Goal: Task Accomplishment & Management: Use online tool/utility

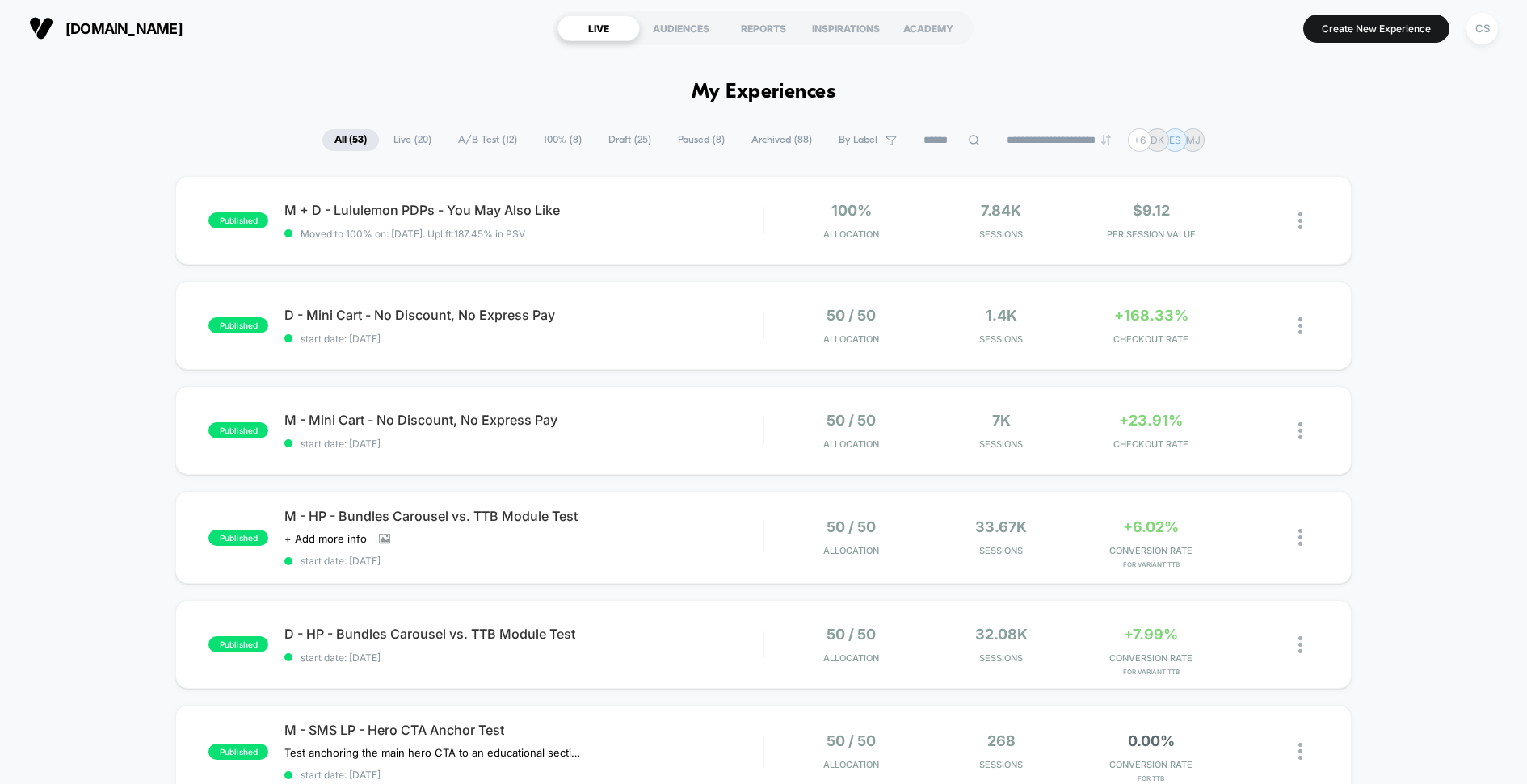
click at [401, 140] on span "Live ( 20 )" at bounding box center [412, 140] width 63 height 22
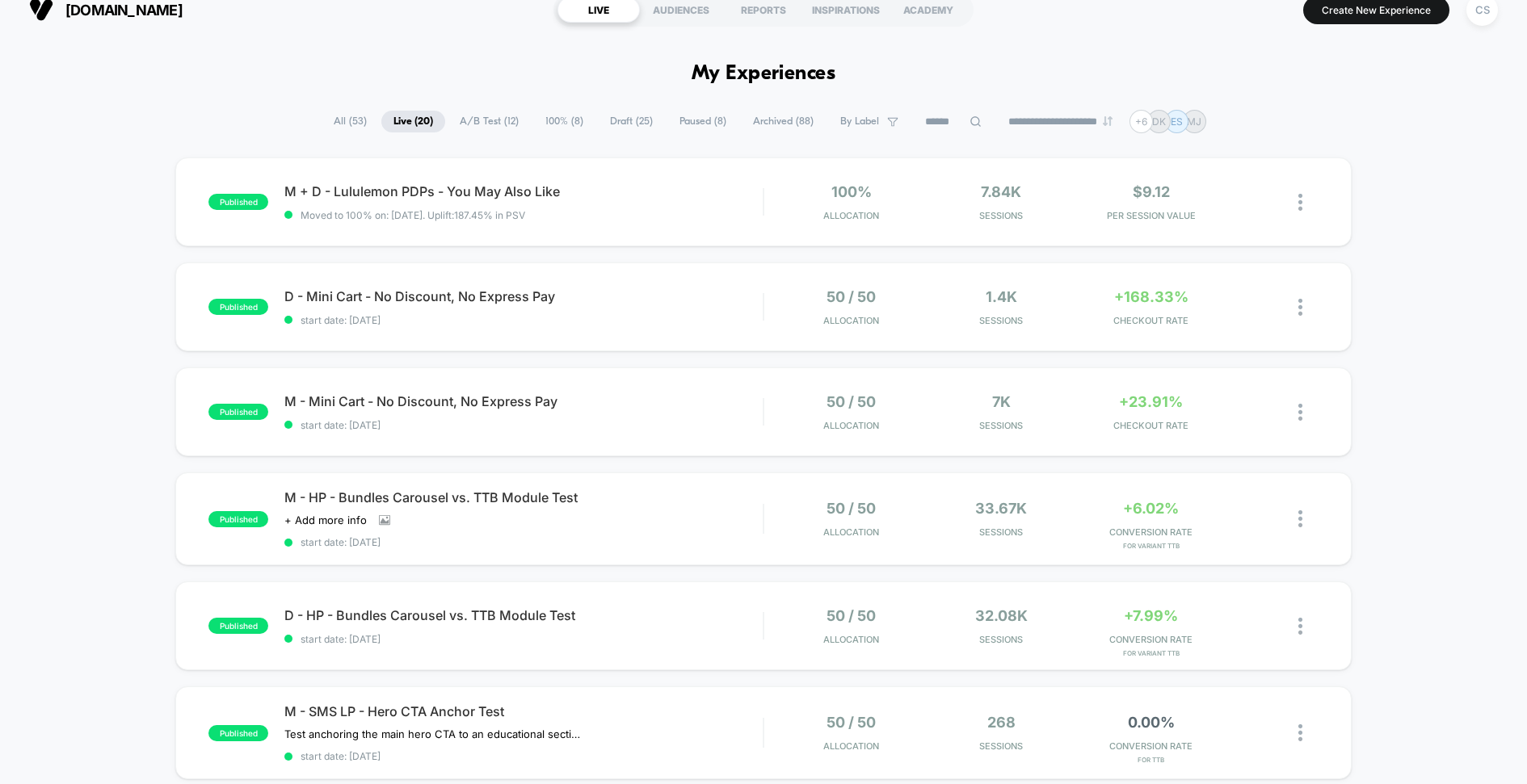
scroll to position [24, 0]
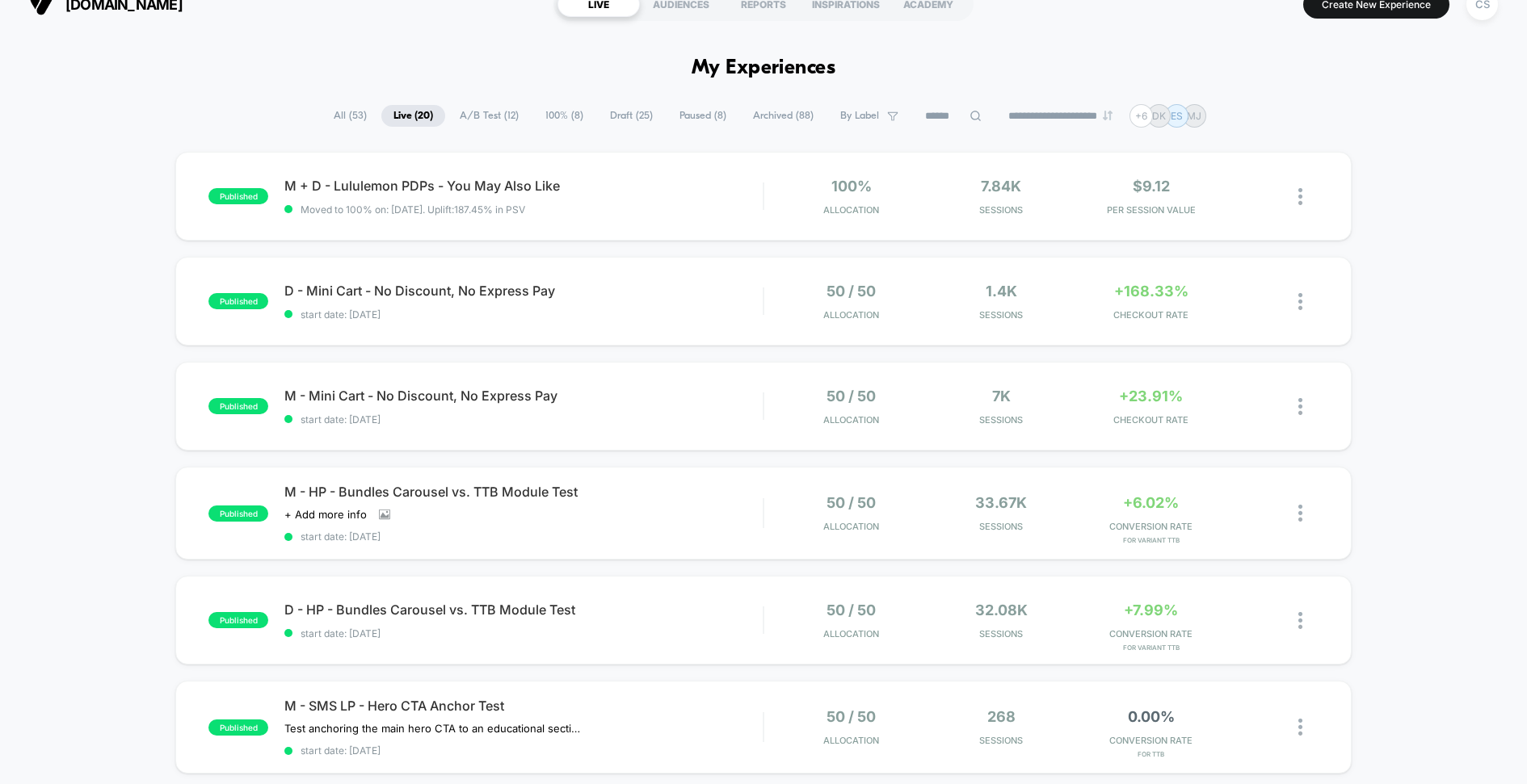
click at [461, 115] on span "A/B Test ( 12 )" at bounding box center [488, 116] width 83 height 22
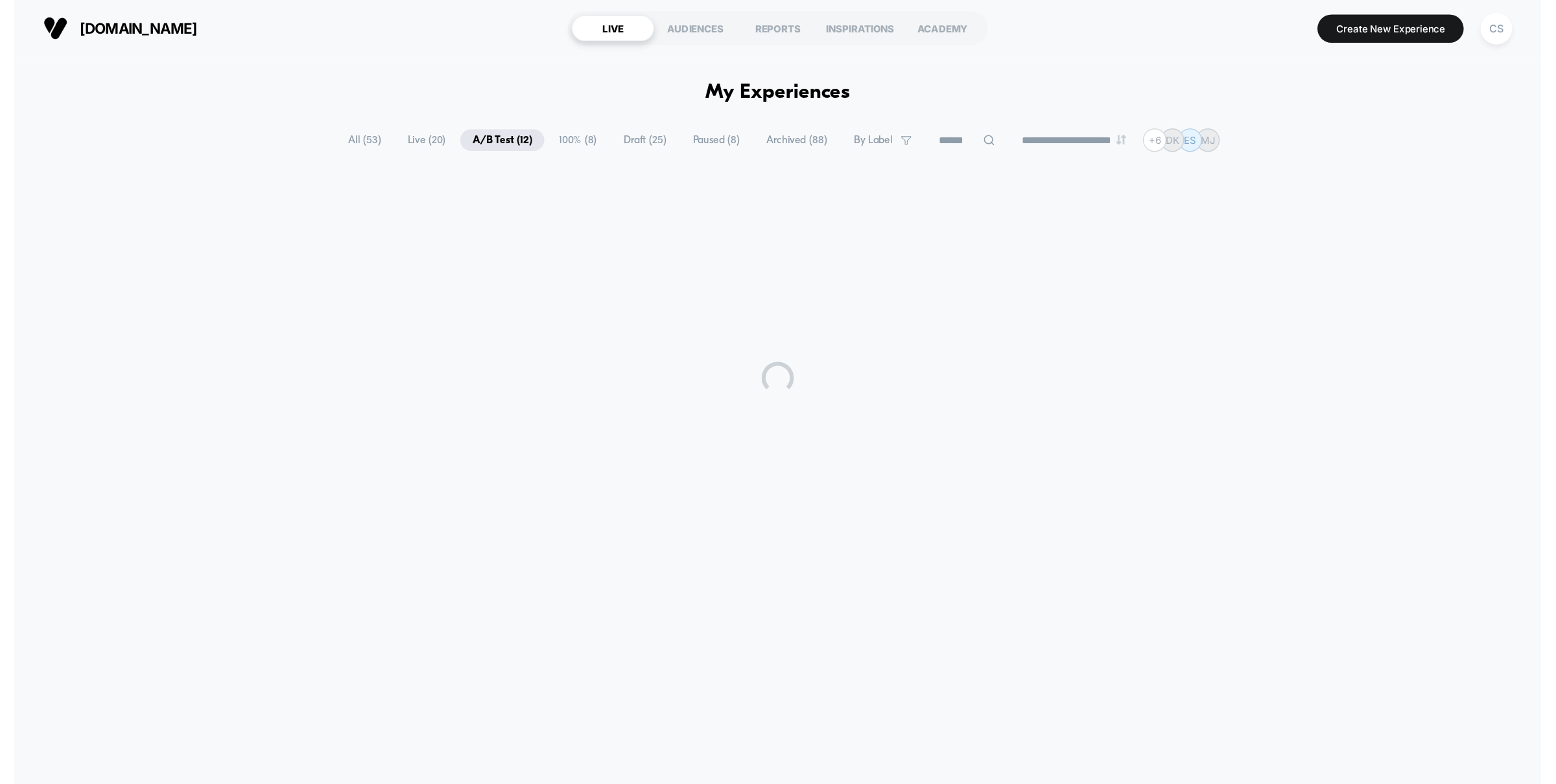
scroll to position [0, 0]
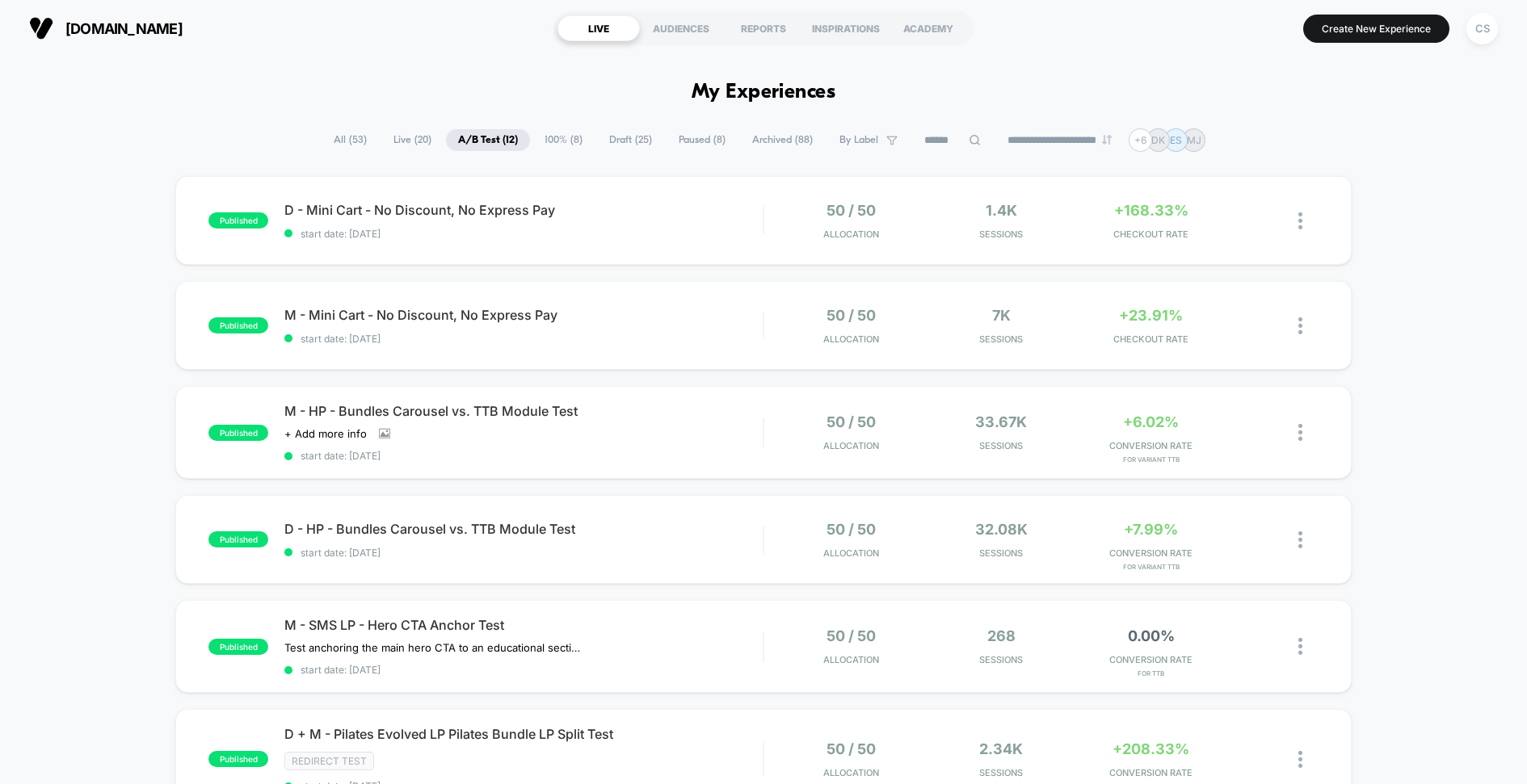
click at [503, 224] on div "D - Mini Cart - No Discount, No Express Pay Click to edit experience details Cl…" at bounding box center [523, 221] width 478 height 38
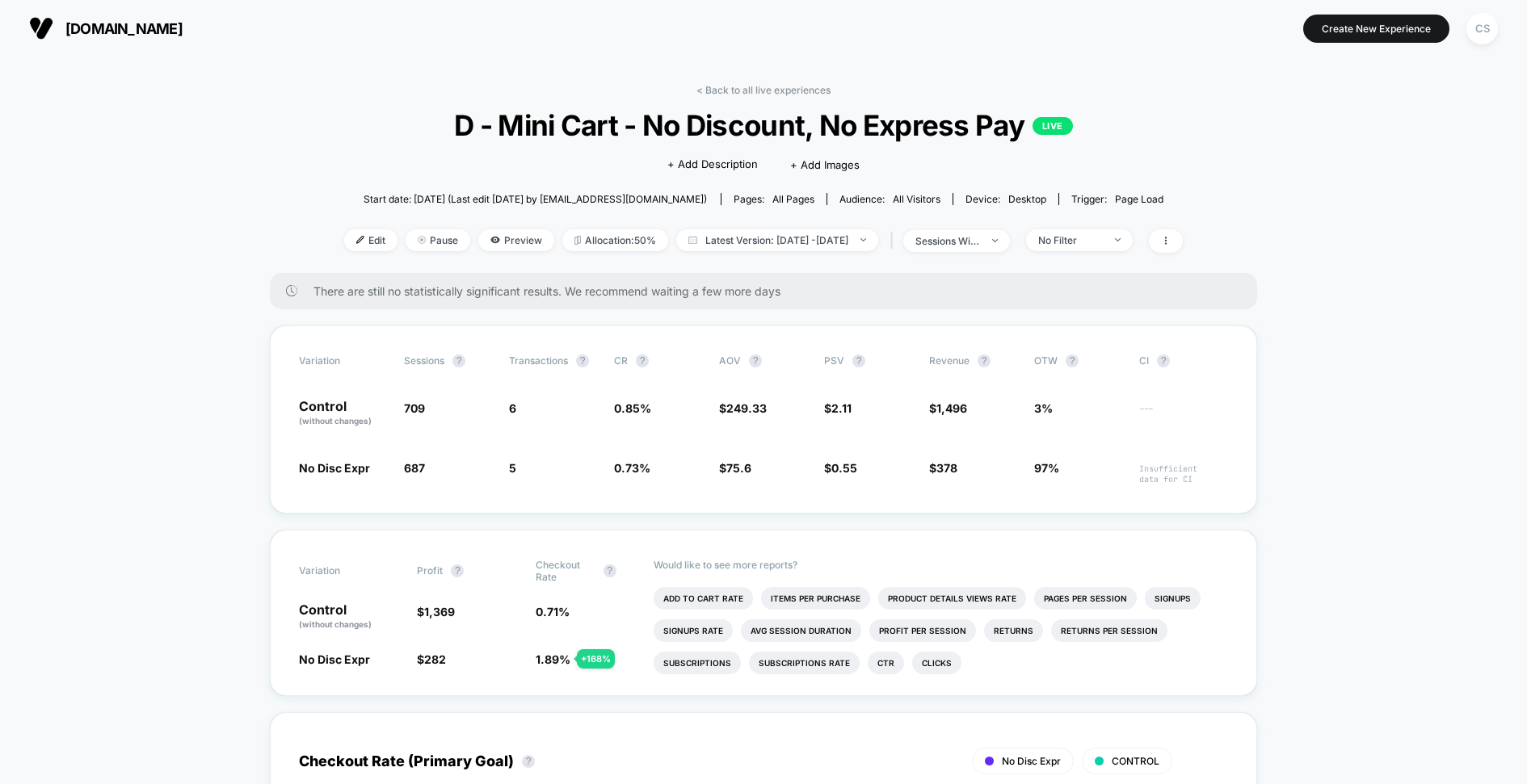
click at [596, 464] on span "5 - 14 %" at bounding box center [553, 472] width 89 height 25
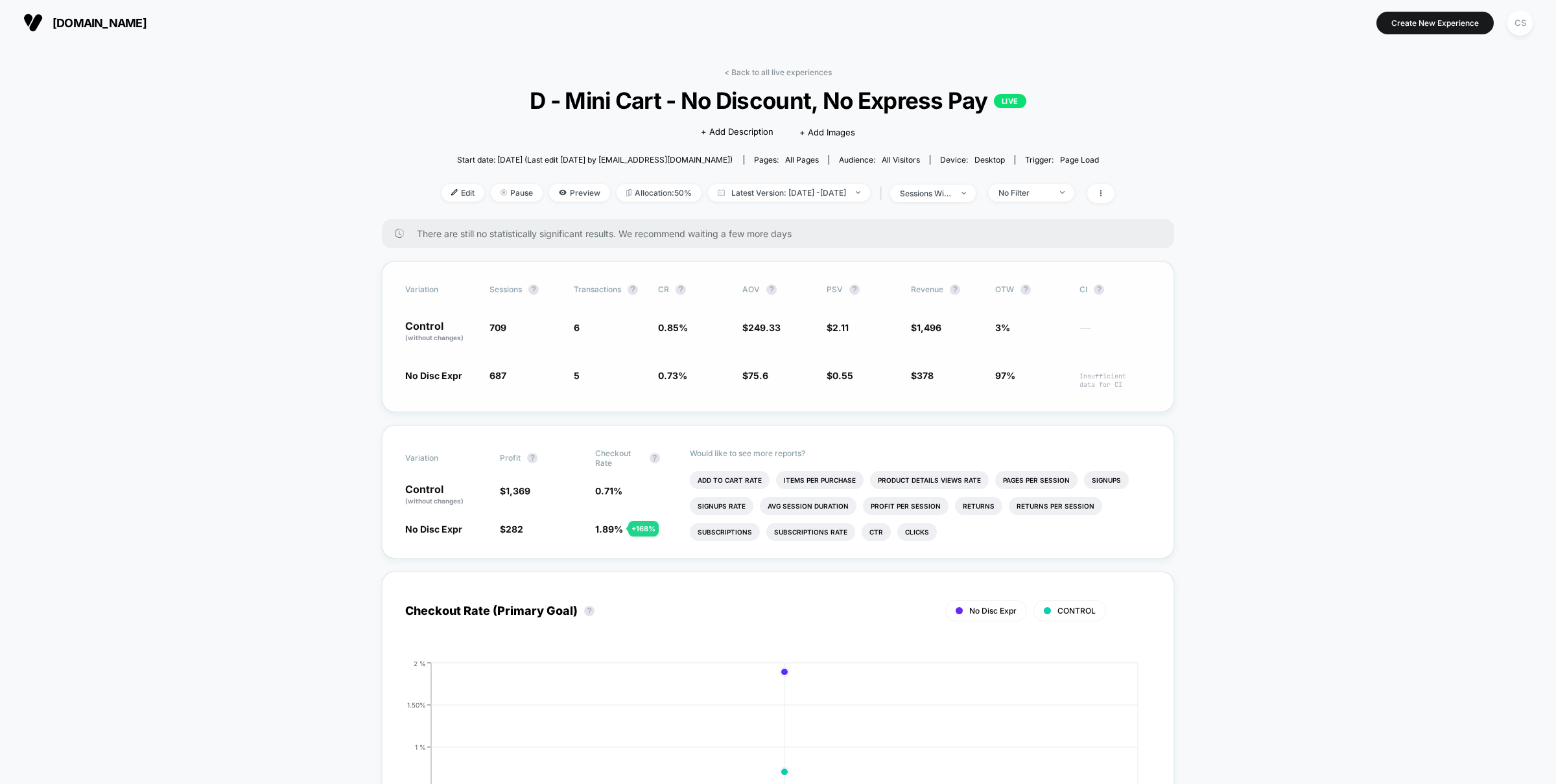
click at [683, 353] on div "Variation Sessions ? Transactions ? CR ? AOV ? PSV ? Revenue ? OTW ? CI ? Contr…" at bounding box center [778, 336] width 793 height 151
click at [109, 31] on button "[DOMAIN_NAME]" at bounding box center [84, 22] width 131 height 21
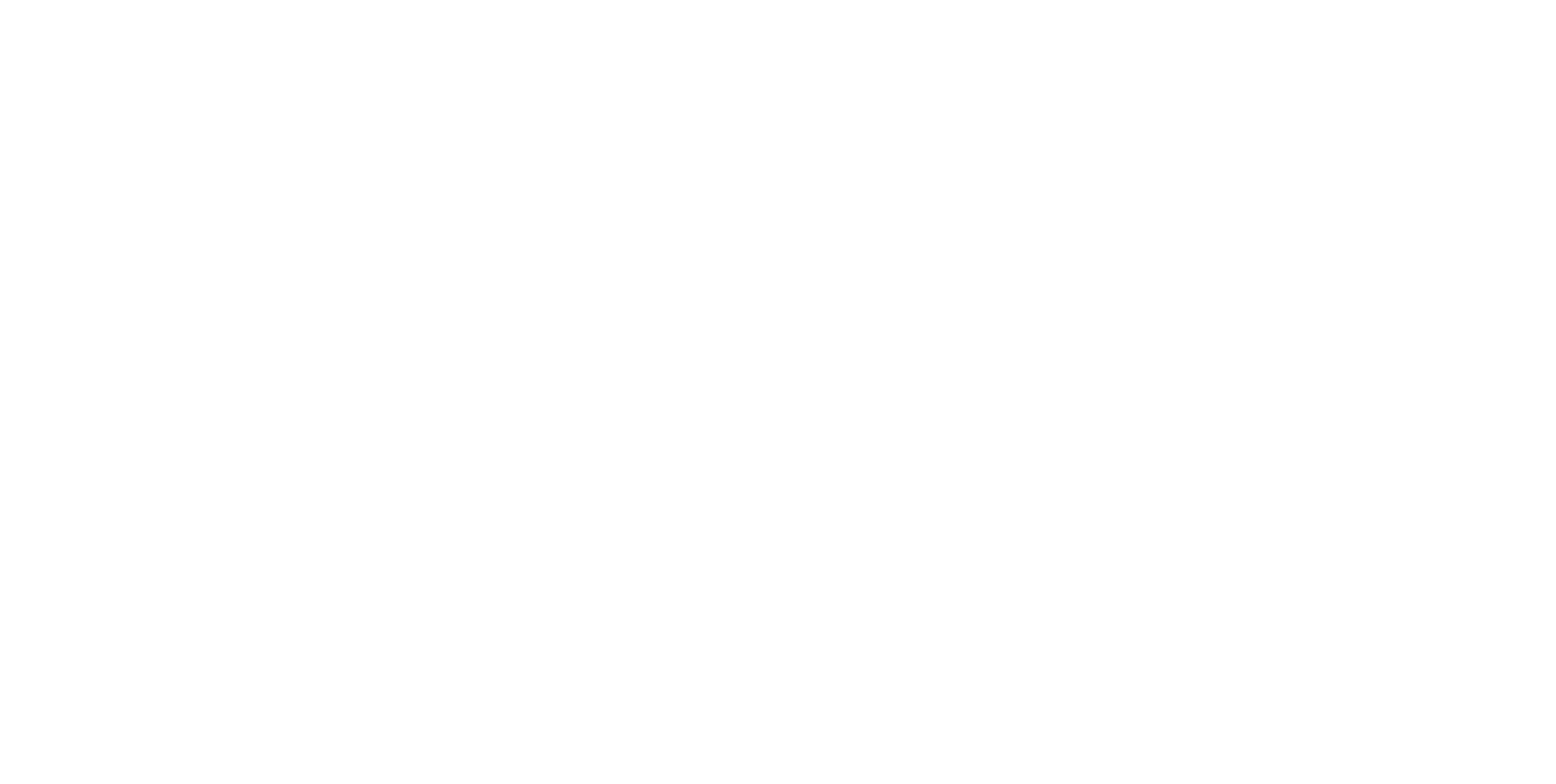
click at [106, 22] on html "Navigated to Visually.io | No-code CRO for Shopify $1600" at bounding box center [778, 392] width 1556 height 784
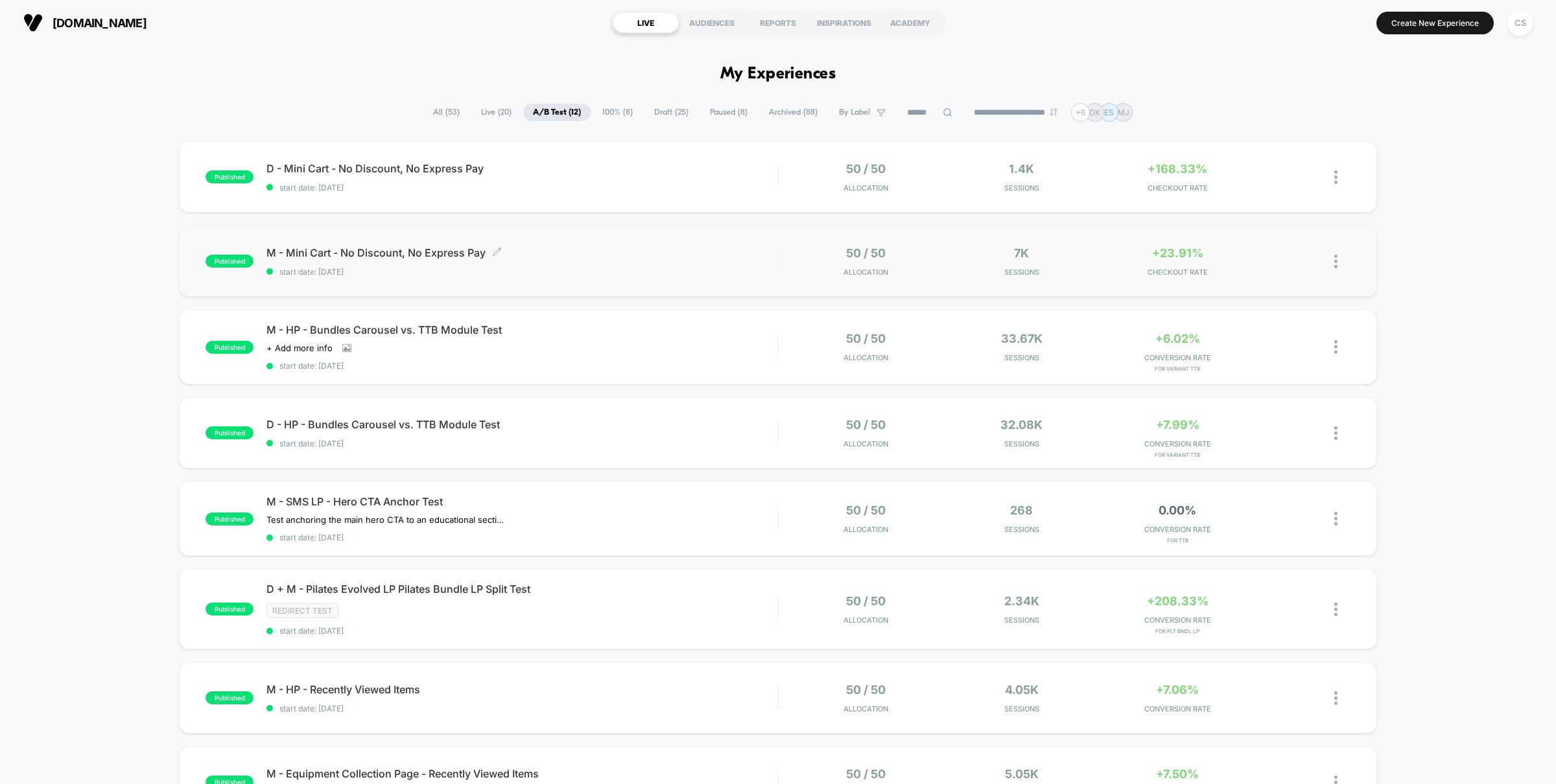
click at [650, 250] on span "M - Mini Cart - No Discount, No Express Pay Click to edit experience details" at bounding box center [522, 253] width 511 height 13
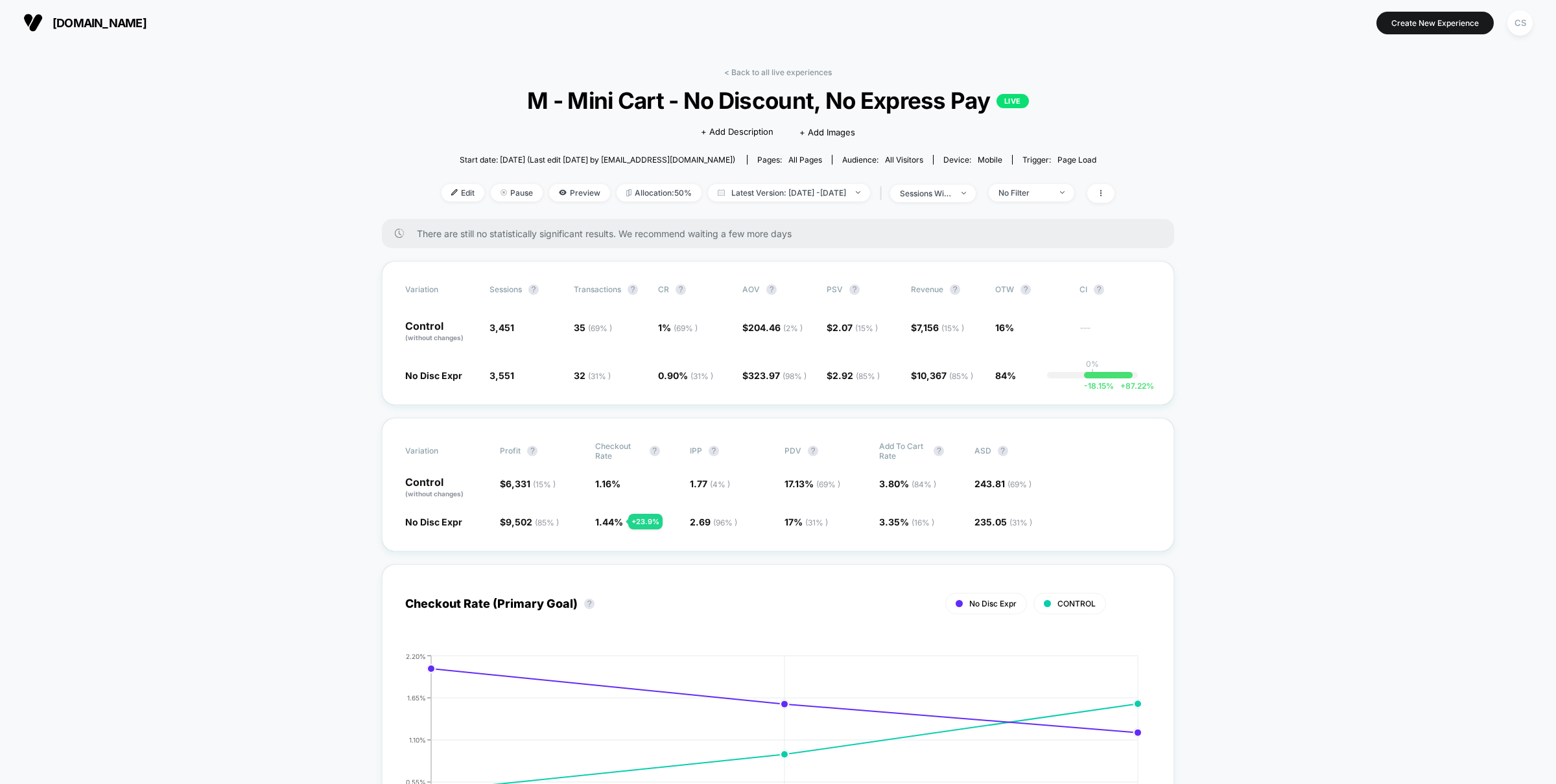
click at [625, 360] on div "Variation Sessions ? Transactions ? CR ? AOV ? PSV ? Revenue ? OTW ? CI ? Contr…" at bounding box center [778, 333] width 793 height 144
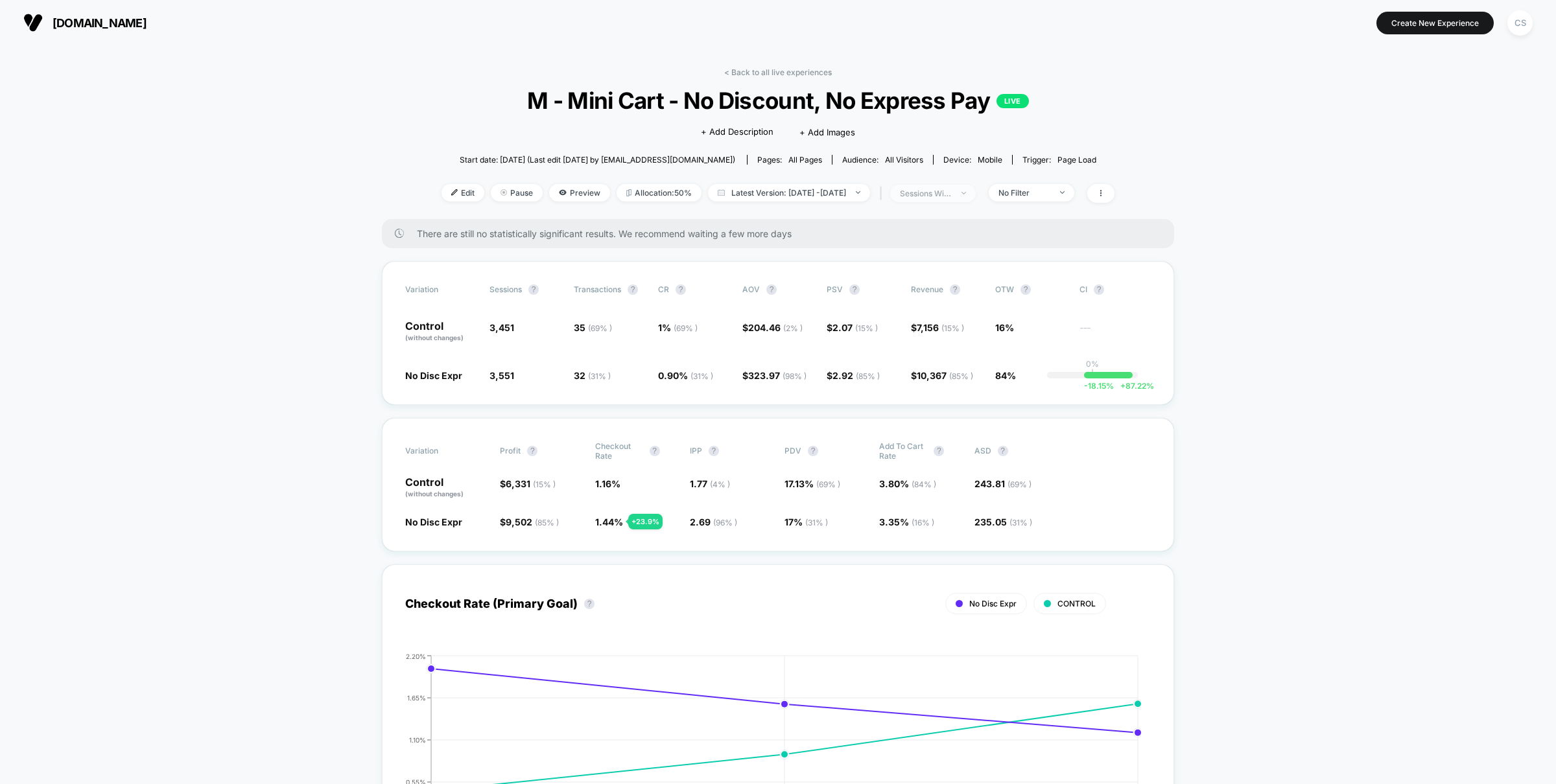
click at [965, 199] on span "sessions with impression" at bounding box center [933, 193] width 86 height 18
click at [1114, 195] on span at bounding box center [1100, 193] width 27 height 19
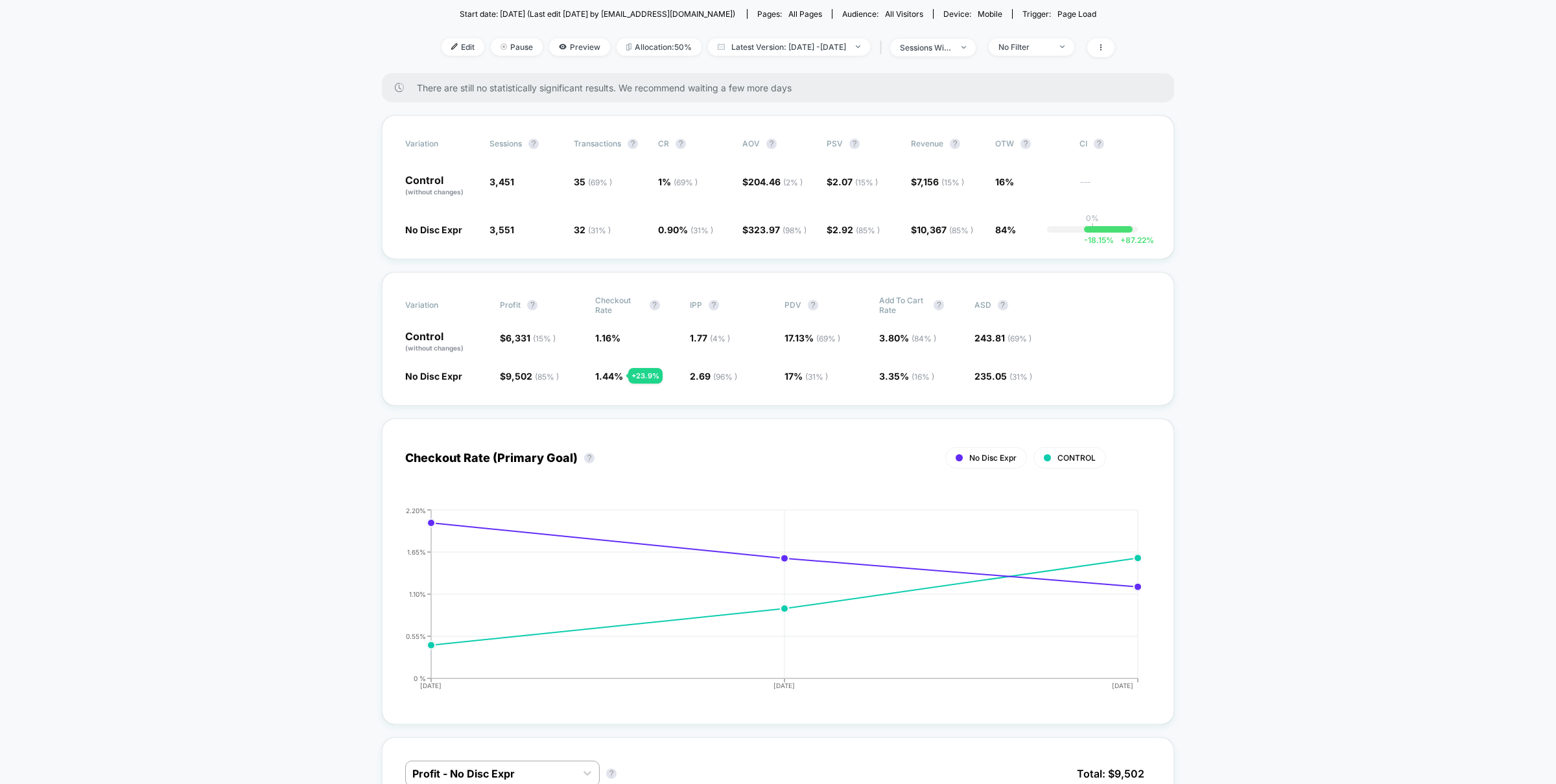
click at [1120, 230] on div "-18.15 % + 87.22 %" at bounding box center [1108, 230] width 49 height 6
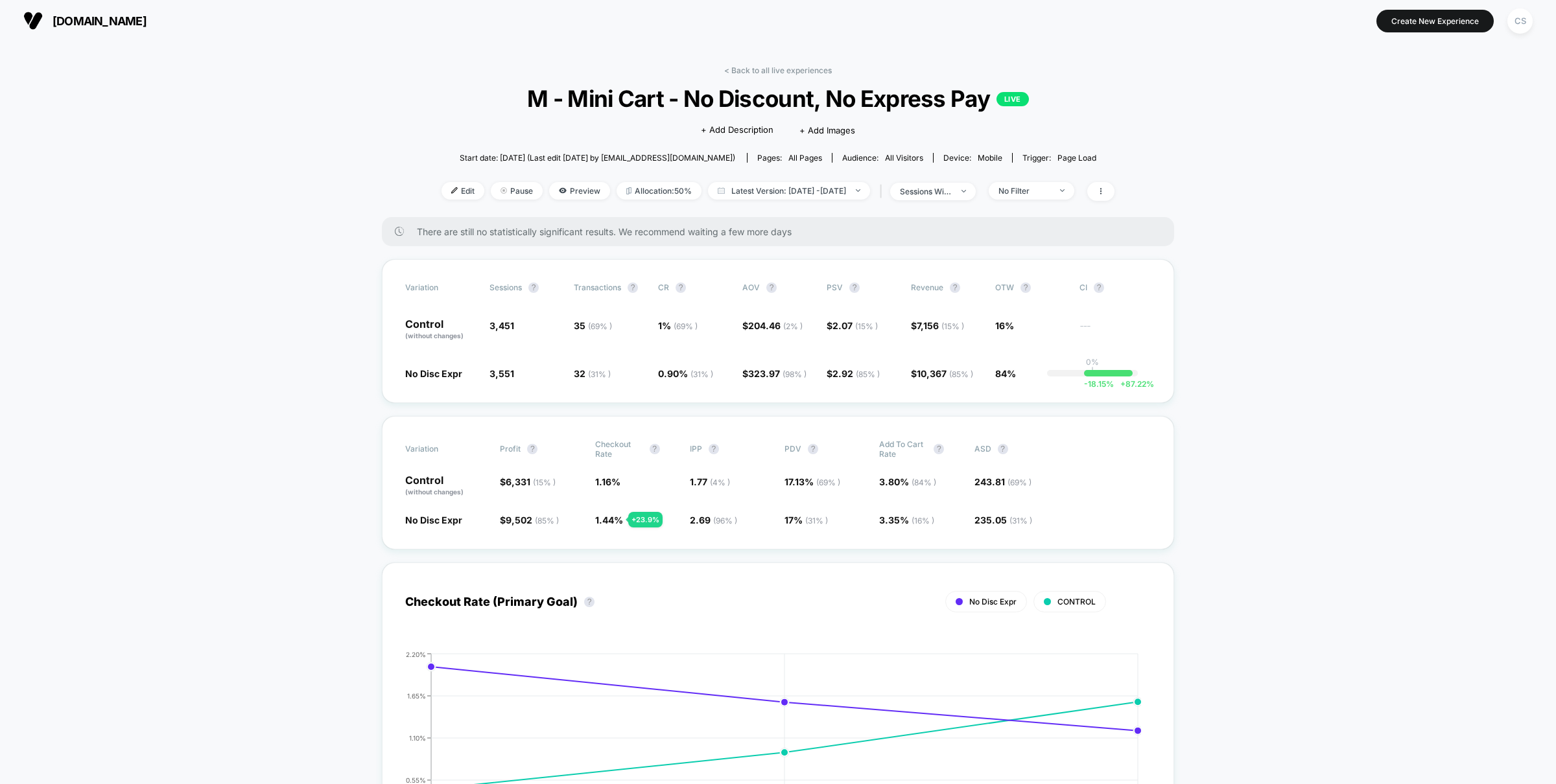
scroll to position [0, 0]
click at [598, 522] on span "1.44 %" at bounding box center [609, 522] width 28 height 11
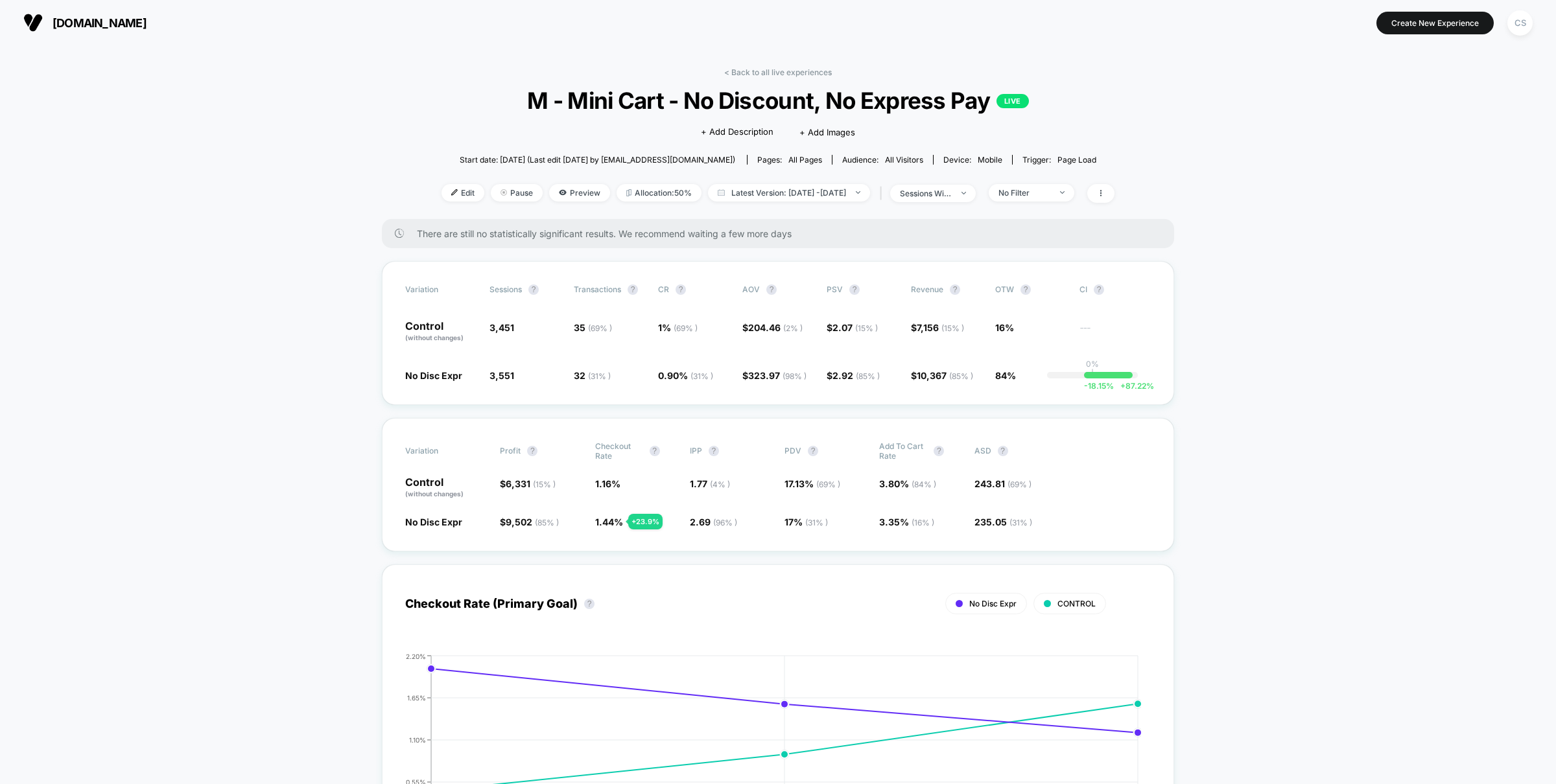
click at [652, 523] on div "+ 23.9 %" at bounding box center [645, 522] width 34 height 15
click at [752, 517] on span "2.69 ( 96 % ) + 51.7 %" at bounding box center [731, 522] width 82 height 13
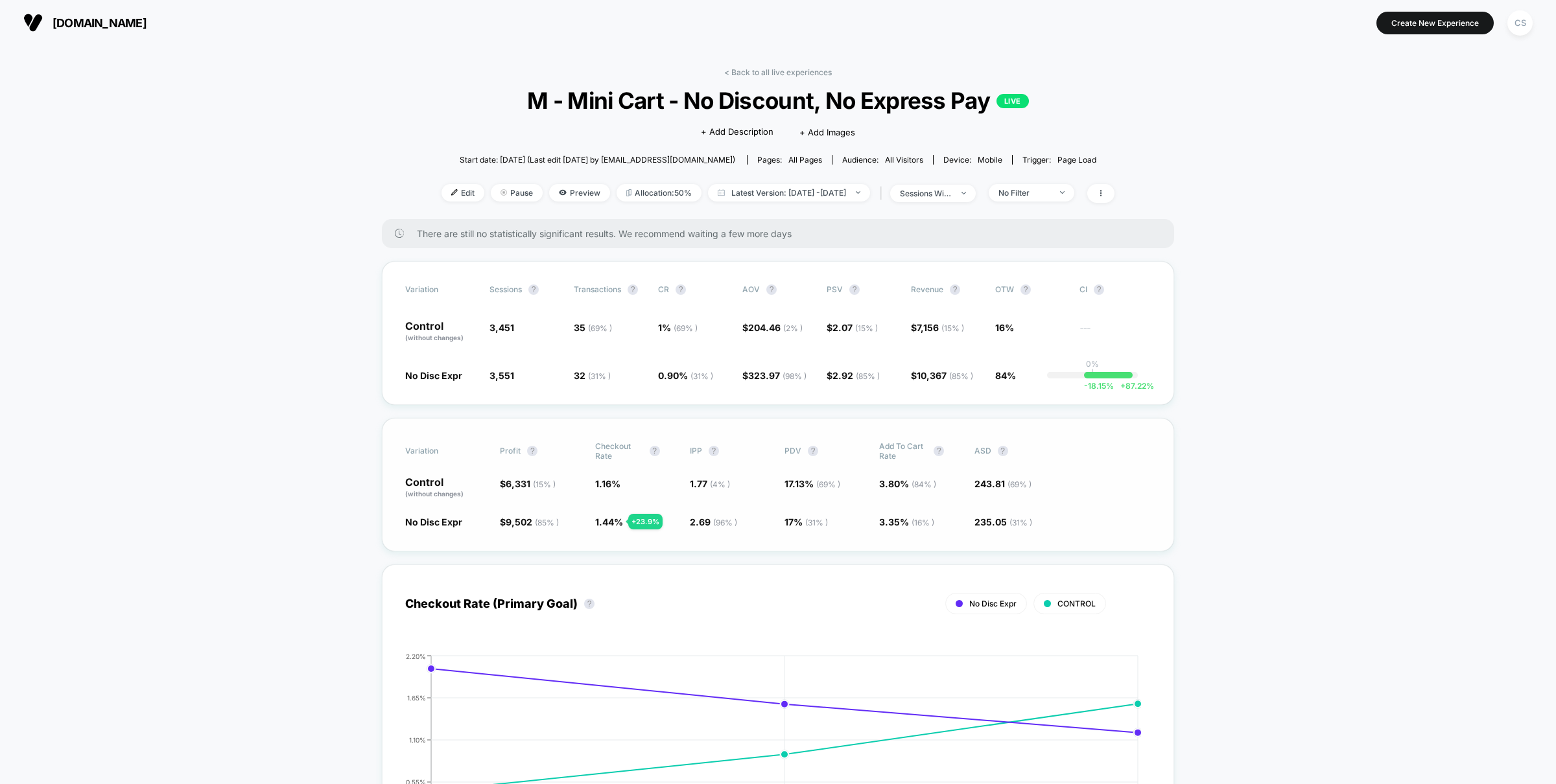
click at [752, 517] on span "2.69 ( 96 % ) + 51.7 %" at bounding box center [731, 522] width 82 height 13
click at [1097, 292] on button "?" at bounding box center [1098, 289] width 10 height 10
click at [1097, 386] on span "-18.15 %" at bounding box center [1099, 386] width 30 height 10
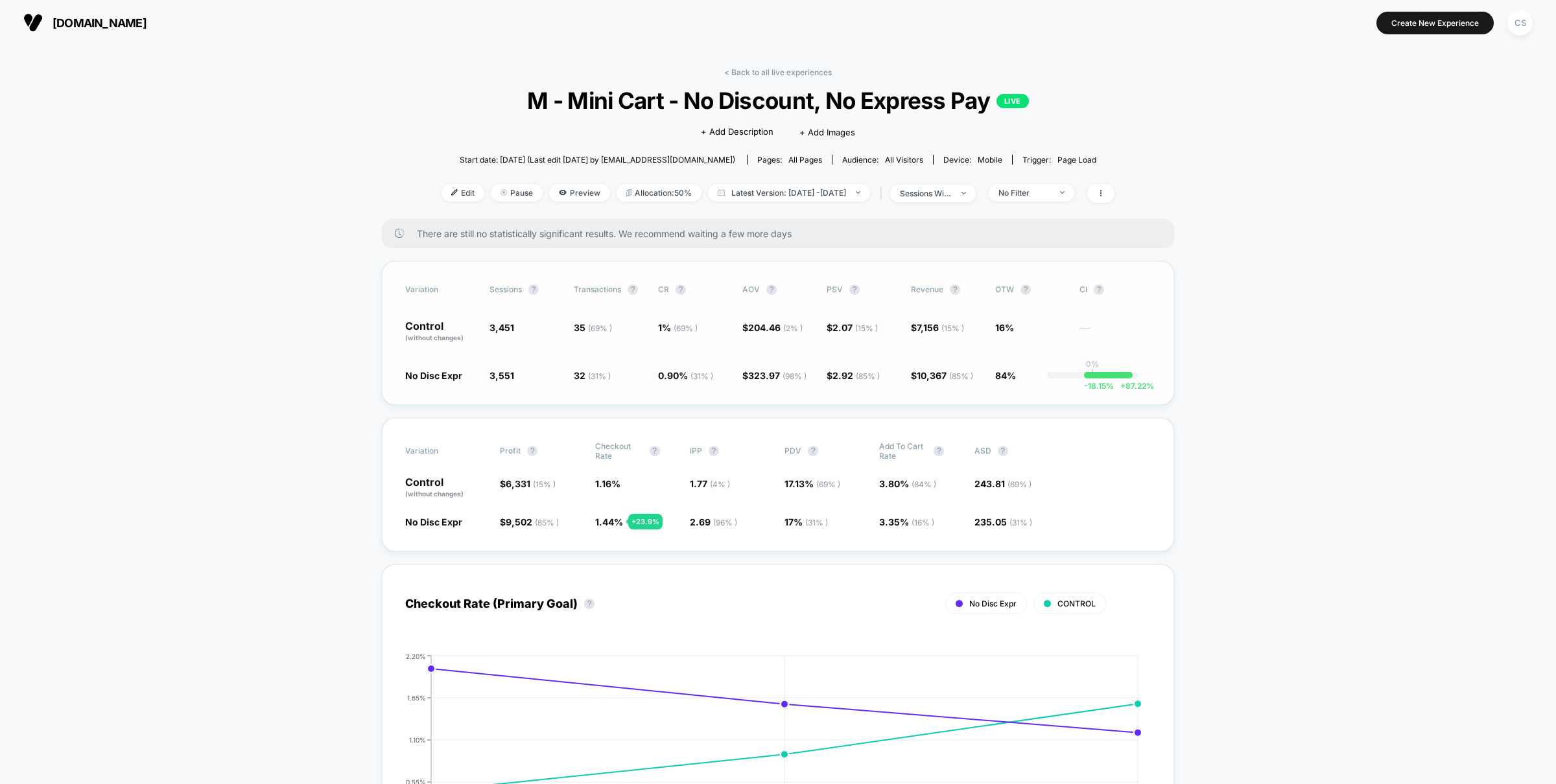
click at [1106, 373] on div "-18.15 % + 87.22 %" at bounding box center [1108, 375] width 49 height 6
drag, startPoint x: 1174, startPoint y: 387, endPoint x: 1093, endPoint y: 377, distance: 81.6
drag, startPoint x: 1074, startPoint y: 364, endPoint x: 1093, endPoint y: 376, distance: 22.5
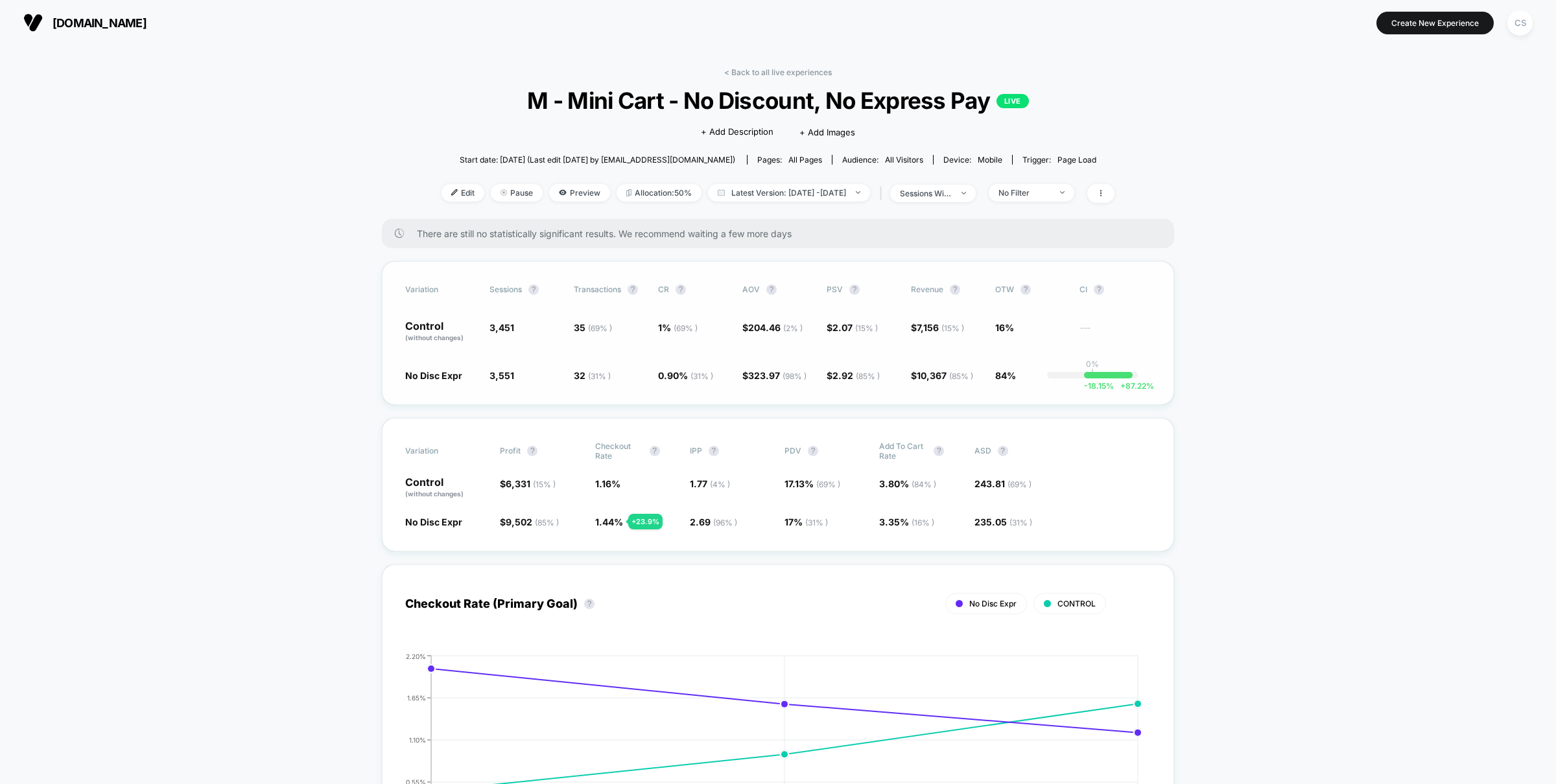
click at [1093, 375] on div "Variation Sessions ? Transactions ? CR ? AOV ? PSV ? Revenue ? OTW ? CI ? Contr…" at bounding box center [778, 333] width 793 height 144
drag, startPoint x: 1234, startPoint y: 390, endPoint x: 1087, endPoint y: 363, distance: 149.5
click at [648, 530] on div "Variation Profit ? Checkout Rate ? IPP ? PDV ? Add To Cart Rate ? ASD ? Control…" at bounding box center [778, 485] width 793 height 134
drag, startPoint x: 620, startPoint y: 499, endPoint x: 610, endPoint y: 526, distance: 28.8
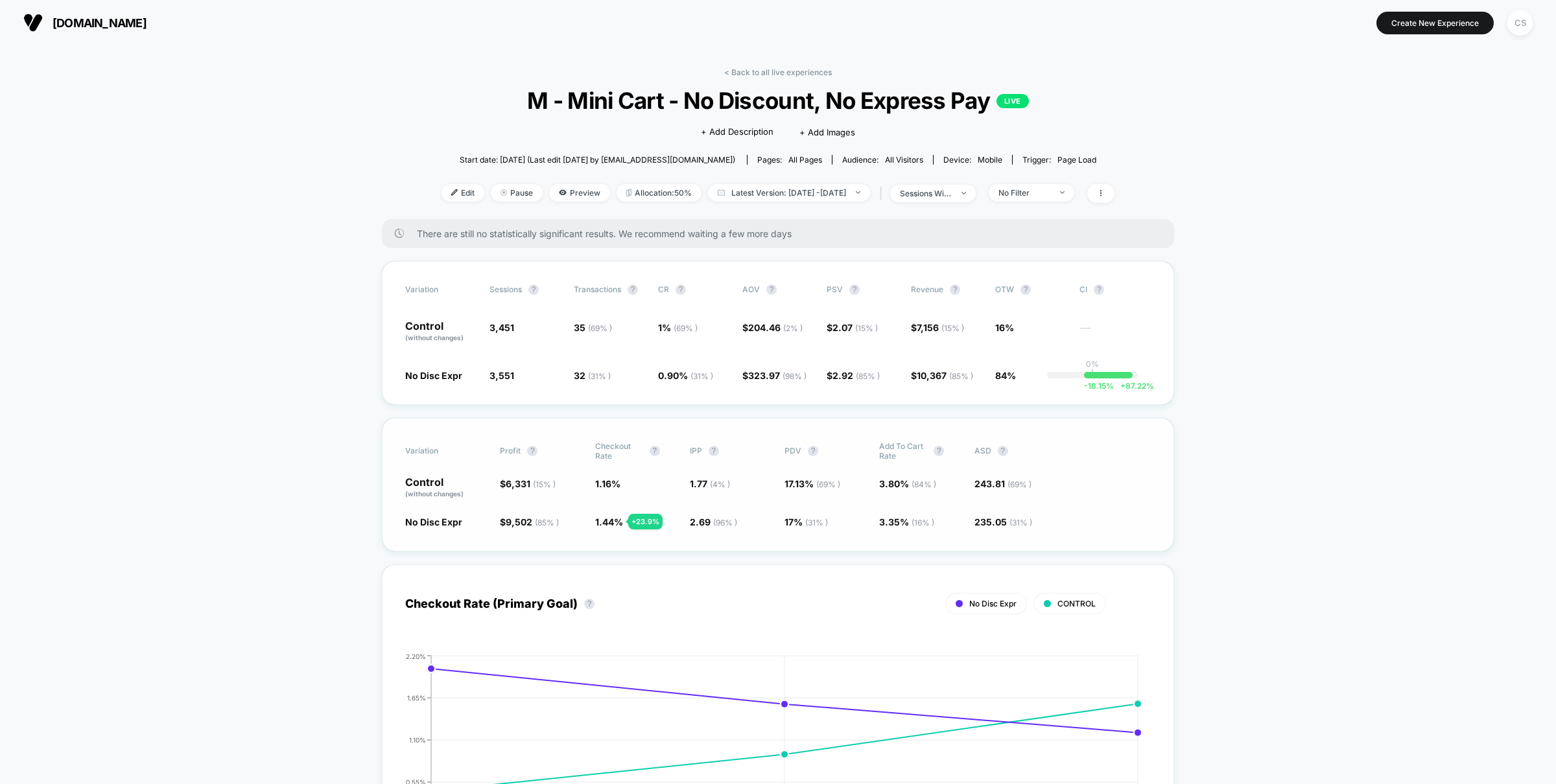
click at [610, 526] on div "Variation Profit ? Checkout Rate ? IPP ? PDV ? Add To Cart Rate ? ASD ? Control…" at bounding box center [778, 485] width 793 height 134
click at [613, 523] on span "1.44 %" at bounding box center [609, 522] width 28 height 11
drag, startPoint x: 1172, startPoint y: 438, endPoint x: 1165, endPoint y: 443, distance: 8.6
click at [1172, 438] on div "Variation Profit ? Checkout Rate ? IPP ? PDV ? Add To Cart Rate ? ASD ? Control…" at bounding box center [778, 485] width 793 height 134
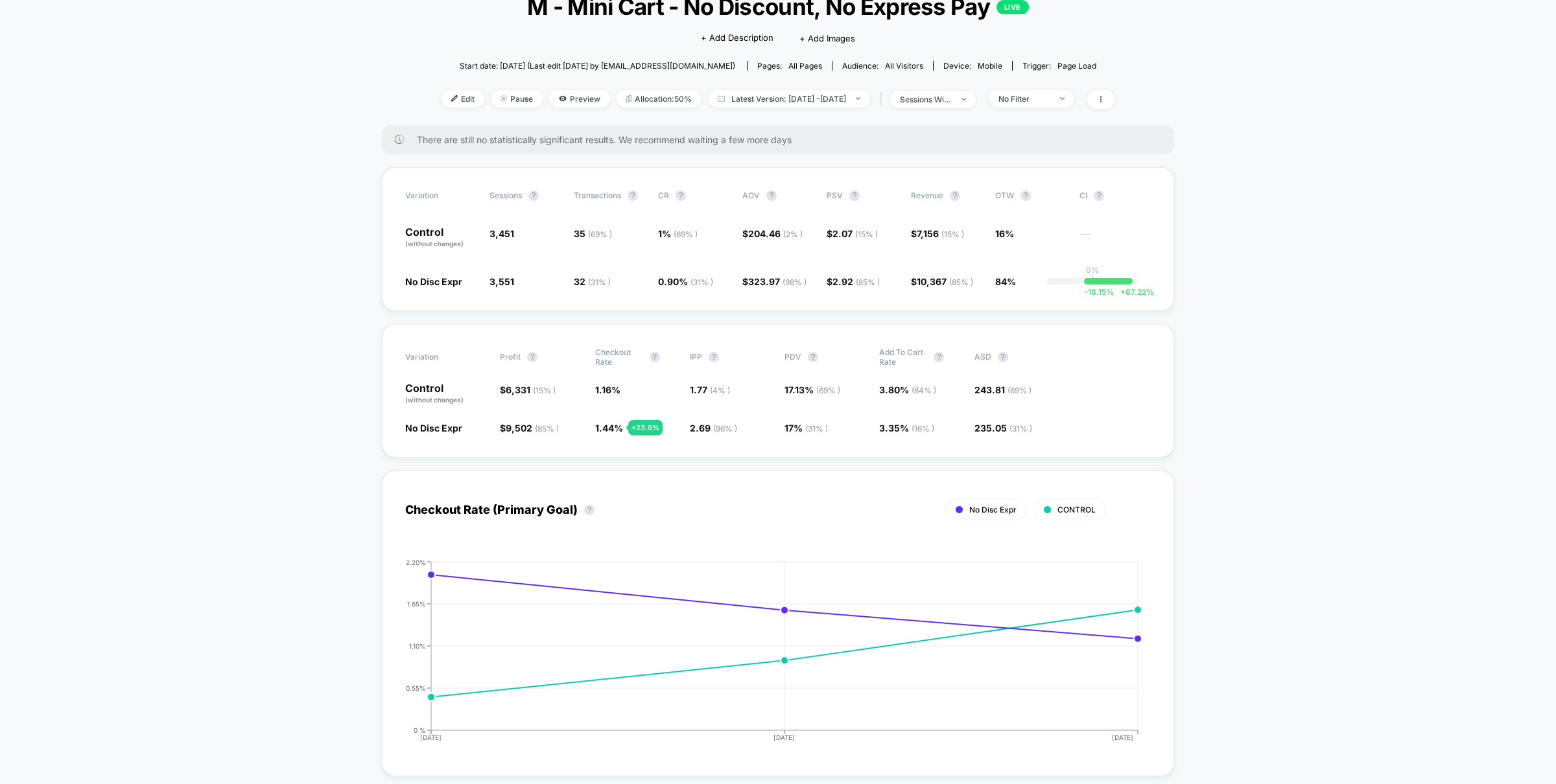
scroll to position [104, 0]
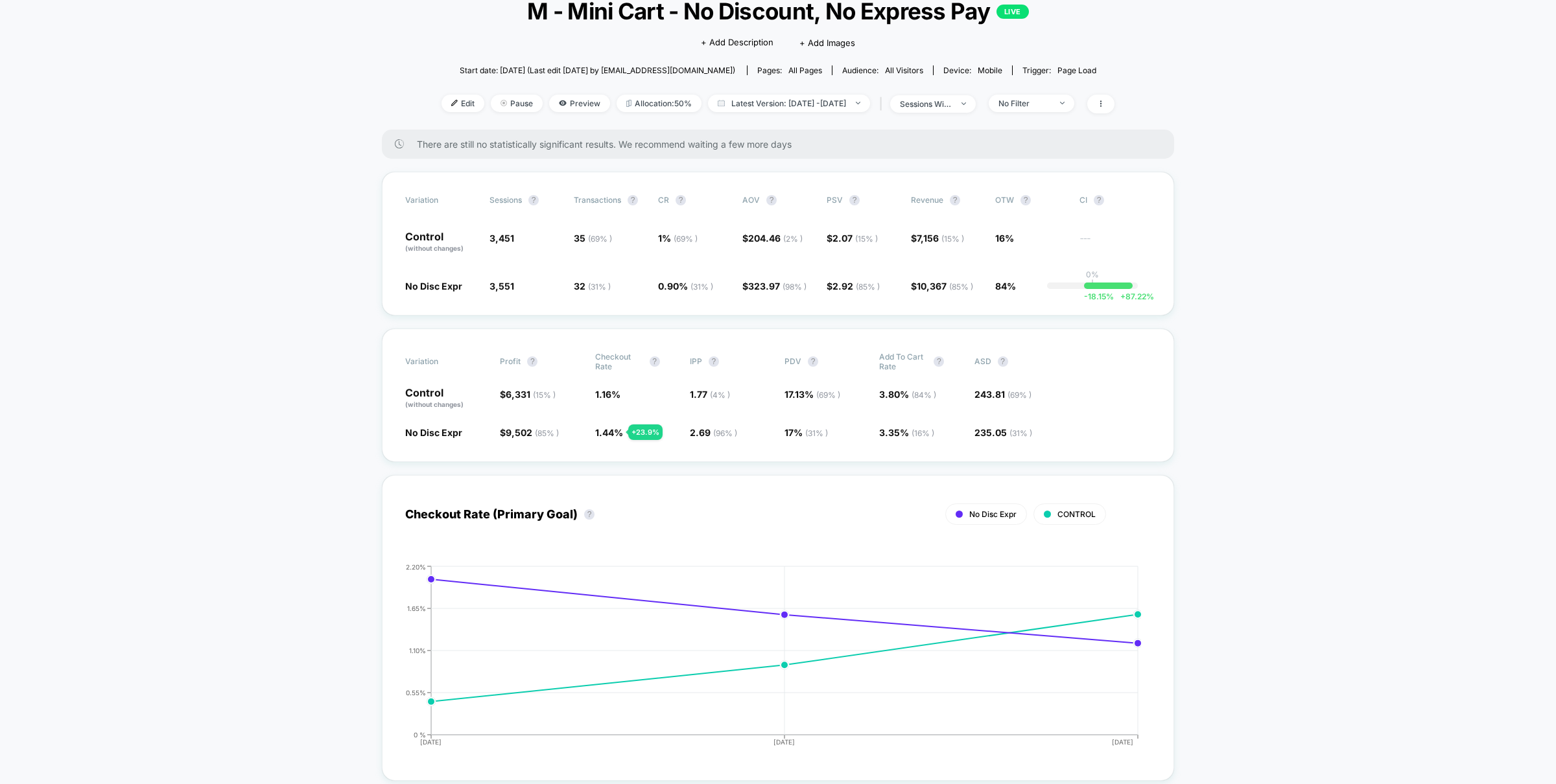
scroll to position [0, 0]
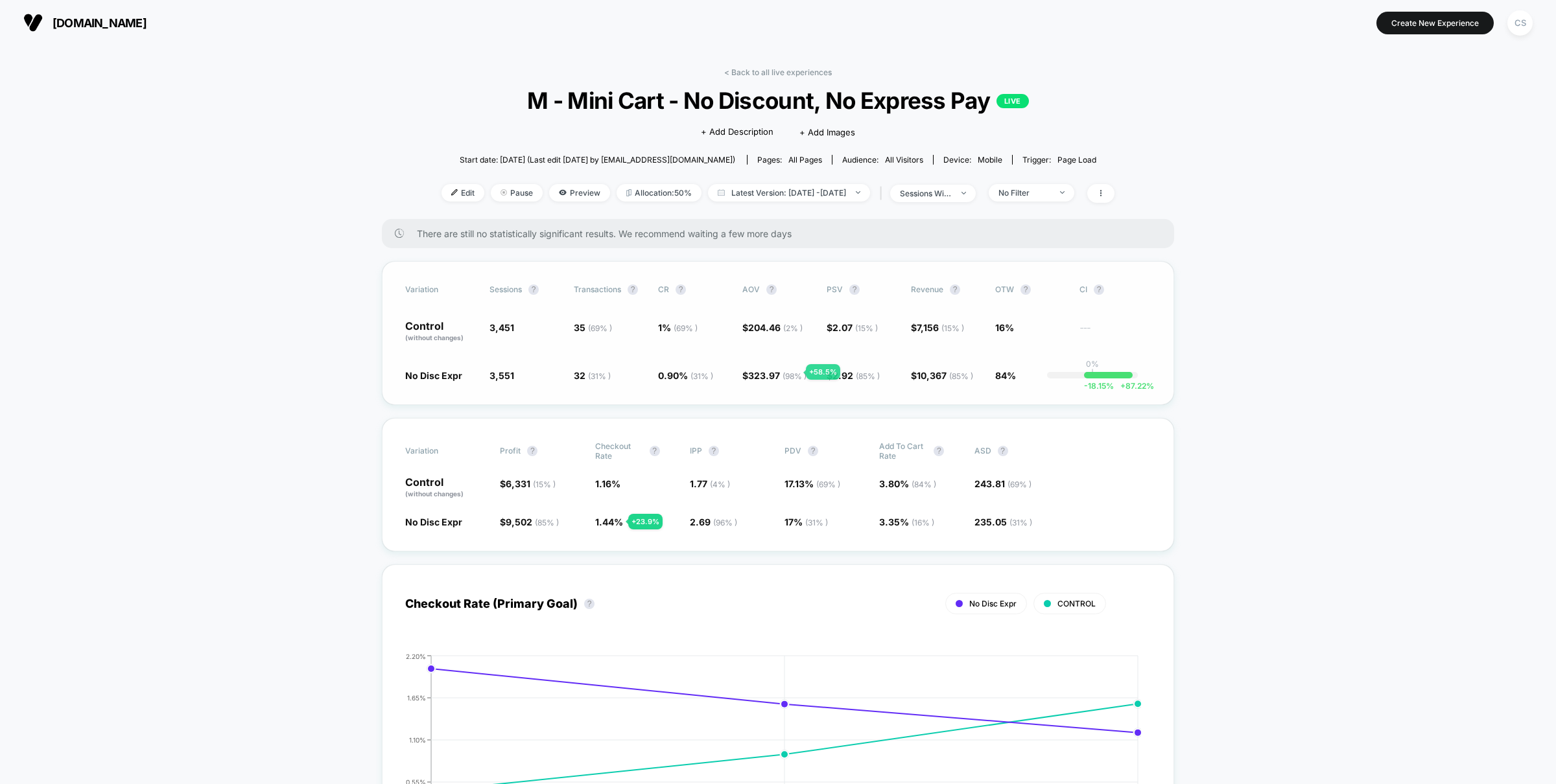
click at [790, 372] on span "( 98 % )" at bounding box center [794, 376] width 24 height 10
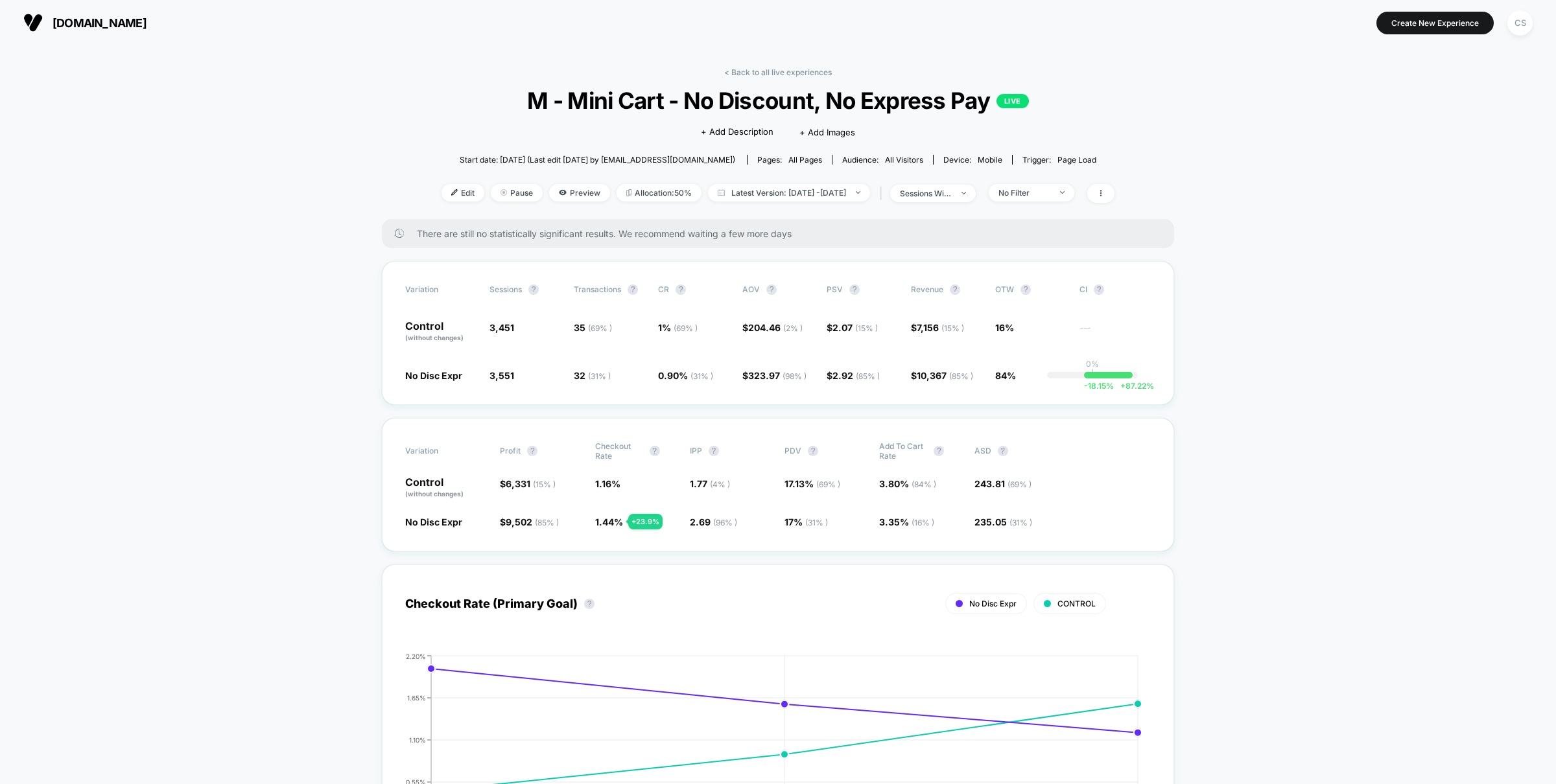
drag, startPoint x: 1399, startPoint y: 451, endPoint x: 1398, endPoint y: 462, distance: 11.0
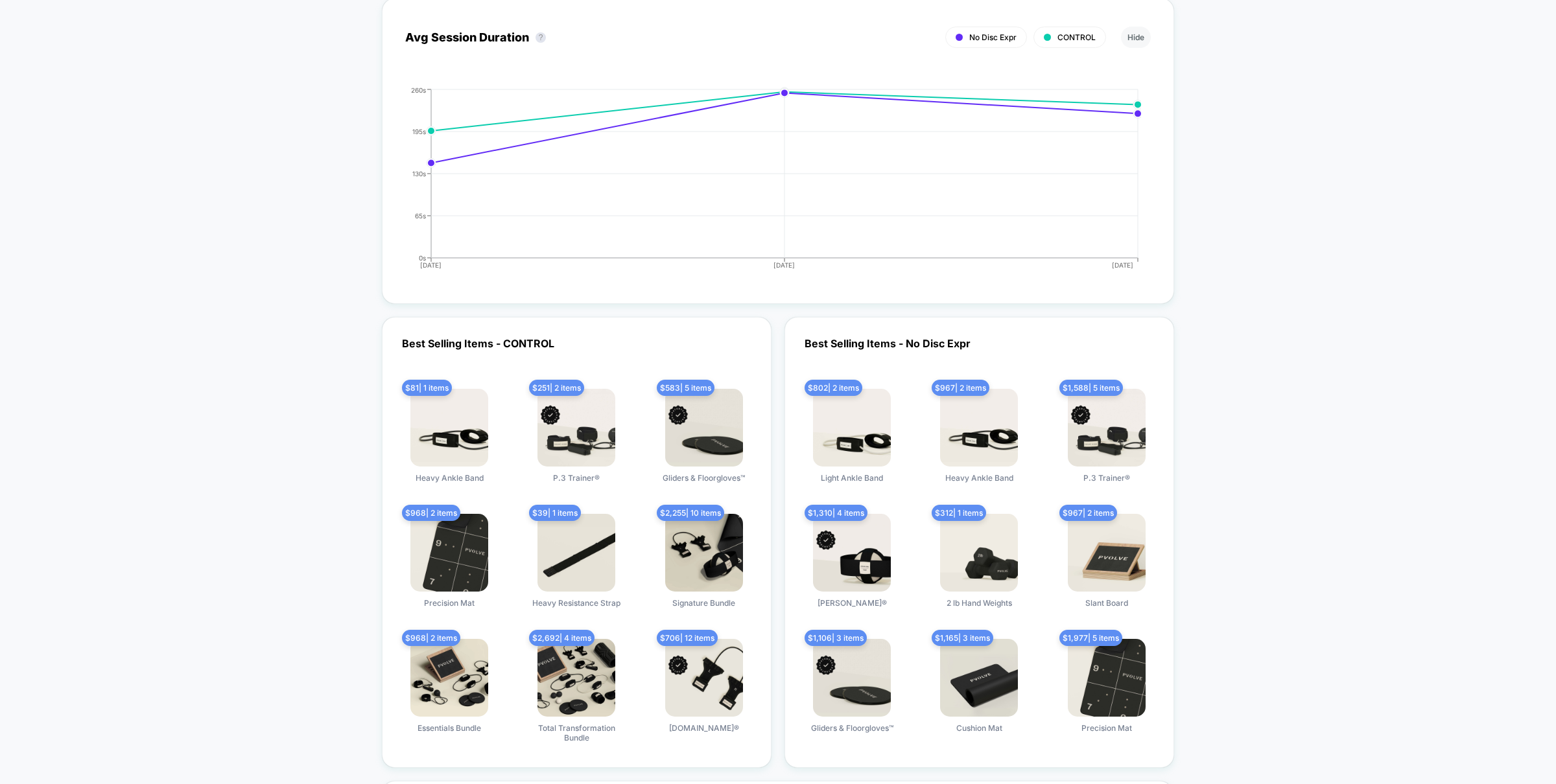
scroll to position [3635, 0]
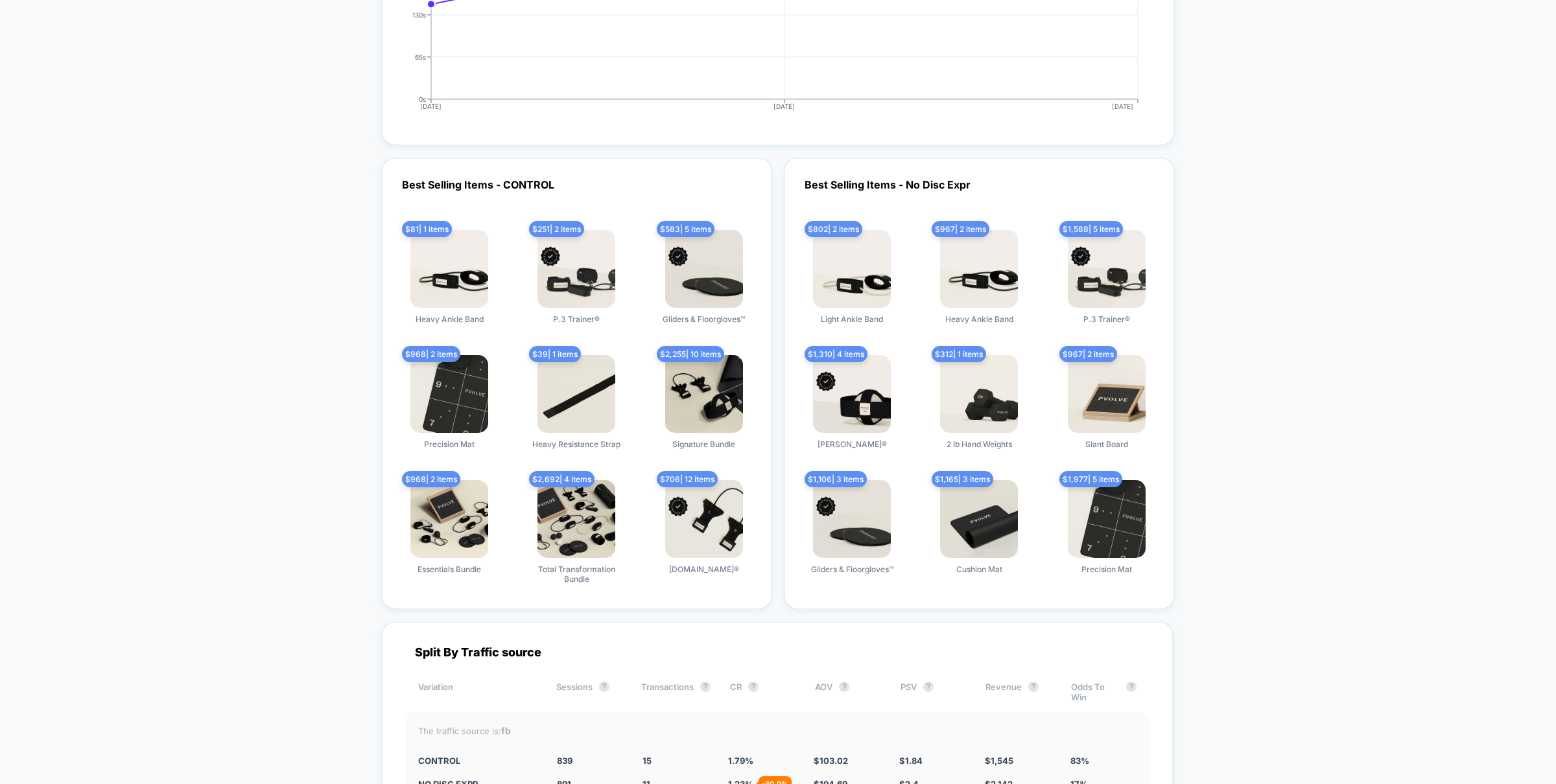
click at [901, 180] on div "Best Selling Items - No Disc Expr $ 802 | 2 items Light Ankle Band $ 967 | 2 it…" at bounding box center [979, 384] width 390 height 452
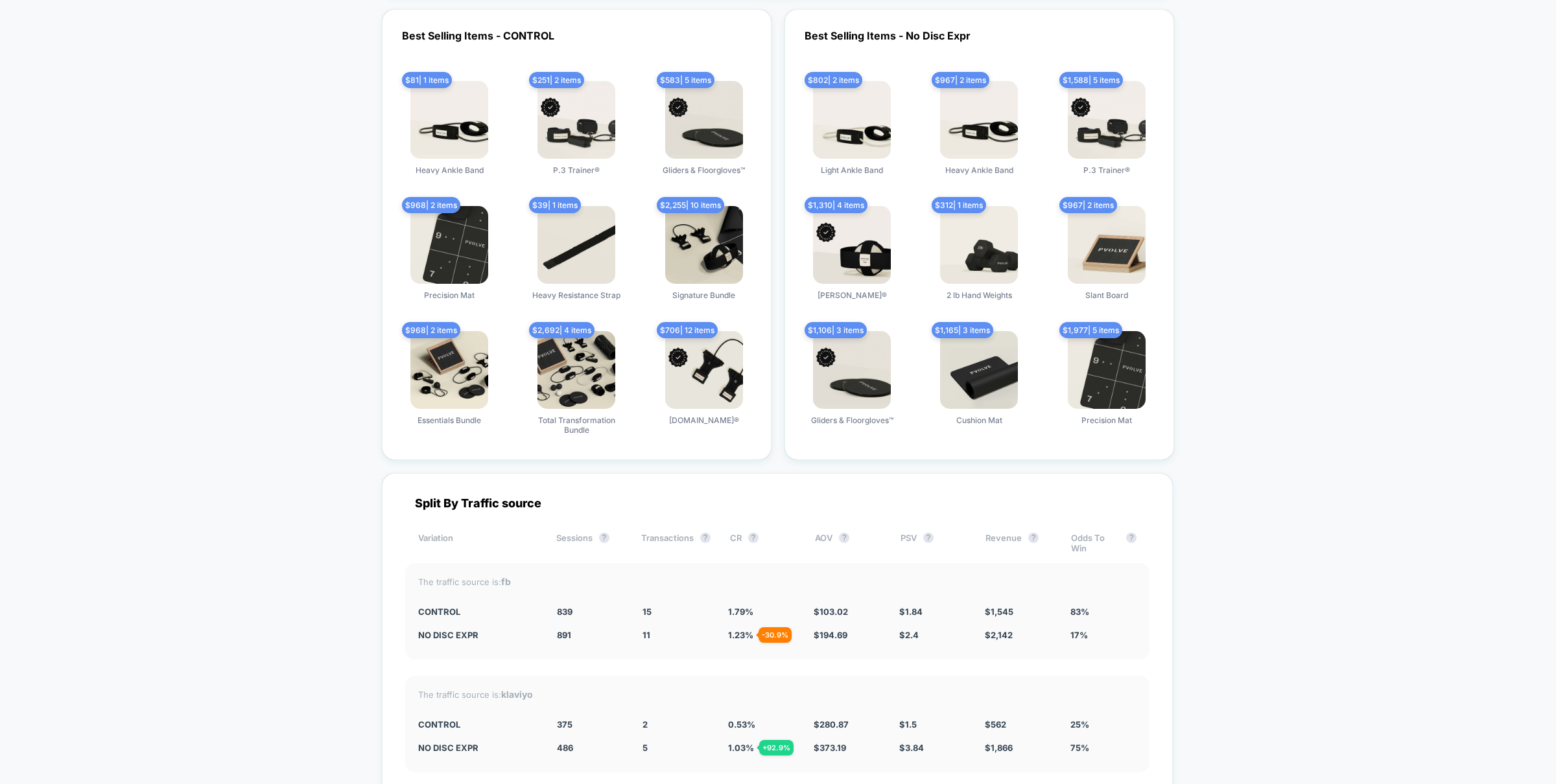
scroll to position [3709, 0]
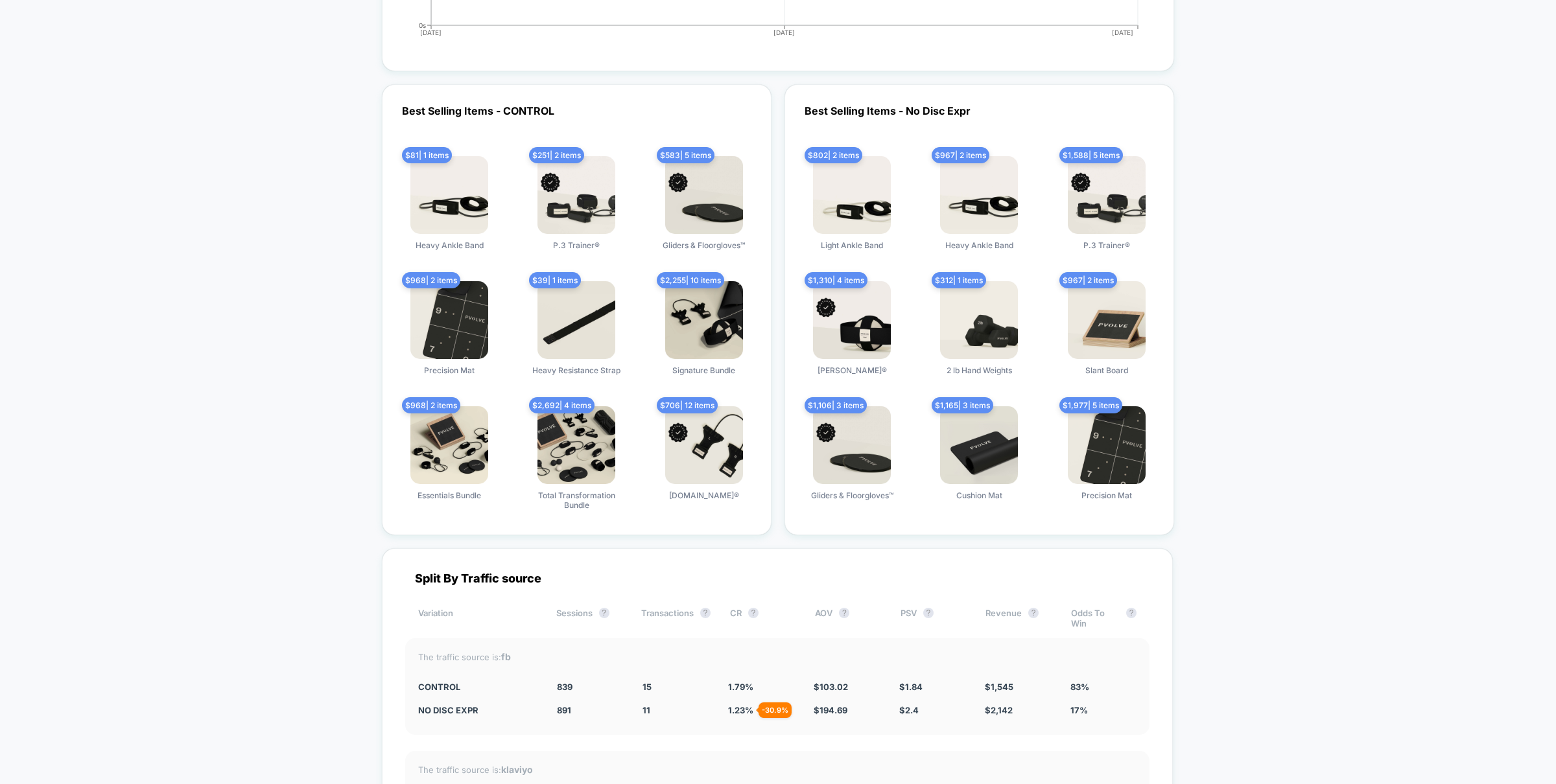
click at [940, 450] on img at bounding box center [979, 445] width 78 height 78
click at [965, 431] on img at bounding box center [979, 445] width 78 height 78
click at [961, 400] on span "$ 1,165 | 3 items" at bounding box center [963, 405] width 62 height 16
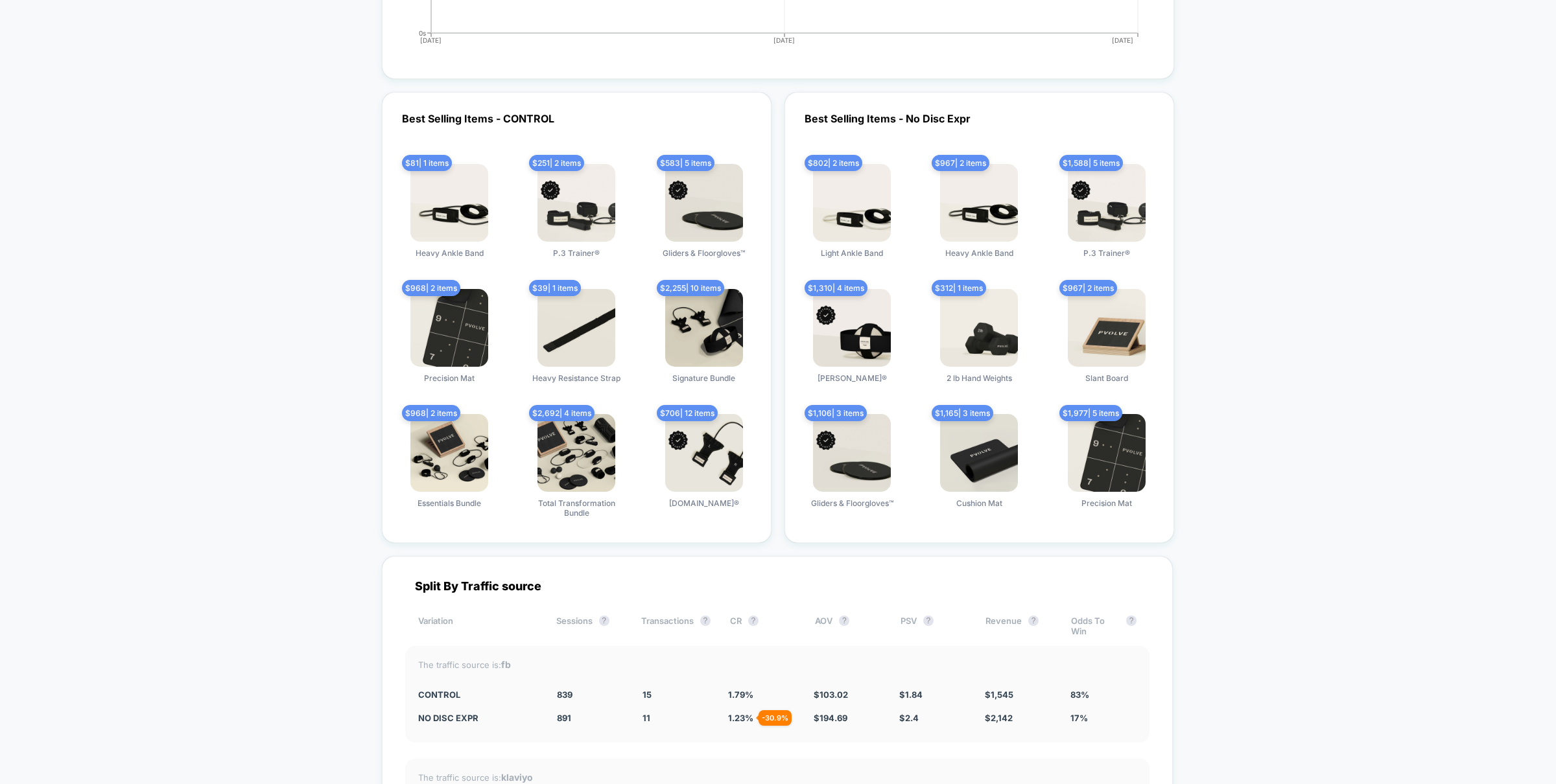
scroll to position [3701, 0]
click at [924, 426] on div "$ 802 | 2 items Light Ankle Band $ 967 | 2 items Heavy Ankle Band $ 1,588 | 5 i…" at bounding box center [979, 343] width 363 height 356
click at [1119, 435] on img at bounding box center [1107, 454] width 78 height 78
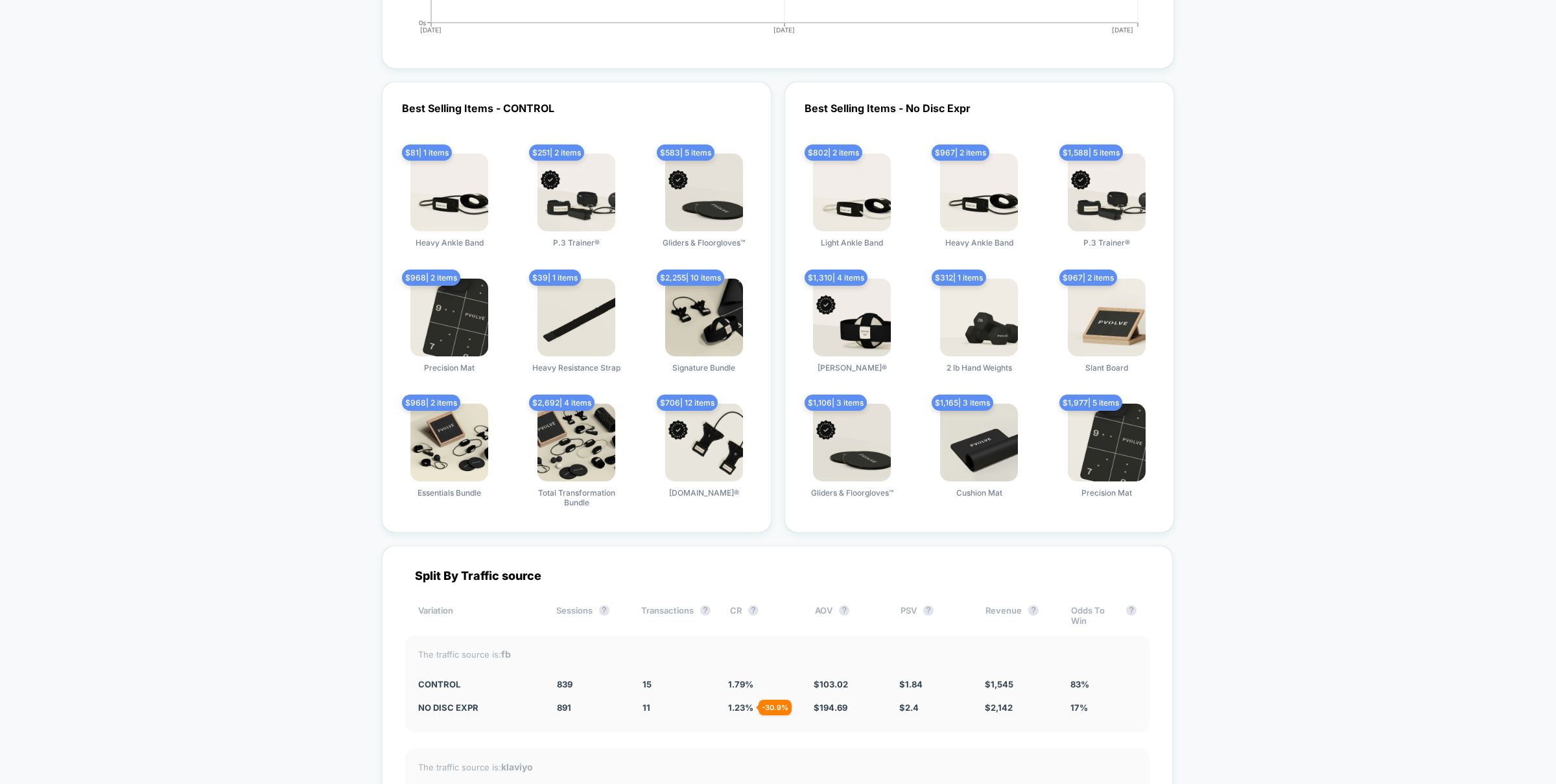
scroll to position [3709, 0]
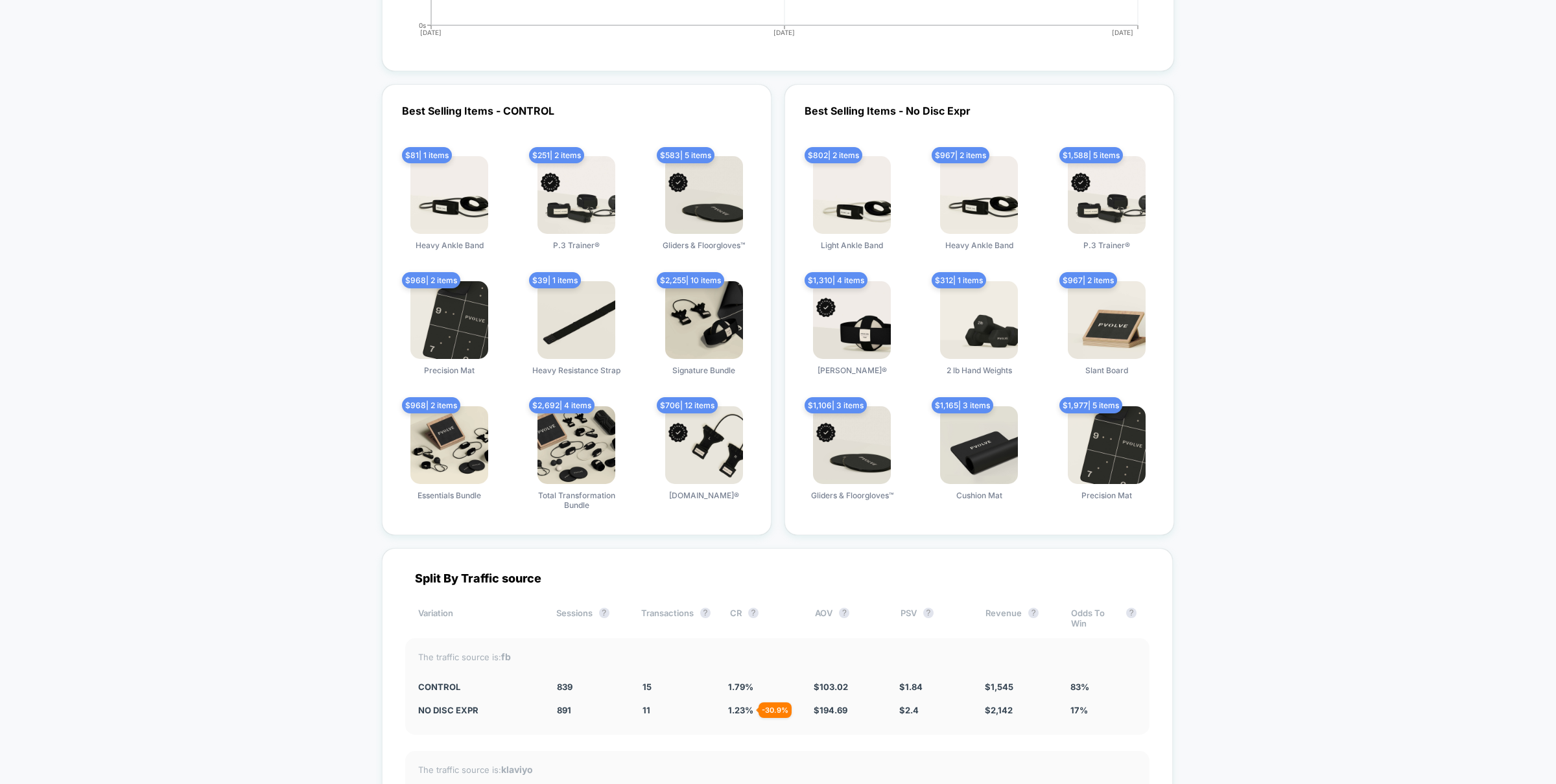
click at [1148, 439] on div "$ 1,977 | 5 items Precision Mat" at bounding box center [1107, 459] width 107 height 106
click at [1161, 445] on div "Best Selling Items - No Disc Expr $ 802 | 2 items Light Ankle Band $ 967 | 2 it…" at bounding box center [979, 310] width 390 height 452
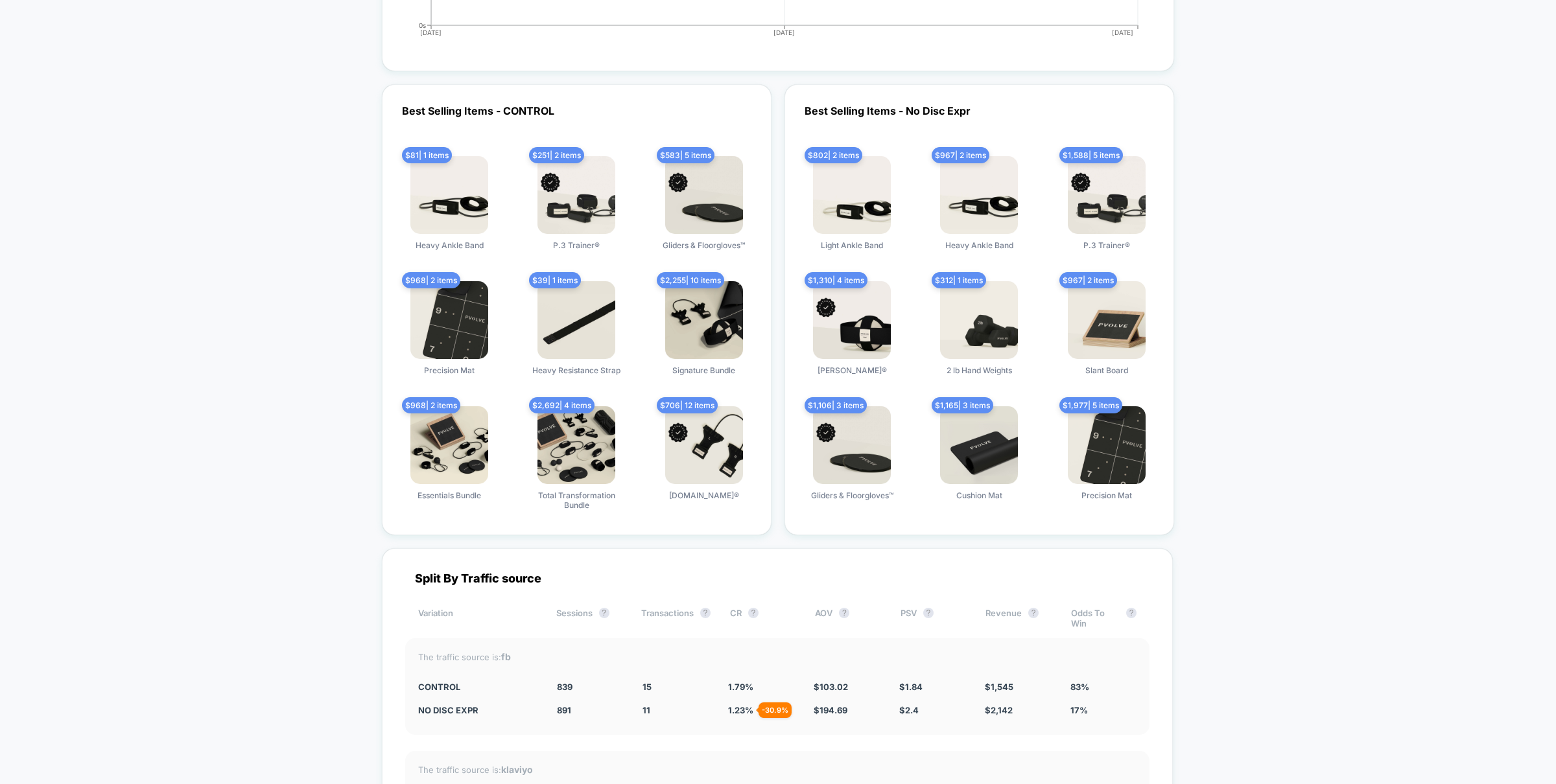
click at [411, 496] on div "$ 968 | 2 items Essentials Bundle" at bounding box center [449, 459] width 107 height 106
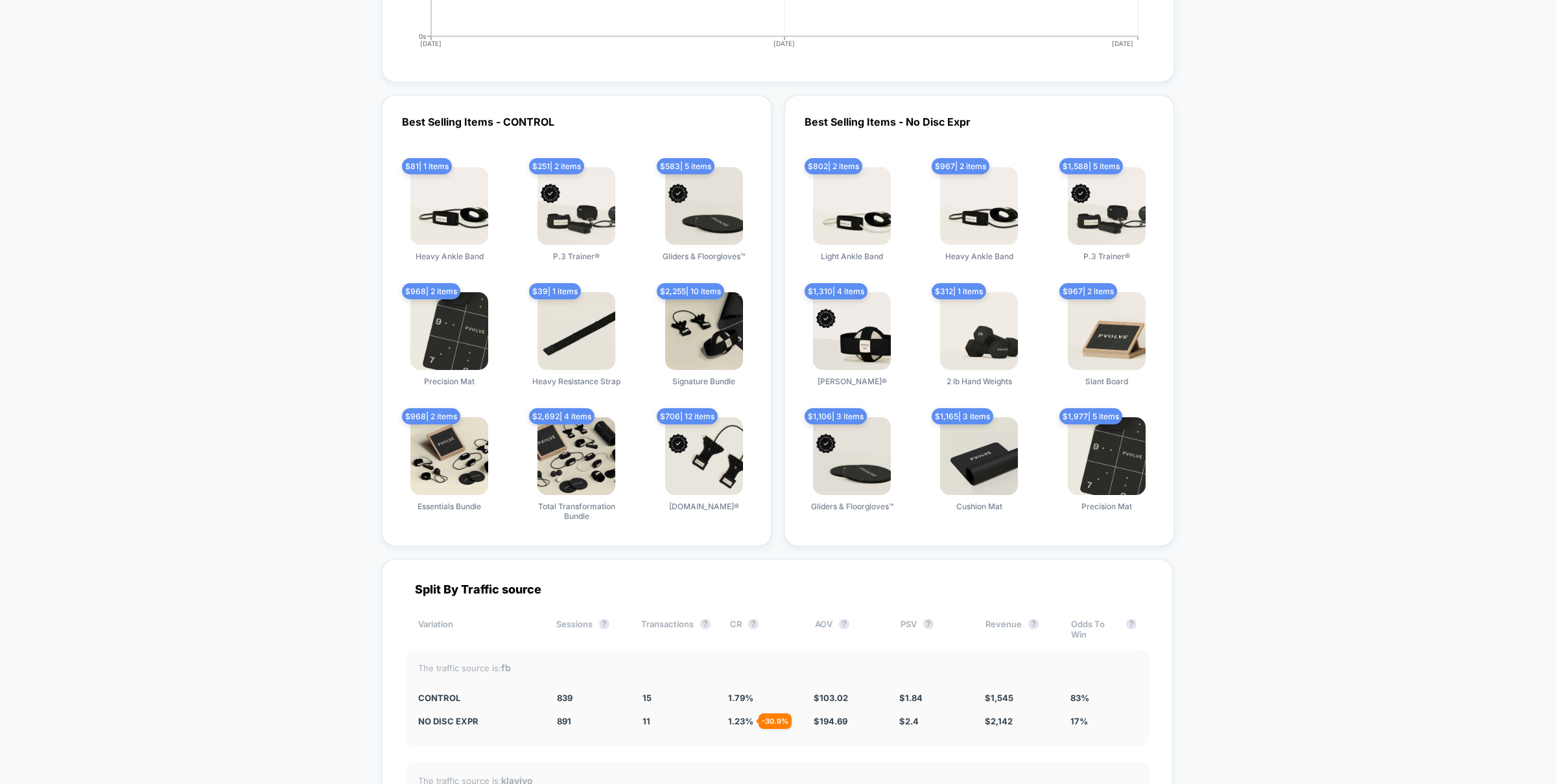
scroll to position [3689, 0]
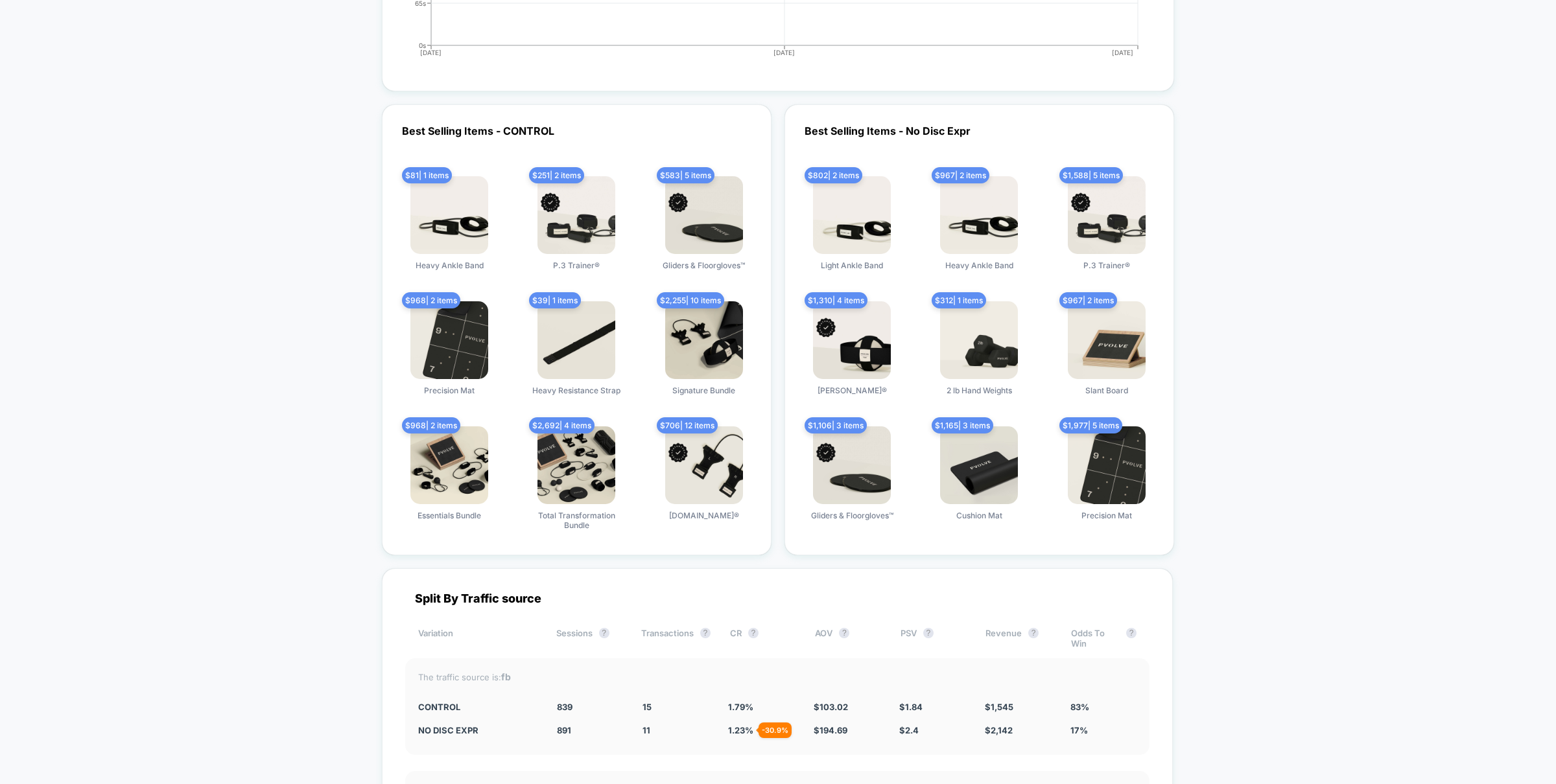
click at [664, 351] on div "$ 2,255 | 10 items Signature Bundle" at bounding box center [704, 354] width 107 height 106
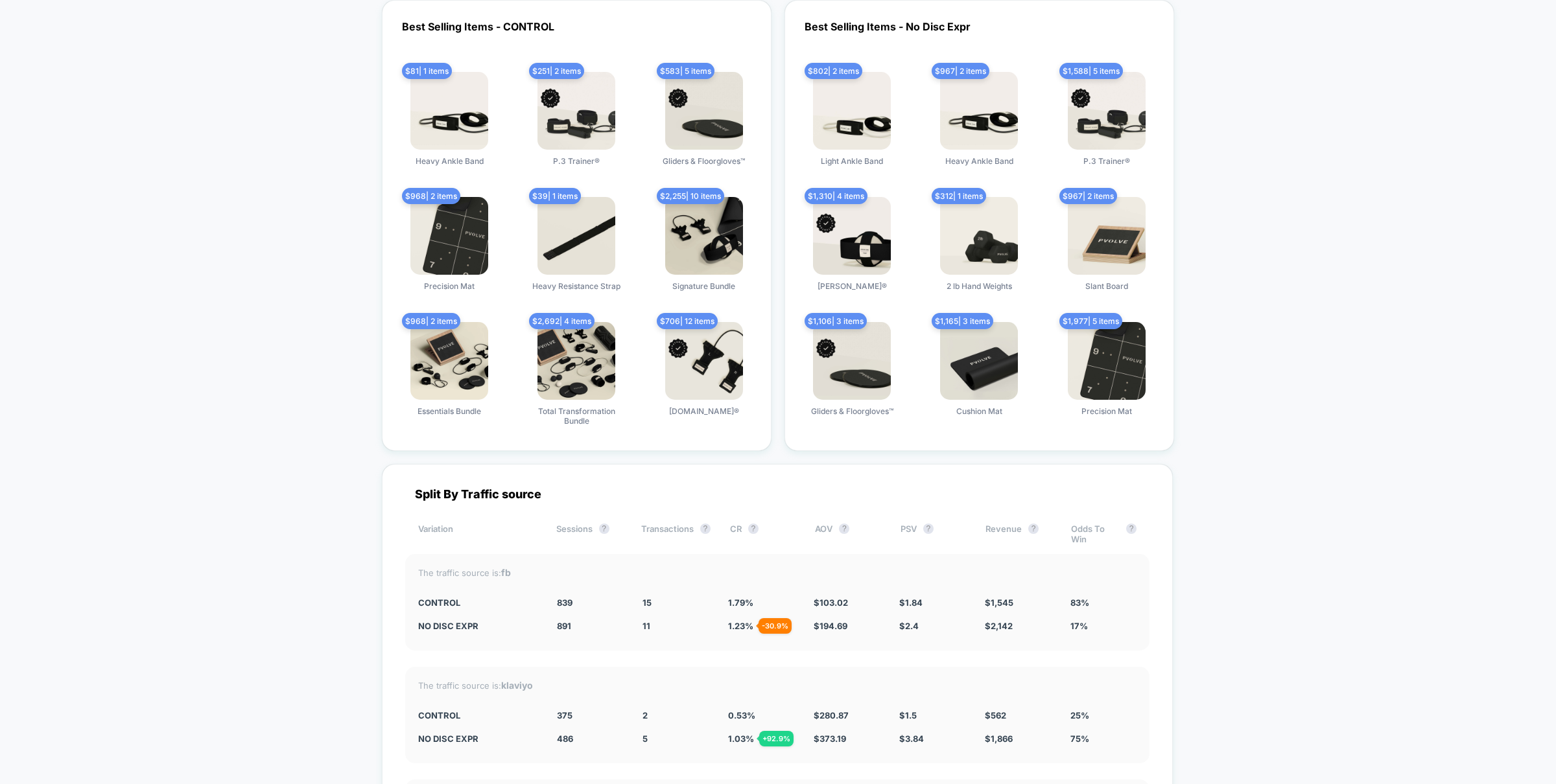
scroll to position [3777, 0]
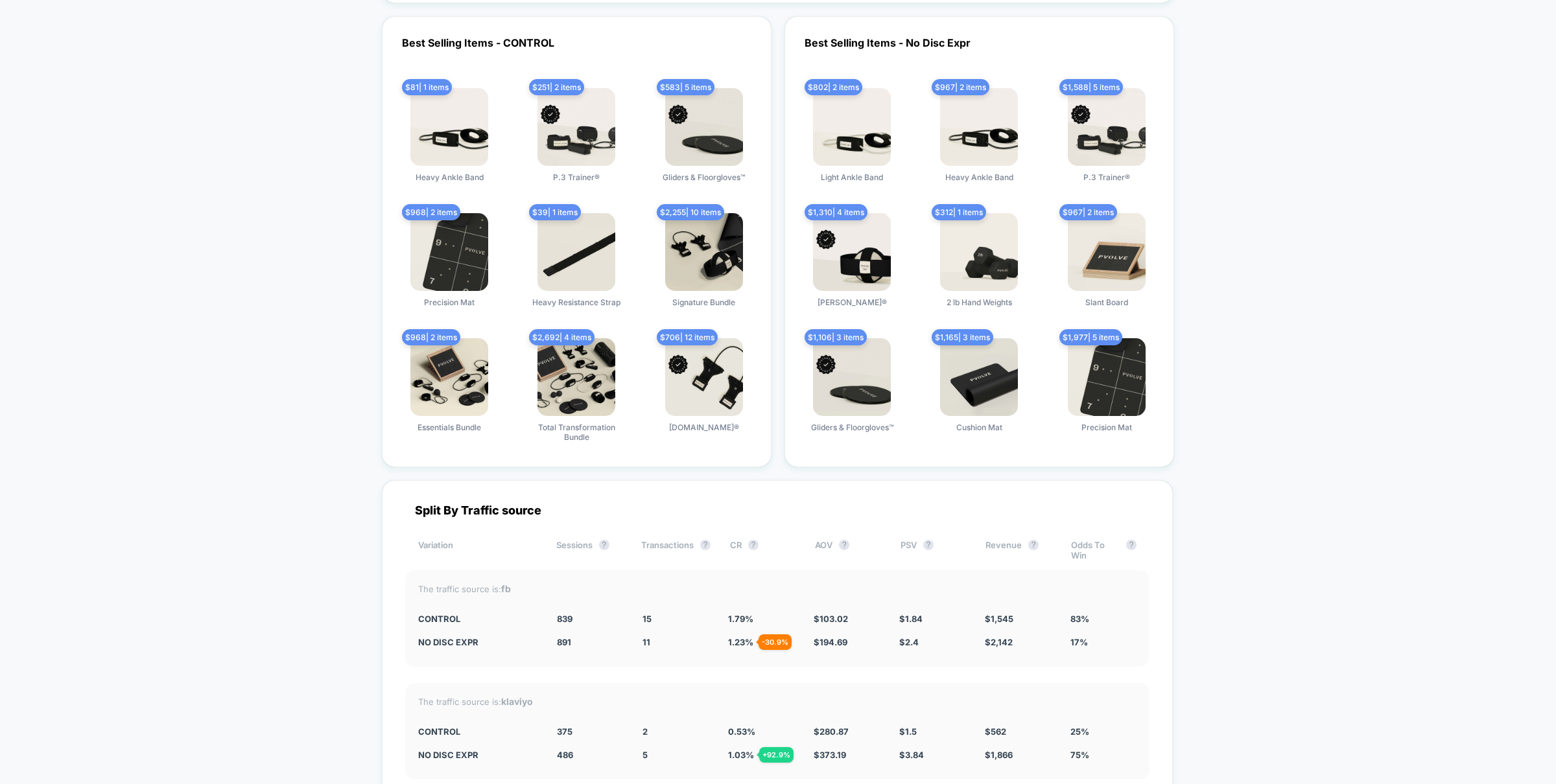
click at [676, 227] on img at bounding box center [704, 252] width 78 height 78
click at [673, 230] on img at bounding box center [704, 252] width 78 height 78
click at [772, 189] on div "Best Selling Items - CONTROL $ 81 | 1 items Heavy Ankle Band $ 251 | 2 items P.…" at bounding box center [778, 242] width 793 height 452
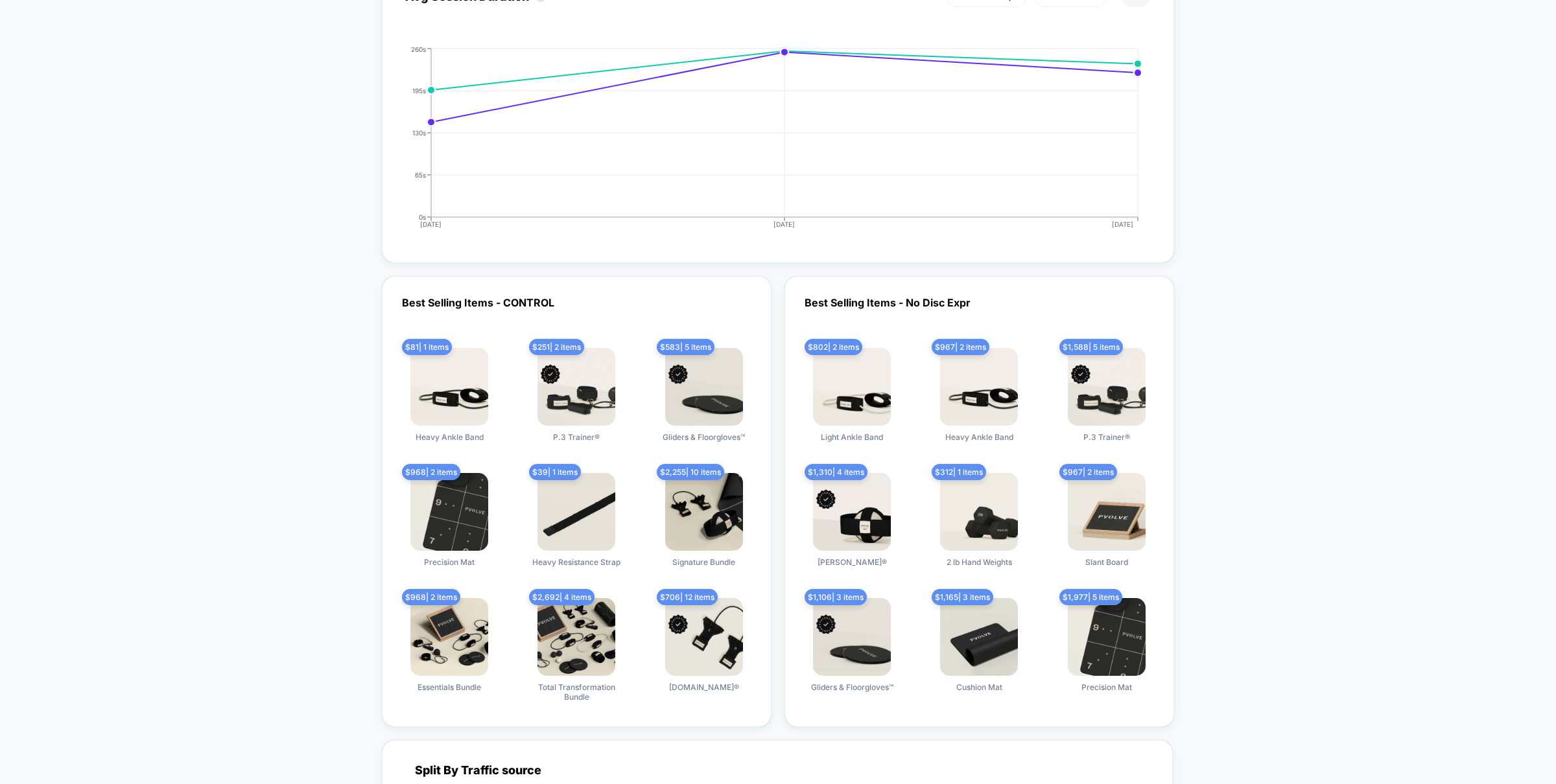
scroll to position [3522, 0]
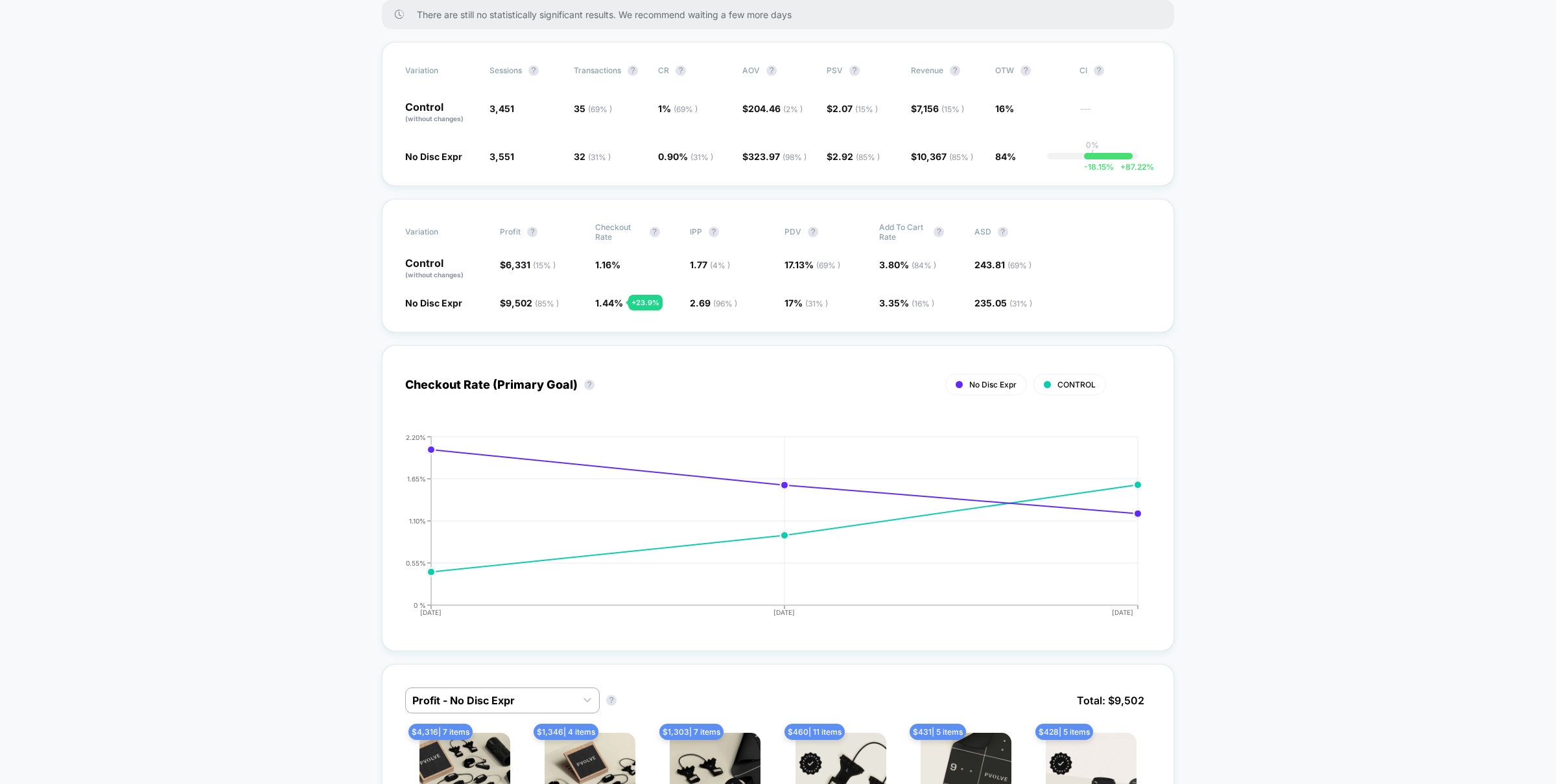
scroll to position [0, 0]
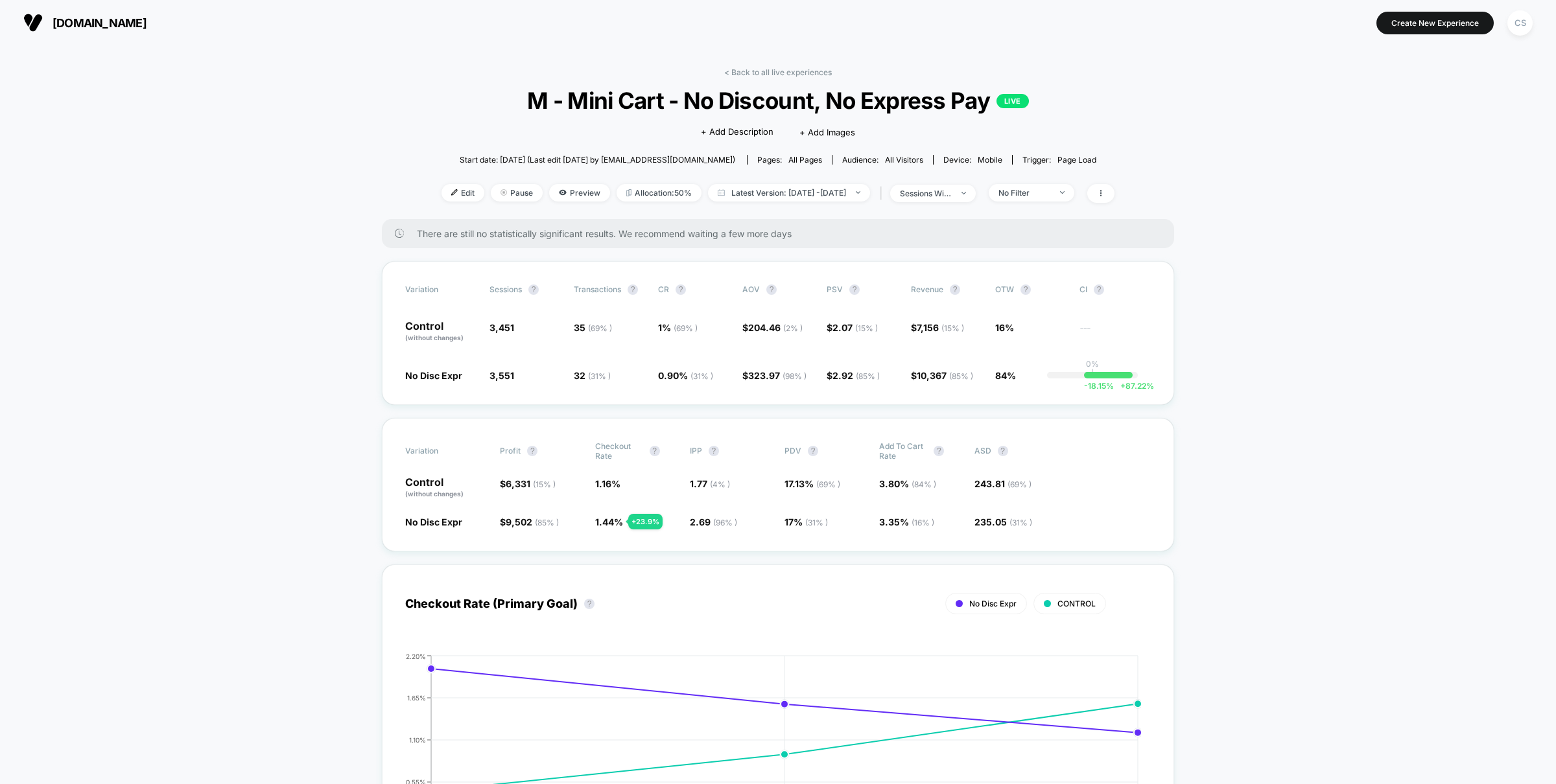
click at [67, 20] on span "[DOMAIN_NAME]" at bounding box center [100, 23] width 94 height 14
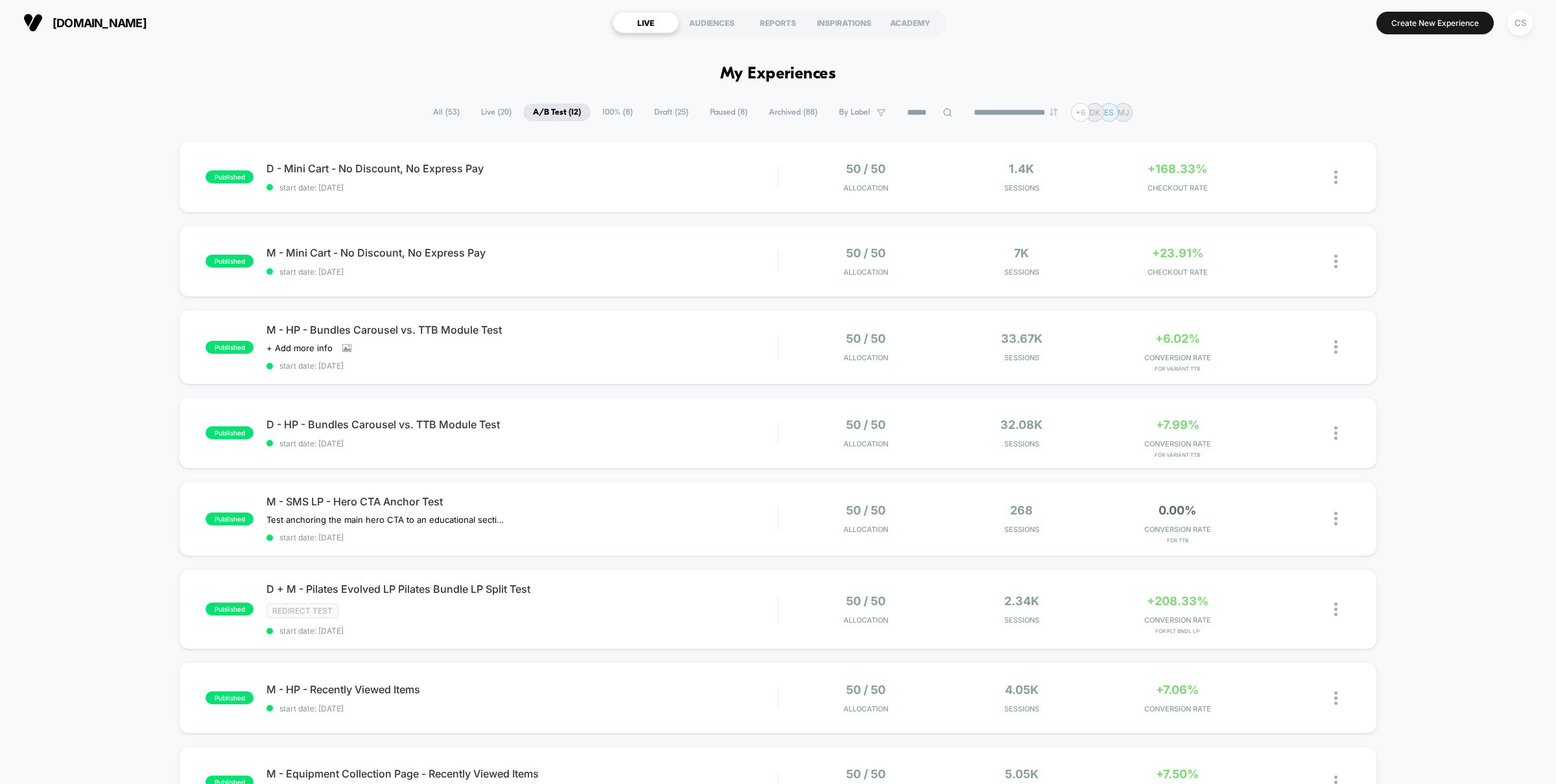
click at [160, 494] on div "published D - Mini Cart - No Discount, No Express Pay start date: 8/13/2025 50 …" at bounding box center [778, 687] width 1556 height 1092
click at [443, 107] on span "All ( 53 )" at bounding box center [446, 112] width 46 height 18
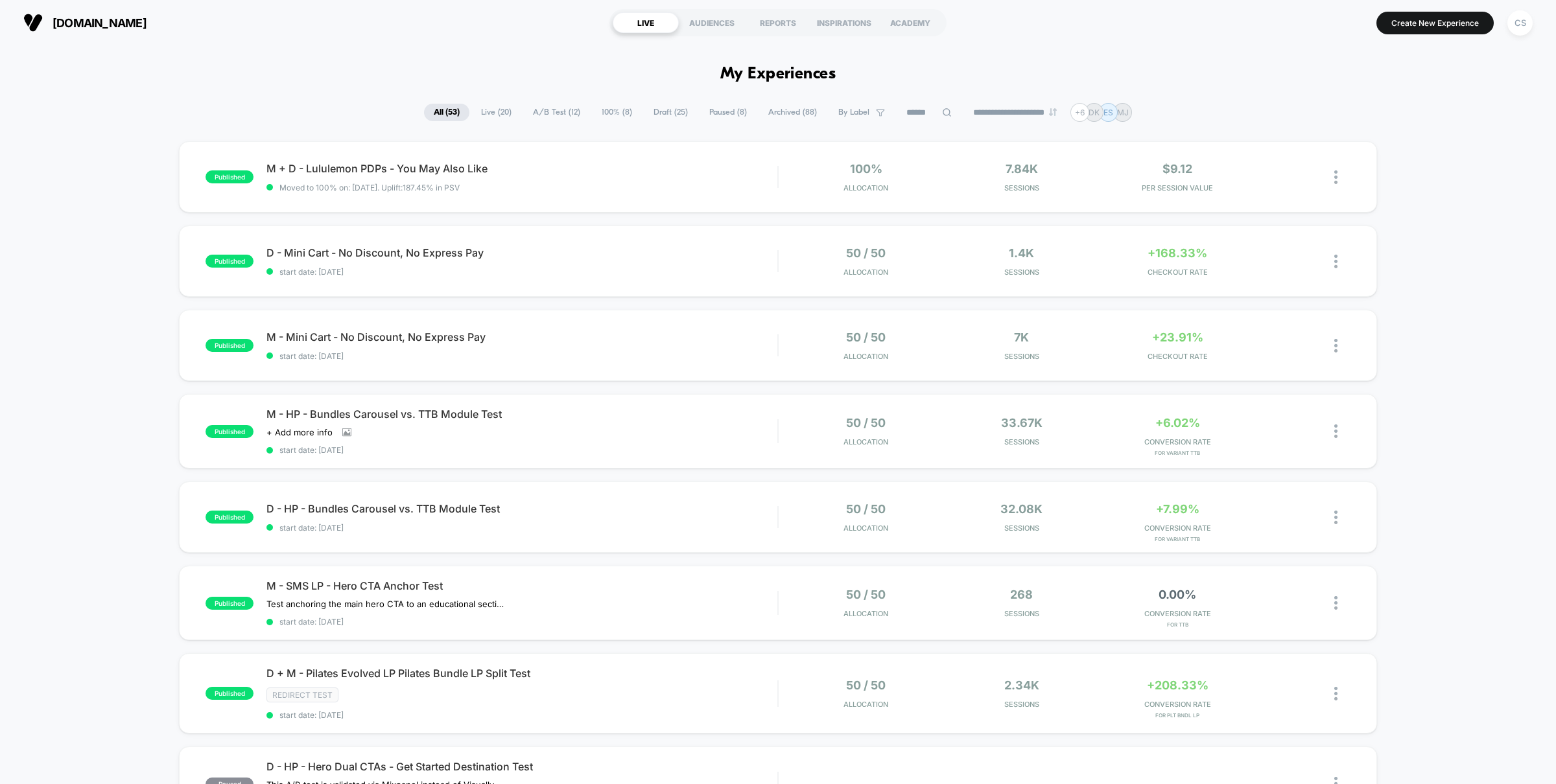
click at [558, 111] on span "A/B Test ( 12 )" at bounding box center [557, 112] width 67 height 18
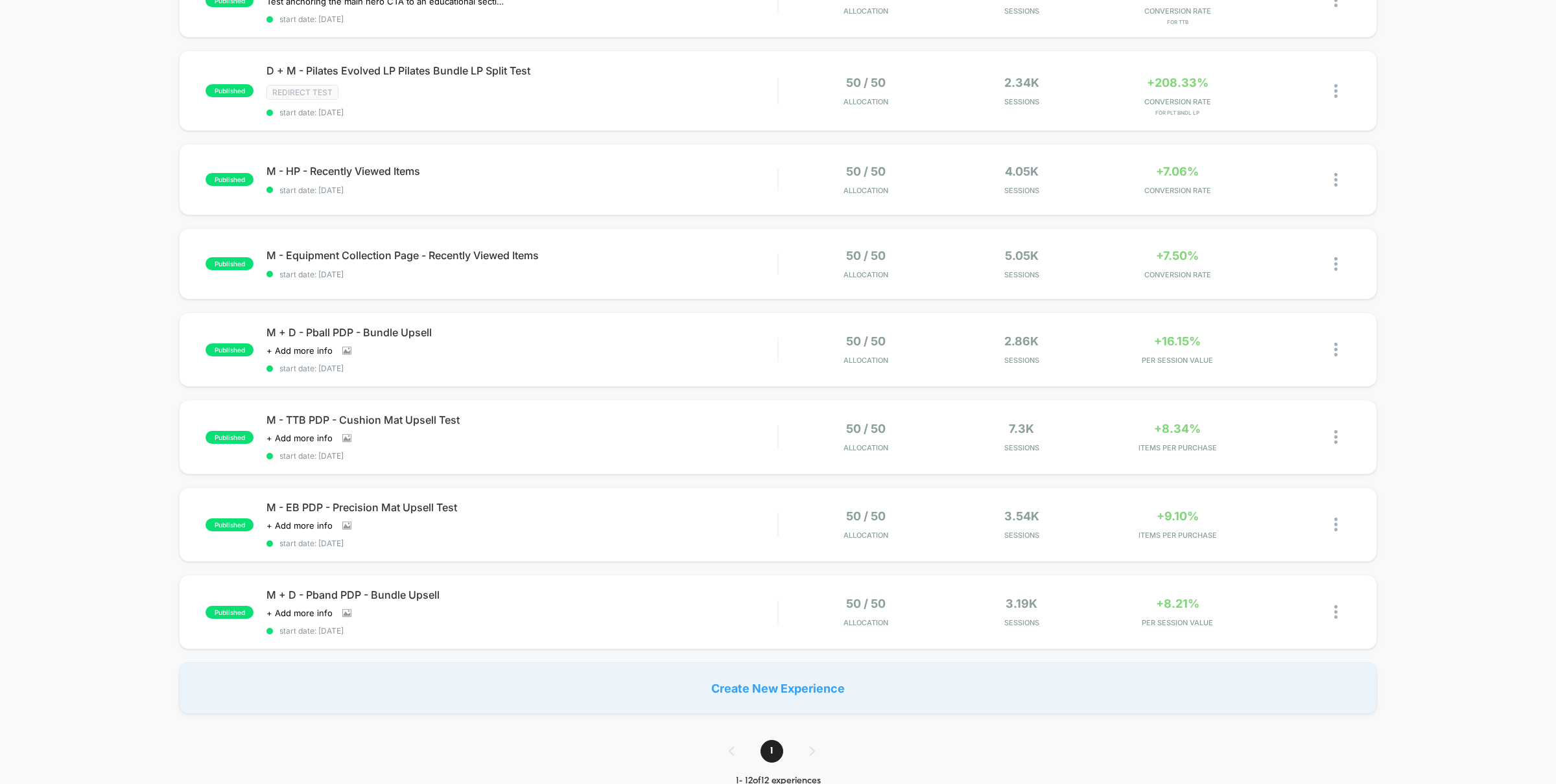
scroll to position [616, 0]
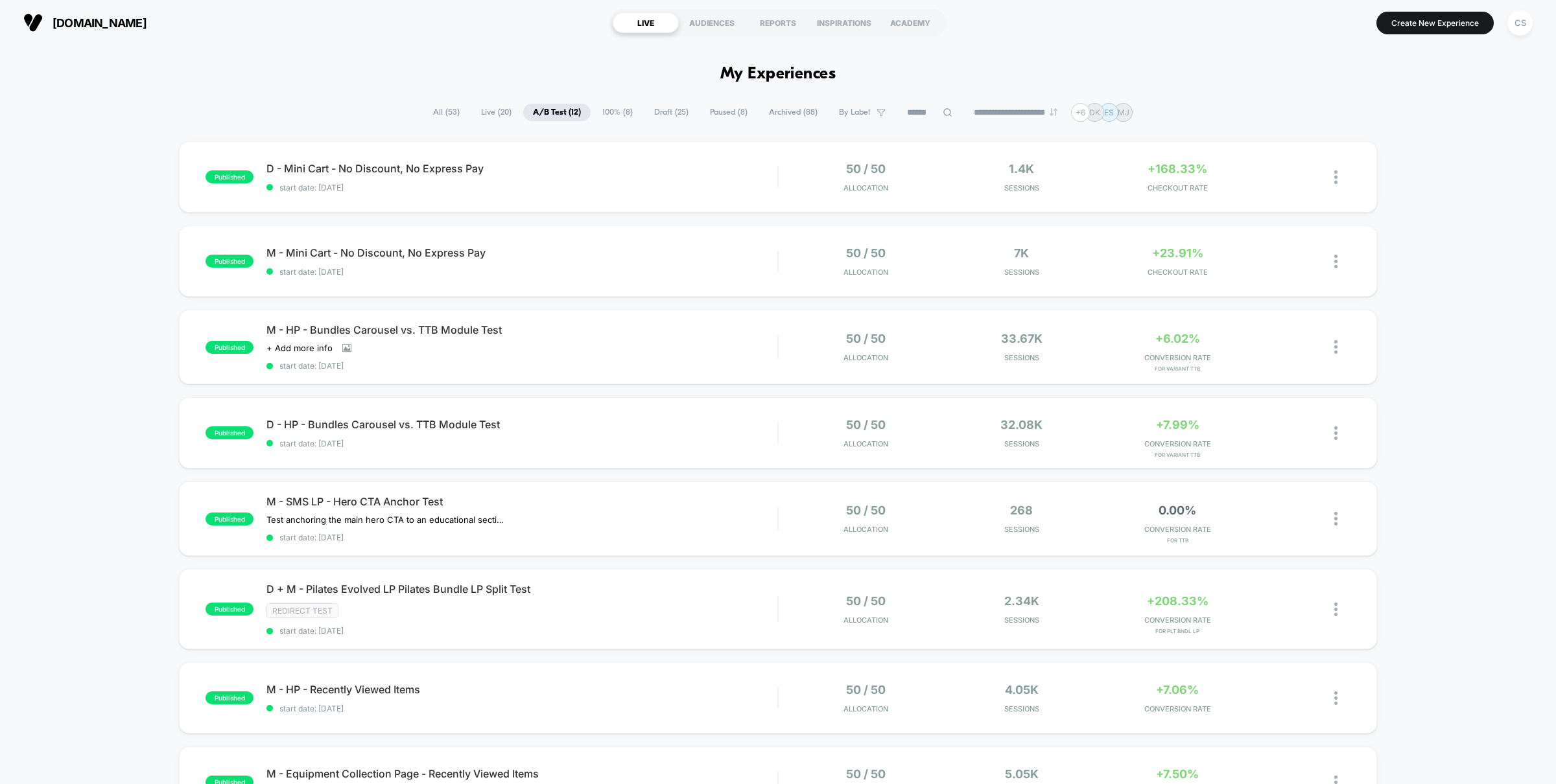
click at [428, 107] on span "All ( 53 )" at bounding box center [446, 112] width 46 height 18
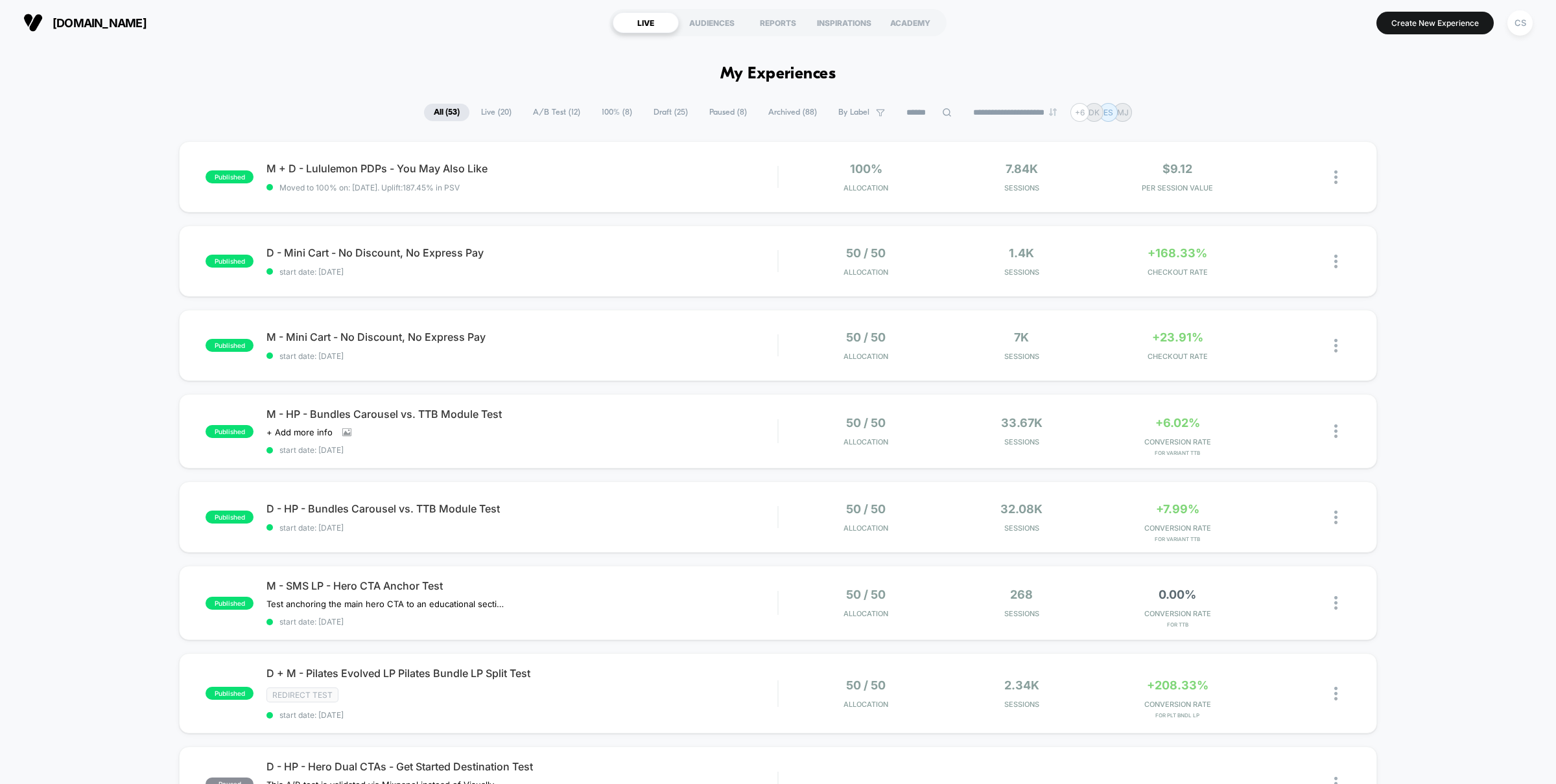
click at [916, 112] on input at bounding box center [930, 113] width 65 height 15
type input "*******"
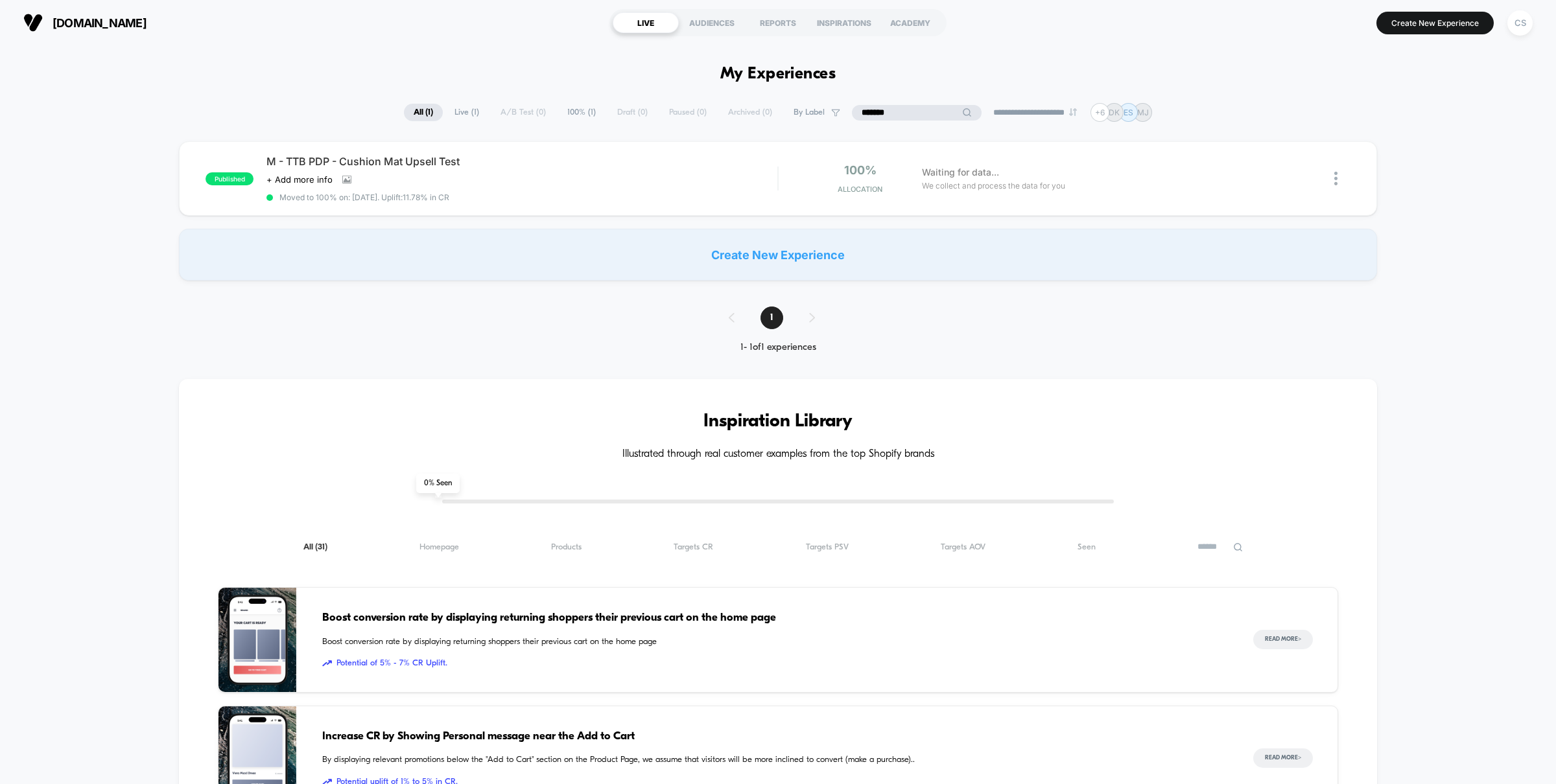
drag, startPoint x: 1198, startPoint y: 336, endPoint x: 1187, endPoint y: 329, distance: 13.0
click at [1199, 336] on div "**********" at bounding box center [778, 762] width 1556 height 1319
click at [900, 109] on input "*******" at bounding box center [917, 113] width 65 height 15
click at [1337, 179] on img at bounding box center [1336, 179] width 3 height 14
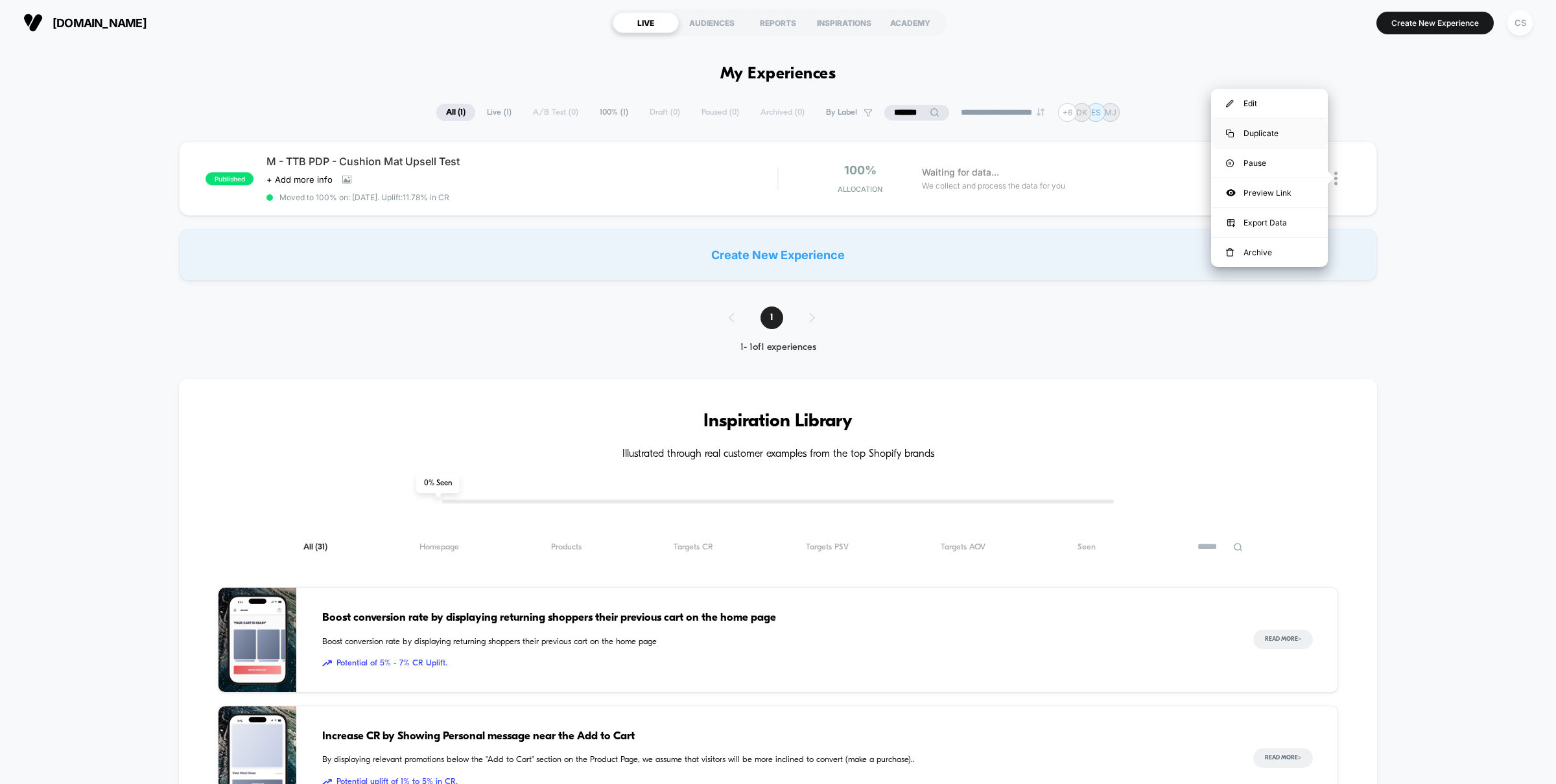
click at [1257, 131] on div "Duplicate" at bounding box center [1269, 133] width 117 height 29
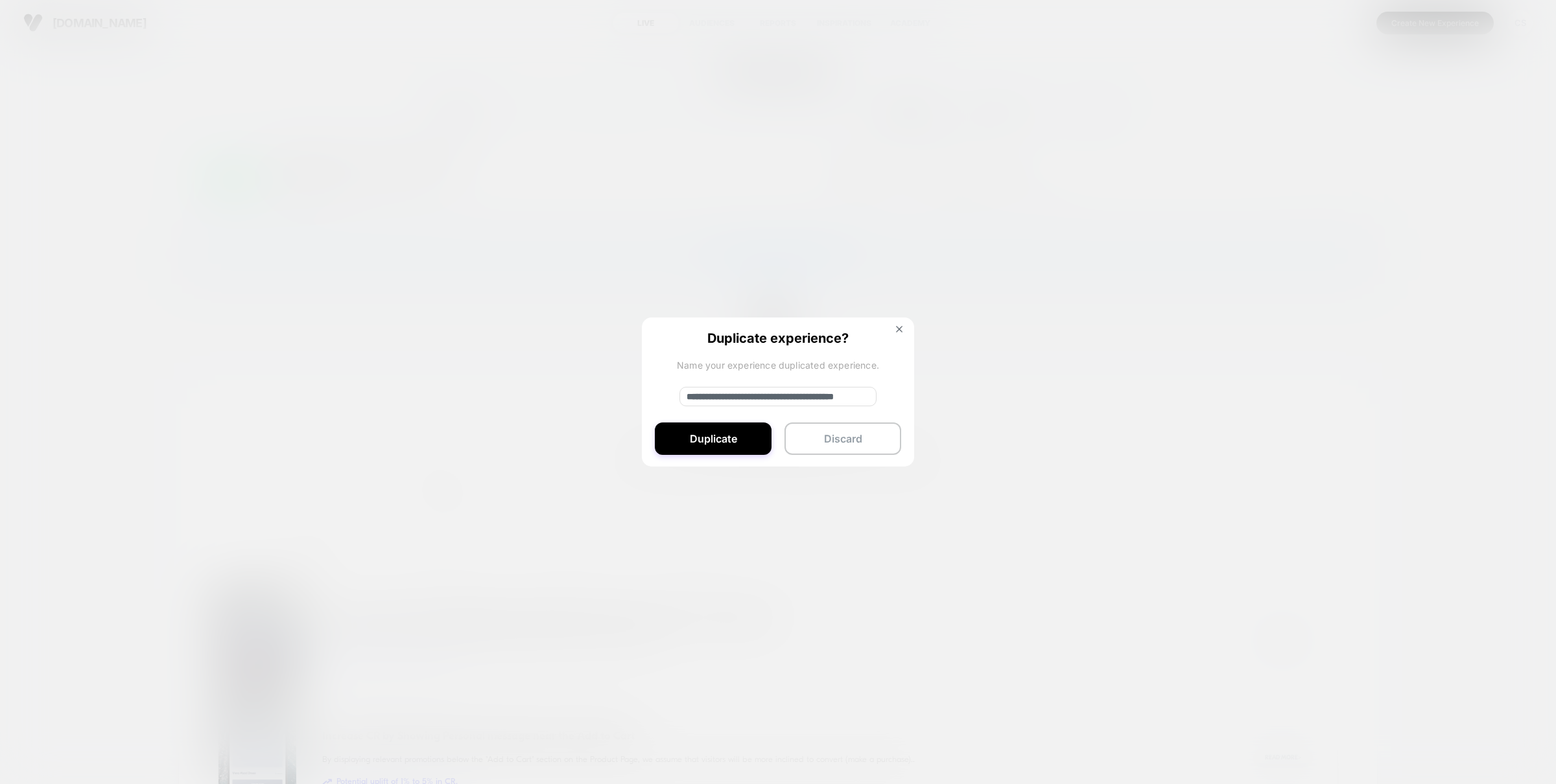
click at [732, 392] on input "**********" at bounding box center [778, 397] width 197 height 19
drag, startPoint x: 780, startPoint y: 400, endPoint x: 603, endPoint y: 394, distance: 177.1
click at [1334, 194] on div "**********" at bounding box center [1342, 178] width 16 height 30
type input "**********"
click at [698, 438] on button "Duplicate" at bounding box center [713, 439] width 117 height 32
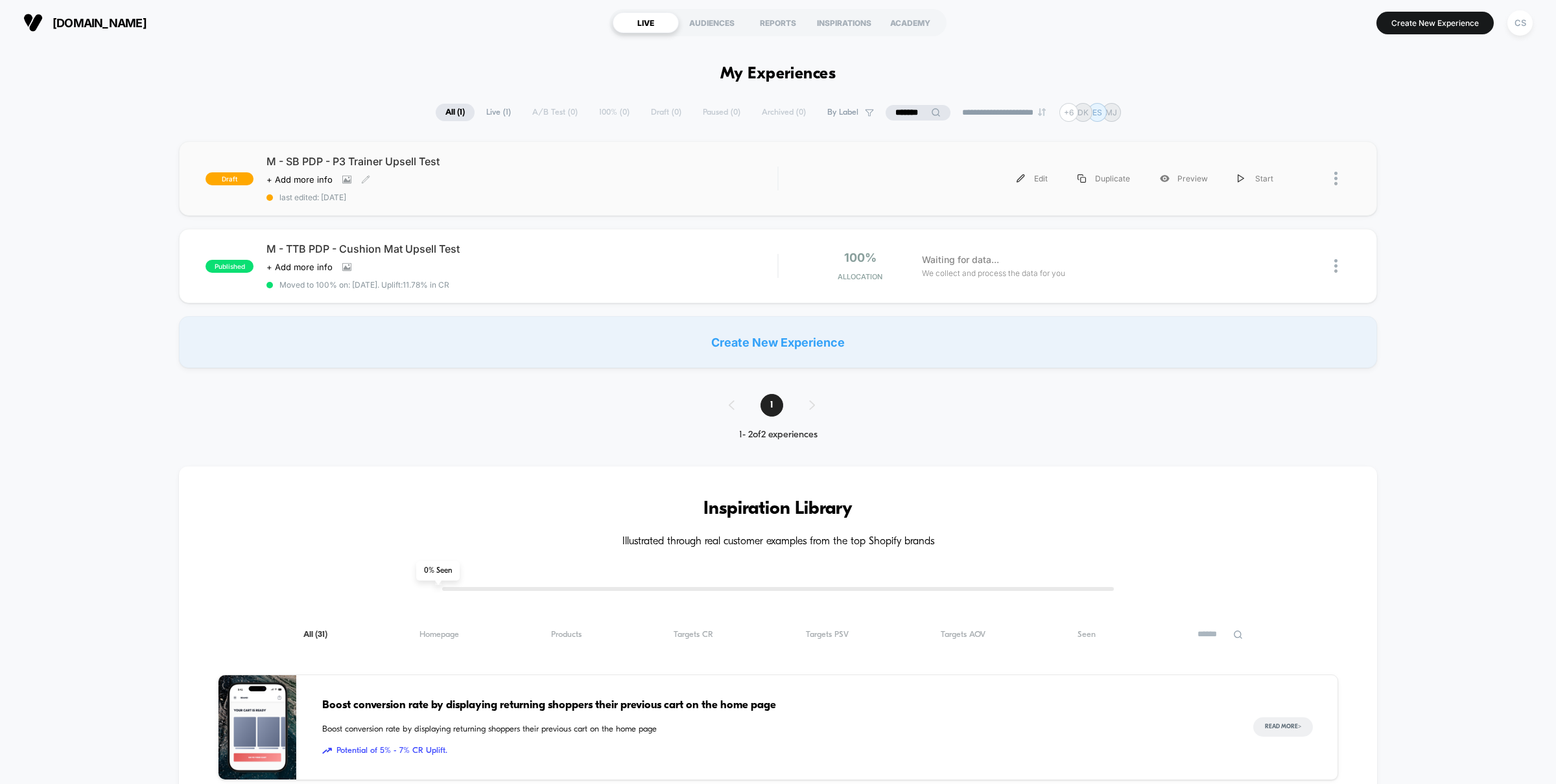
click at [468, 180] on div "Click to view images Click to edit experience details + Add more info" at bounding box center [445, 179] width 358 height 10
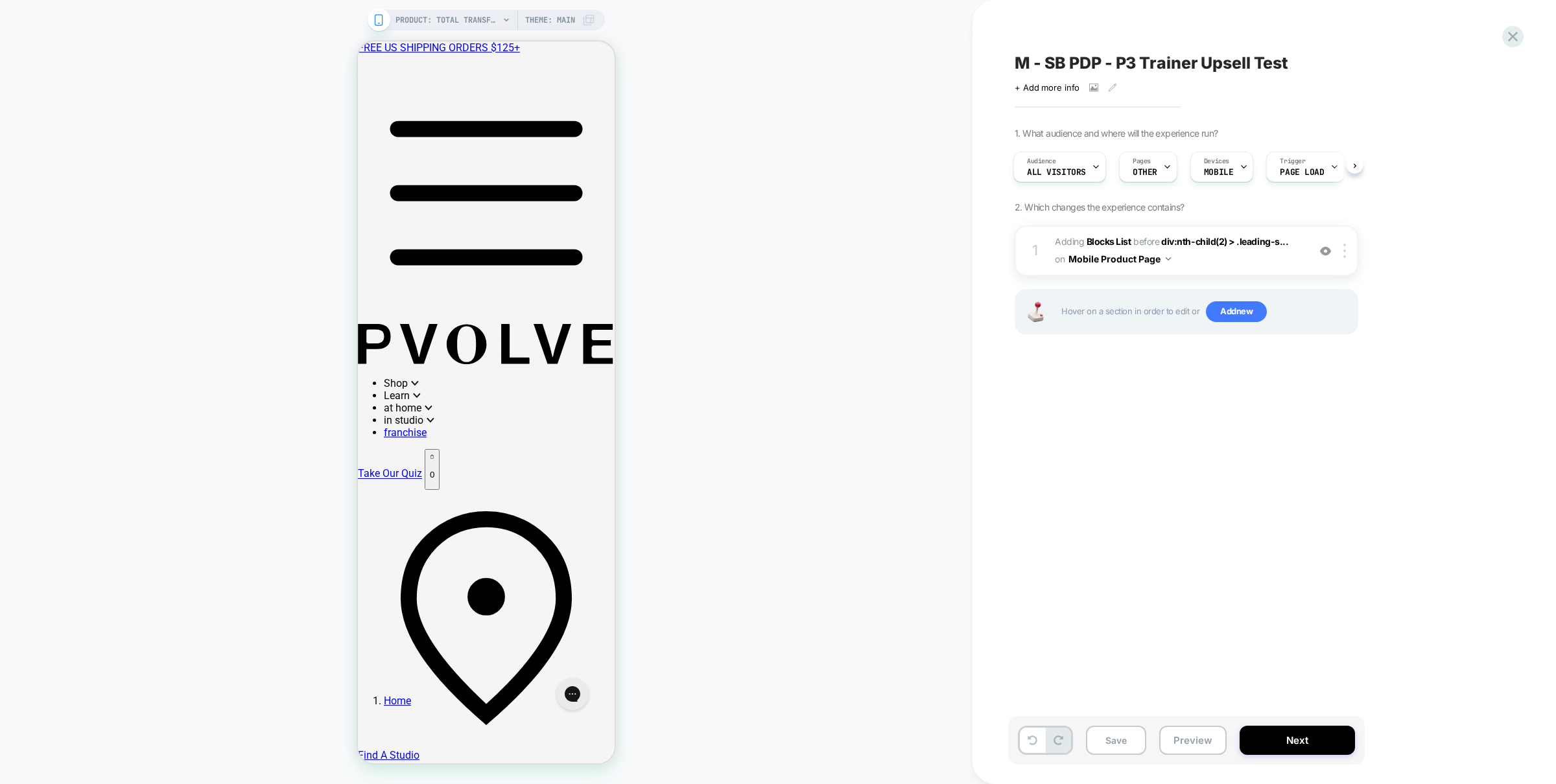
click at [1293, 551] on div "M - SB PDP - P3 Trainer Upsell Test Click to view images Click to edit experien…" at bounding box center [1251, 392] width 486 height 758
click at [1225, 159] on span "Devices" at bounding box center [1216, 162] width 26 height 9
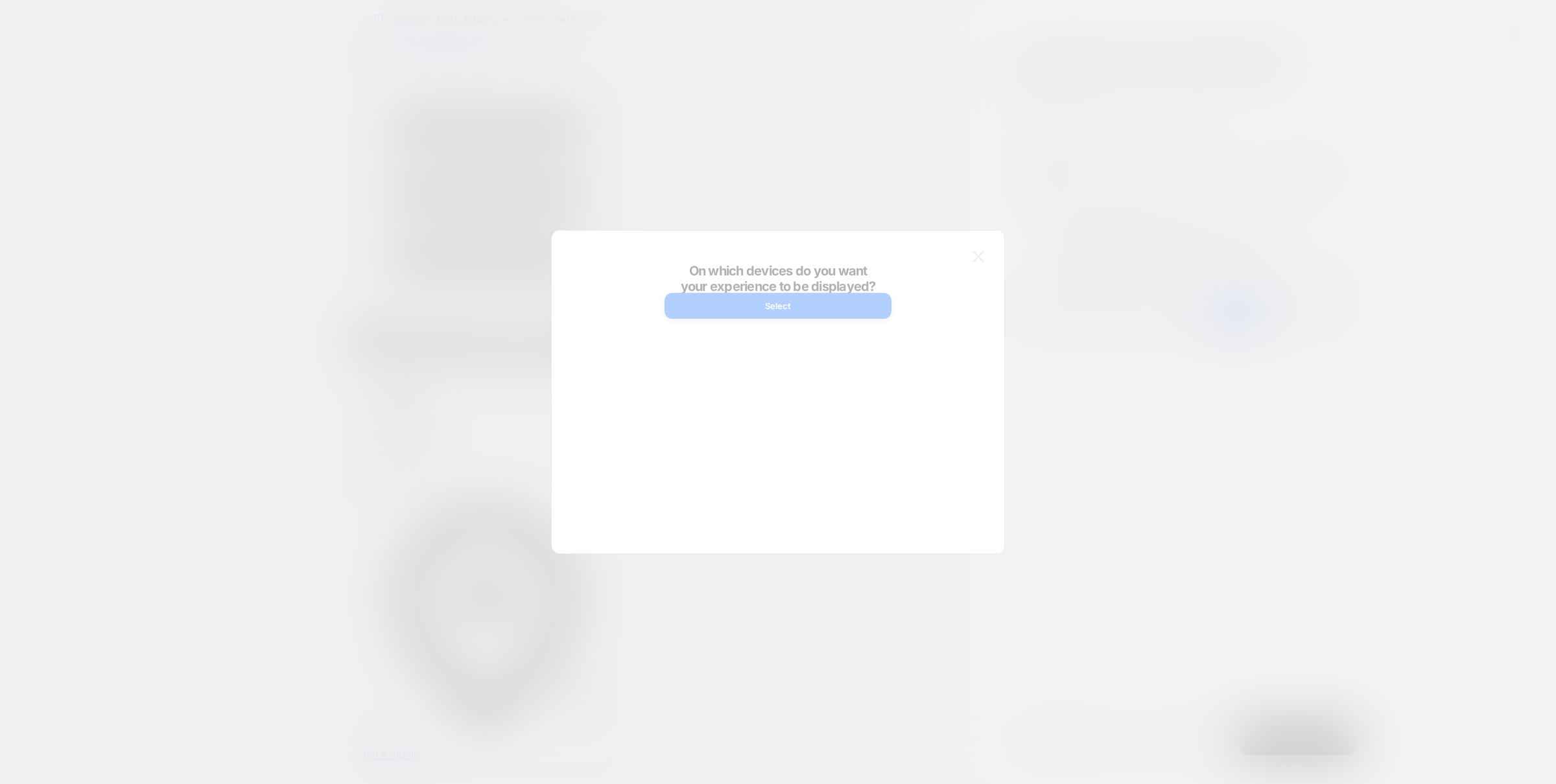
click at [1146, 138] on div at bounding box center [778, 392] width 1556 height 784
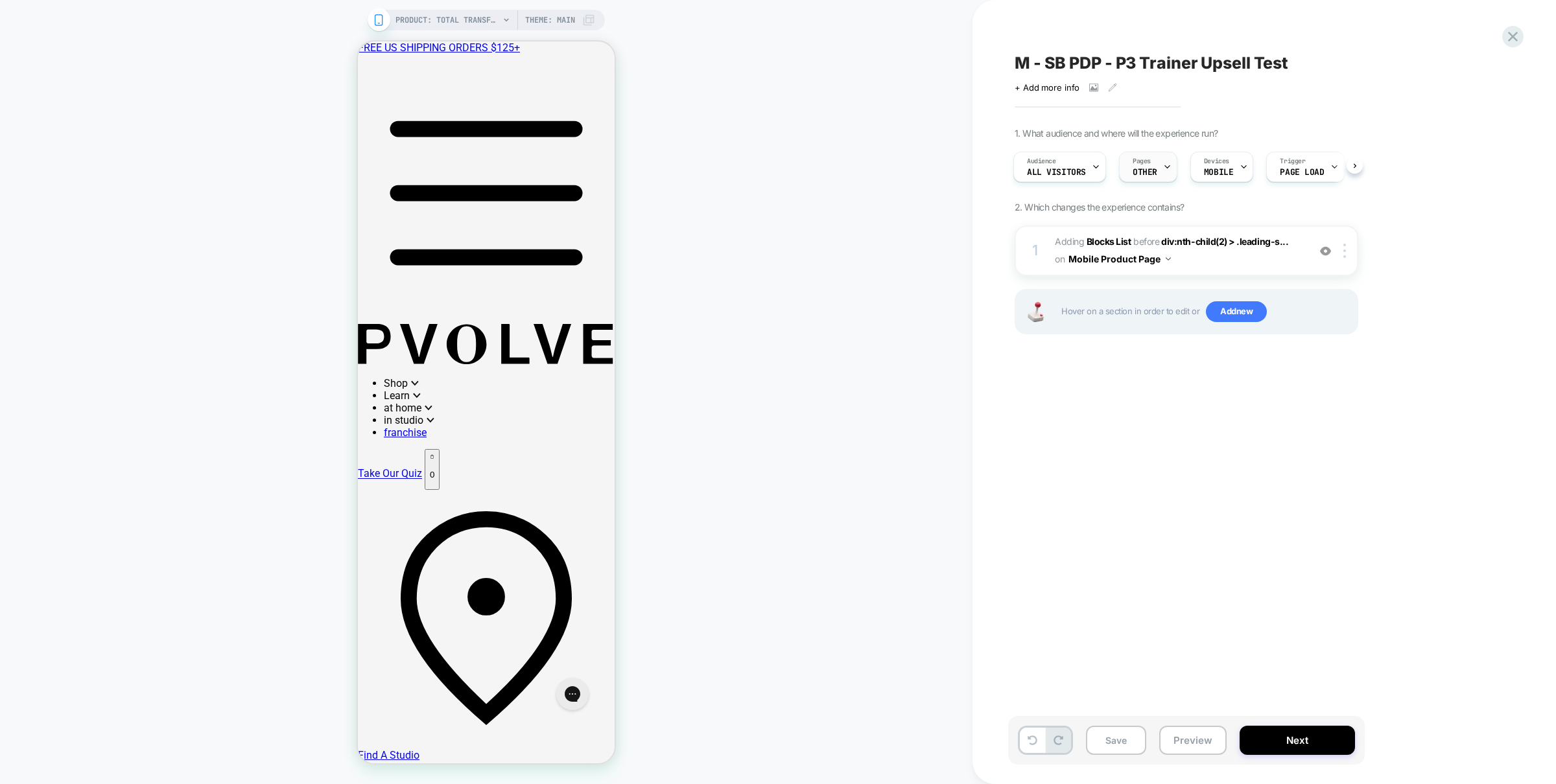
click at [1146, 162] on span "Pages" at bounding box center [1141, 162] width 18 height 9
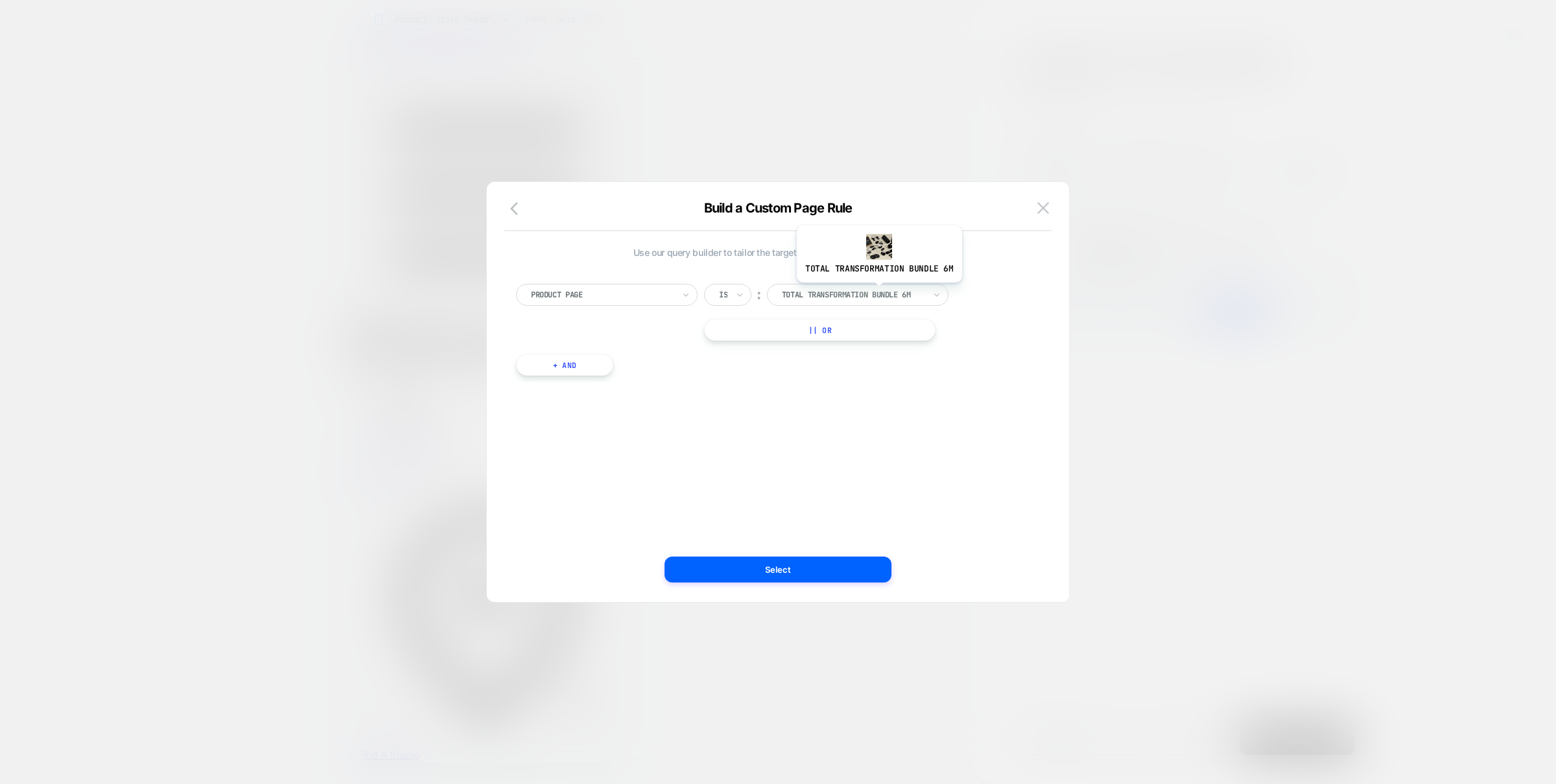
click at [868, 290] on div at bounding box center [853, 295] width 142 height 12
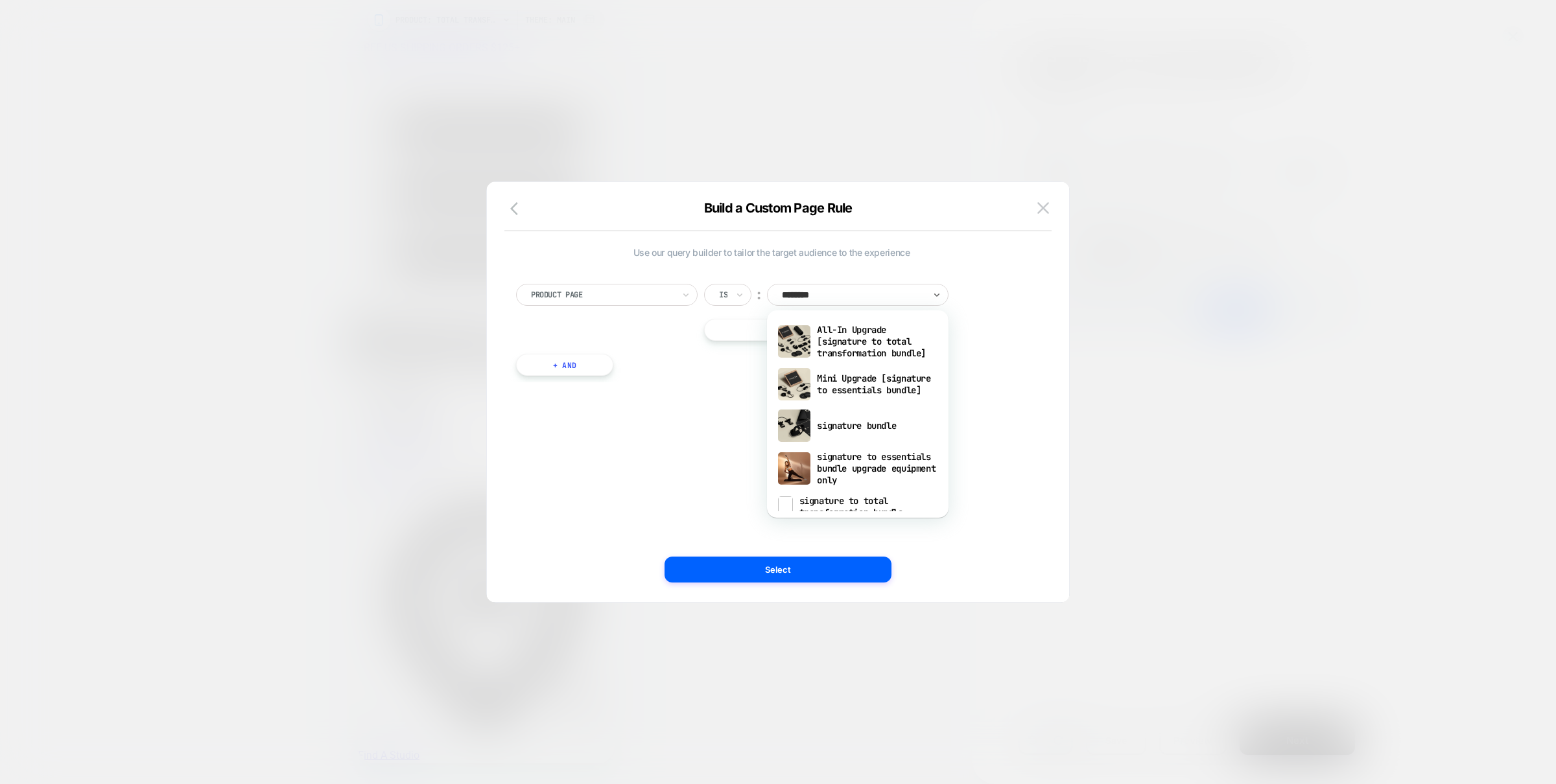
type input "*********"
click at [857, 417] on div "signature bundle" at bounding box center [858, 426] width 169 height 42
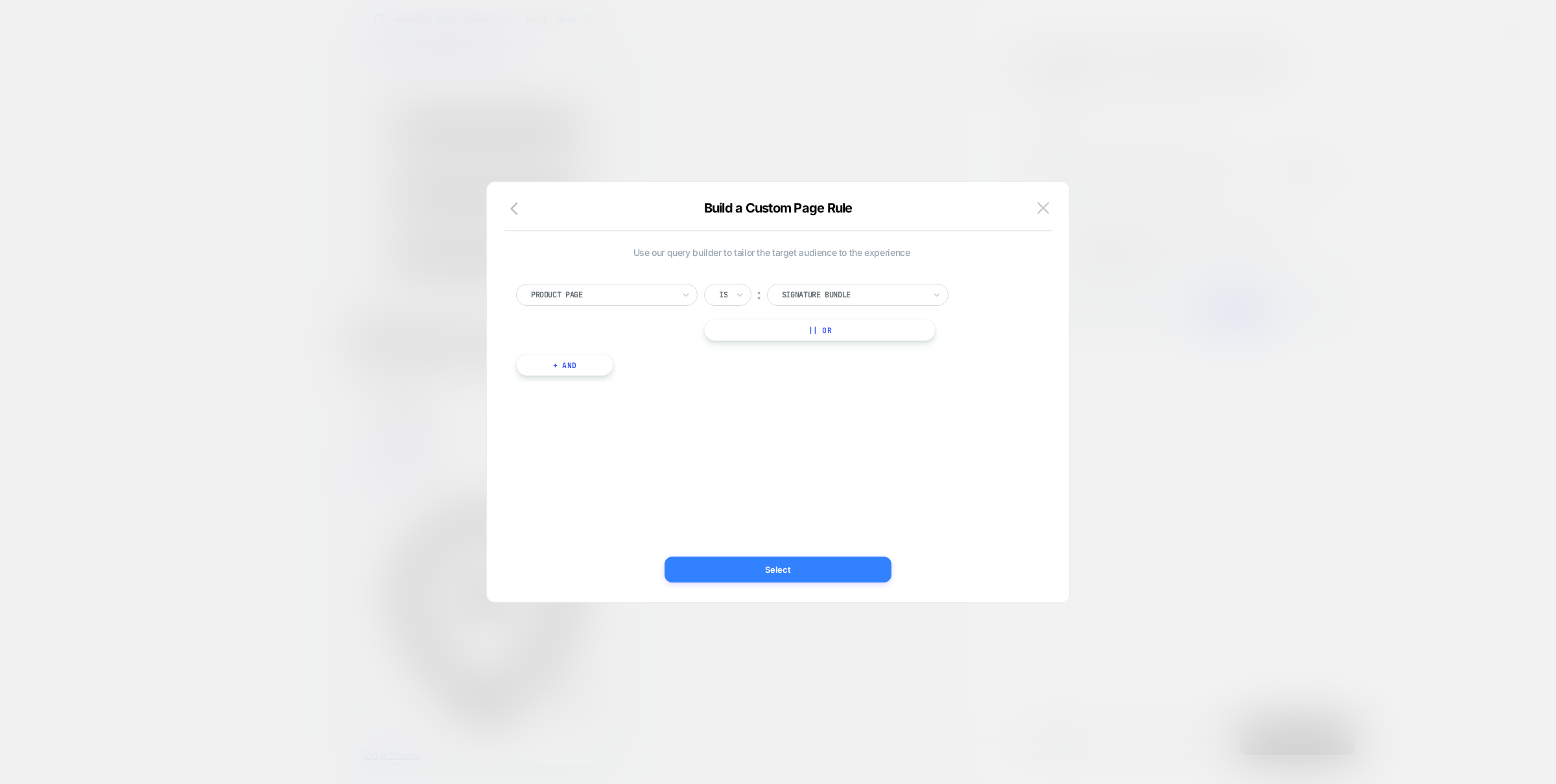
click at [805, 574] on button "Select" at bounding box center [777, 570] width 227 height 26
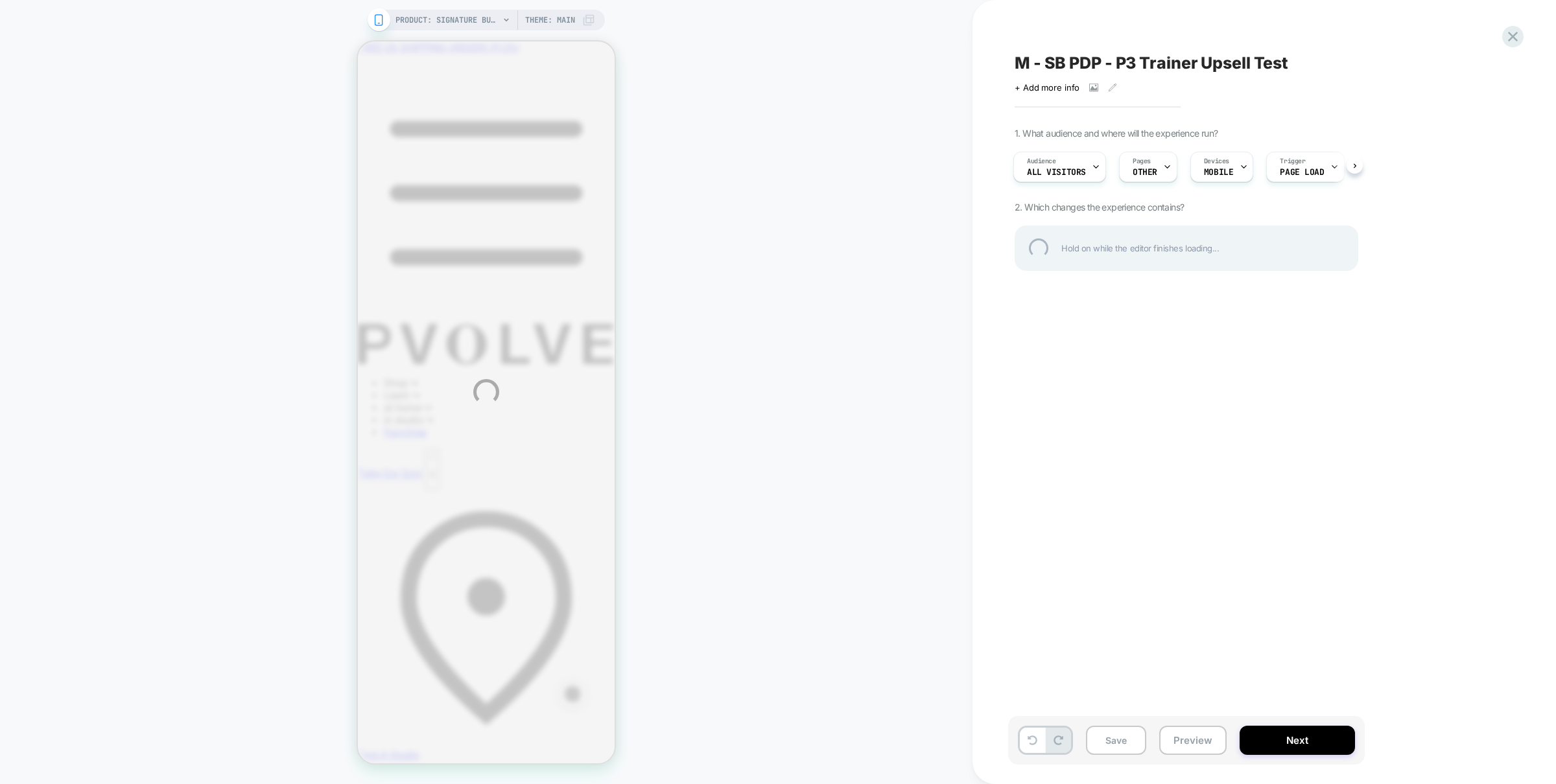
click at [1391, 471] on div "PRODUCT: Signature Bundle PRODUCT: Signature Bundle Theme: MAIN M - SB PDP - P3…" at bounding box center [778, 392] width 1556 height 784
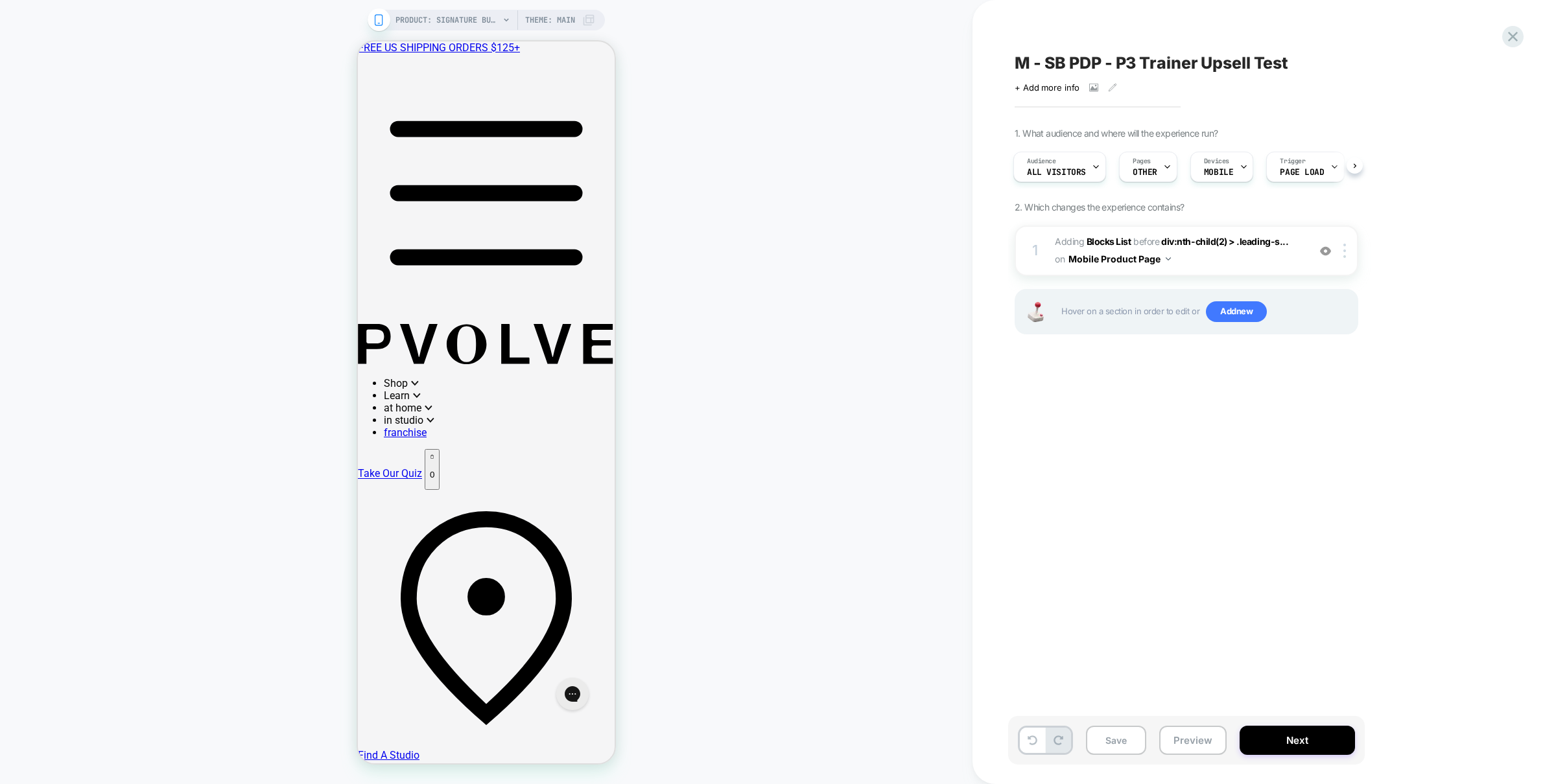
scroll to position [0, 2]
click at [1398, 476] on div "M - SB PDP - P3 Trainer Upsell Test Click to view images Click to edit experien…" at bounding box center [1251, 392] width 486 height 758
click at [1419, 478] on div "M - SB PDP - P3 Trainer Upsell Test Click to view images Click to edit experien…" at bounding box center [1251, 392] width 486 height 758
click at [1213, 581] on div "M - SB PDP - P3 Trainer Upsell Test Click to view images Click to edit experien…" at bounding box center [1251, 392] width 486 height 758
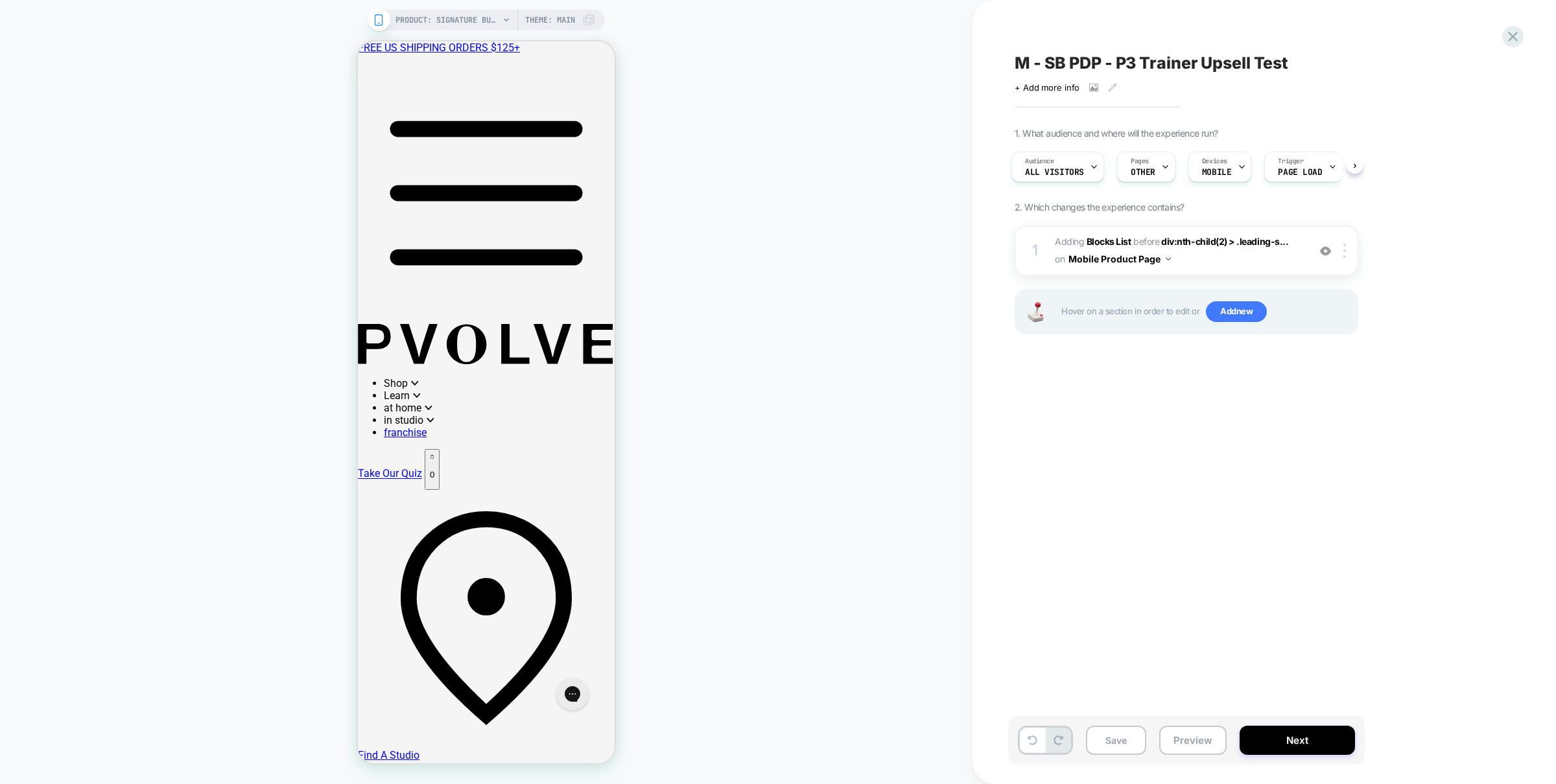
click at [1234, 559] on div "M - SB PDP - P3 Trainer Upsell Test Click to view images Click to edit experien…" at bounding box center [1251, 392] width 486 height 758
click at [1192, 257] on span "#_loomi_addon_1750210028724_dup1752277931_dup1755120462 Adding Blocks List BEFO…" at bounding box center [1178, 251] width 247 height 35
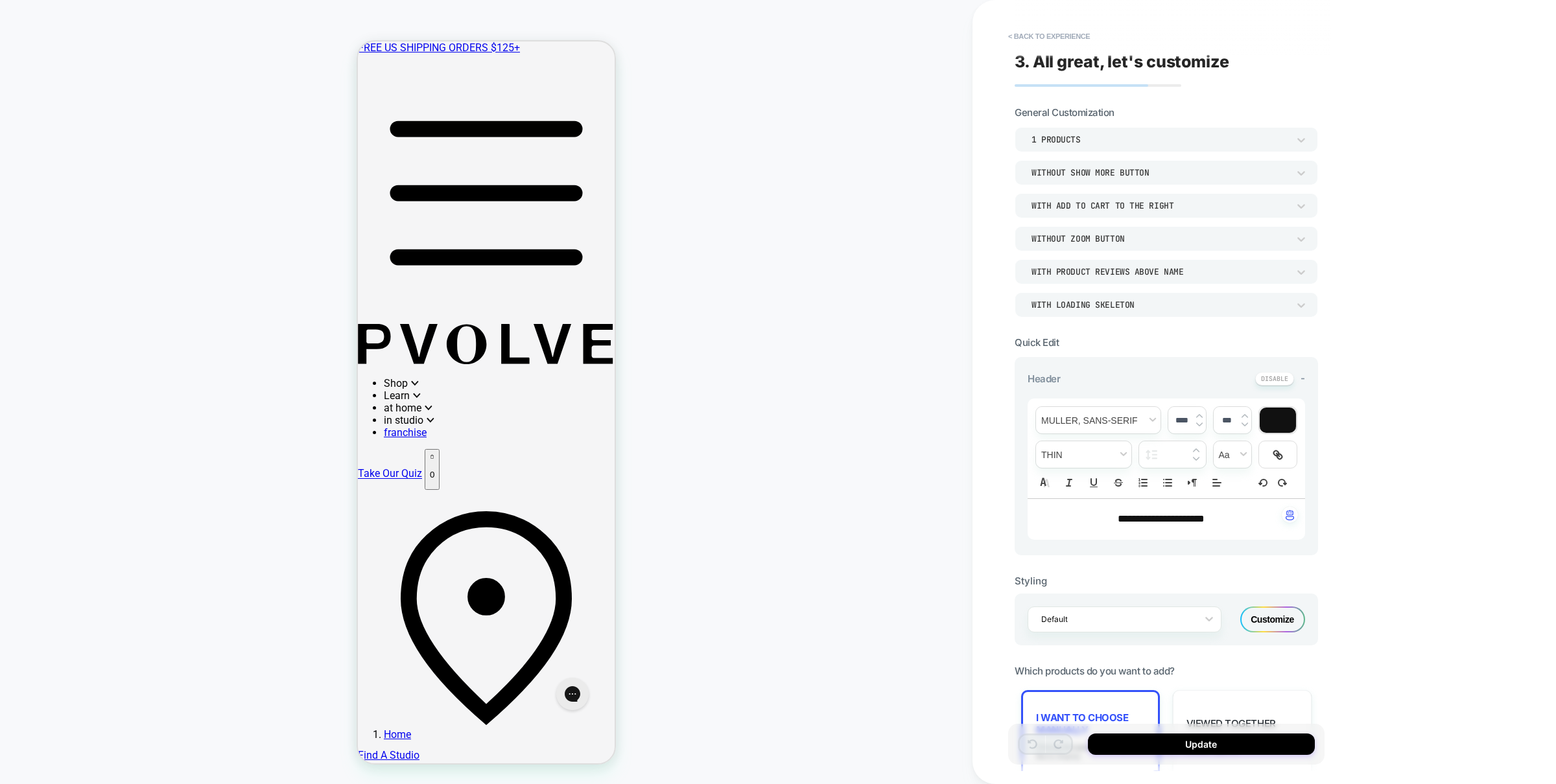
scroll to position [308, 0]
click at [1063, 143] on div "1 Products" at bounding box center [1160, 140] width 257 height 11
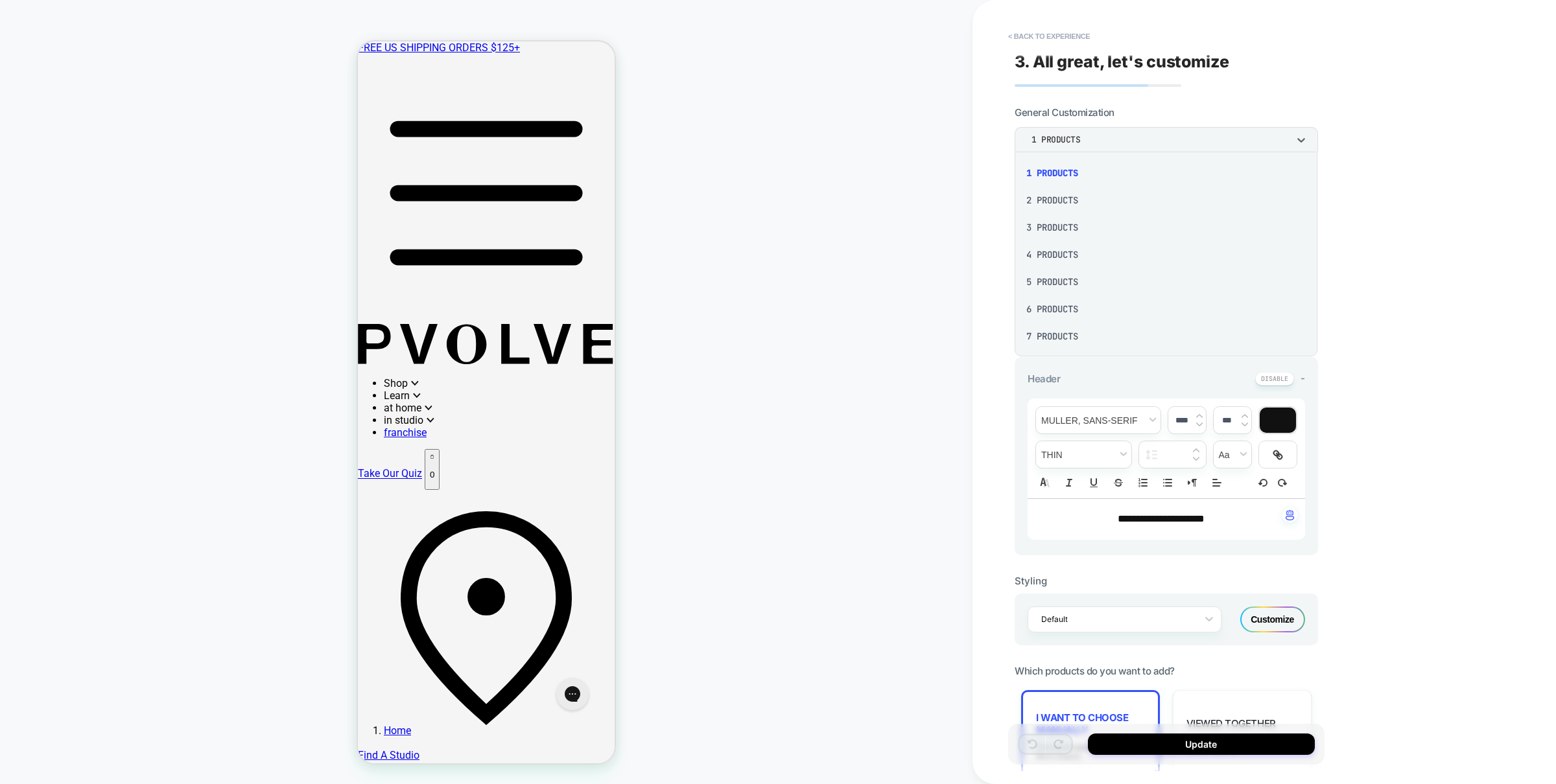
click at [1438, 343] on div at bounding box center [778, 392] width 1556 height 784
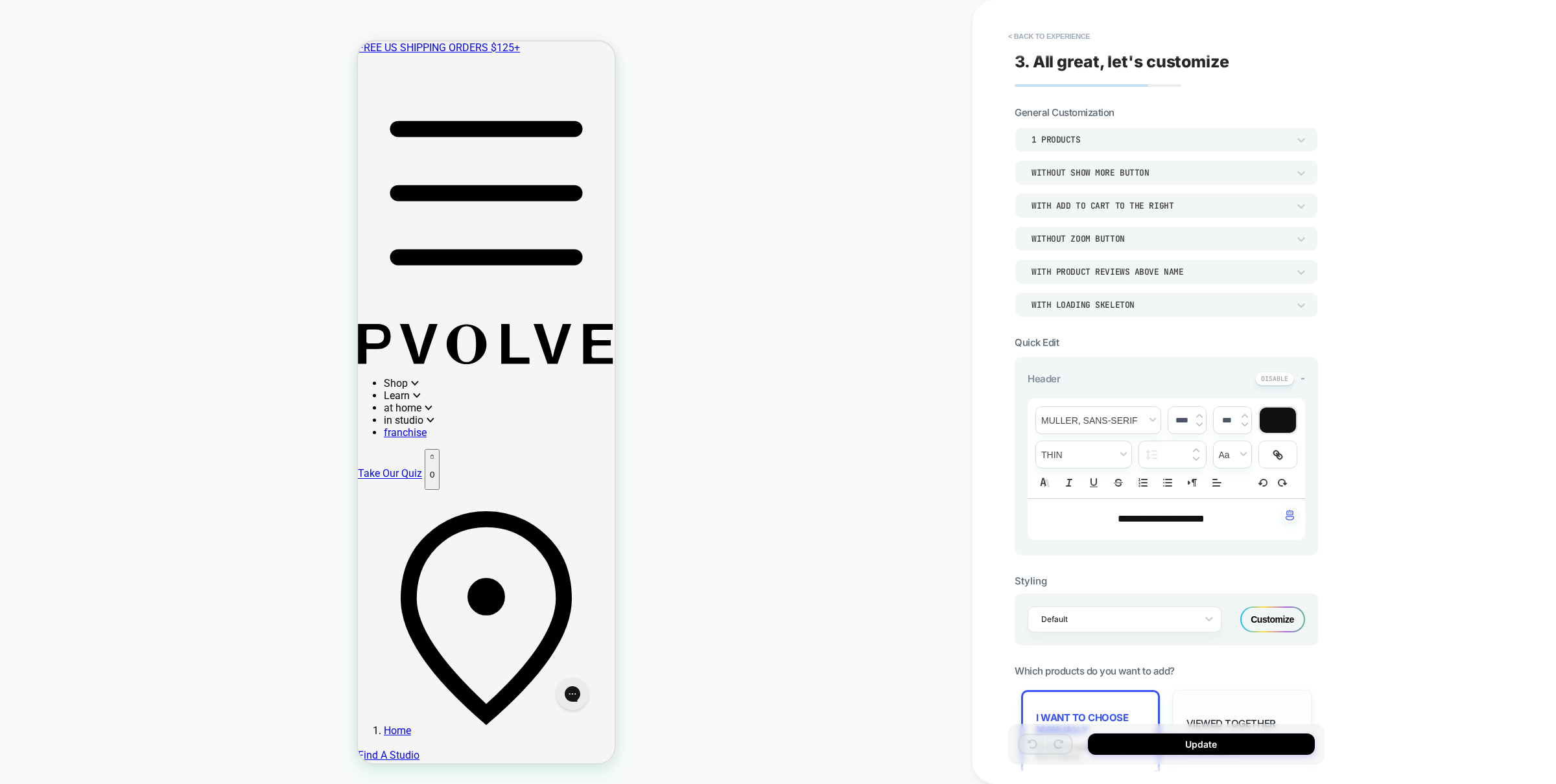
scroll to position [509, 0]
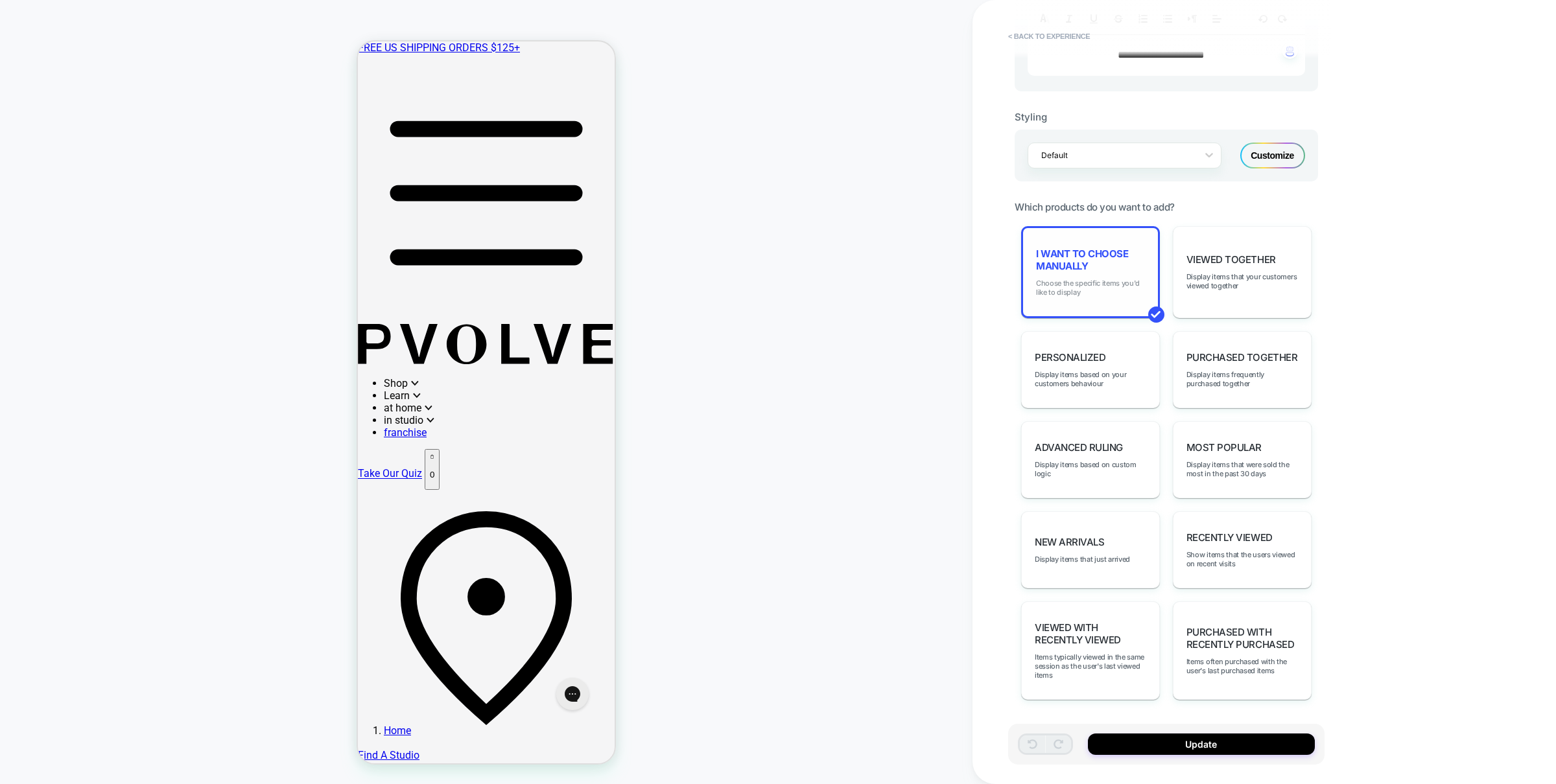
click at [1096, 297] on span "Choose the specific items you'd like to display" at bounding box center [1090, 288] width 109 height 18
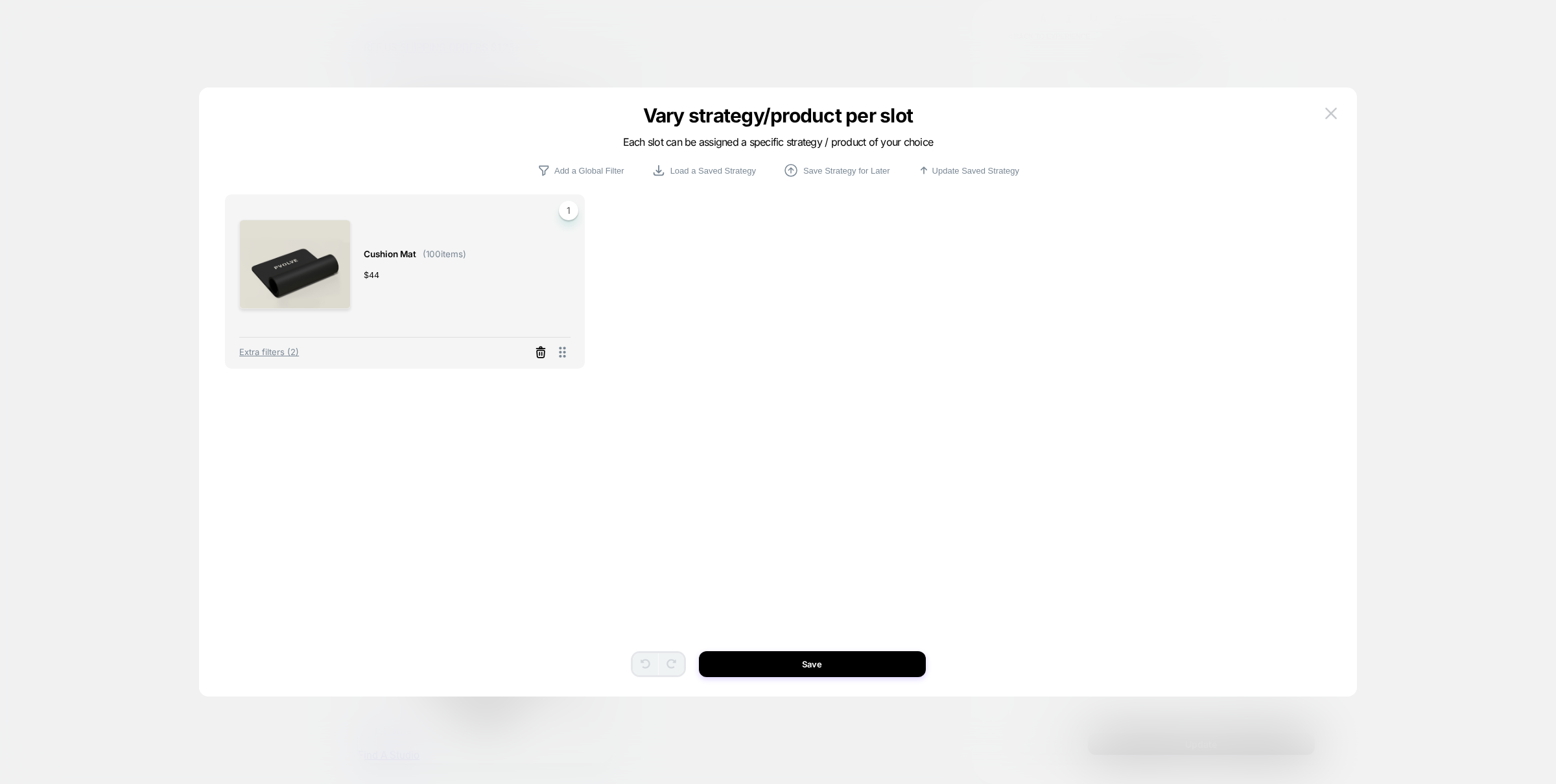
click at [538, 348] on line at bounding box center [541, 348] width 9 height 0
click at [361, 300] on button "Select Product" at bounding box center [370, 295] width 71 height 24
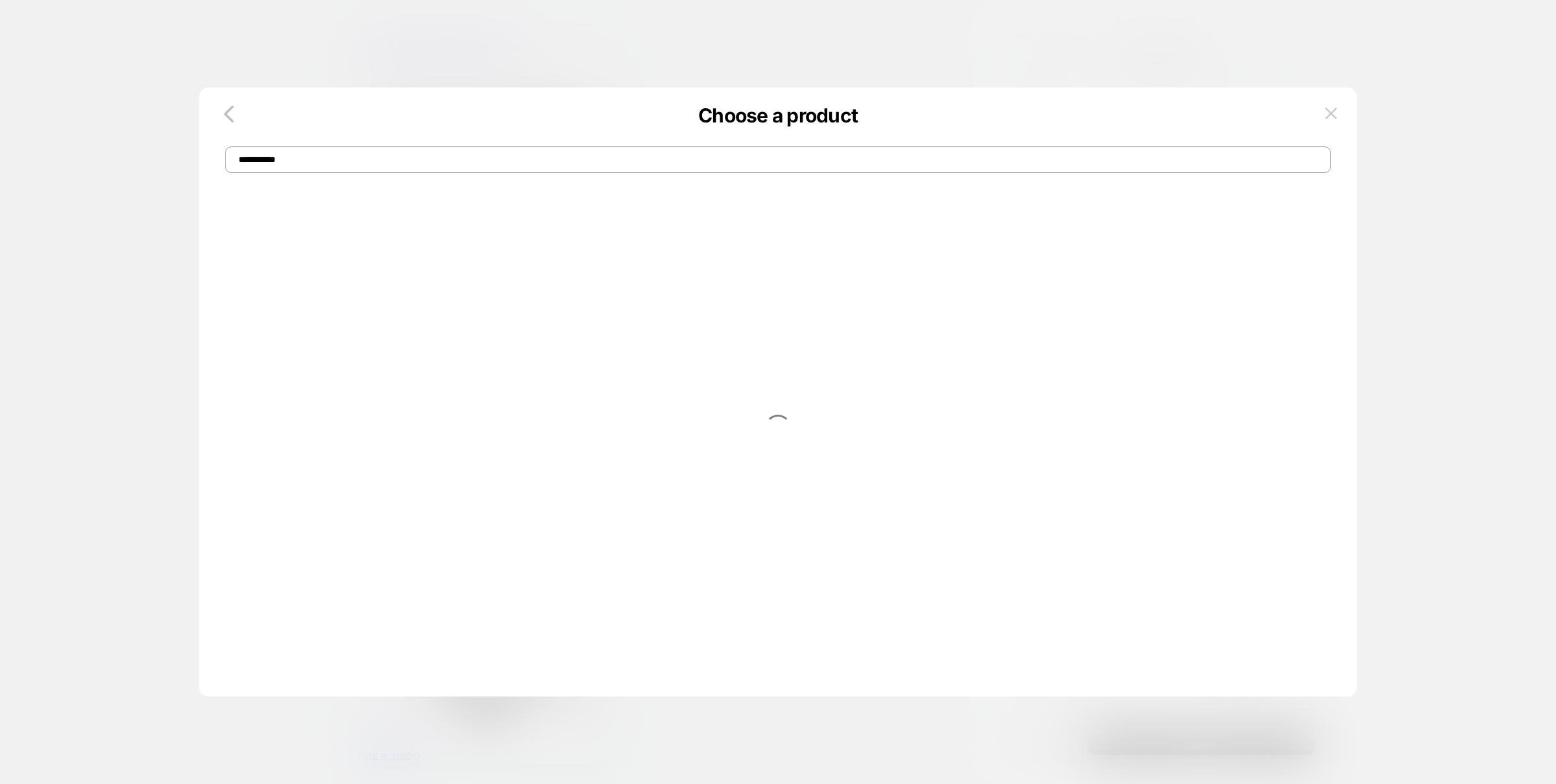
click at [287, 122] on p "Choose a product" at bounding box center [777, 115] width 1158 height 23
click at [245, 159] on input "**********" at bounding box center [778, 159] width 1106 height 26
type input "**********"
click at [495, 253] on div "P.3 Trainer® ( 100 items) $ 94" at bounding box center [404, 281] width 331 height 111
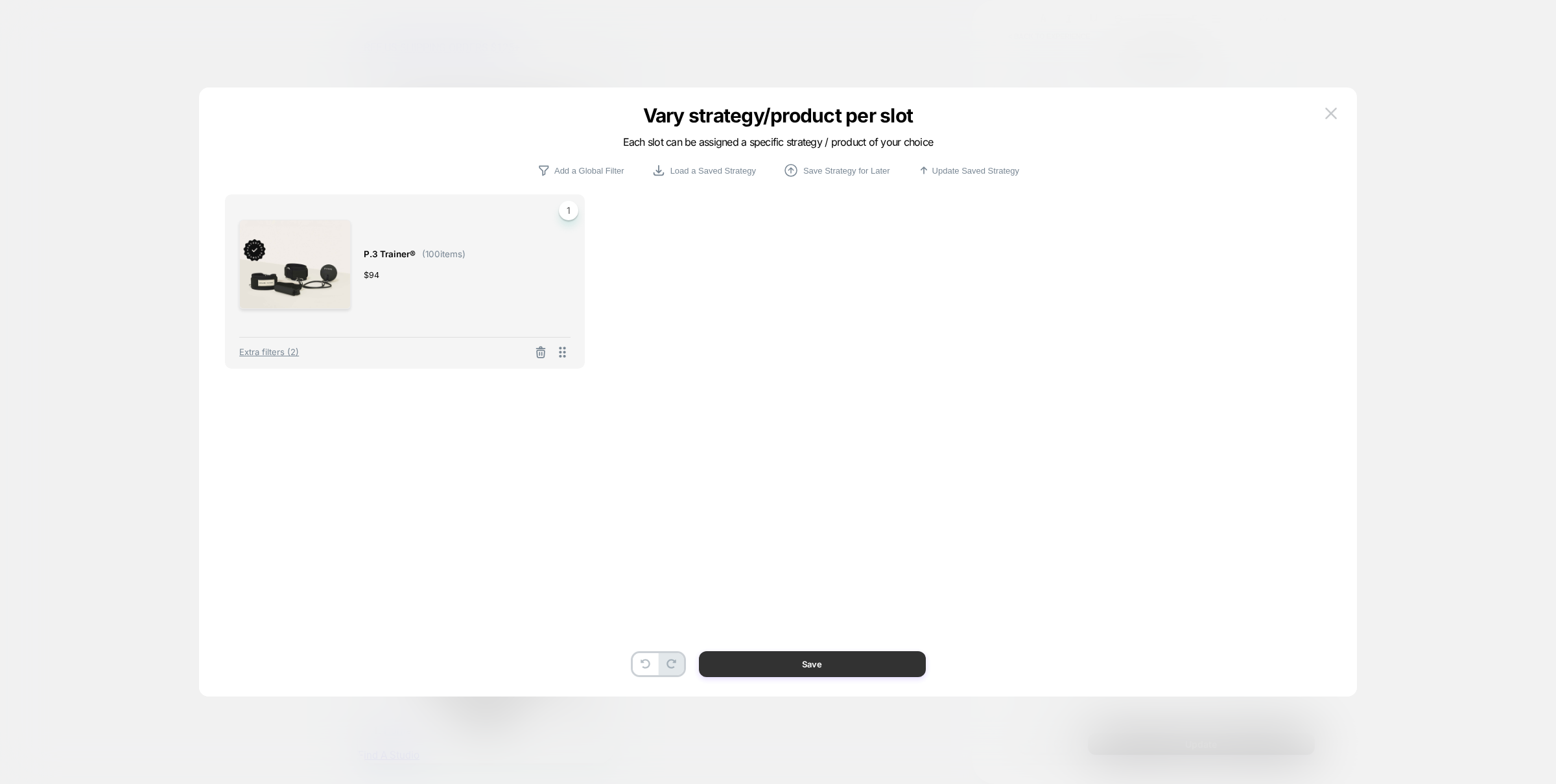
click at [820, 669] on button "Save" at bounding box center [812, 665] width 227 height 26
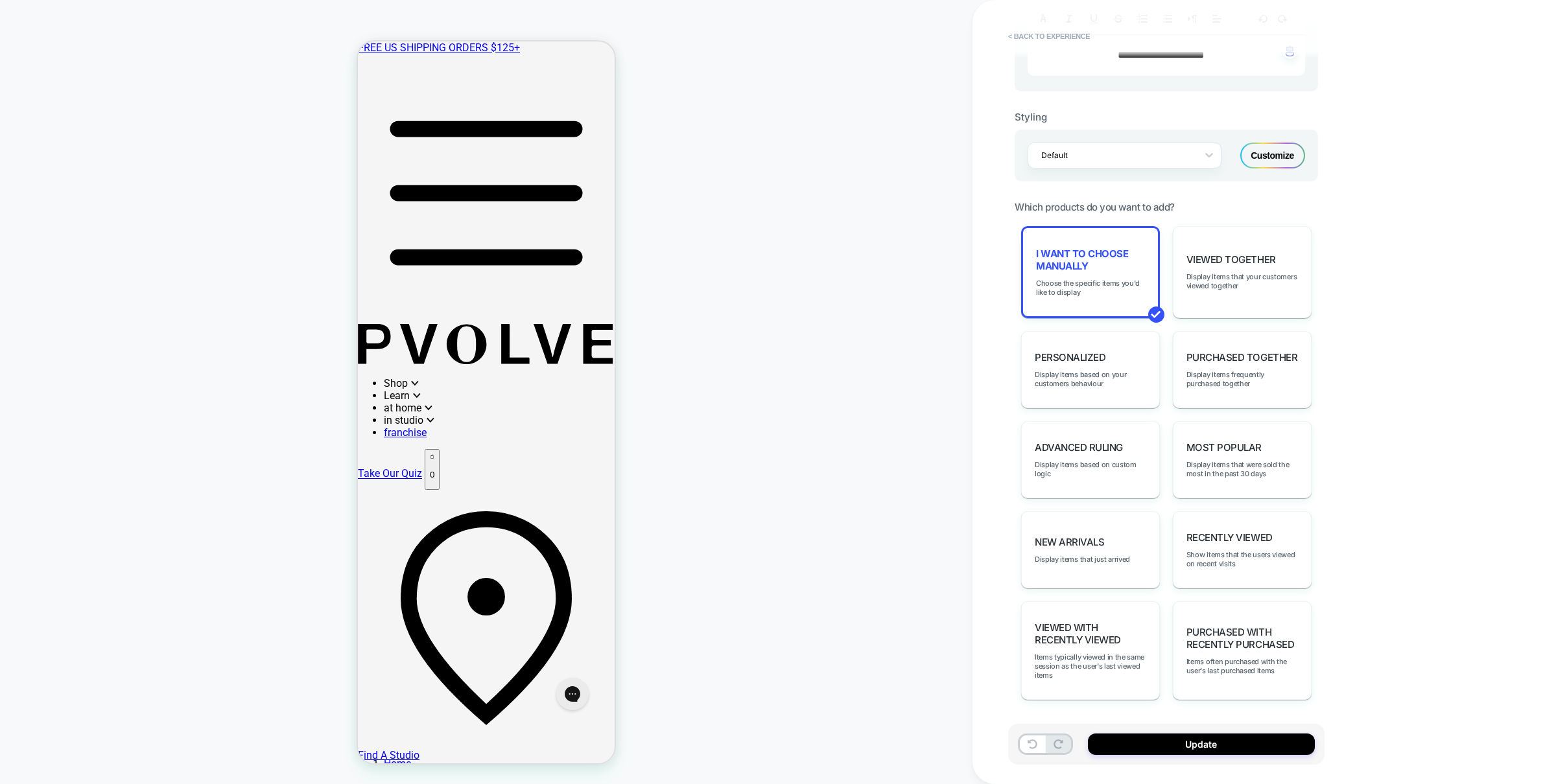
scroll to position [274, 0]
click at [1183, 736] on button "Update" at bounding box center [1201, 745] width 227 height 22
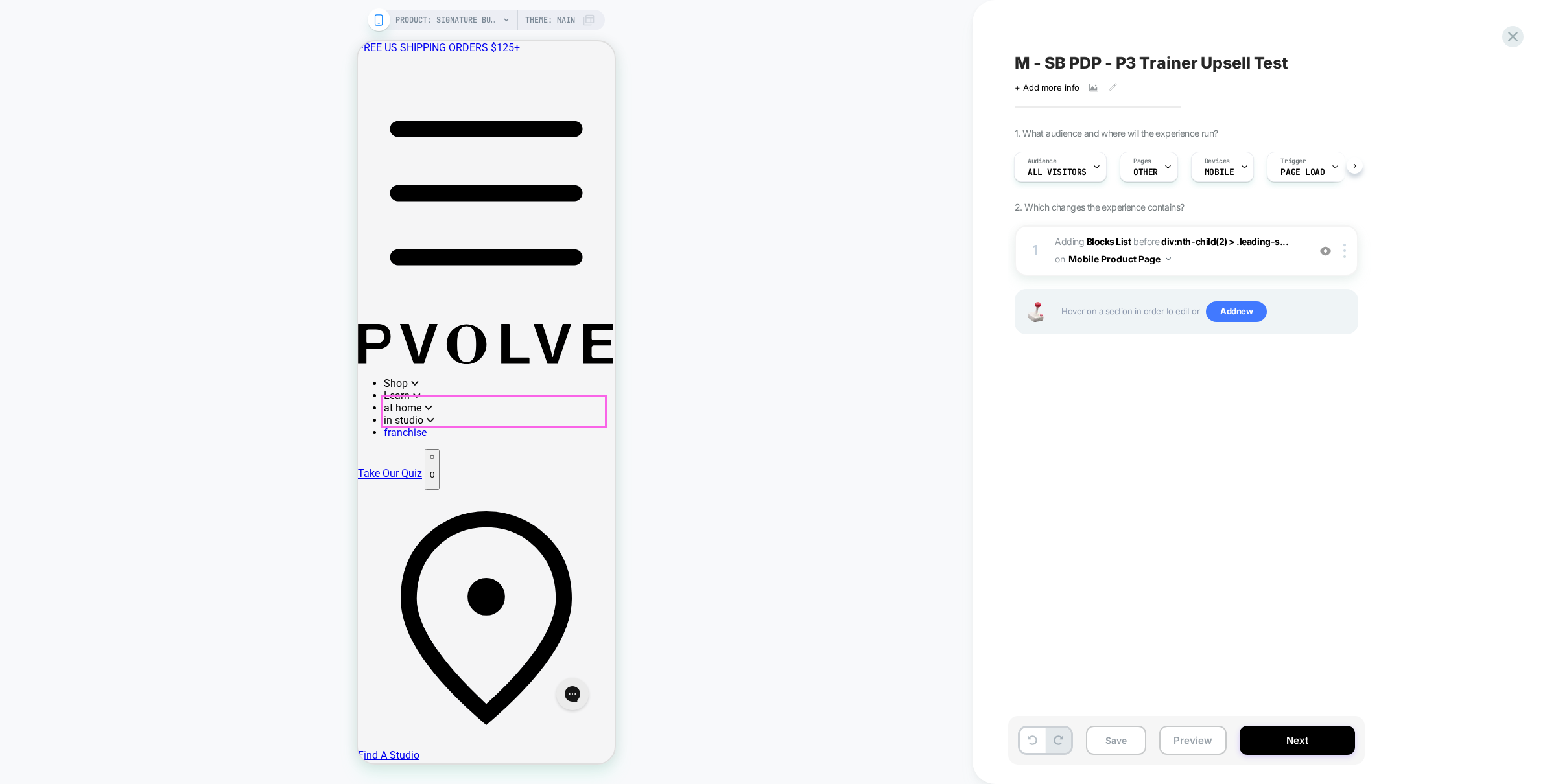
scroll to position [155, 0]
click at [1275, 742] on button "Next" at bounding box center [1297, 741] width 115 height 29
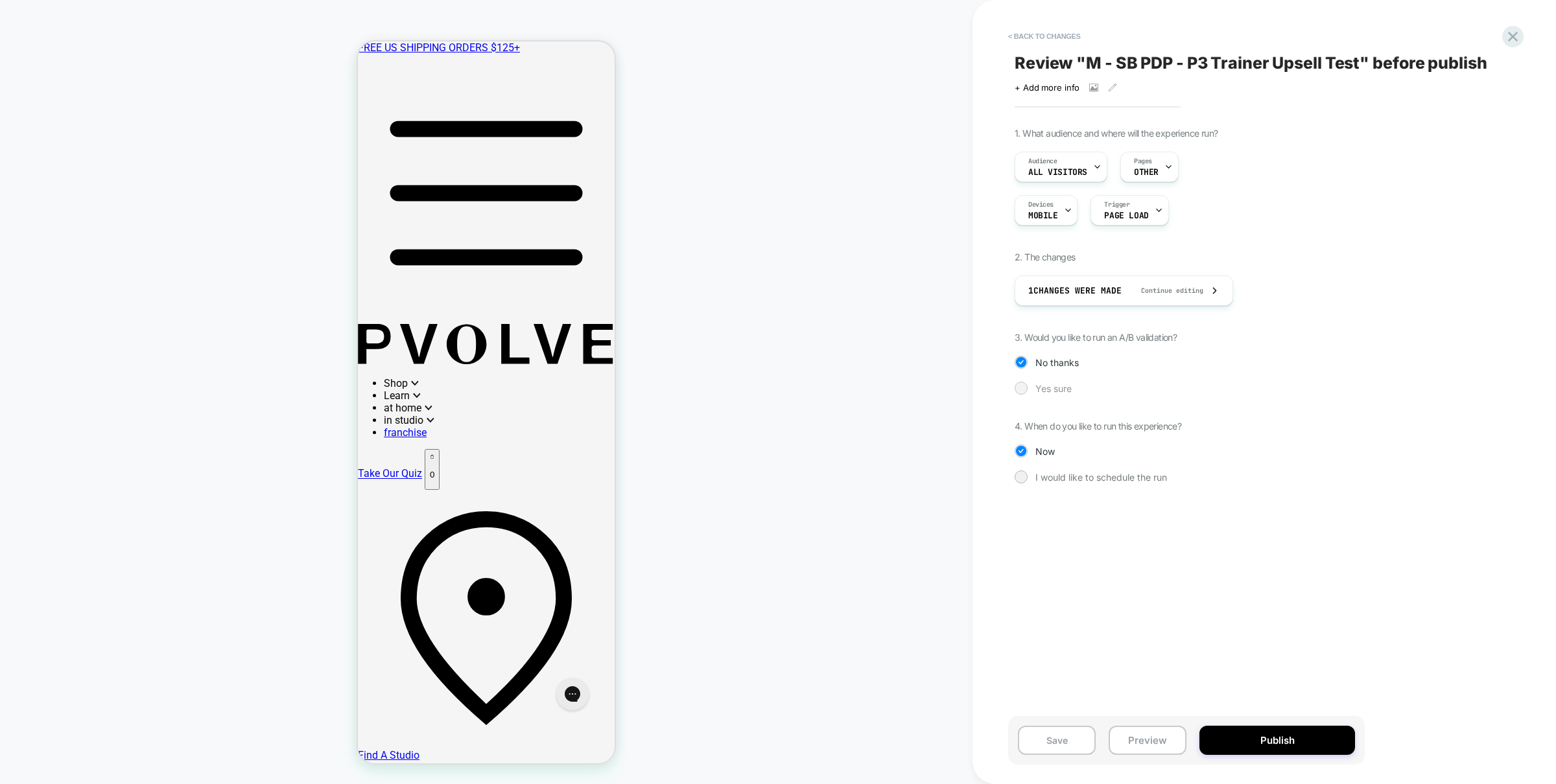
click at [1050, 385] on span "Yes sure" at bounding box center [1053, 389] width 36 height 11
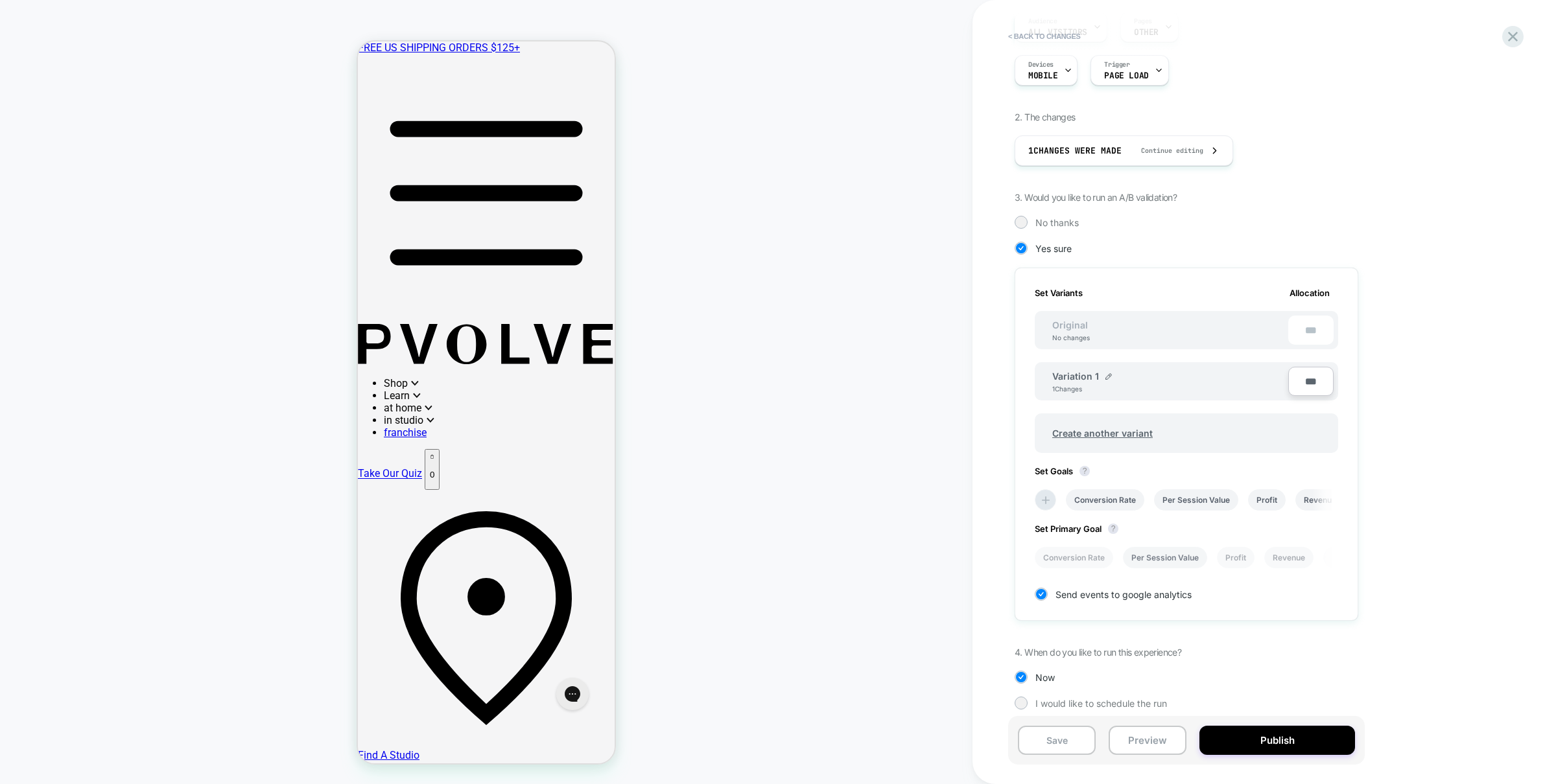
scroll to position [148, 0]
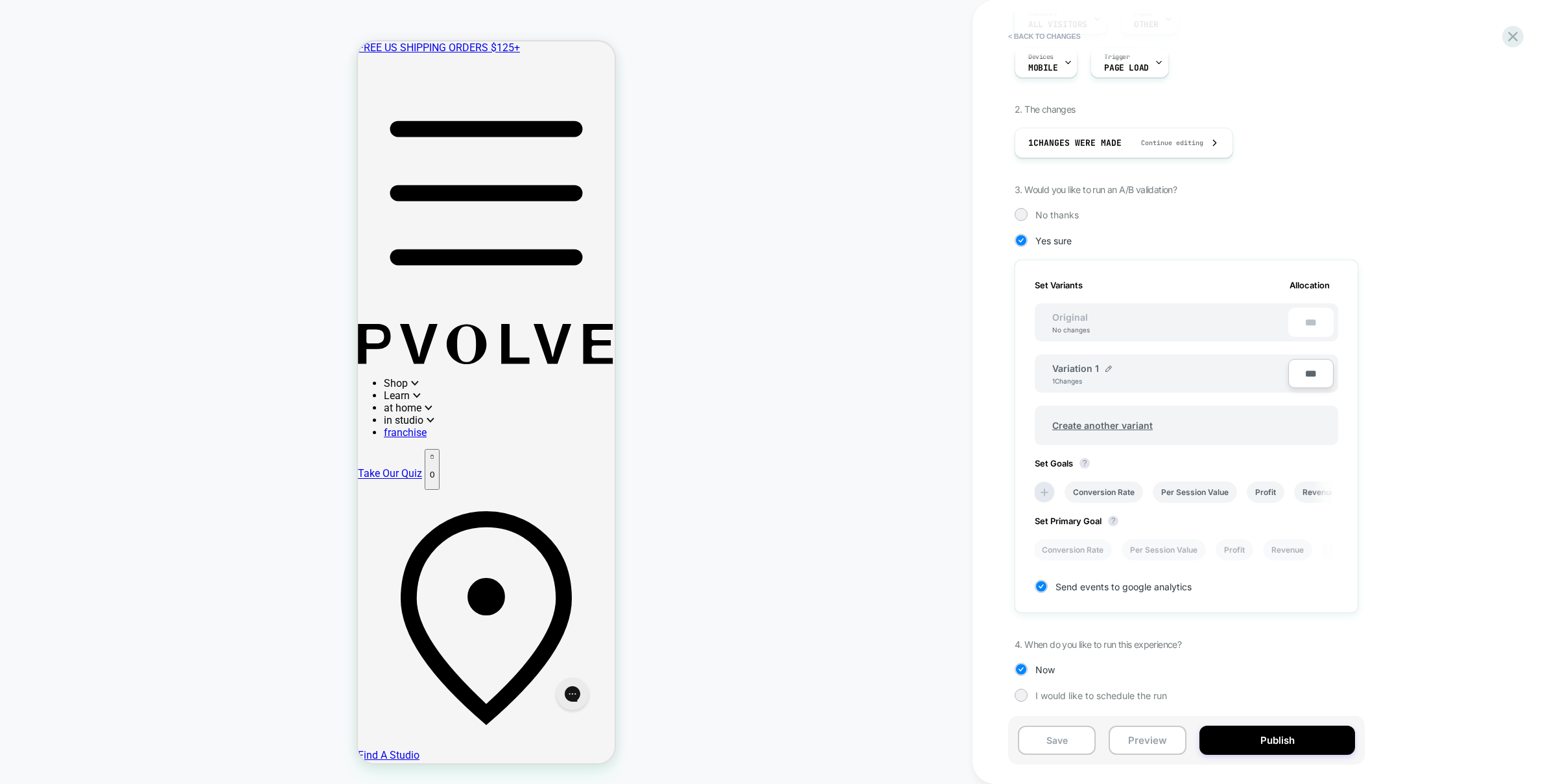
click at [1103, 367] on div "Variation 1" at bounding box center [1082, 369] width 60 height 11
click at [1100, 367] on div "Variation 1" at bounding box center [1082, 369] width 60 height 11
click at [1103, 367] on div "Variation 1" at bounding box center [1082, 369] width 60 height 11
click at [1110, 369] on img at bounding box center [1109, 369] width 6 height 6
click at [1088, 379] on input "**********" at bounding box center [1100, 375] width 94 height 26
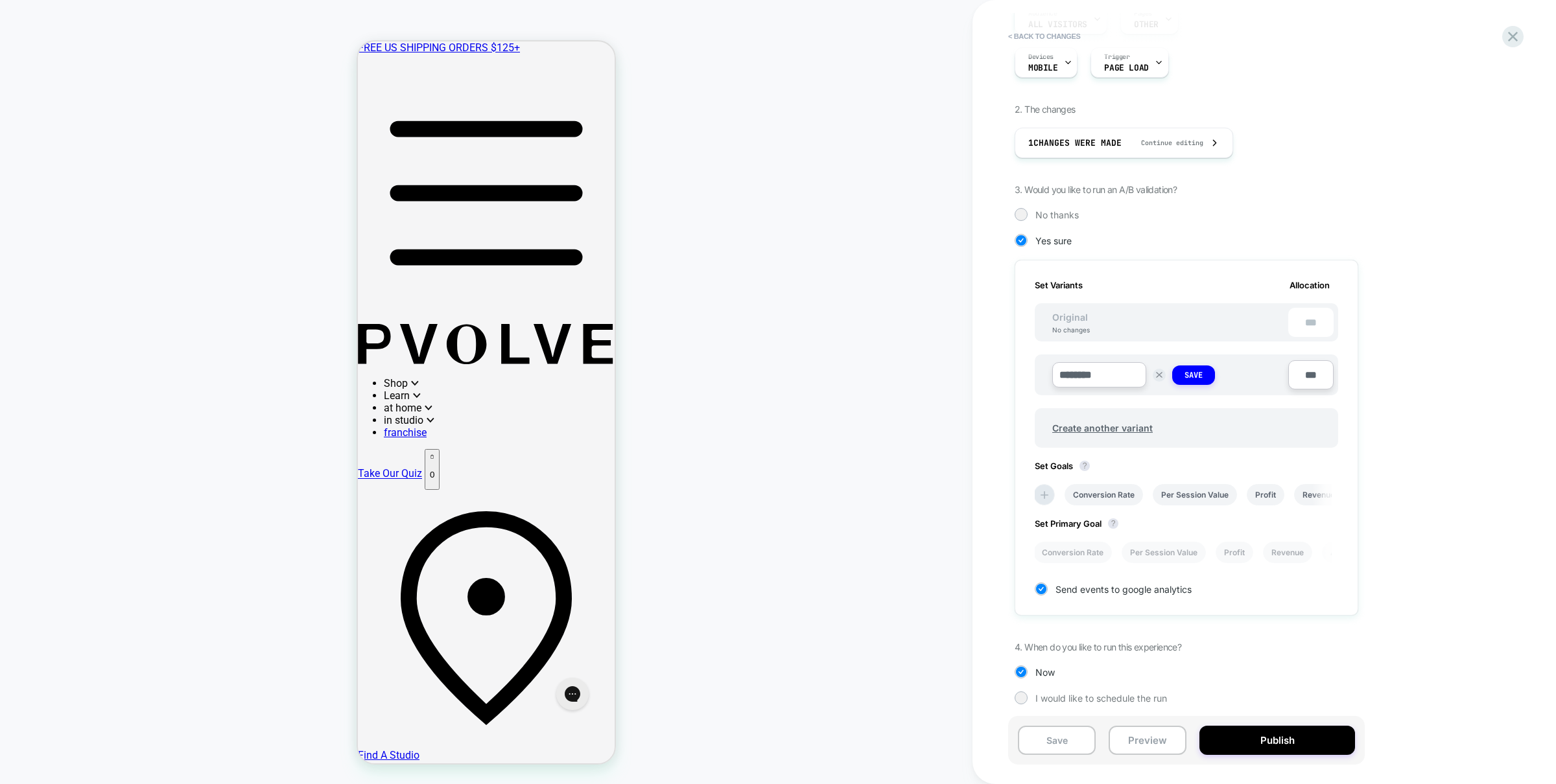
type input "*********"
click at [1198, 374] on strong "Save" at bounding box center [1193, 375] width 18 height 10
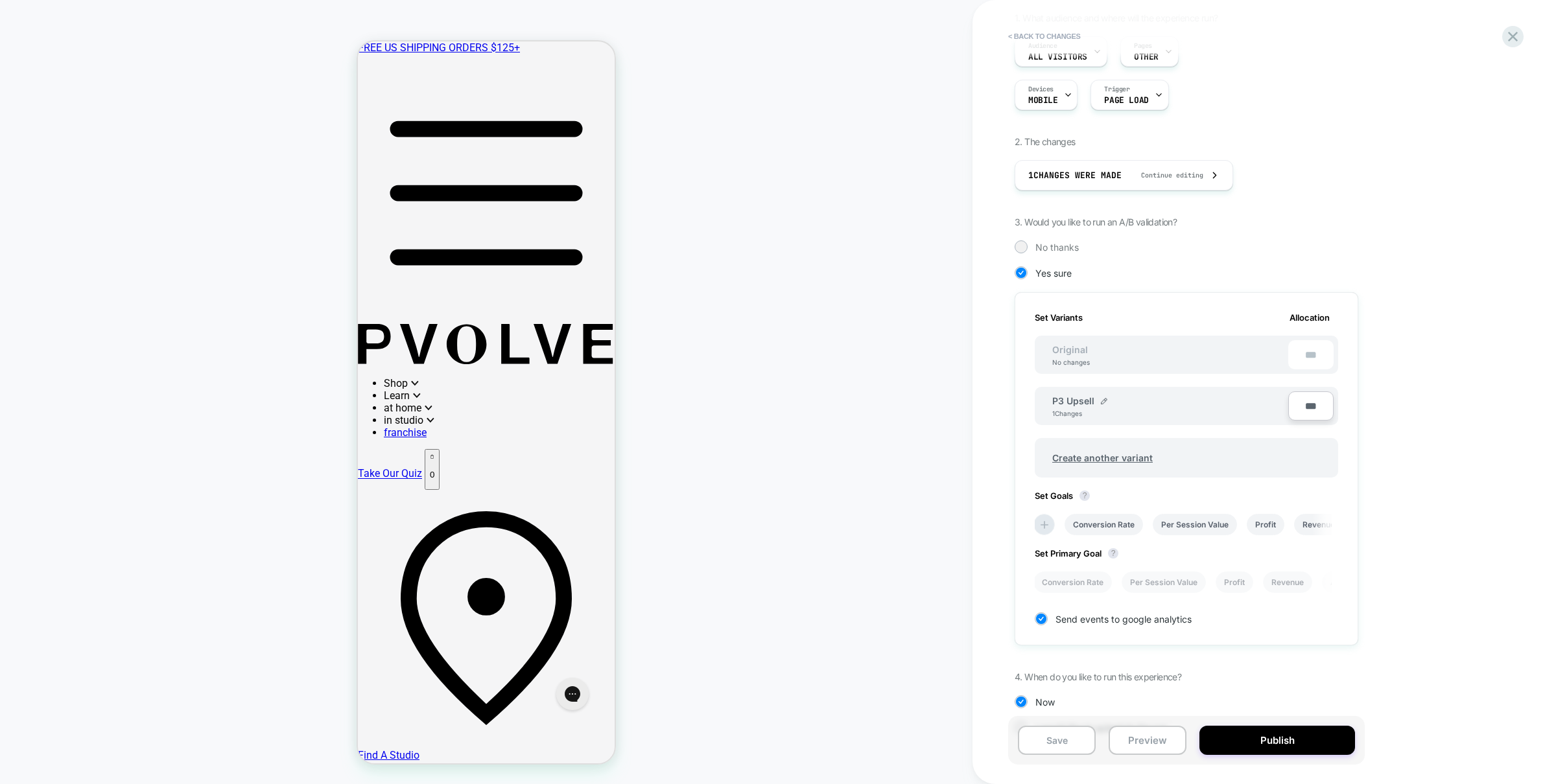
scroll to position [59, 0]
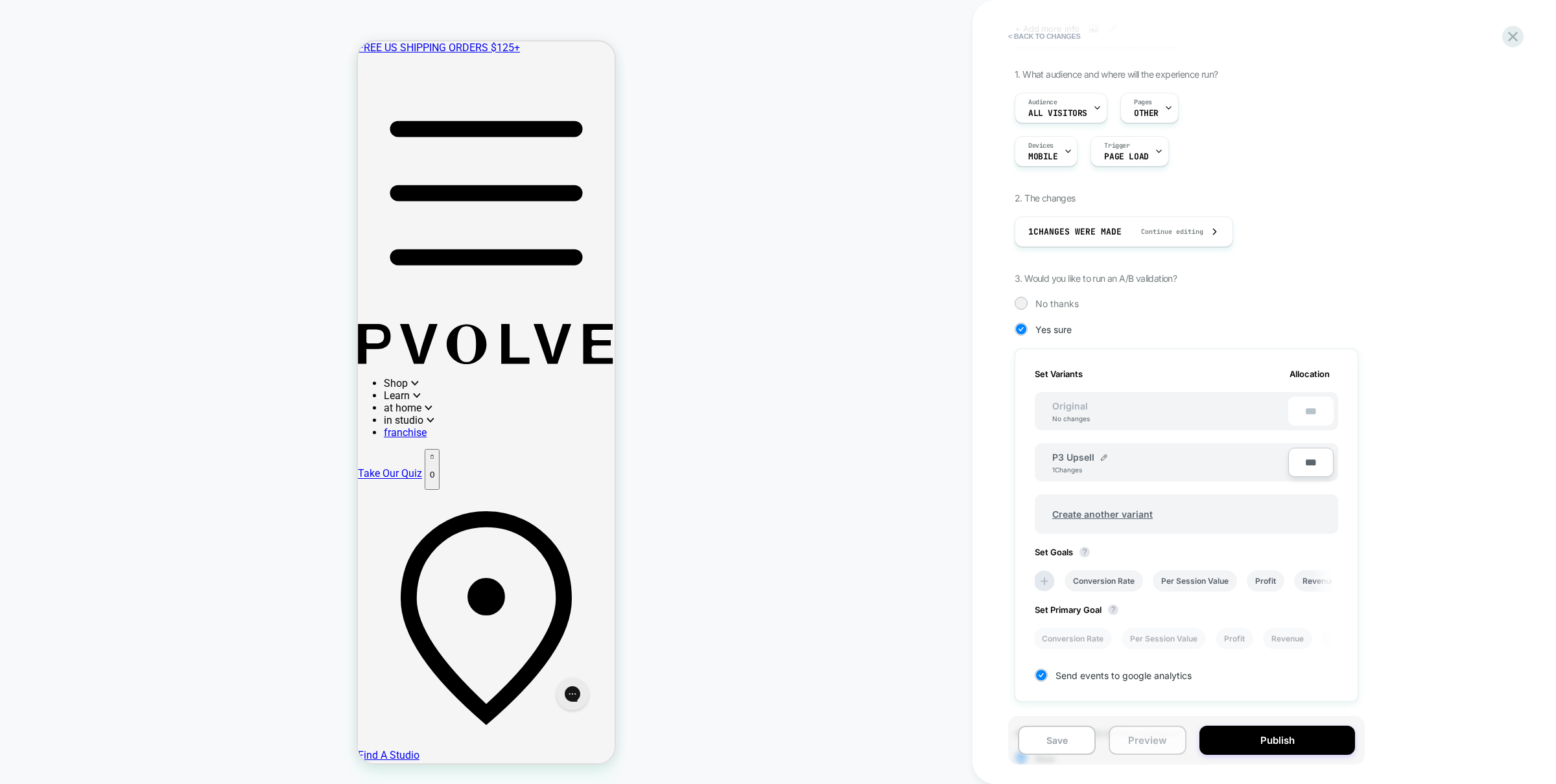
click at [1159, 743] on button "Preview" at bounding box center [1148, 741] width 78 height 29
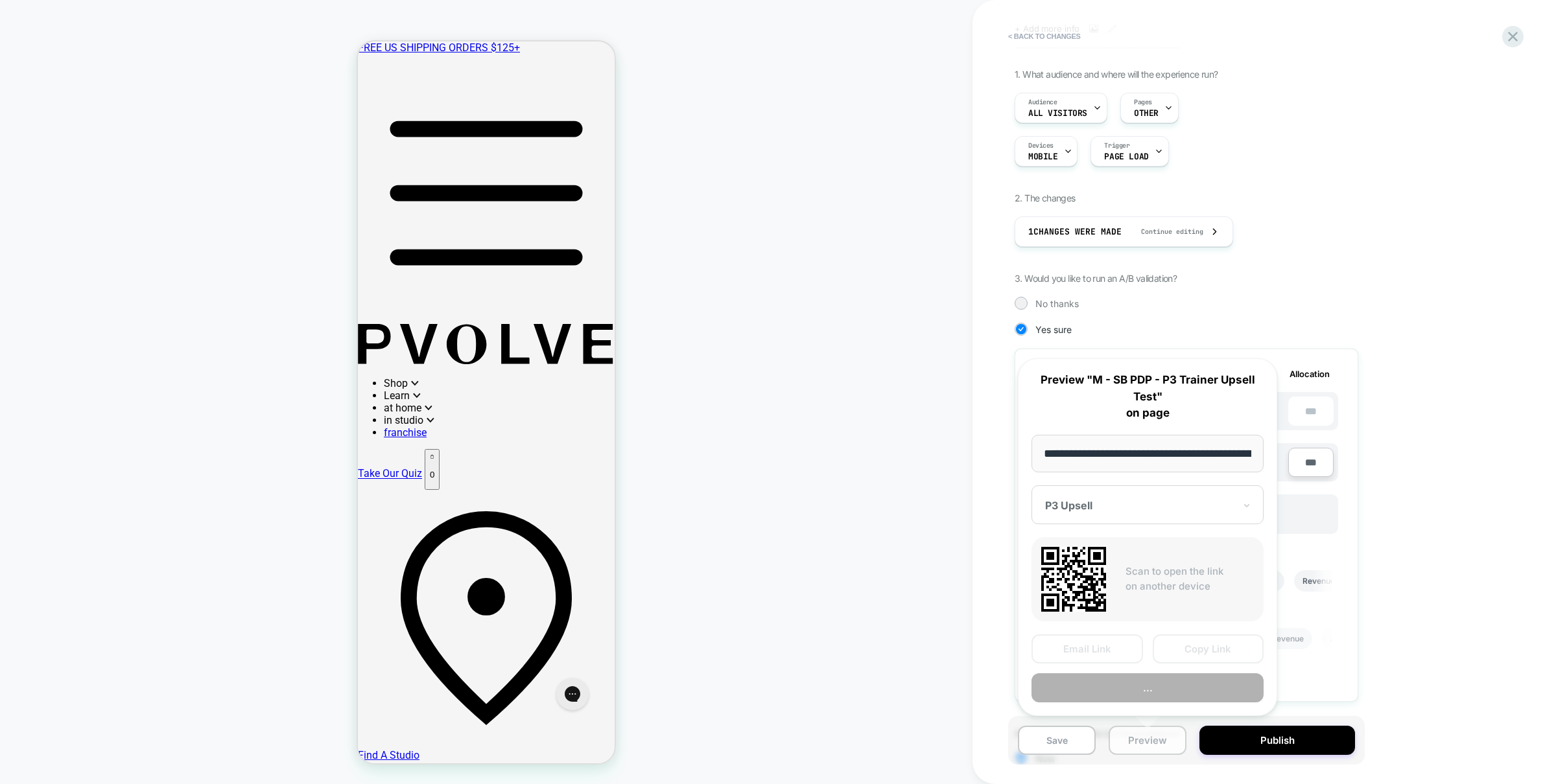
scroll to position [0, 159]
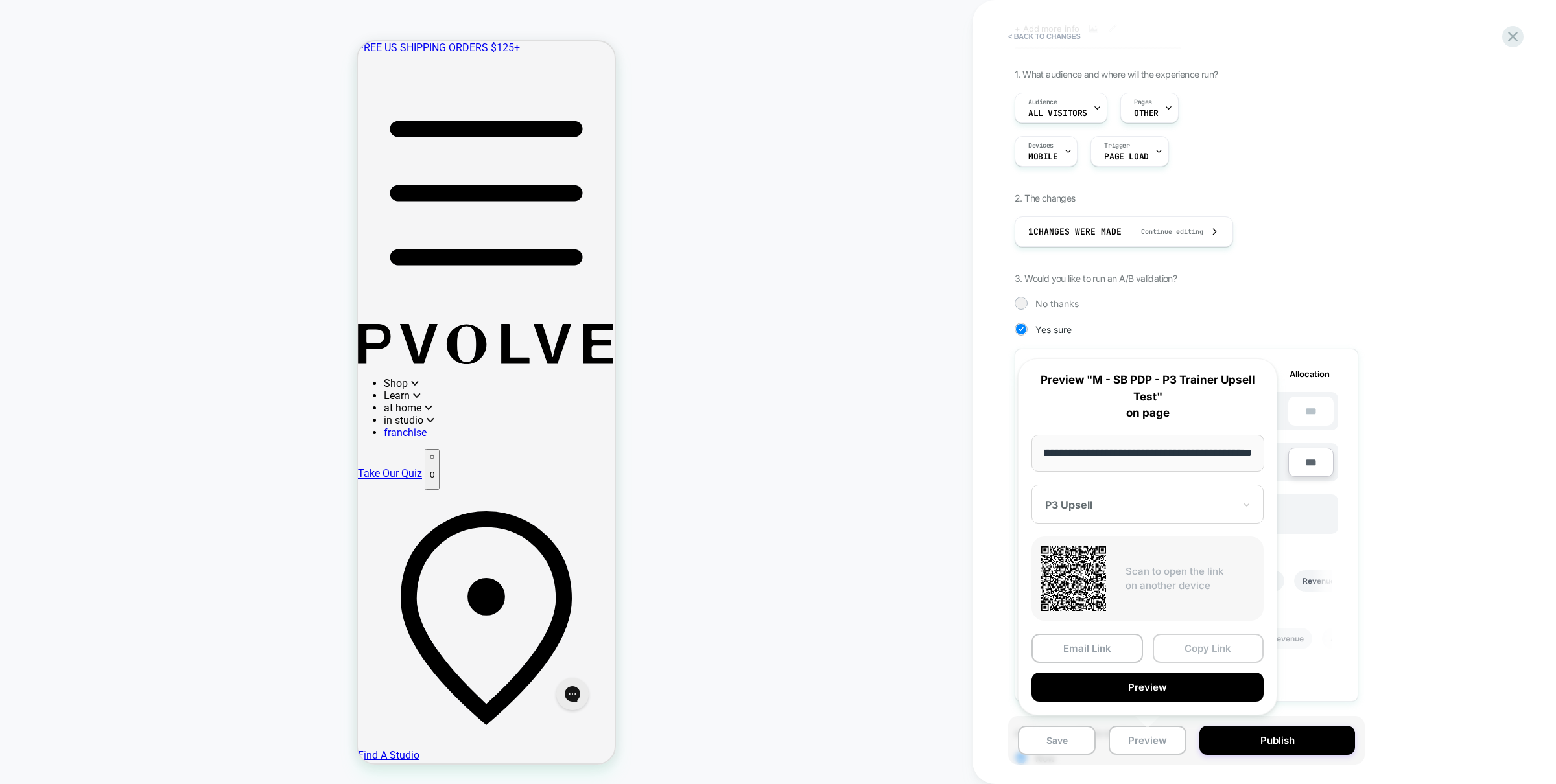
click at [1216, 646] on button "Copy Link" at bounding box center [1209, 649] width 111 height 29
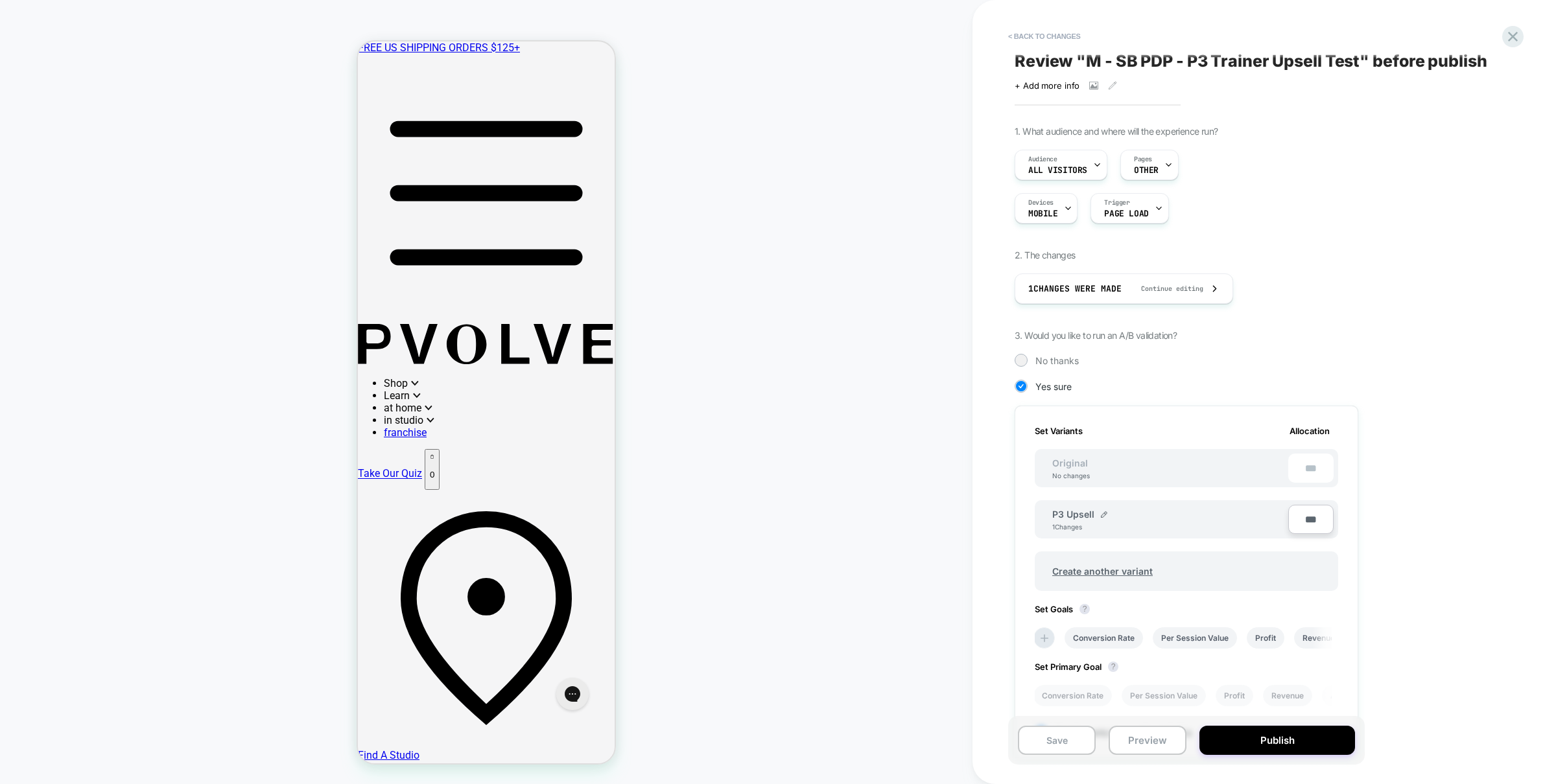
scroll to position [0, 0]
click at [1053, 34] on button "< Back to changes" at bounding box center [1044, 36] width 86 height 21
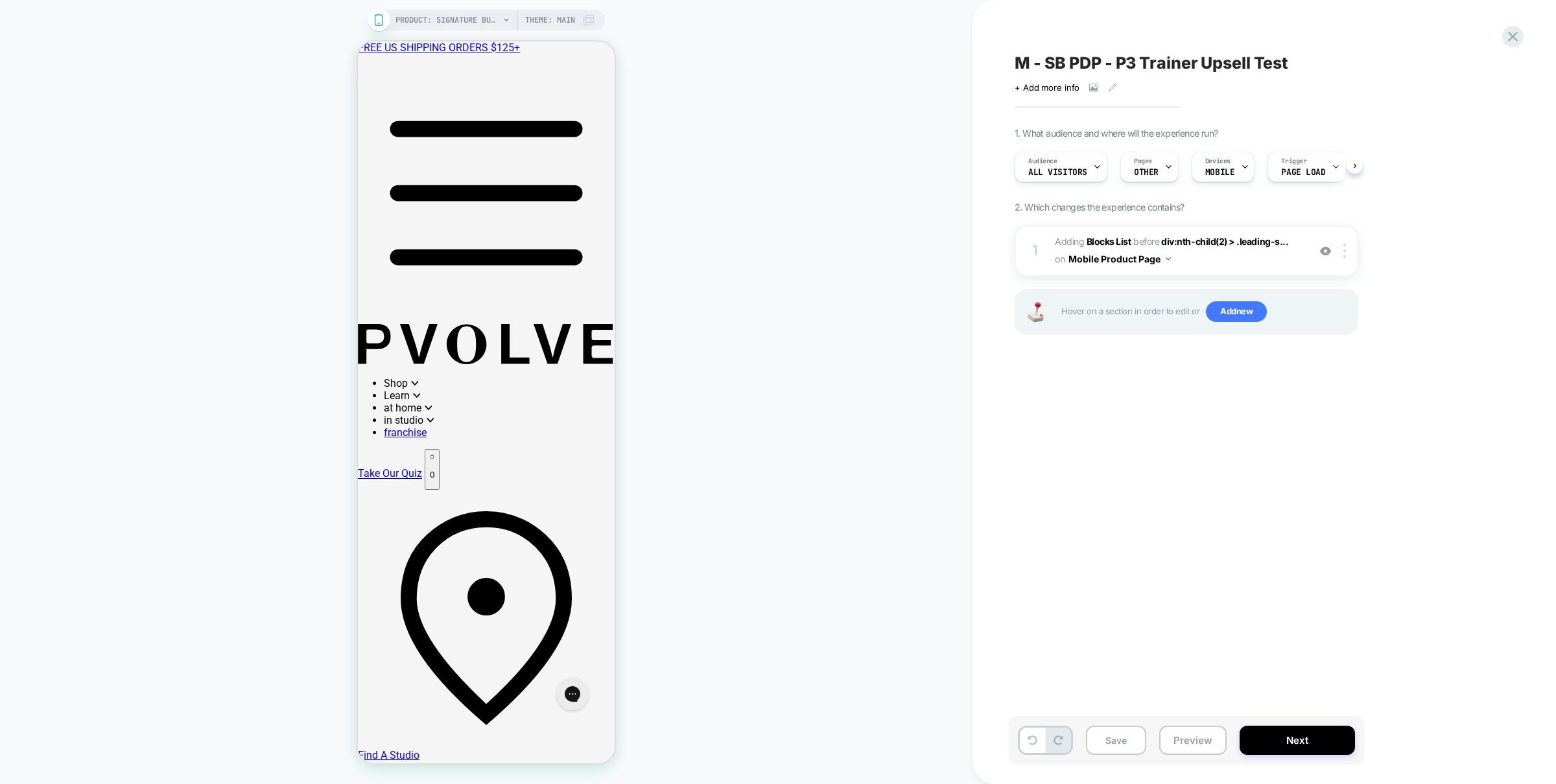
scroll to position [0, 1]
click at [1350, 249] on div at bounding box center [1347, 251] width 22 height 14
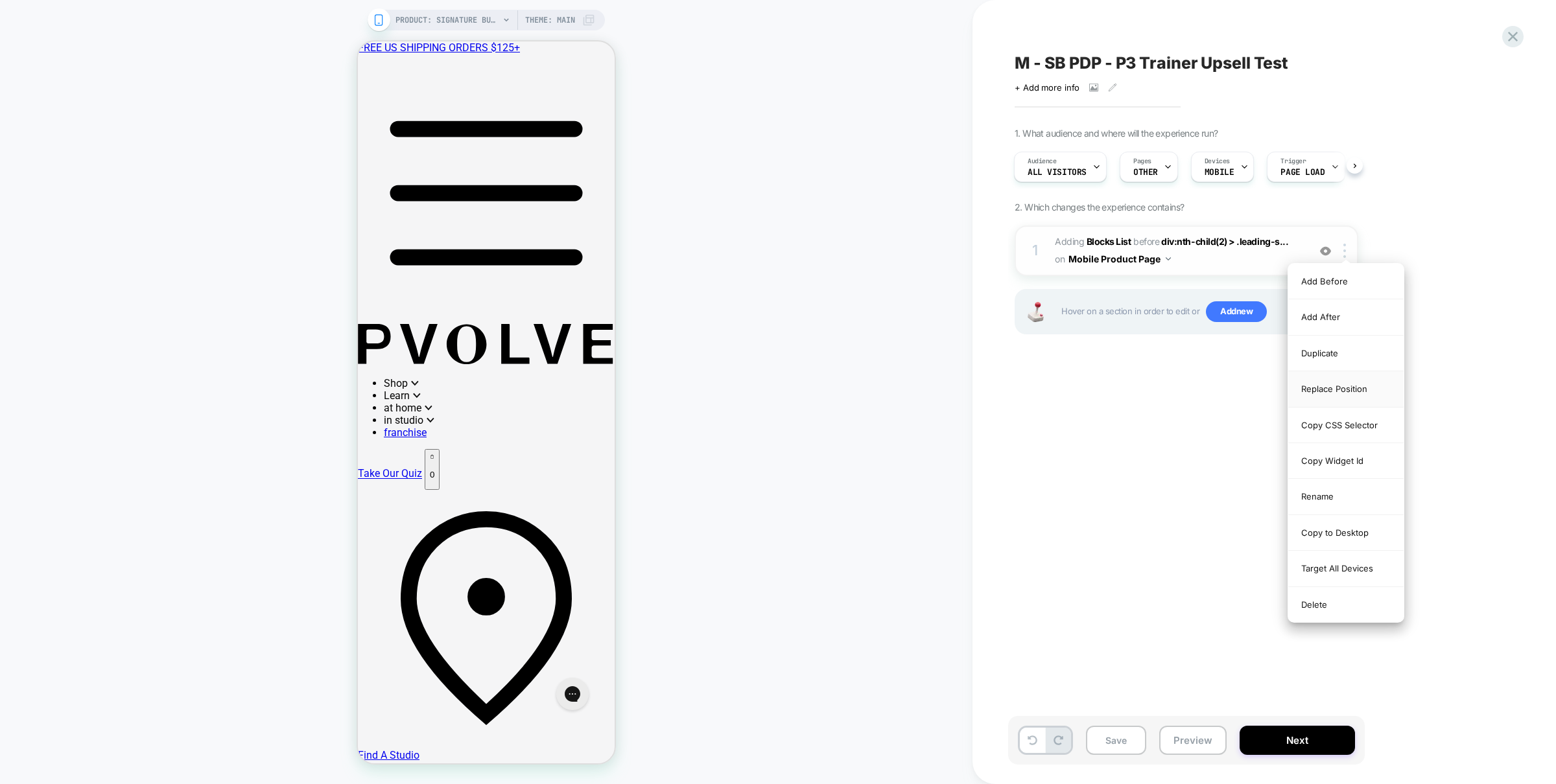
click at [1355, 389] on div "Replace Position" at bounding box center [1346, 389] width 115 height 36
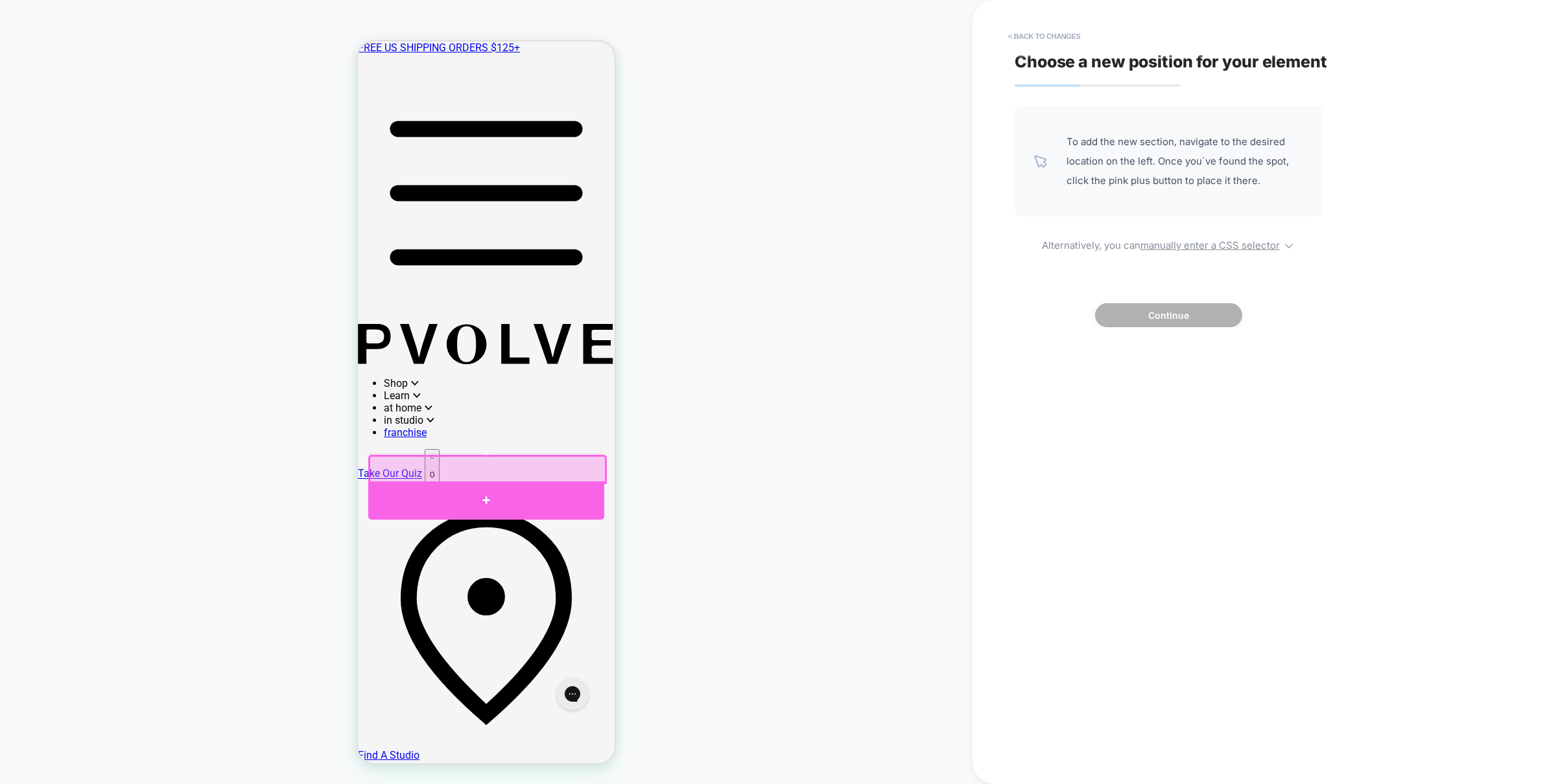
click at [432, 492] on div at bounding box center [486, 500] width 236 height 38
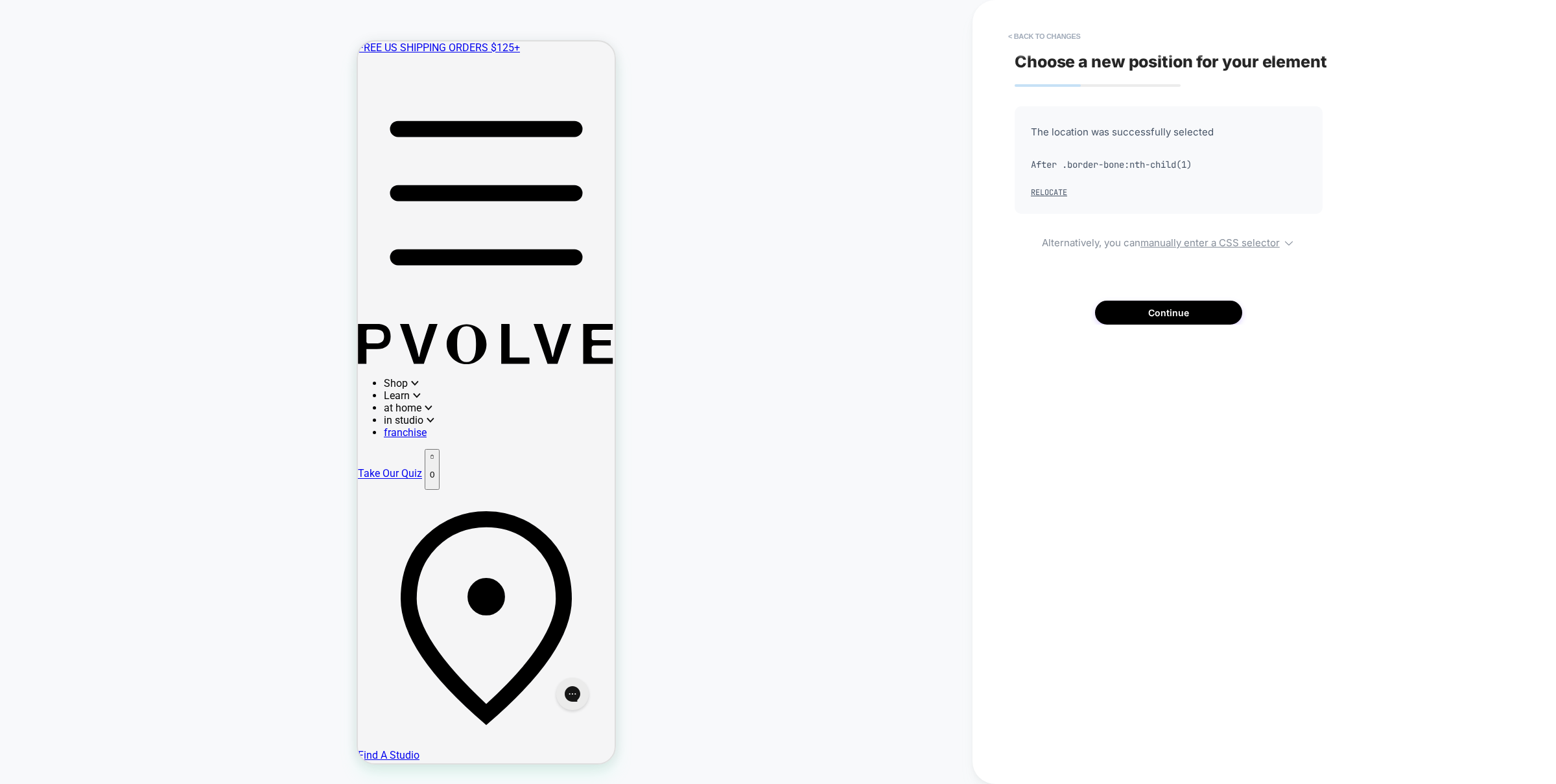
click at [1210, 289] on div "The location was successfully selected After .border-bone:nth-child(1) Relocate…" at bounding box center [1169, 216] width 308 height 219
click at [1202, 308] on button "Continue" at bounding box center [1169, 312] width 147 height 24
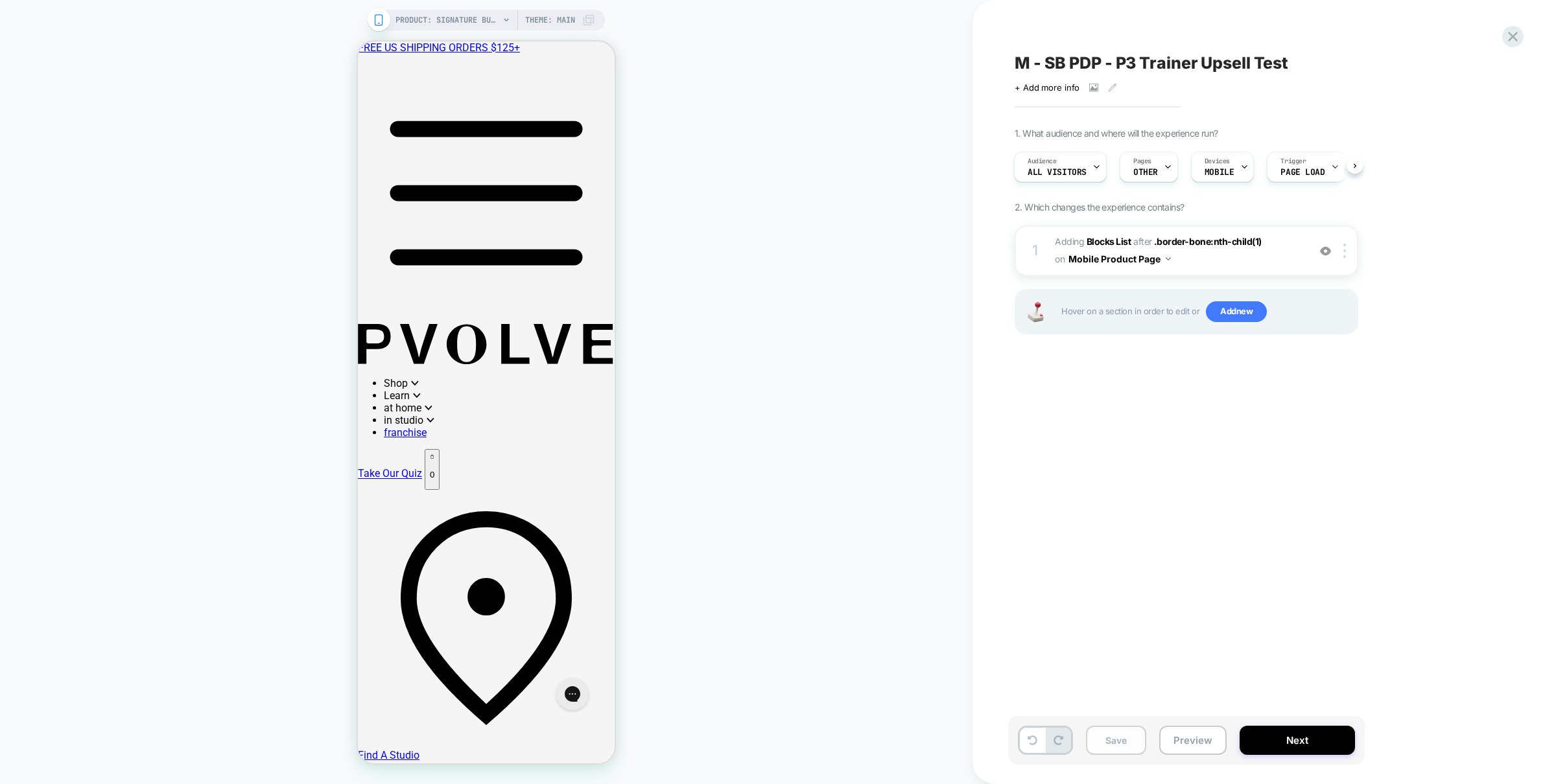
click at [1136, 736] on button "Save" at bounding box center [1116, 741] width 60 height 29
click at [1182, 743] on button "Preview" at bounding box center [1193, 741] width 67 height 29
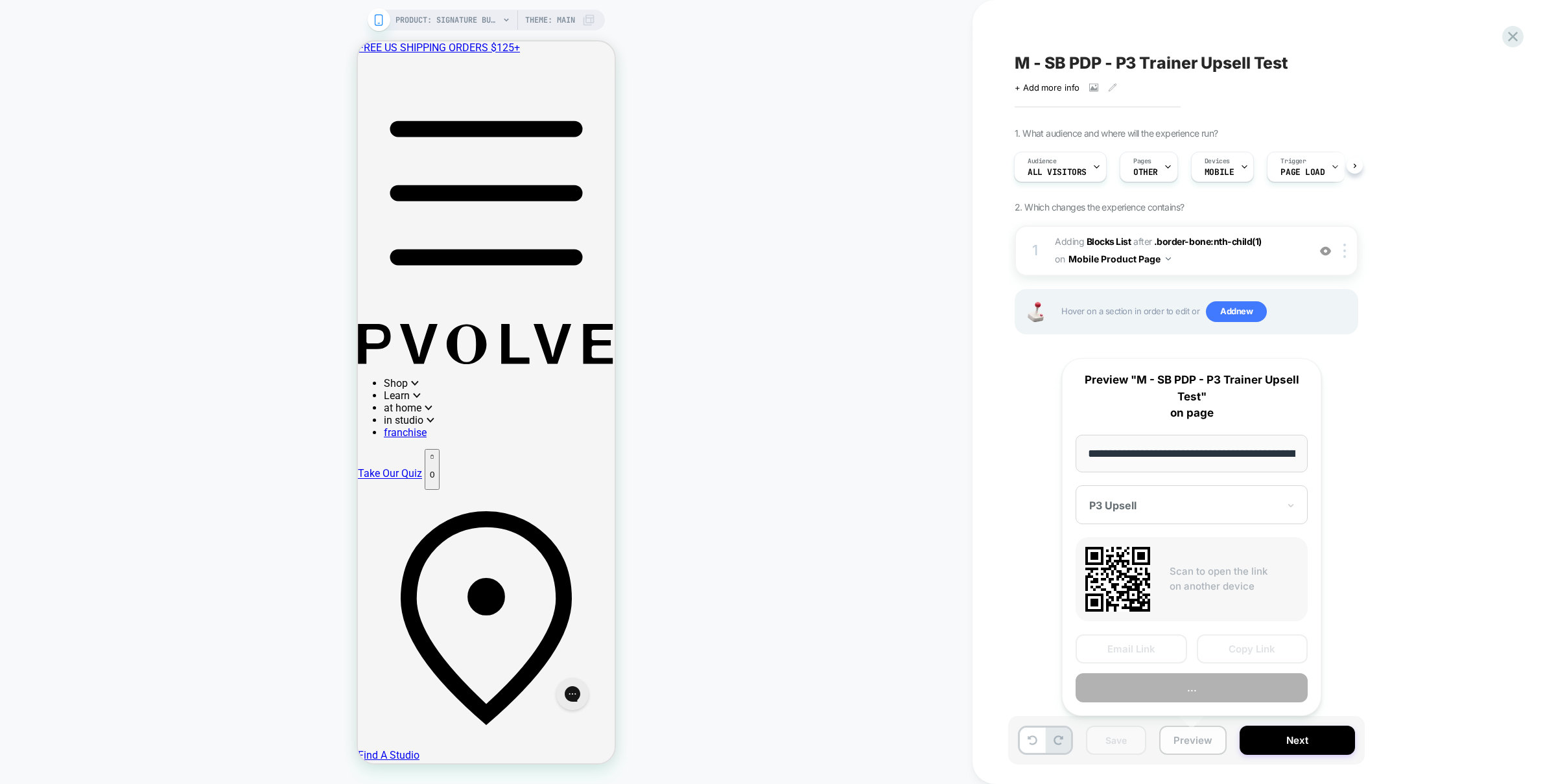
scroll to position [0, 159]
click at [1169, 686] on button "Preview" at bounding box center [1192, 687] width 232 height 29
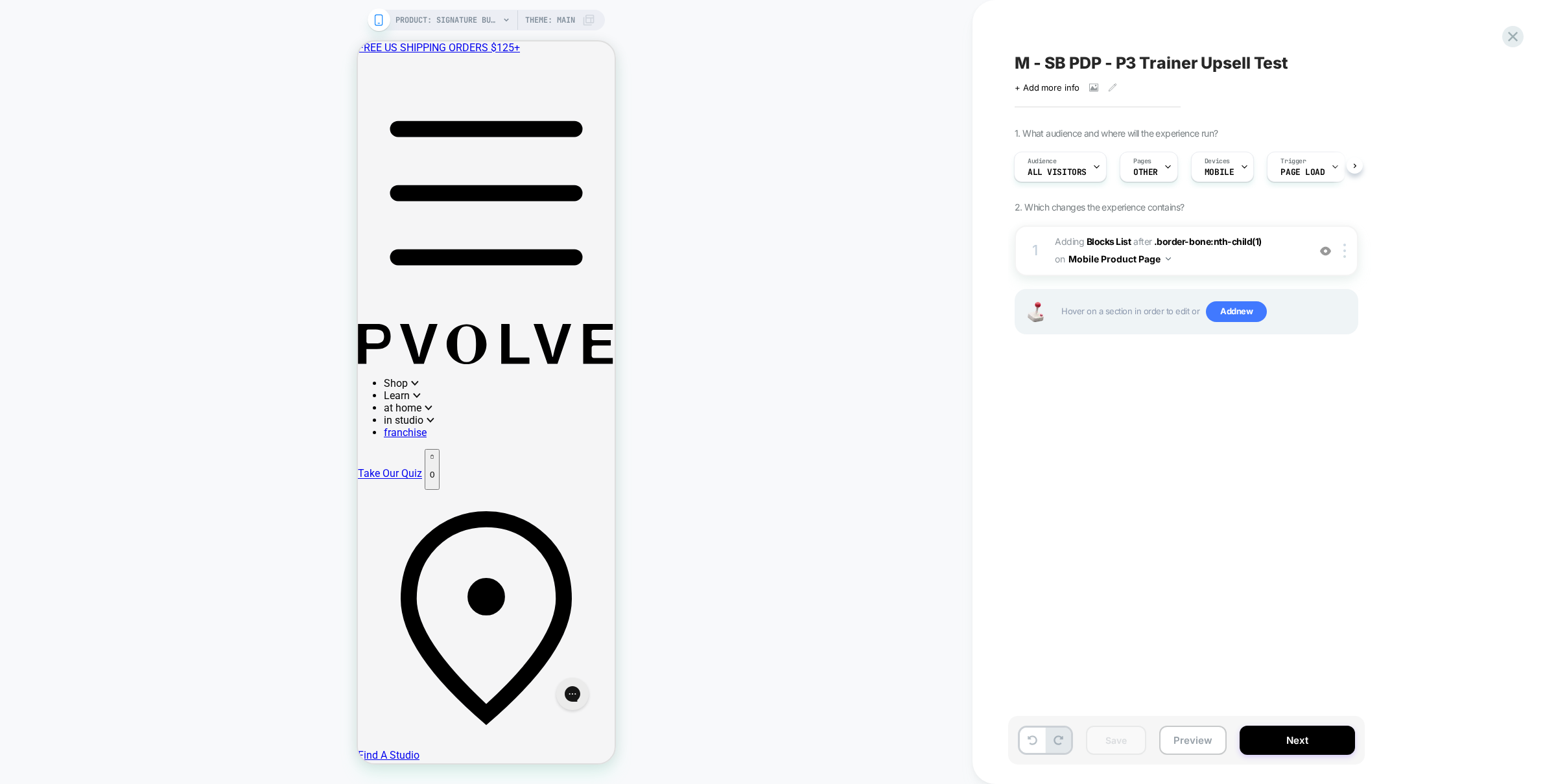
click at [1145, 611] on div "M - SB PDP - P3 Trainer Upsell Test Click to view images Click to edit experien…" at bounding box center [1251, 392] width 486 height 758
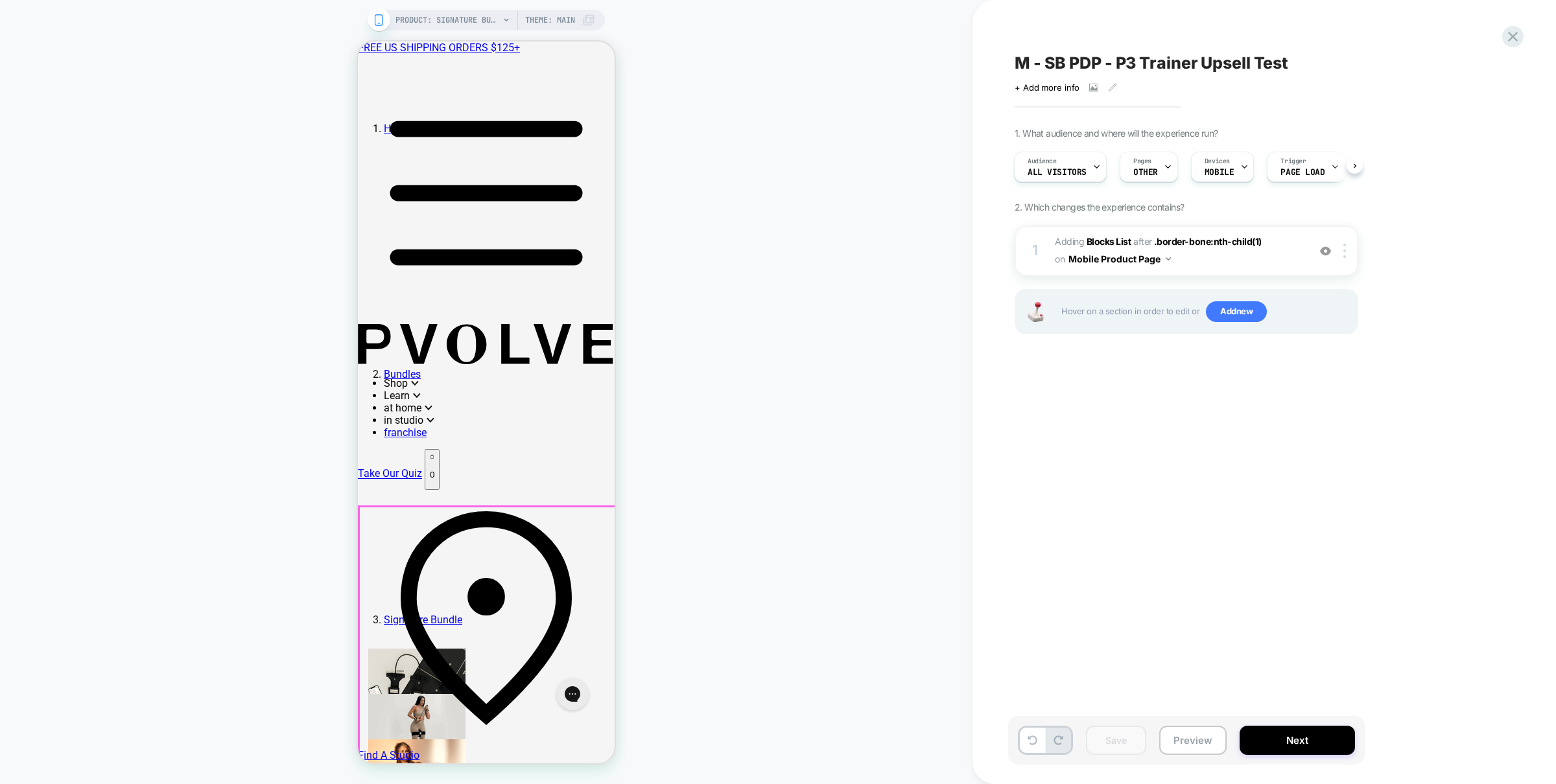
scroll to position [0, 0]
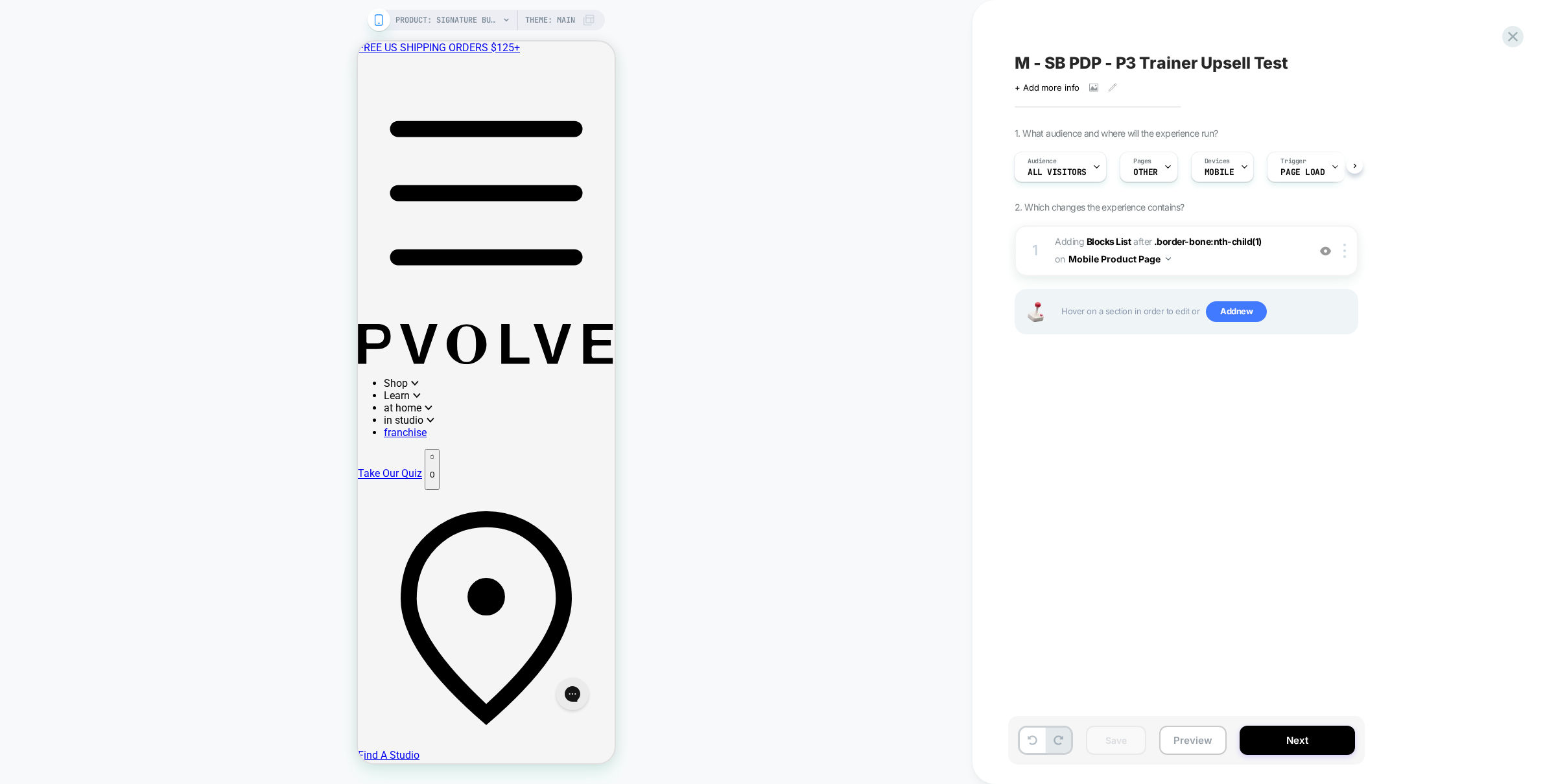
click at [1185, 492] on div "M - SB PDP - P3 Trainer Upsell Test Click to view images Click to edit experien…" at bounding box center [1251, 392] width 486 height 758
click at [1176, 504] on div "M - SB PDP - P3 Trainer Upsell Test Click to view images Click to edit experien…" at bounding box center [1251, 392] width 486 height 758
click at [1142, 512] on div "M - SB PDP - P3 Trainer Upsell Test Click to view images Click to edit experien…" at bounding box center [1251, 392] width 486 height 758
click at [878, 516] on div "PRODUCT: Signature Bundle PRODUCT: Signature Bundle Theme: MAIN" at bounding box center [486, 392] width 973 height 758
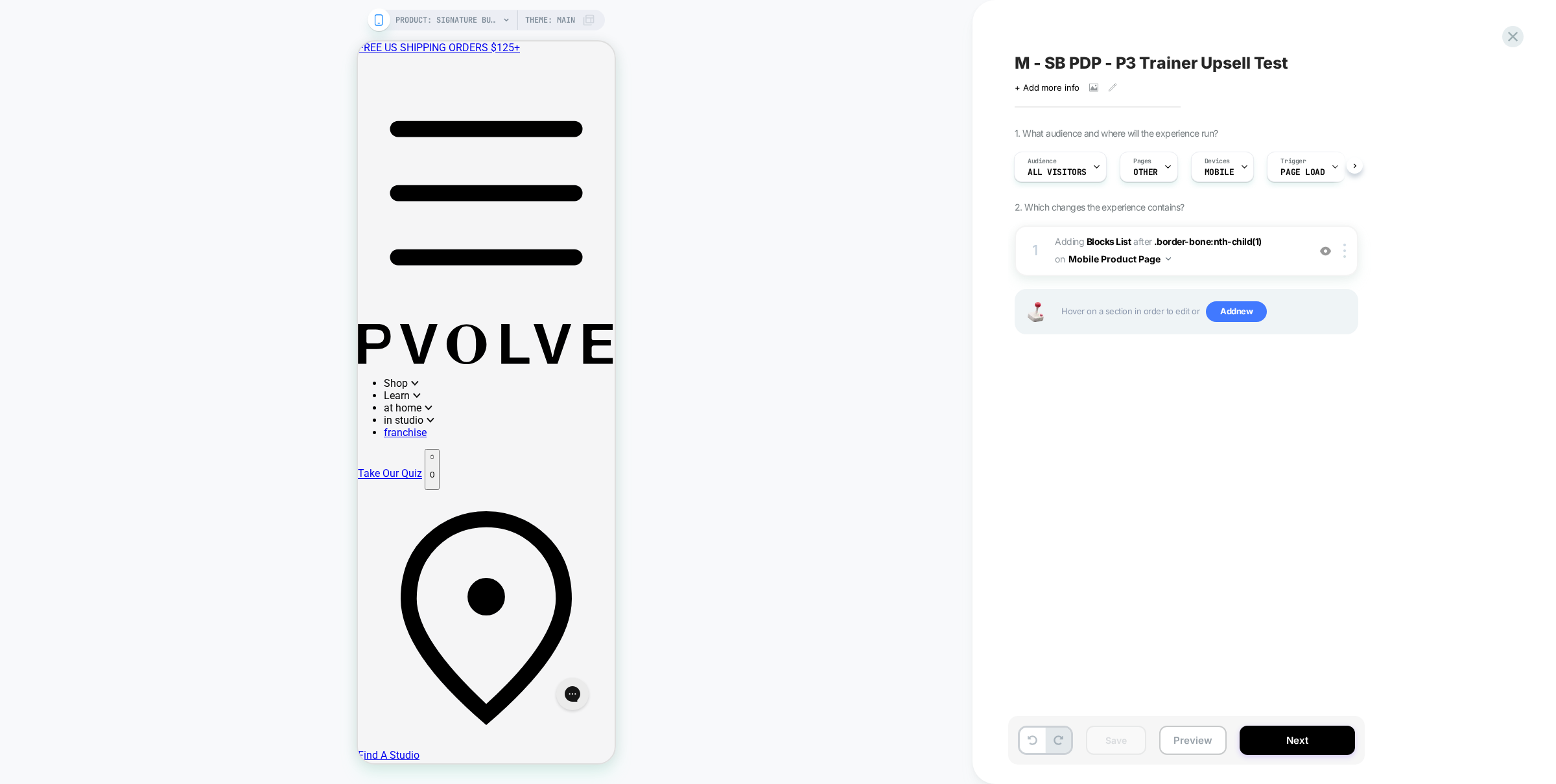
click at [1107, 423] on div "M - SB PDP - P3 Trainer Upsell Test Click to view images Click to edit experien…" at bounding box center [1251, 392] width 486 height 758
click at [841, 507] on div "PRODUCT: Signature Bundle PRODUCT: Signature Bundle Theme: MAIN" at bounding box center [486, 392] width 973 height 758
click at [1176, 423] on div "M - SB PDP - P3 Trainer Upsell Test Click to view images Click to edit experien…" at bounding box center [1251, 392] width 486 height 758
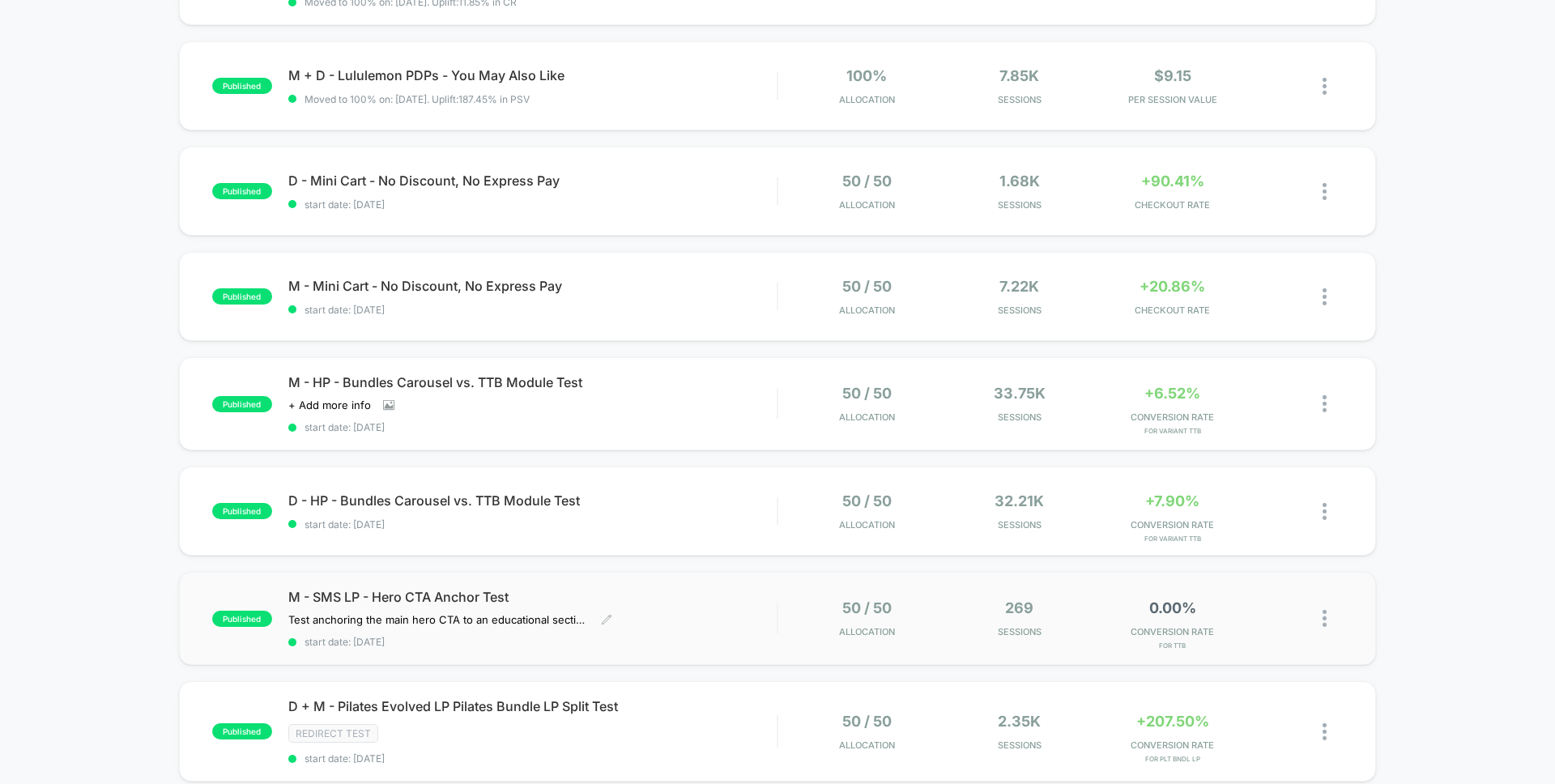
scroll to position [264, 0]
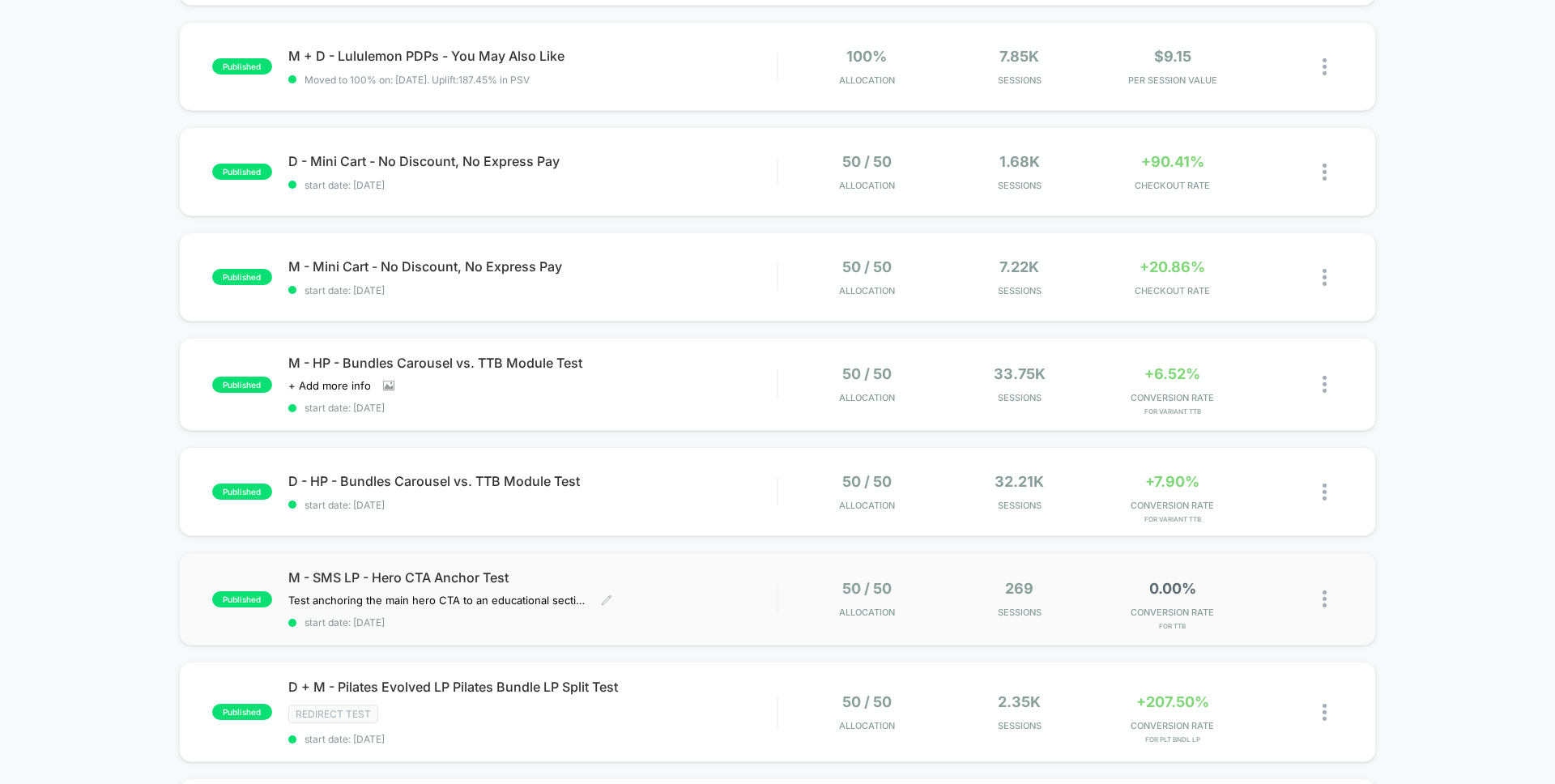
click at [537, 569] on span "M - SMS LP - Hero CTA Anchor Test" at bounding box center [532, 576] width 489 height 16
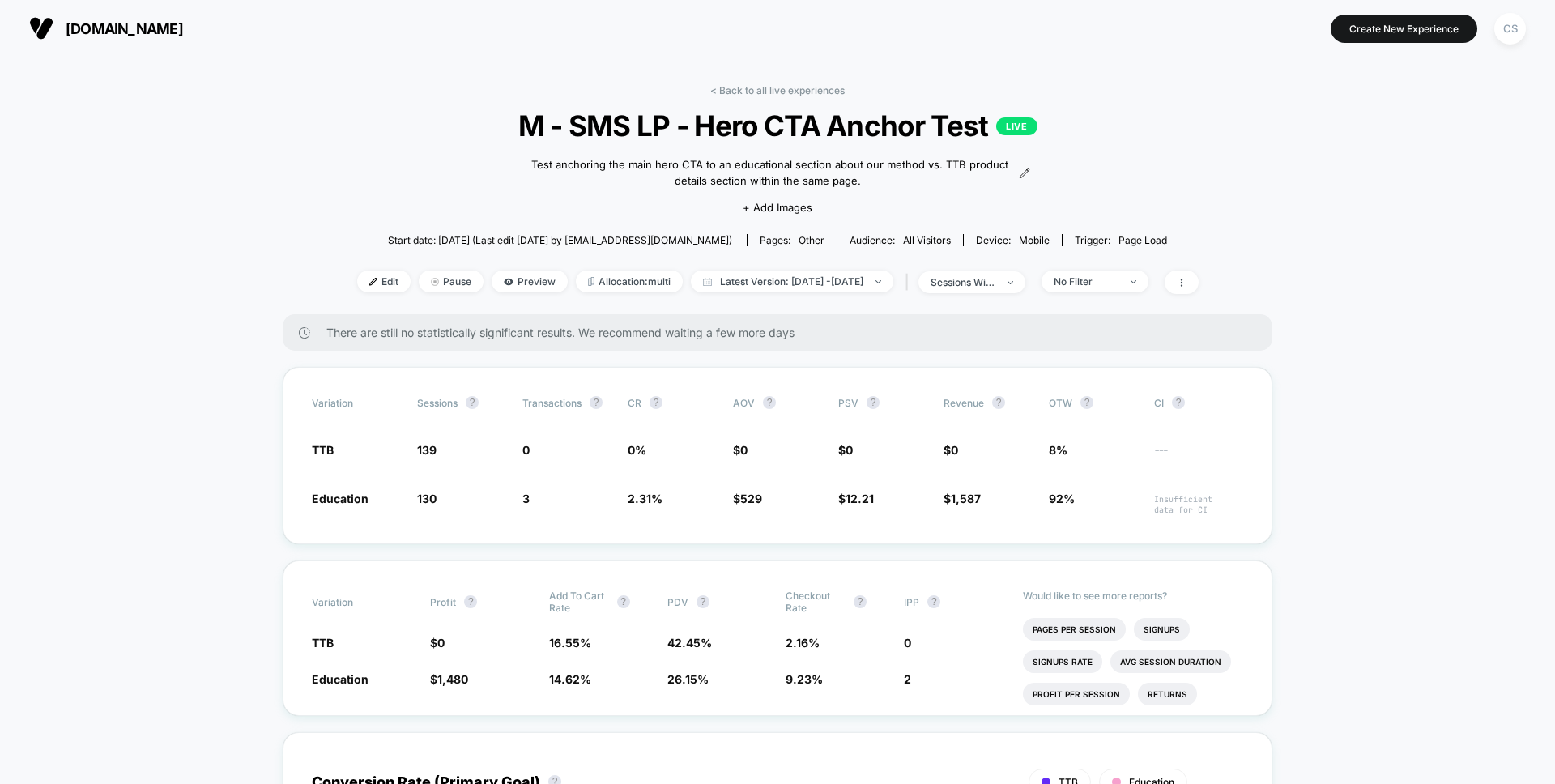
click at [678, 502] on span "2.31 %" at bounding box center [672, 502] width 89 height 25
click at [603, 493] on span "3" at bounding box center [567, 502] width 89 height 25
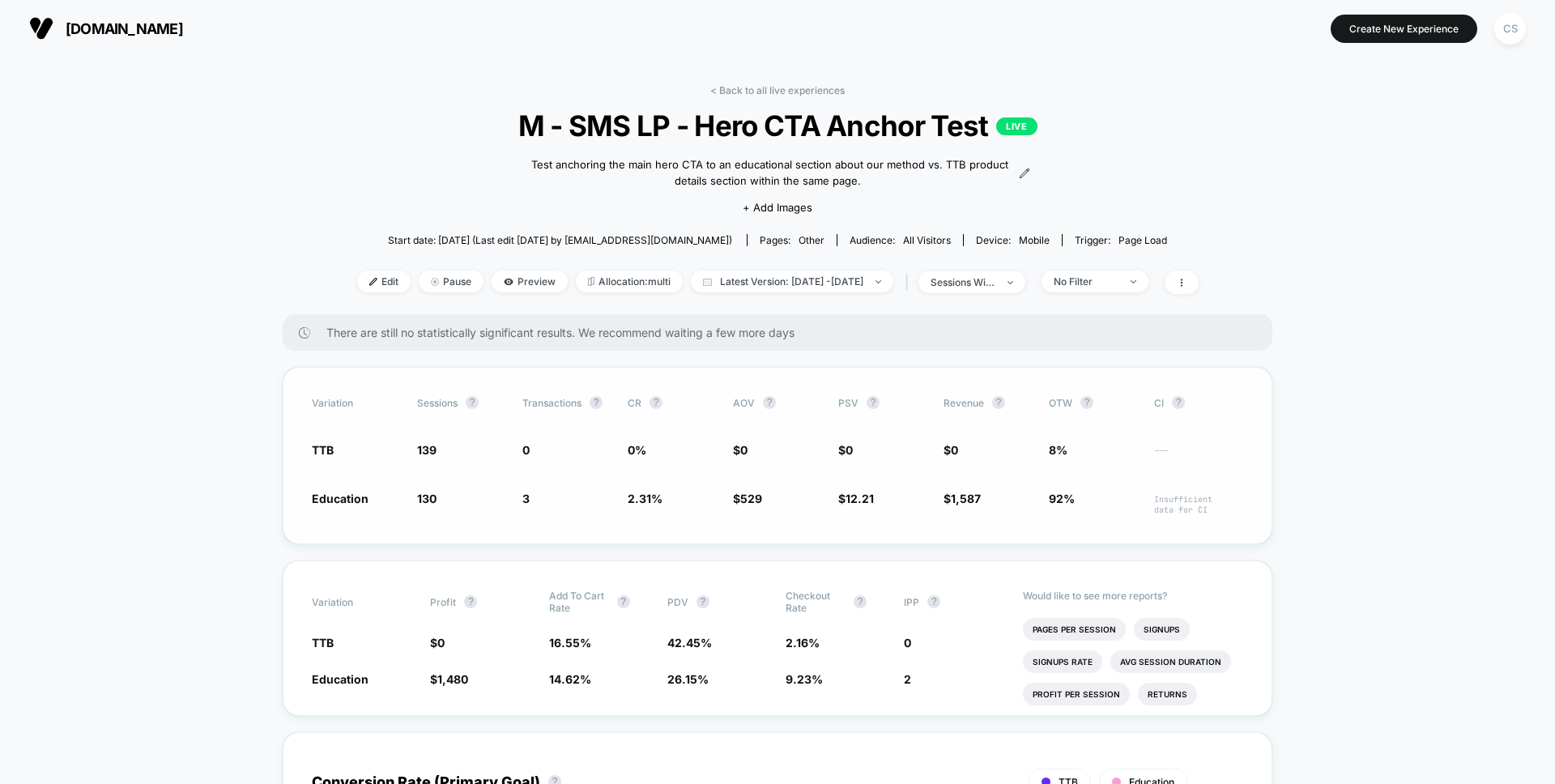
click at [603, 492] on span "3" at bounding box center [567, 502] width 89 height 25
click at [599, 494] on span "3" at bounding box center [567, 502] width 89 height 25
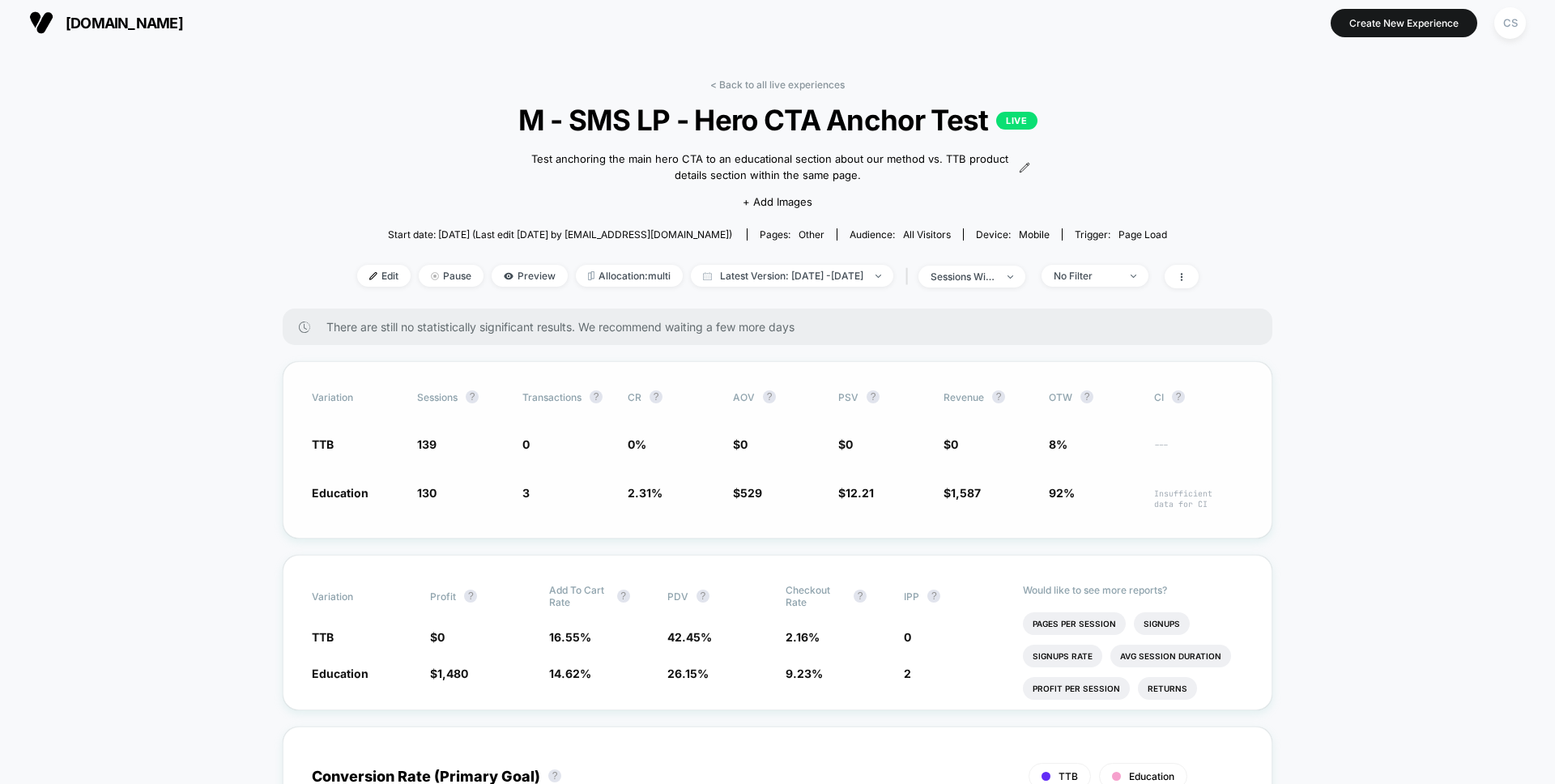
scroll to position [7, 0]
click at [591, 486] on span "3" at bounding box center [567, 496] width 89 height 25
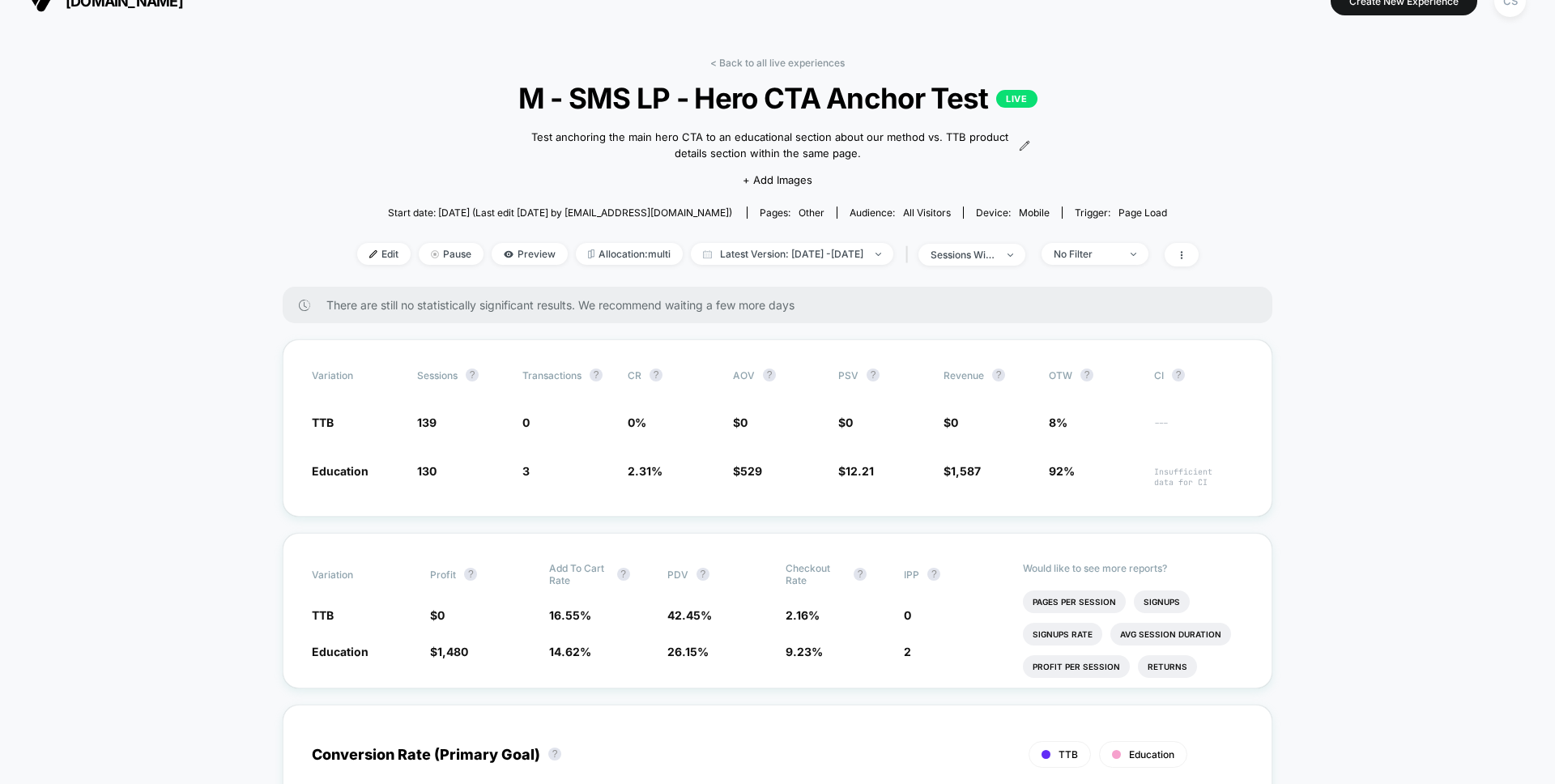
scroll to position [288, 0]
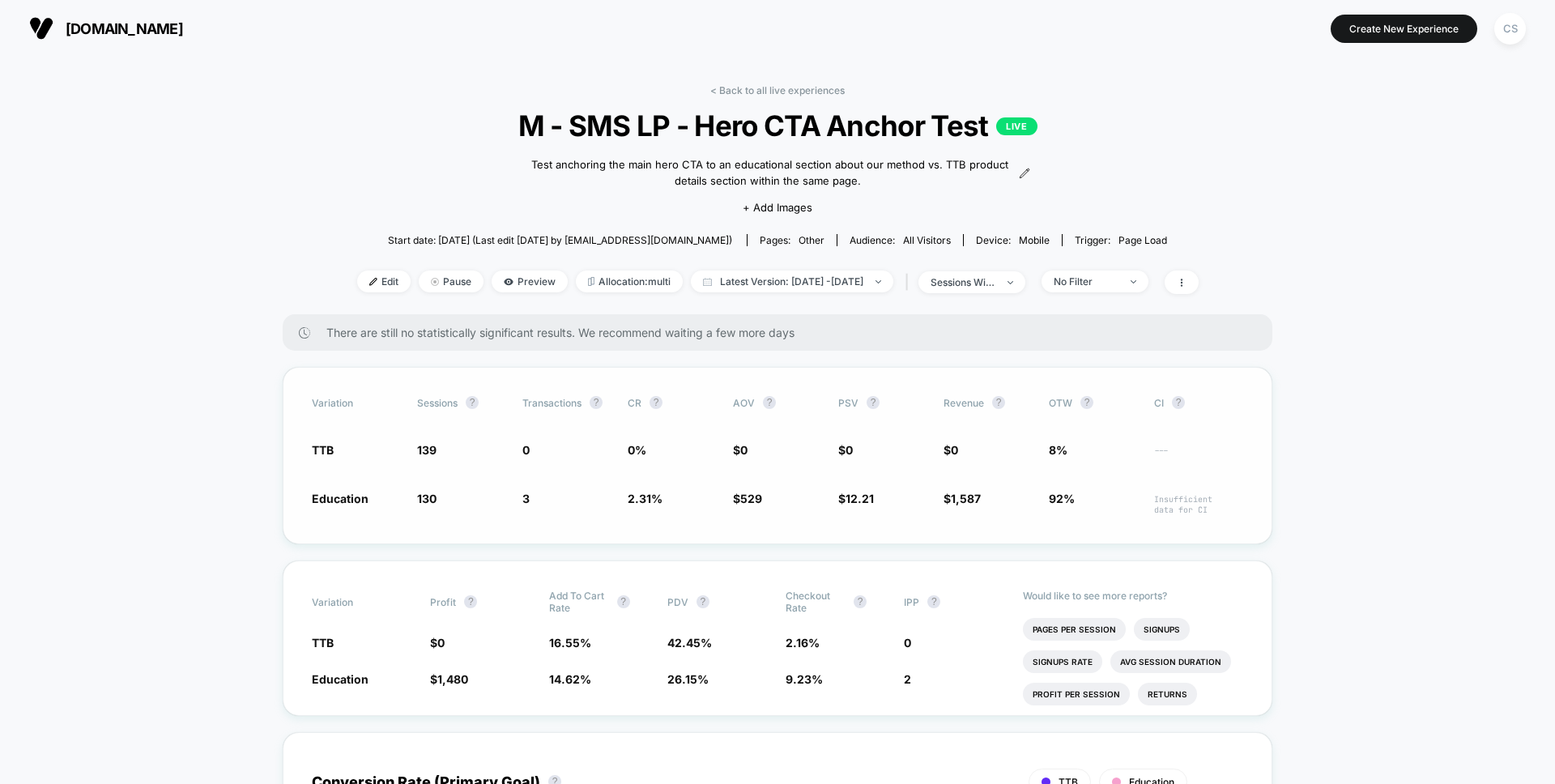
click at [592, 484] on div "Variation Sessions ? Transactions ? CR ? AOV ? PSV ? Revenue ? OTW ? CI ? TTB 1…" at bounding box center [778, 456] width 990 height 178
click at [120, 21] on span "[DOMAIN_NAME]" at bounding box center [125, 29] width 118 height 17
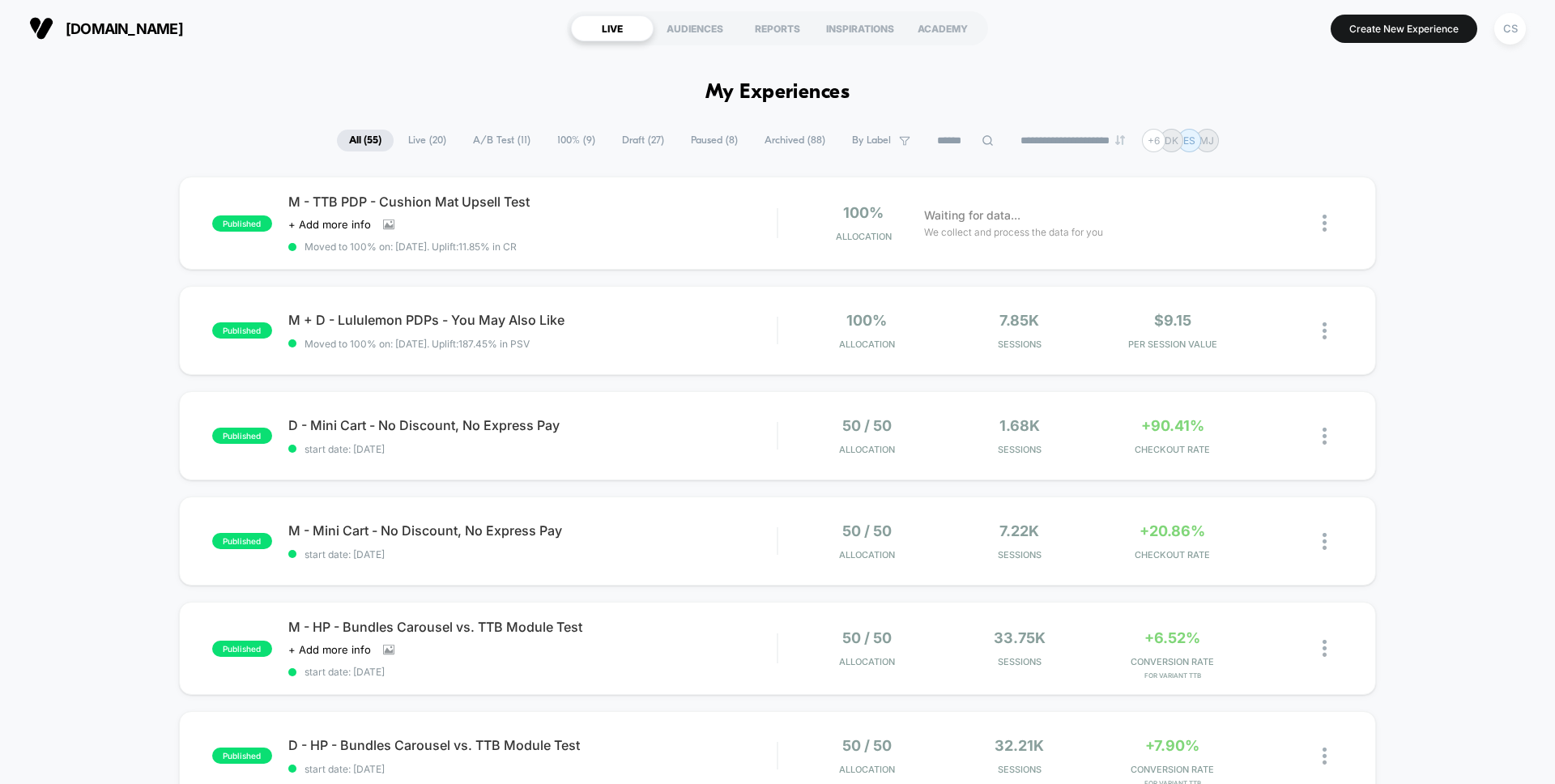
click at [500, 135] on span "A/B Test ( 11 )" at bounding box center [501, 140] width 82 height 22
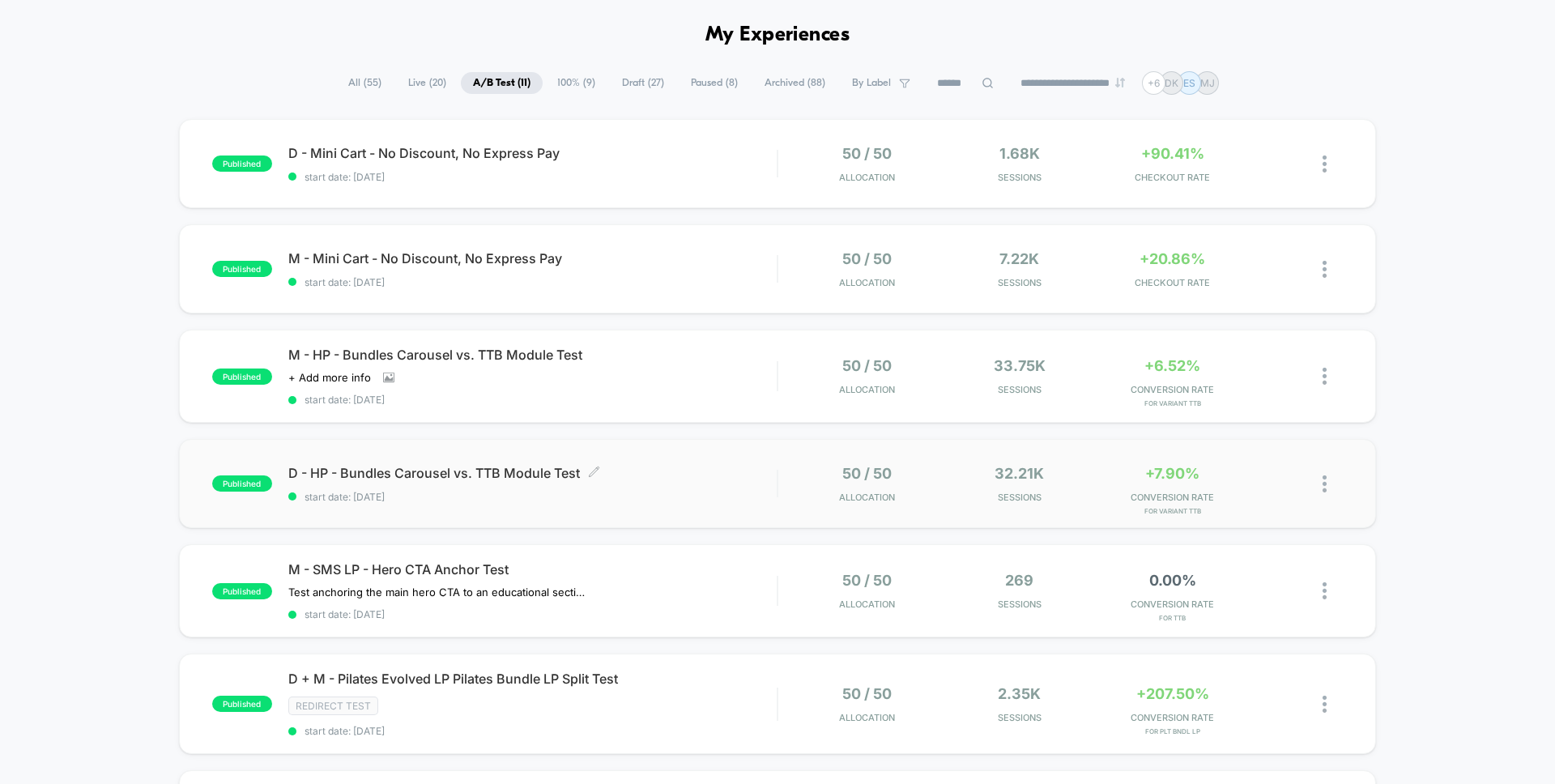
scroll to position [58, 0]
click at [668, 362] on div "M - HP - Bundles Carousel vs. TTB Module Test Click to view images Click to edi…" at bounding box center [532, 376] width 489 height 59
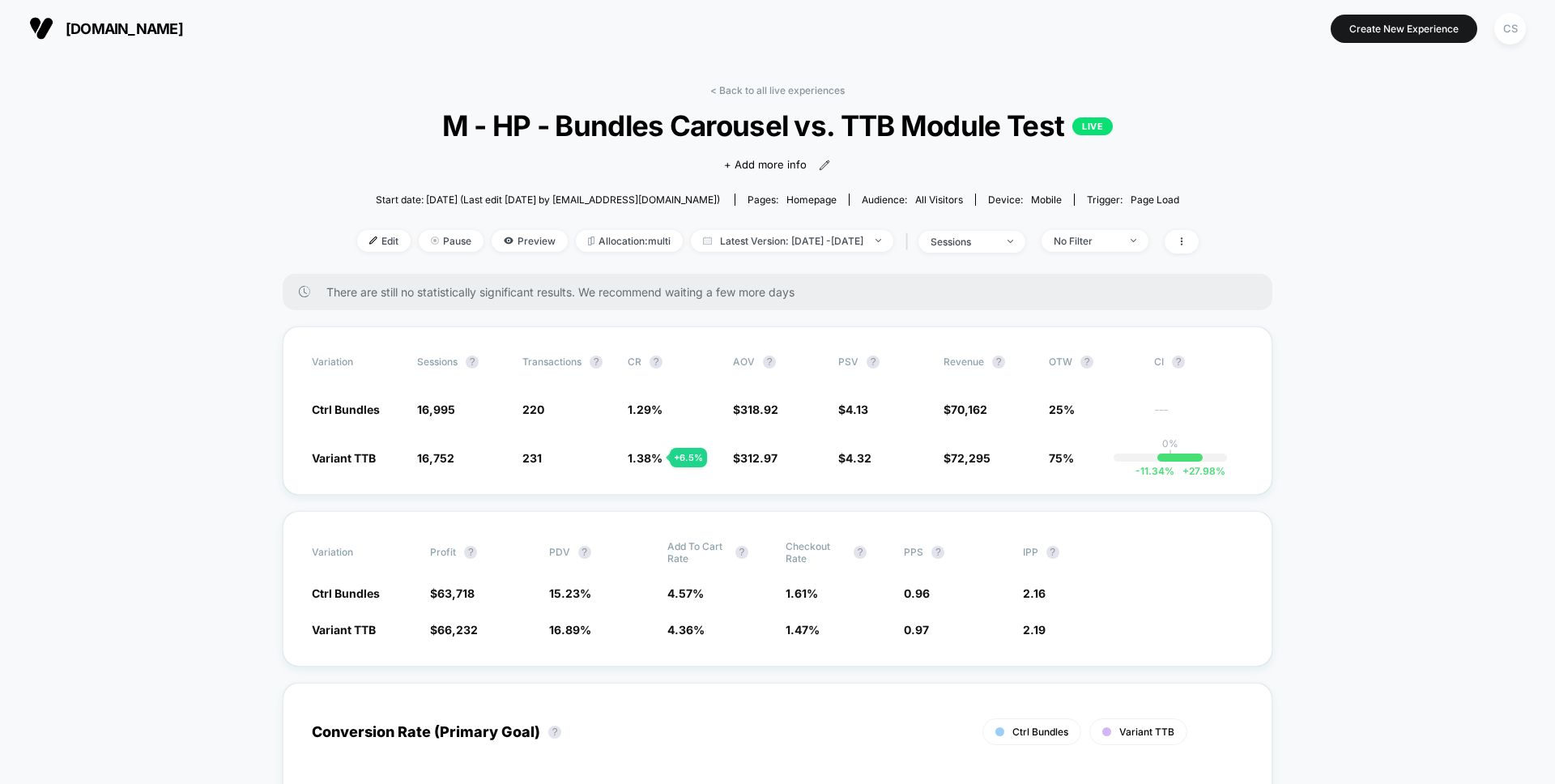
click at [622, 461] on div "Variant TTB 16,752 - 1.4 % 231 + 6.5 % 1.38 % + 6.5 % $ 312.97 - 1.9 % $ 4.32 +…" at bounding box center [778, 457] width 931 height 16
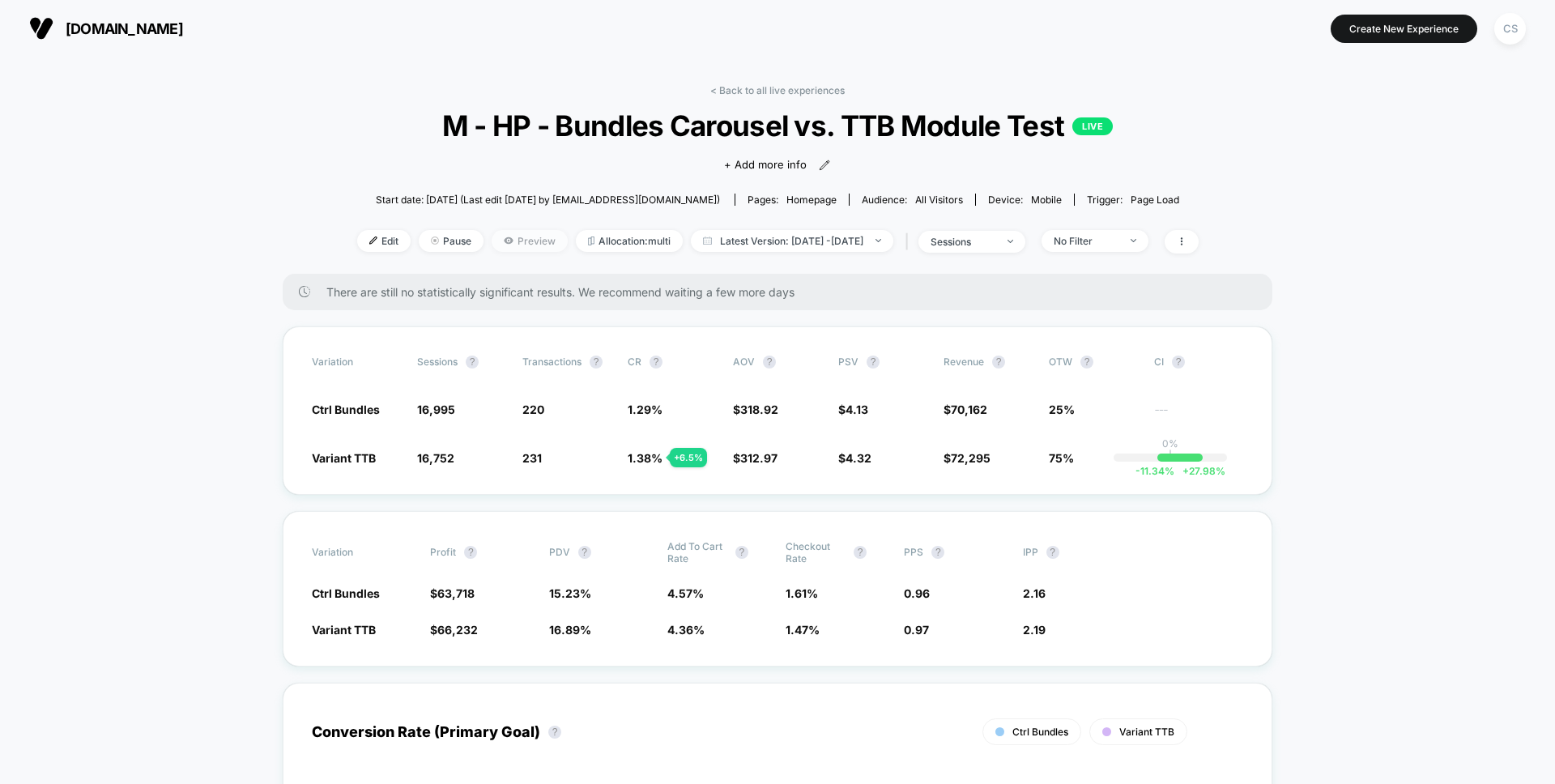
click at [510, 235] on span "Preview" at bounding box center [529, 240] width 76 height 22
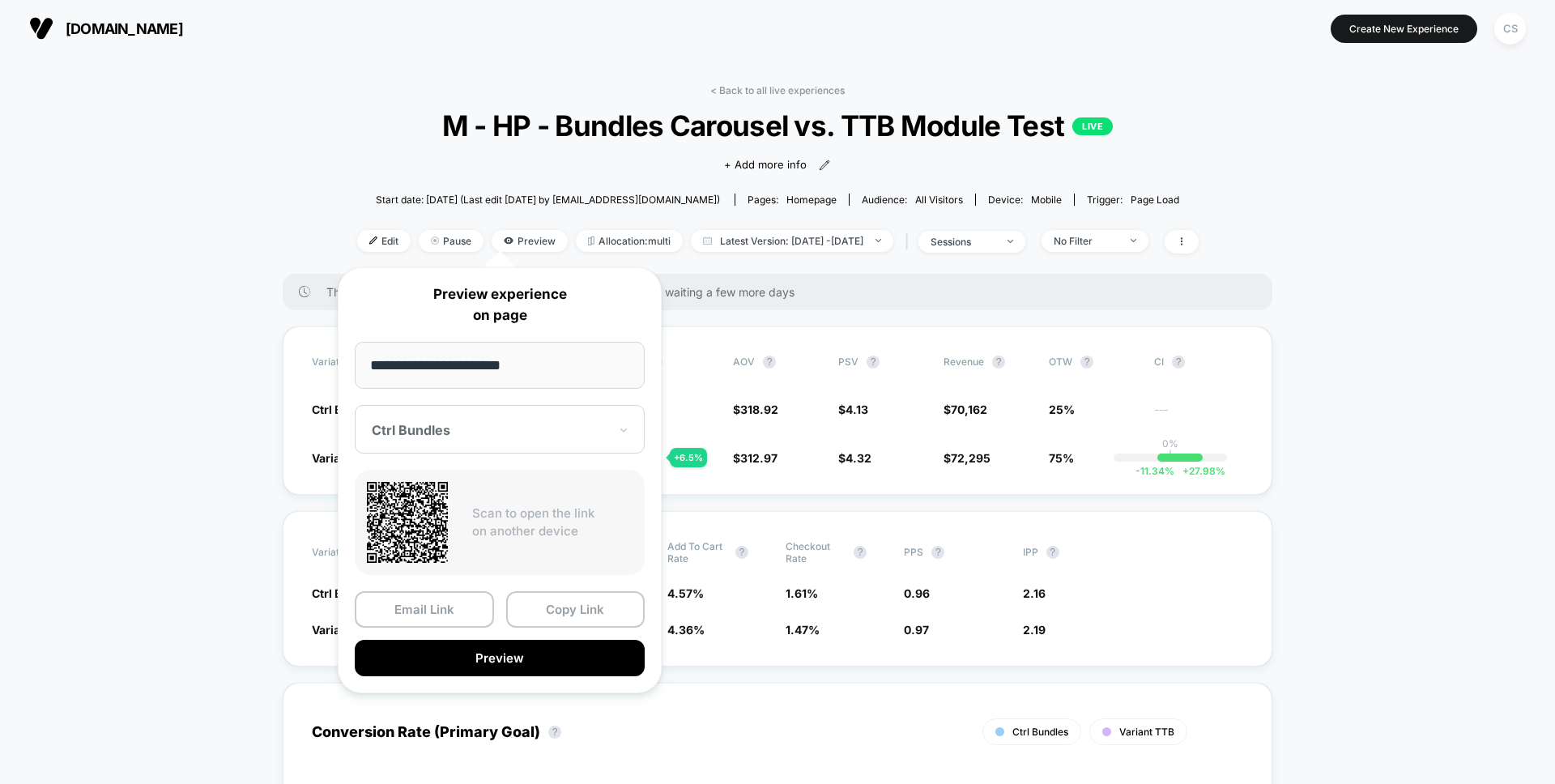
drag, startPoint x: 203, startPoint y: 381, endPoint x: 382, endPoint y: 308, distance: 193.3
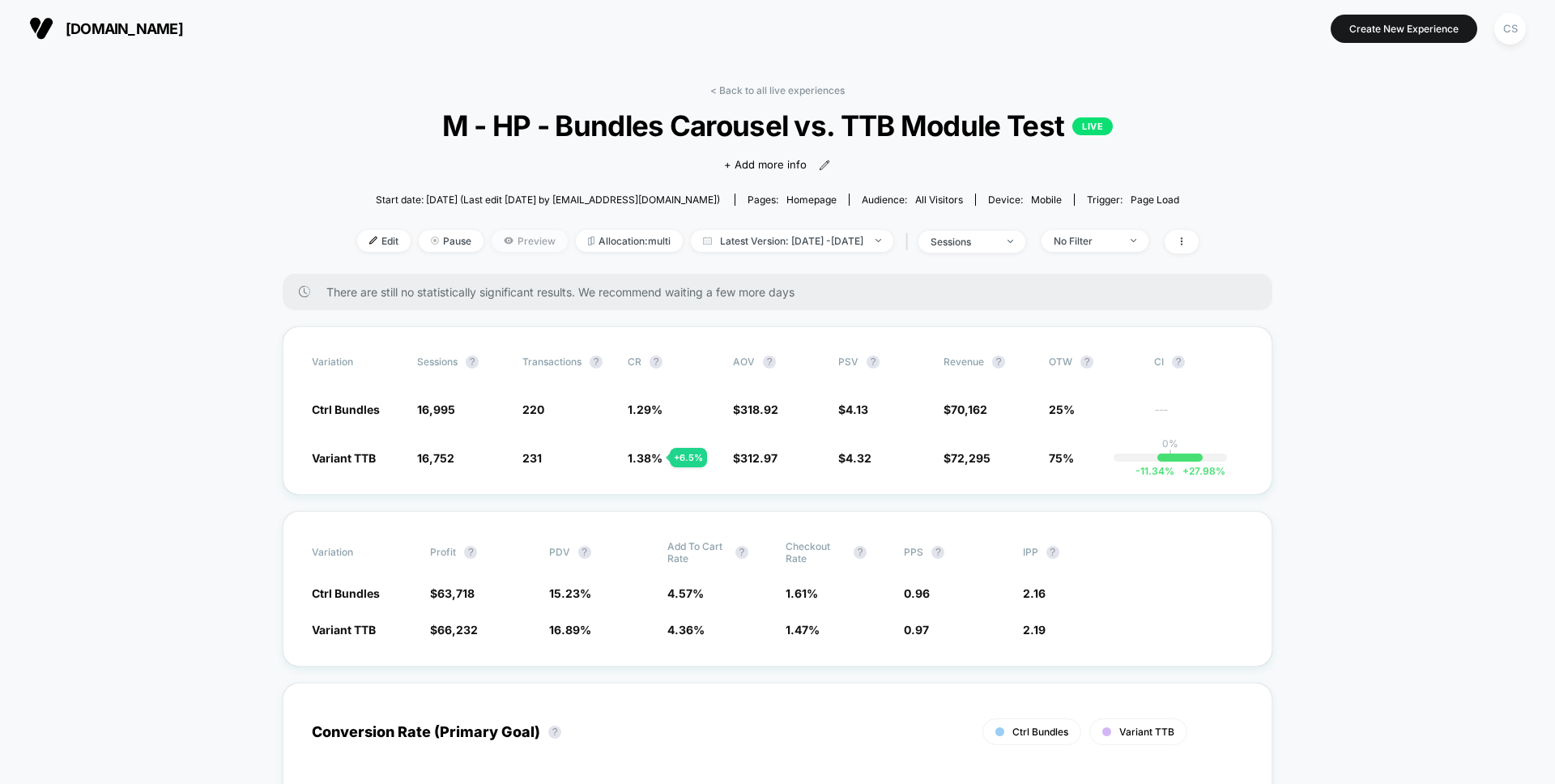
click at [498, 238] on span "Preview" at bounding box center [529, 240] width 76 height 22
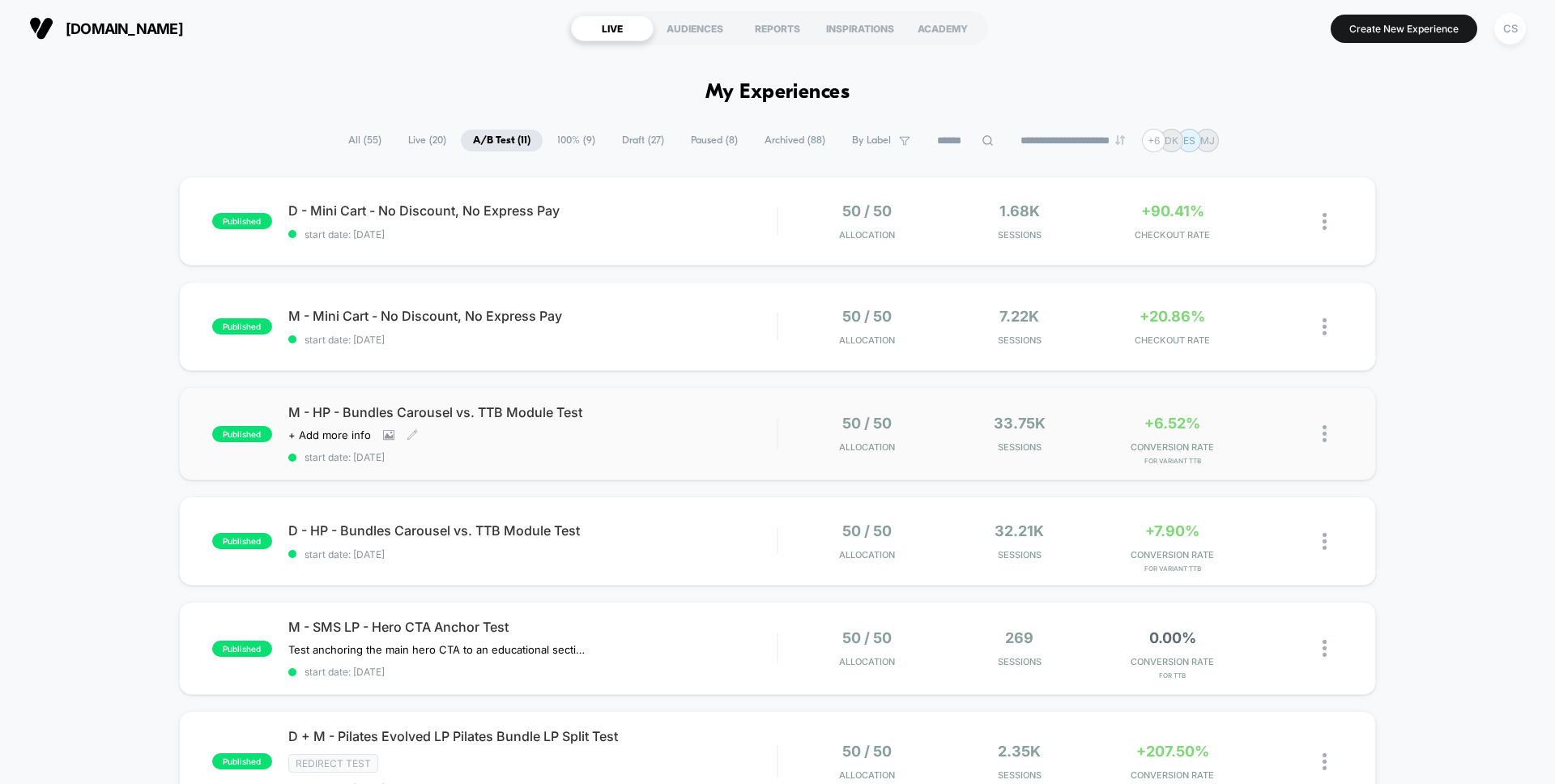
click at [580, 448] on div "M - HP - Bundles Carousel vs. TTB Module Test Click to view images Click to edi…" at bounding box center [532, 433] width 489 height 59
click at [758, 536] on span "D - HP - Bundles Carousel vs. TTB Module Test Click to edit experience details" at bounding box center [532, 530] width 489 height 16
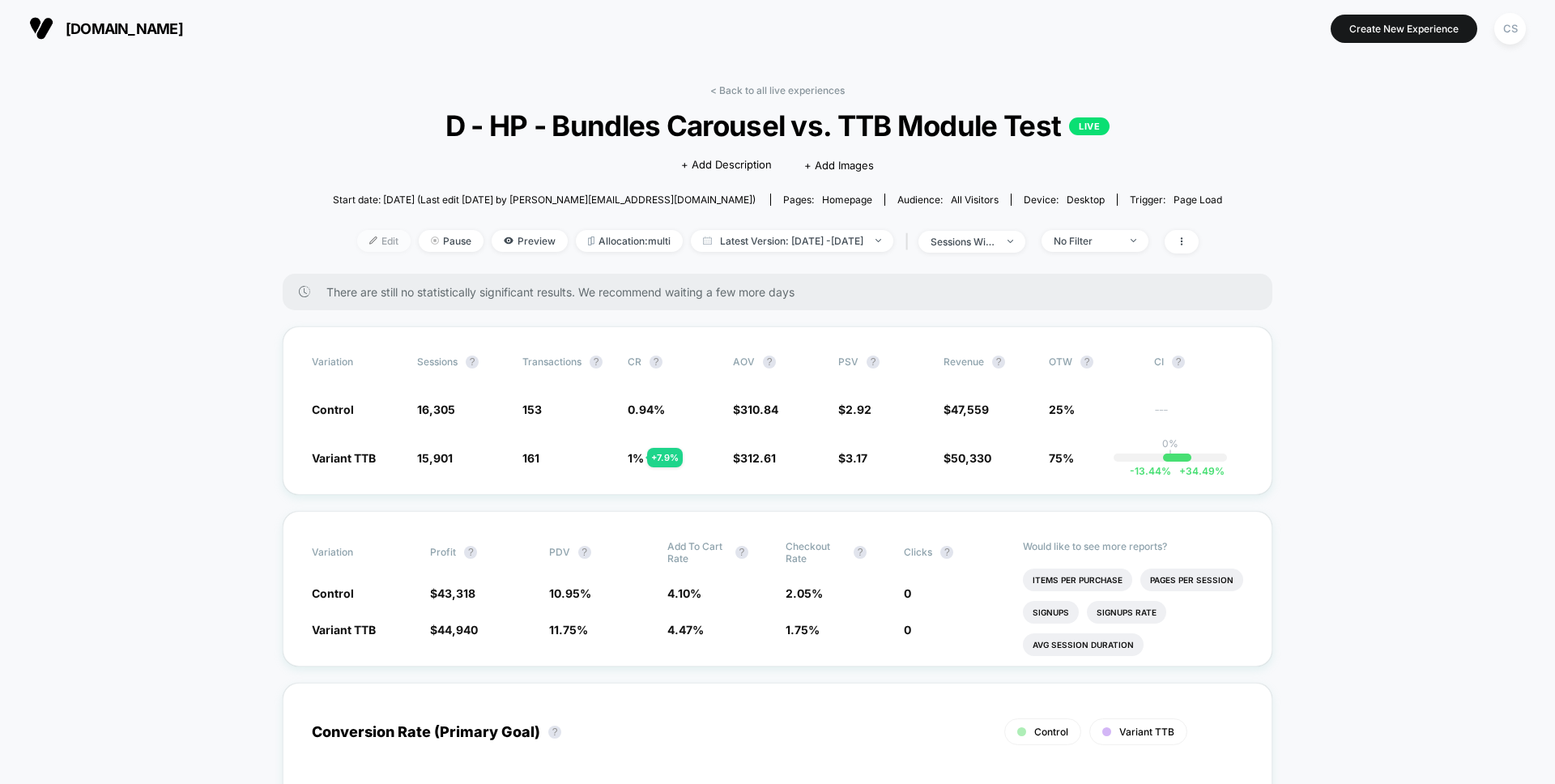
click at [365, 231] on span "Edit" at bounding box center [383, 240] width 53 height 22
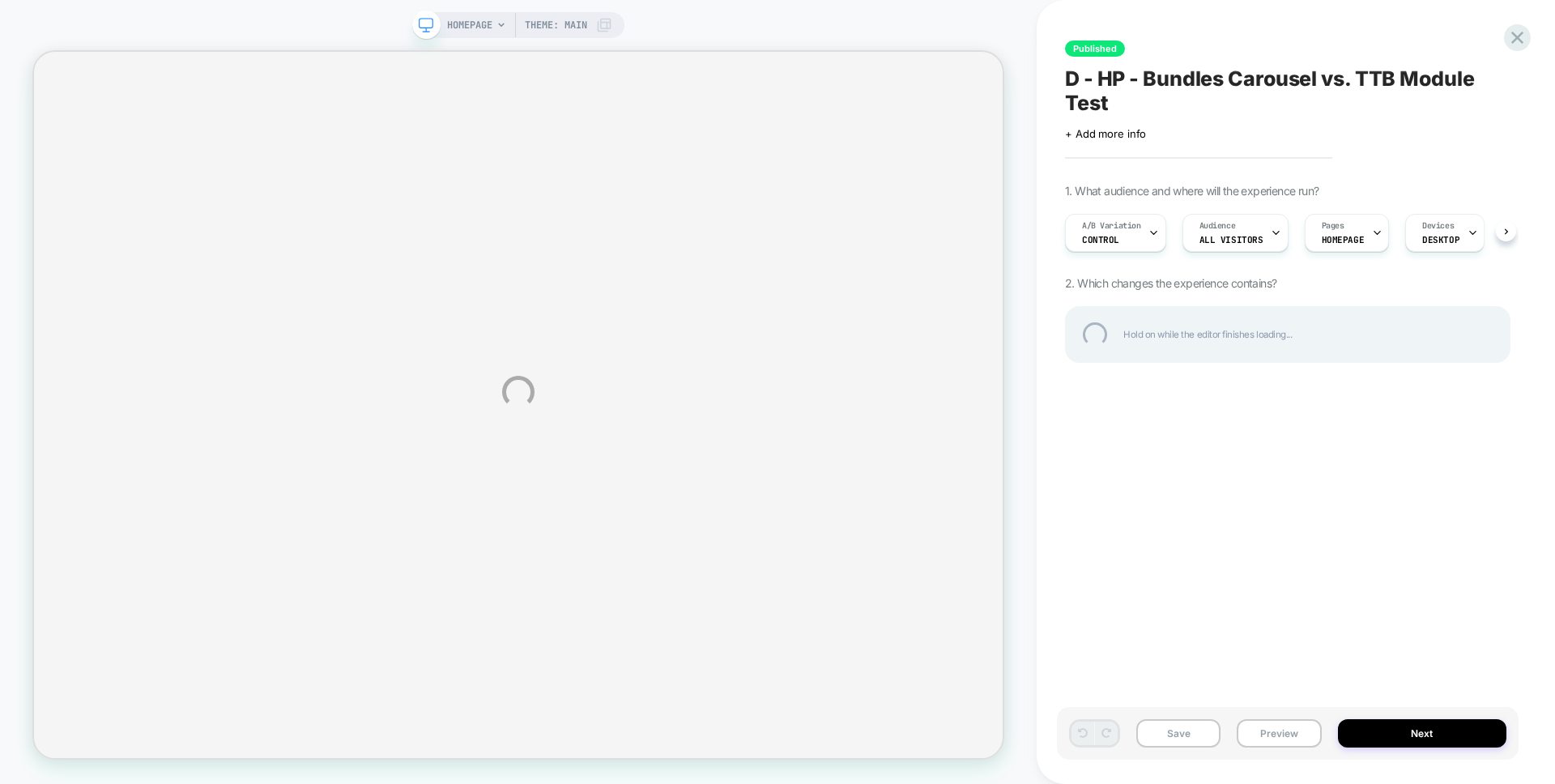
click at [292, 33] on div "HOMEPAGE Theme: MAIN Published D - HP - Bundles Carousel vs. TTB Module Test Cl…" at bounding box center [778, 392] width 1555 height 784
click at [1352, 499] on div "HOMEPAGE Theme: MAIN Published D - HP - Bundles Carousel vs. TTB Module Test Cl…" at bounding box center [778, 392] width 1555 height 784
click at [1136, 223] on div "HOMEPAGE Theme: MAIN Published D - HP - Bundles Carousel vs. TTB Module Test Cl…" at bounding box center [778, 392] width 1555 height 784
click at [1147, 238] on div "HOMEPAGE Theme: MAIN Published D - HP - Bundles Carousel vs. TTB Module Test Cl…" at bounding box center [778, 392] width 1555 height 784
click at [1162, 135] on div "HOMEPAGE Theme: MAIN Published D - HP - Bundles Carousel vs. TTB Module Test Cl…" at bounding box center [778, 392] width 1555 height 784
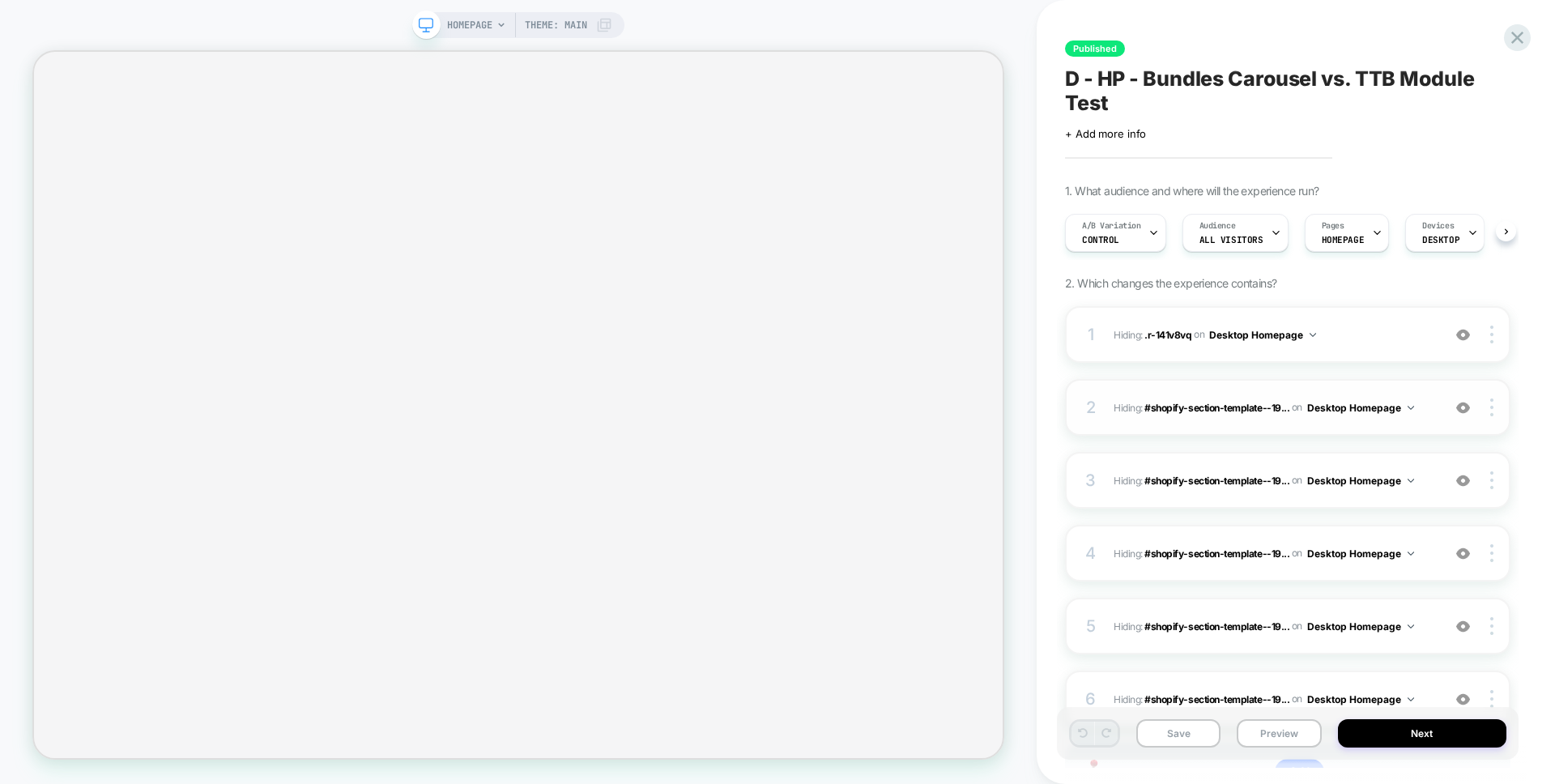
click at [1349, 413] on button "Desktop Homepage" at bounding box center [1360, 407] width 107 height 20
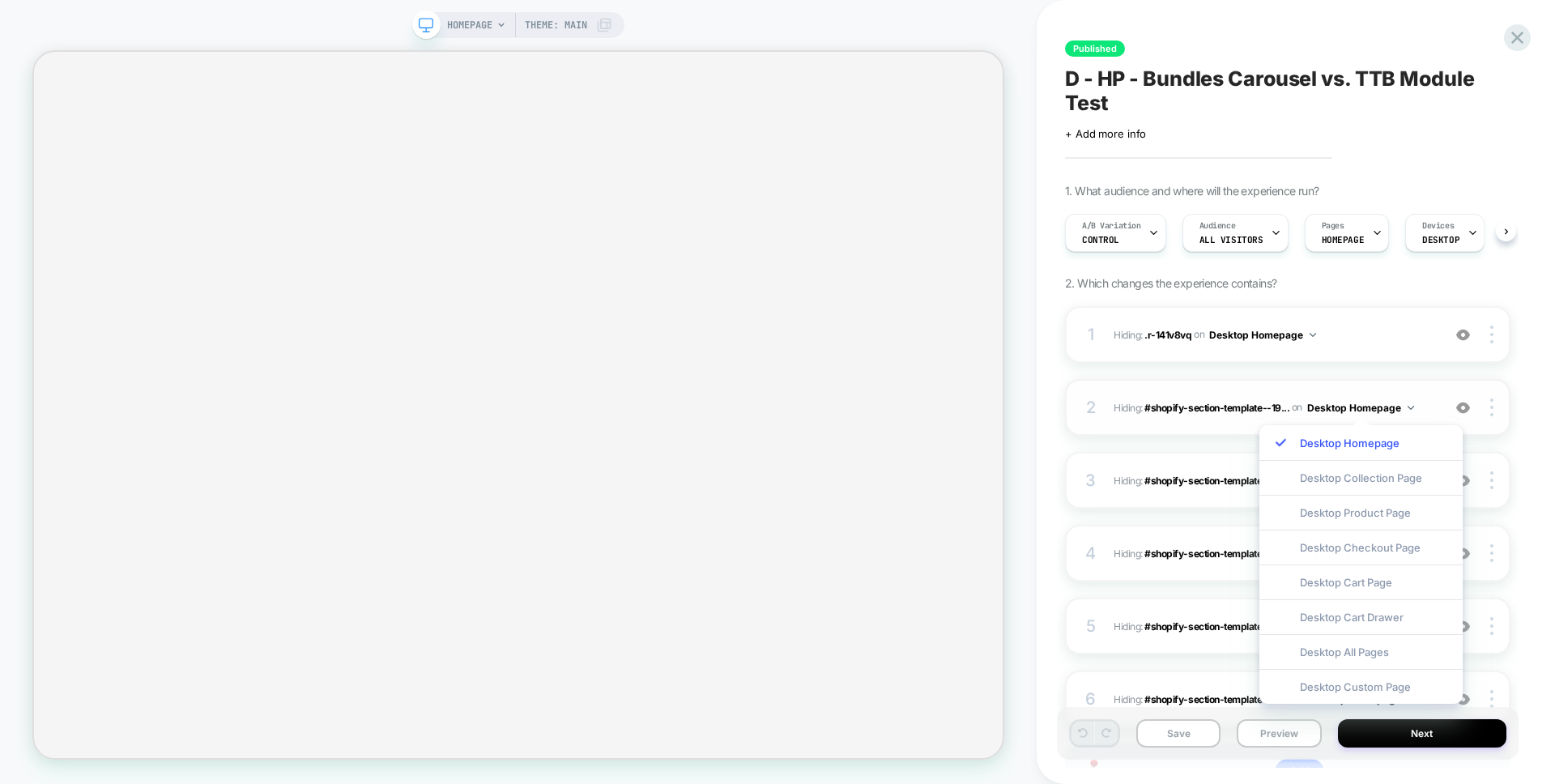
scroll to position [0, 1]
click at [1054, 281] on div "Published D - HP - Bundles Carousel vs. TTB Module Test Click to edit experienc…" at bounding box center [1295, 392] width 519 height 784
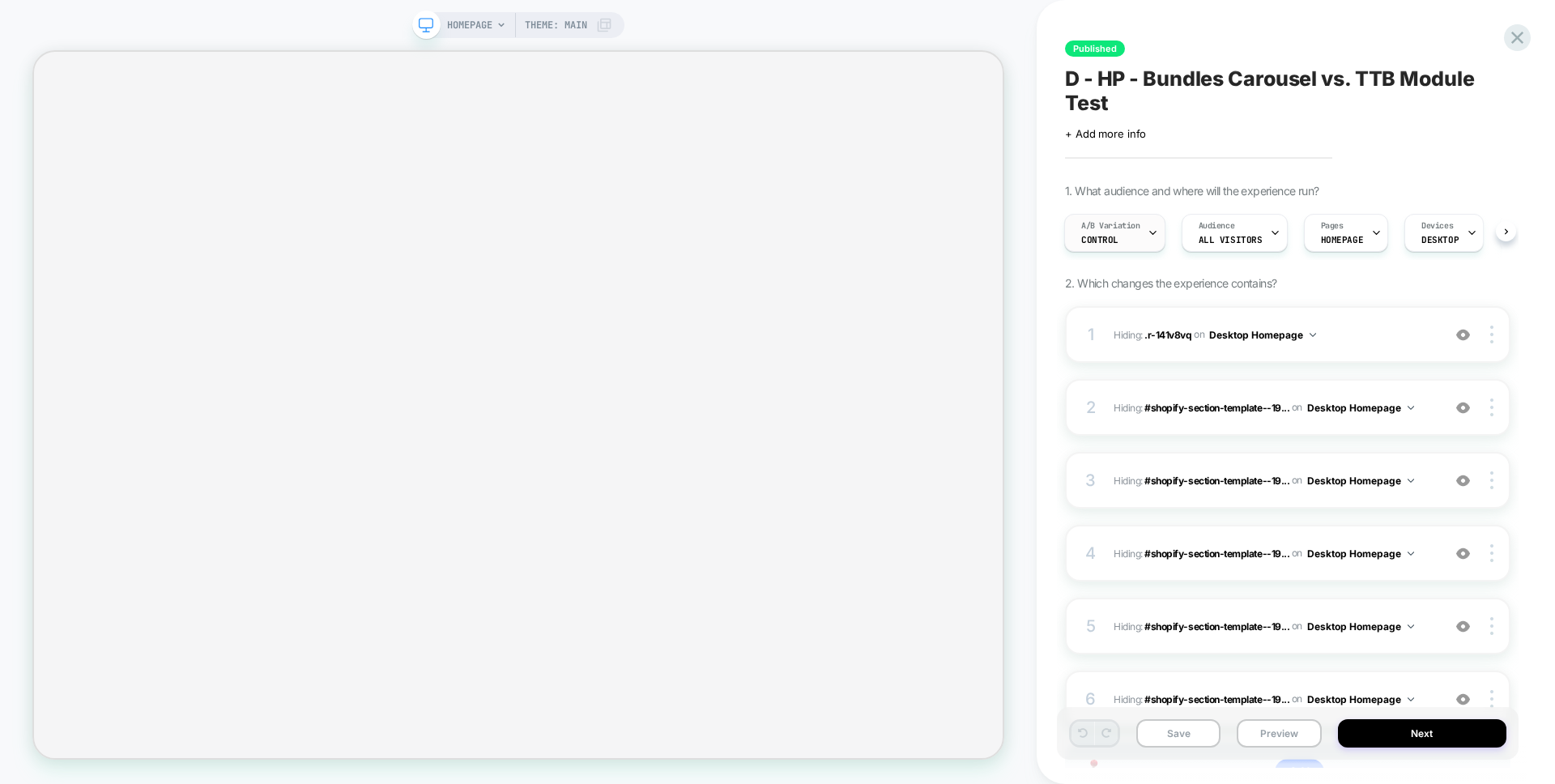
click at [1109, 227] on span "A/B Variation" at bounding box center [1110, 226] width 59 height 12
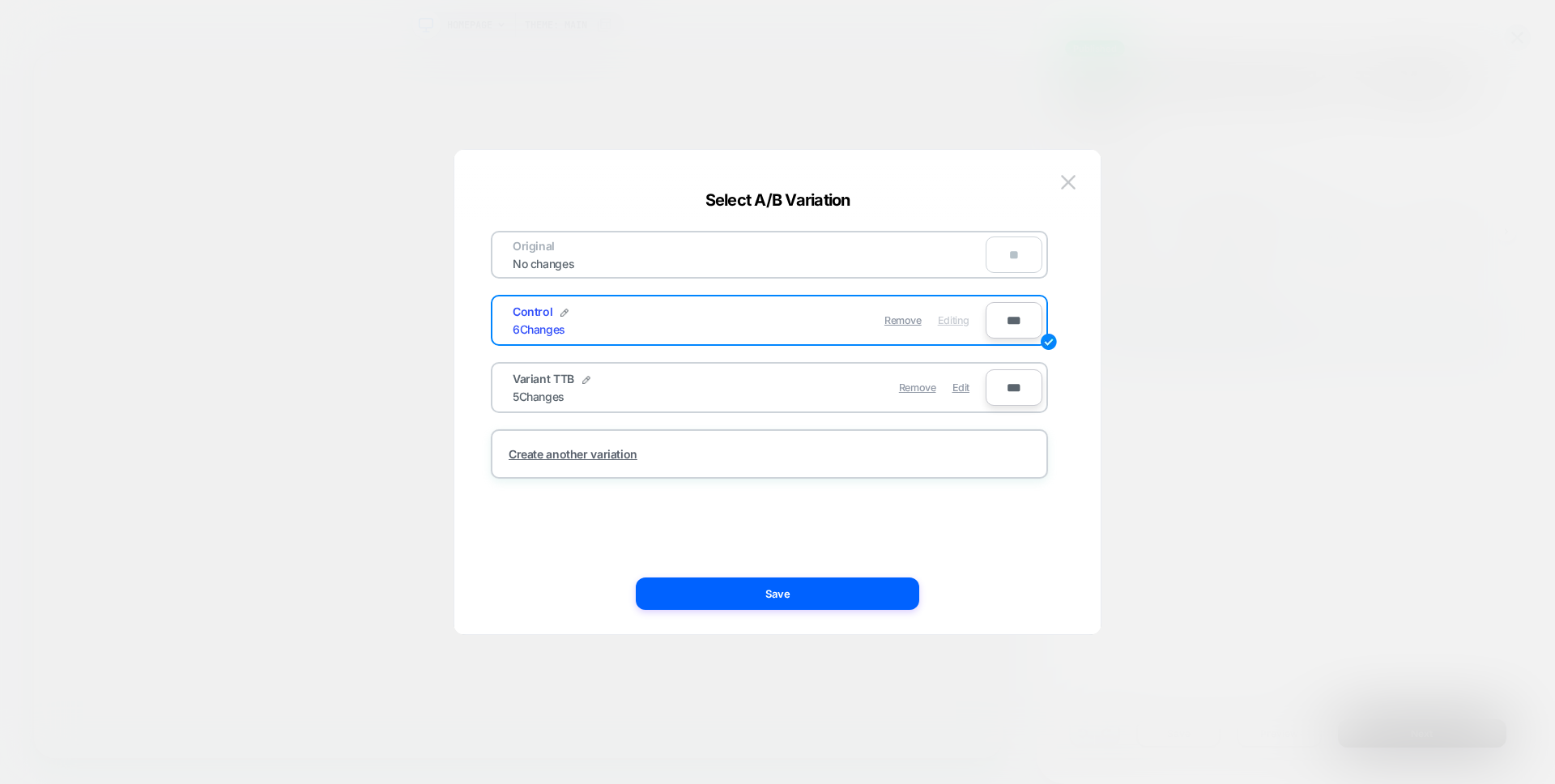
click at [1065, 179] on div "HOMEPAGE Theme: MAIN Published D - HP - Bundles Carousel vs. TTB Module Test Cl…" at bounding box center [778, 392] width 1555 height 784
click at [1069, 183] on img at bounding box center [1067, 182] width 14 height 14
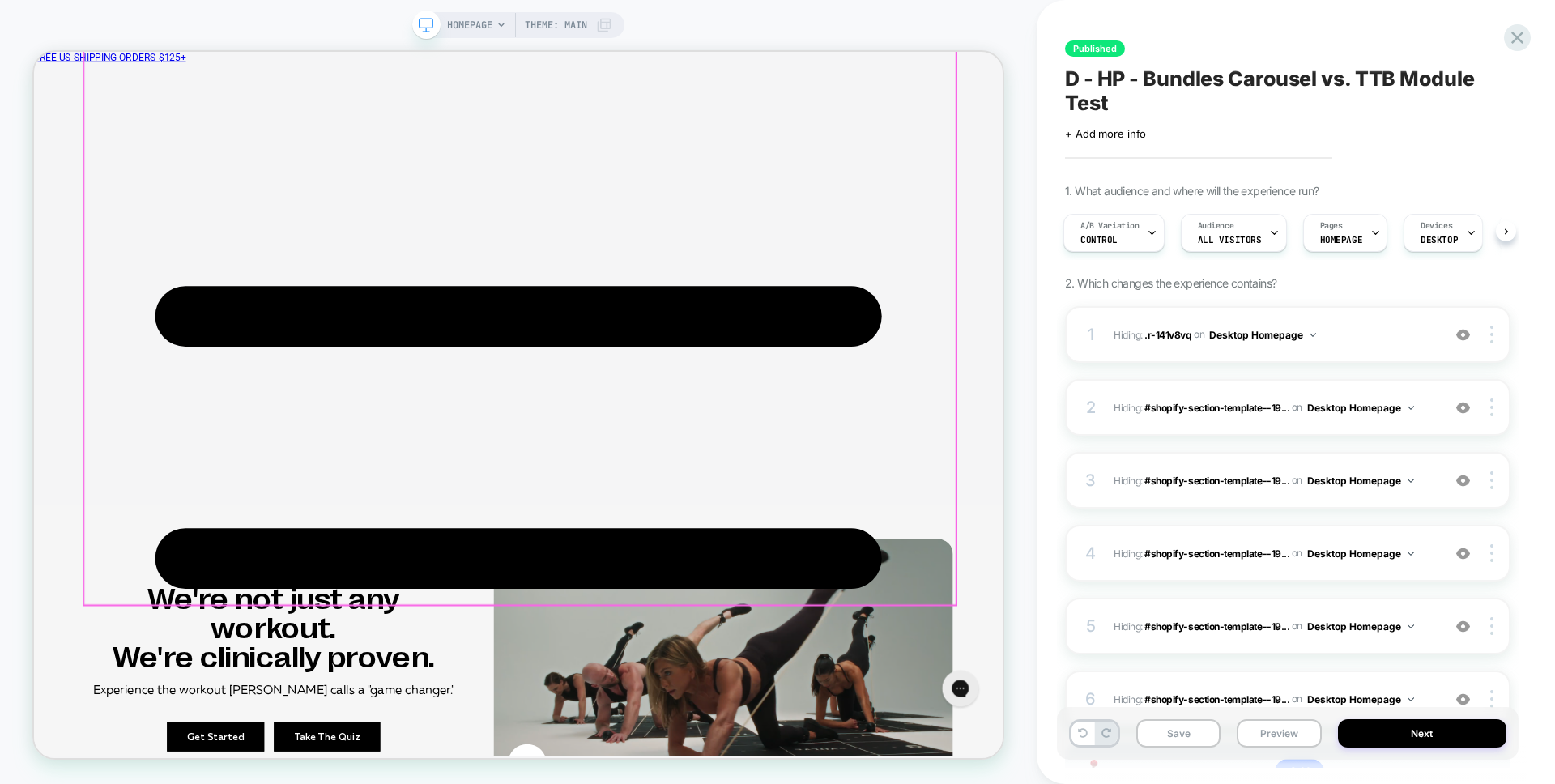
scroll to position [2500, 0]
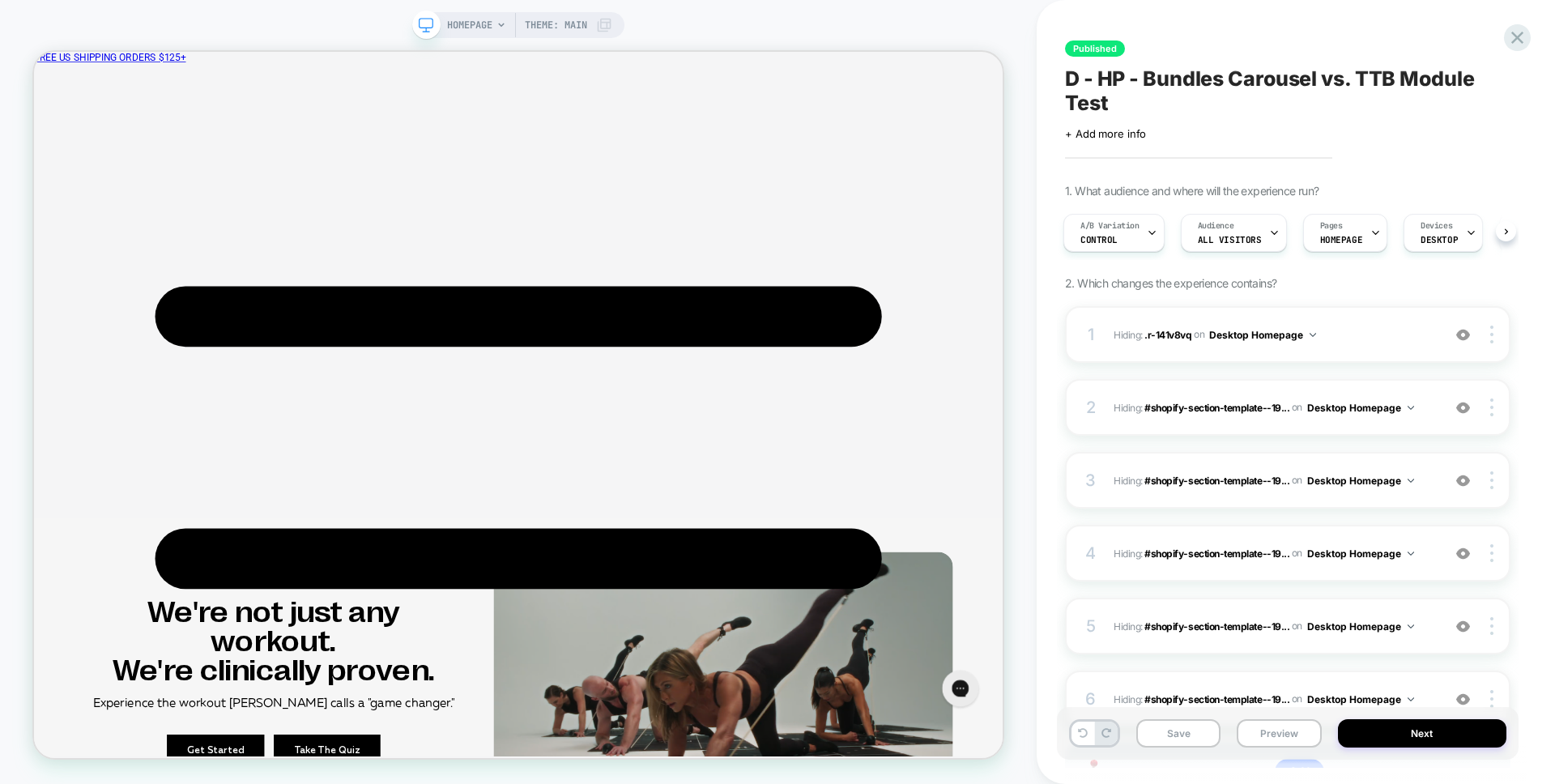
click at [1534, 158] on div "Published D - HP - Bundles Carousel vs. TTB Module Test Click to edit experienc…" at bounding box center [1295, 392] width 519 height 784
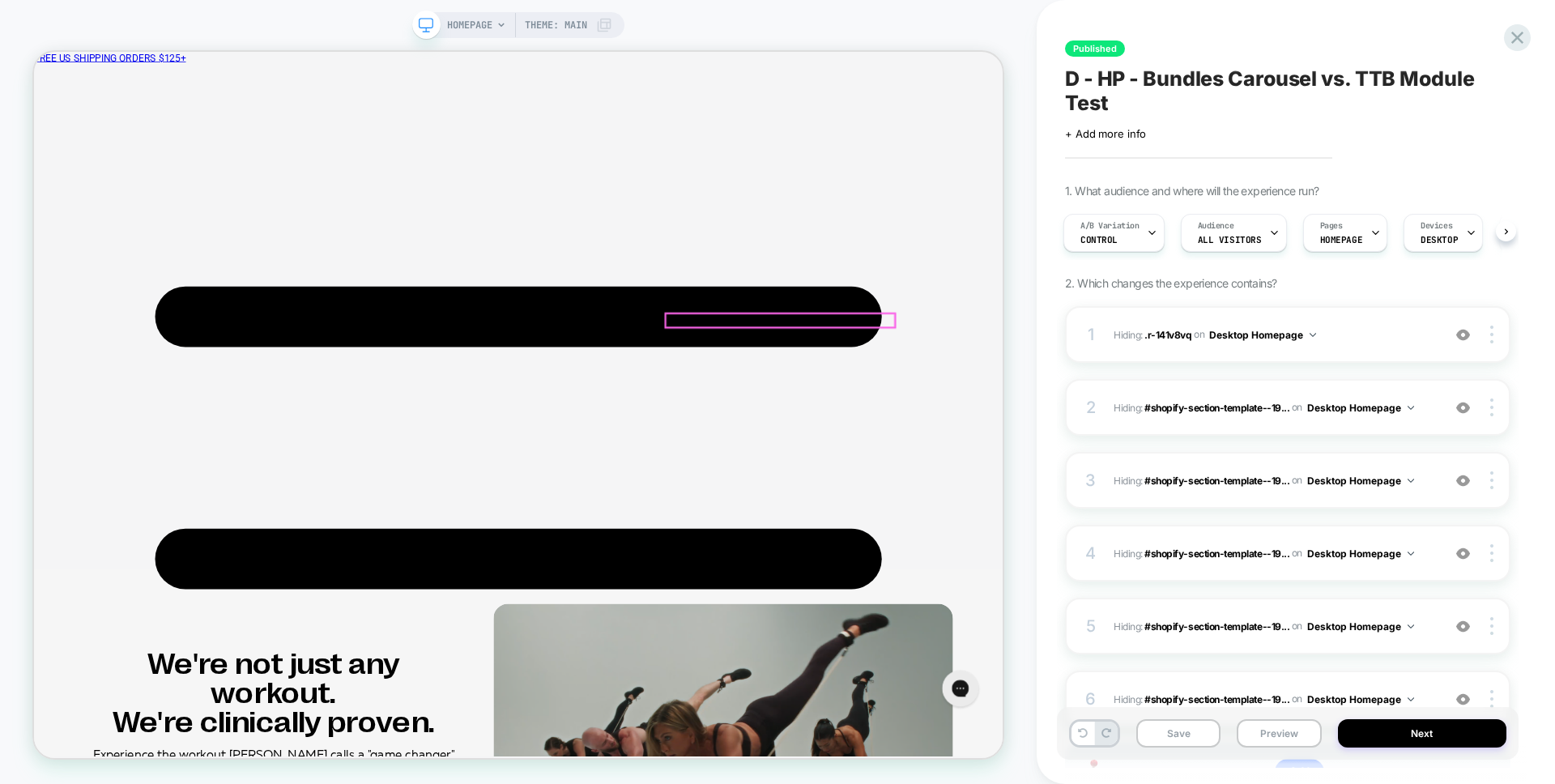
scroll to position [2327, 0]
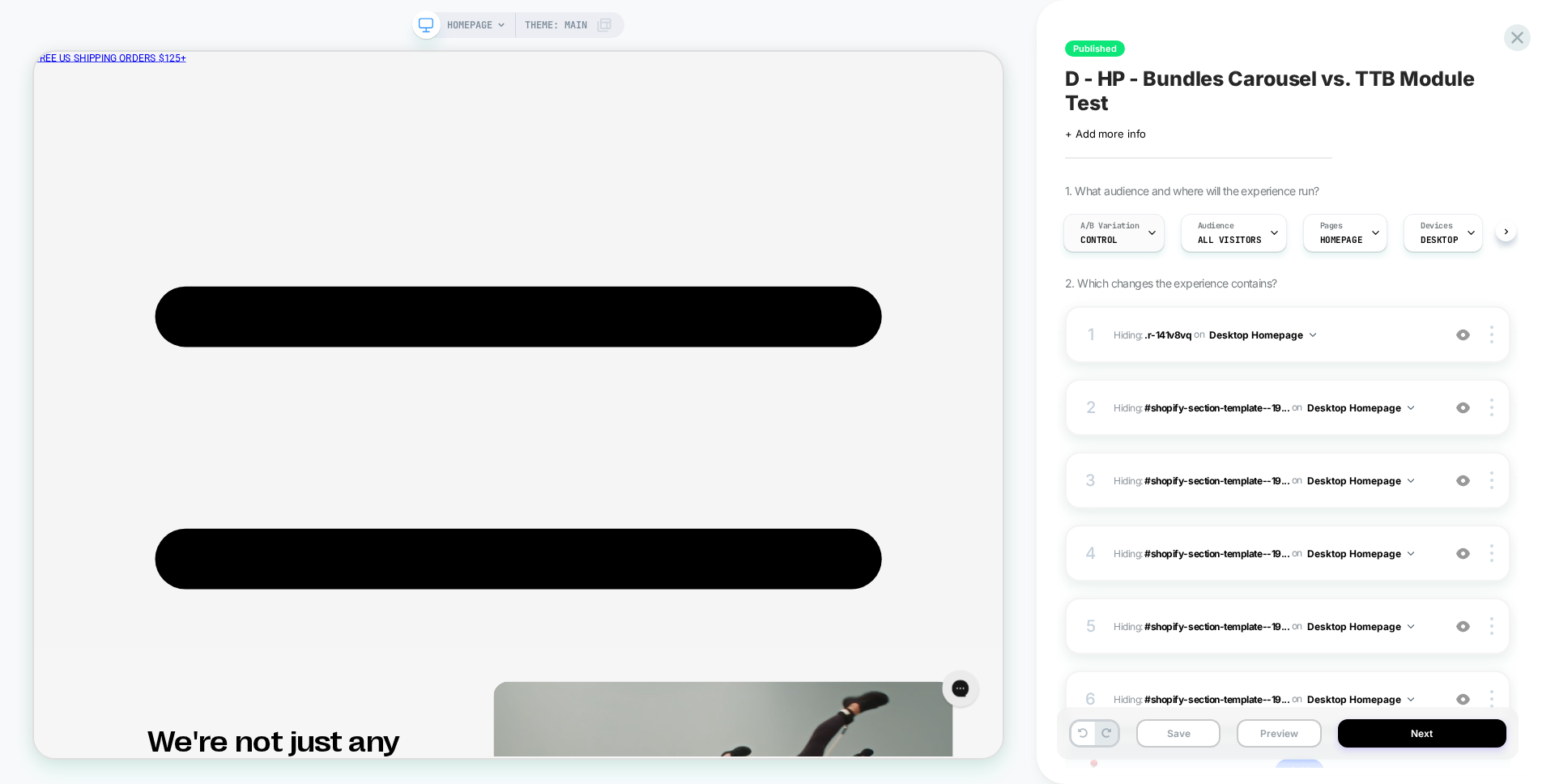
click at [1105, 223] on span "A/B Variation" at bounding box center [1109, 226] width 59 height 12
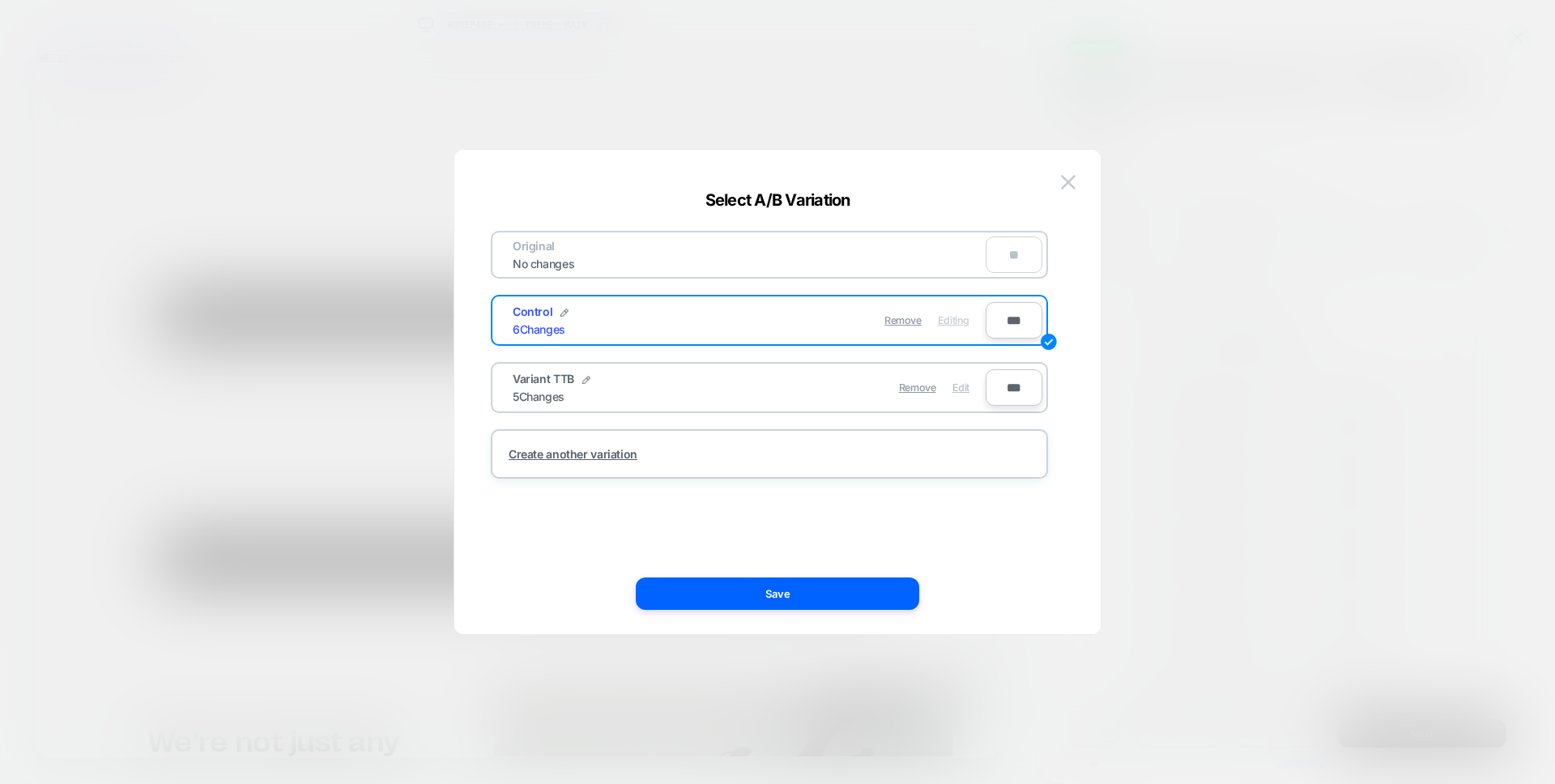
click at [958, 390] on span "Edit" at bounding box center [961, 387] width 17 height 13
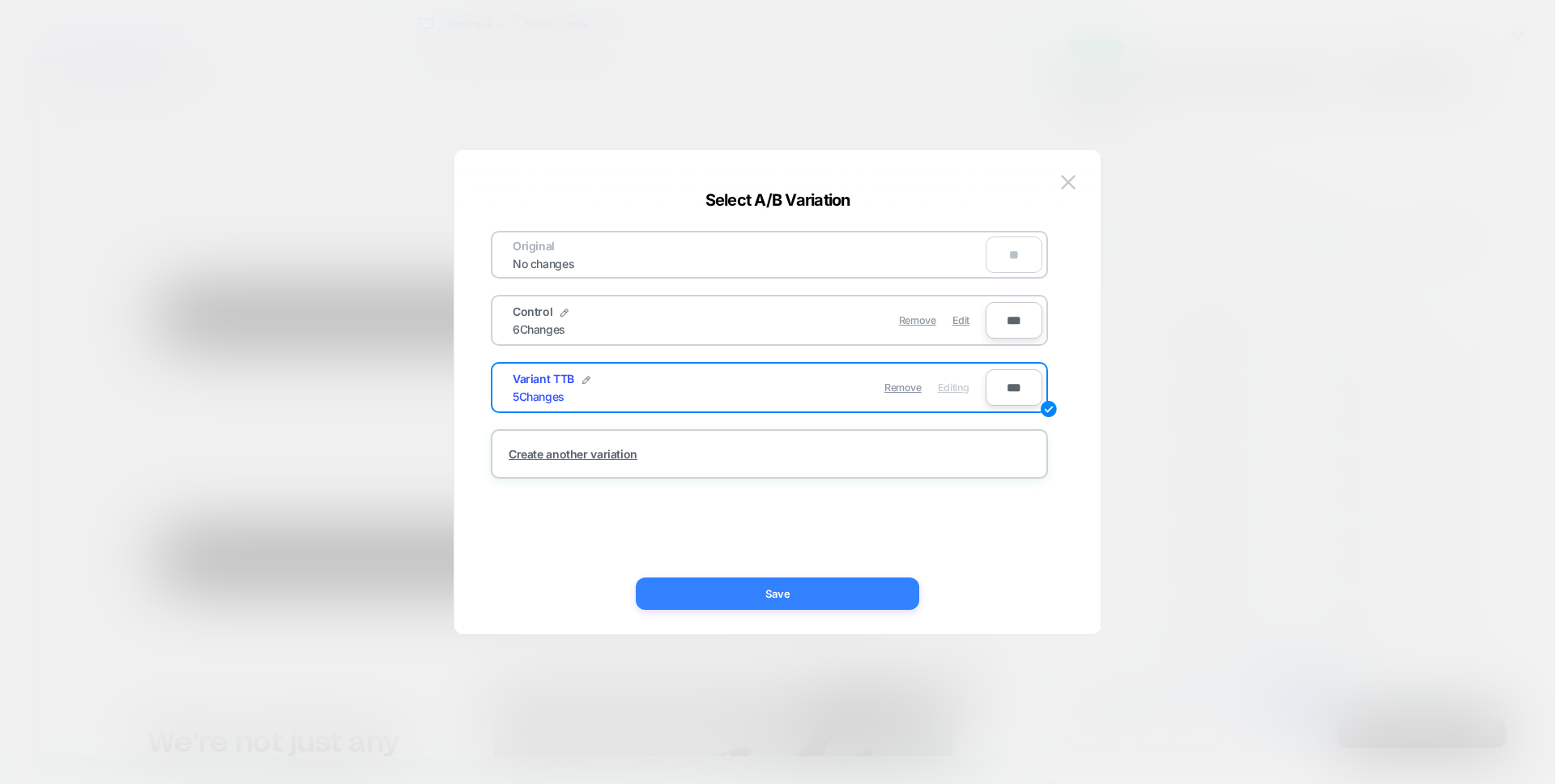
click at [764, 596] on button "Save" at bounding box center [777, 594] width 283 height 33
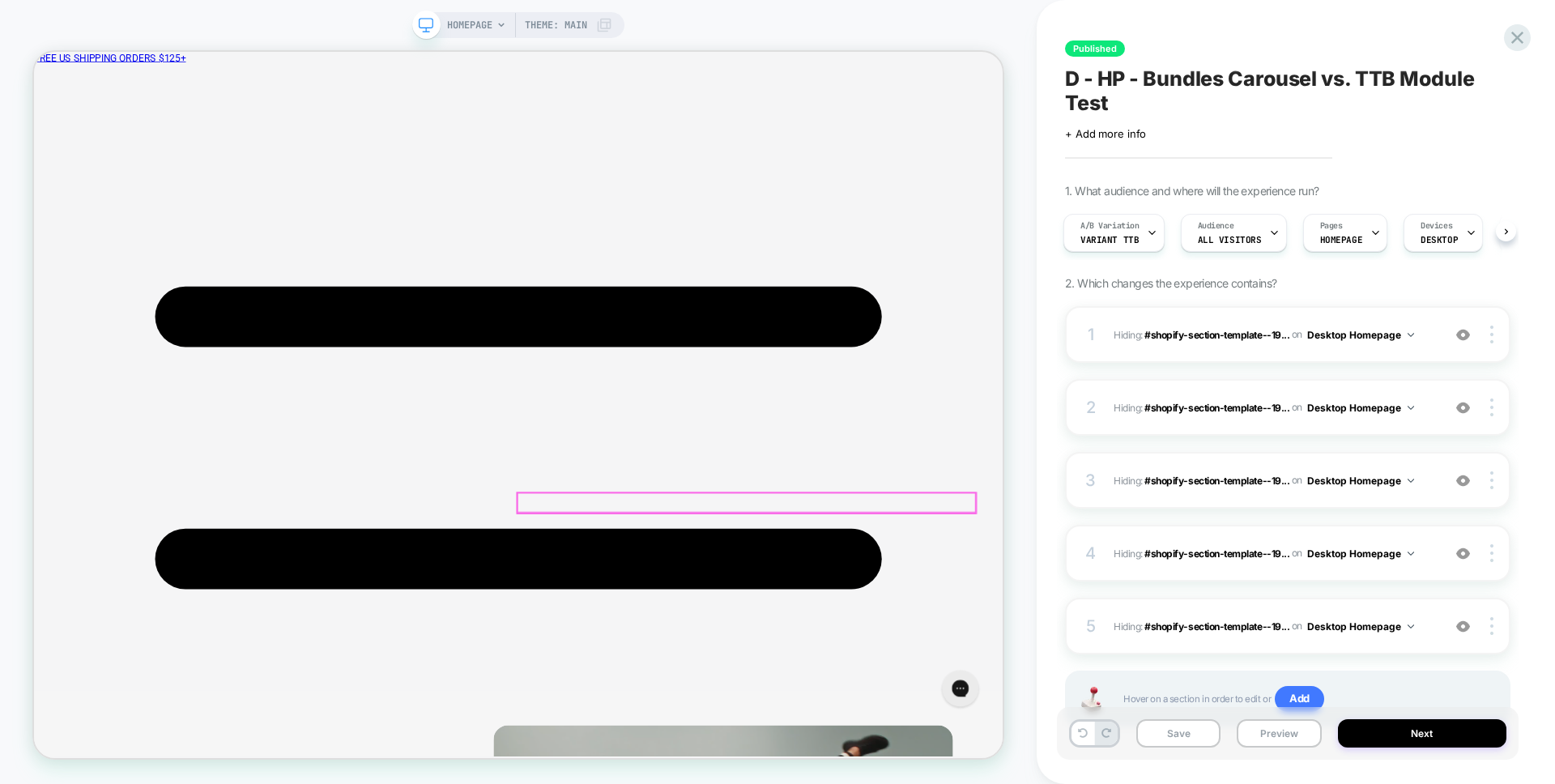
scroll to position [2143, 0]
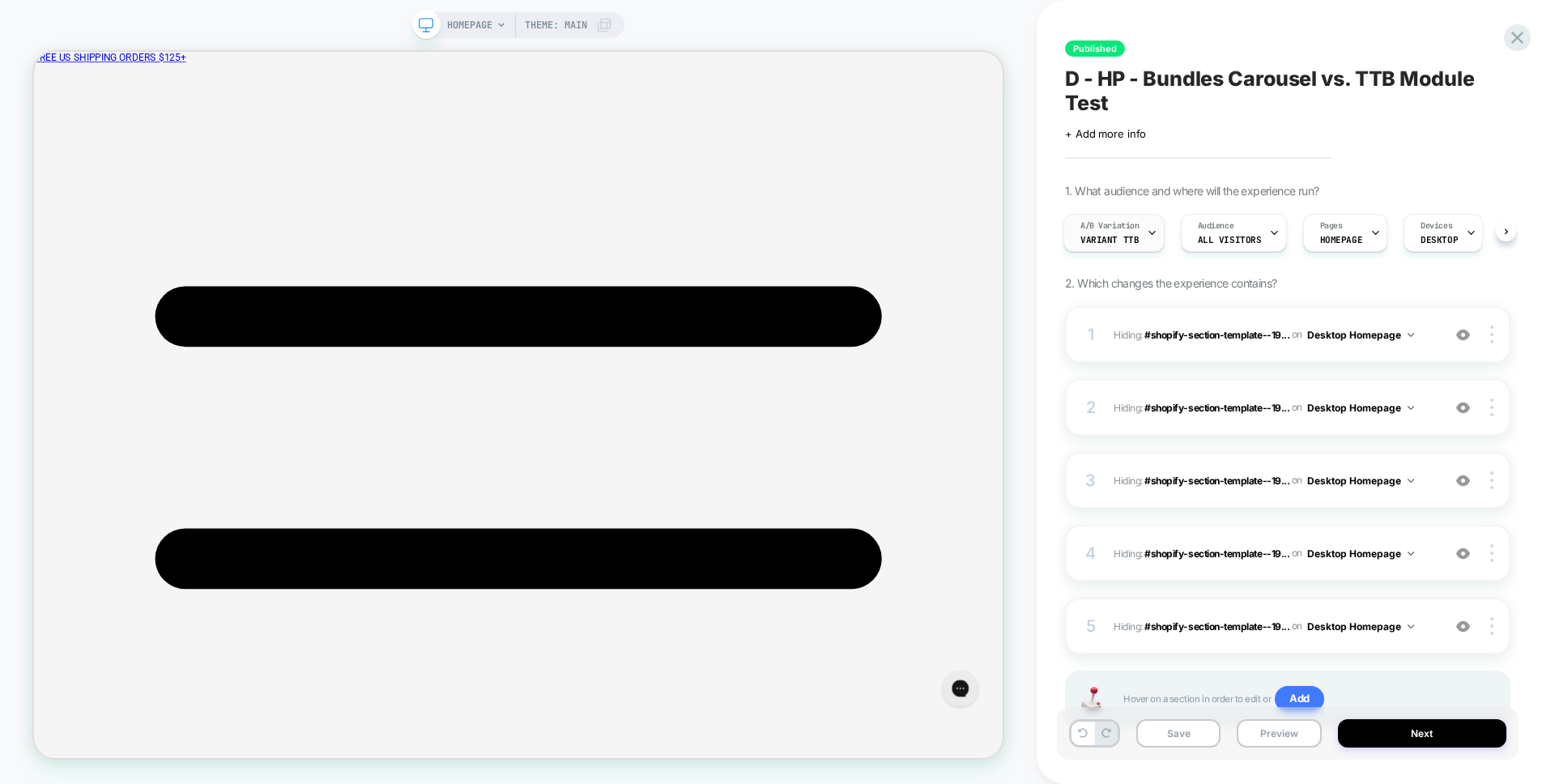
click at [1133, 227] on span "A/B Variation" at bounding box center [1109, 226] width 59 height 12
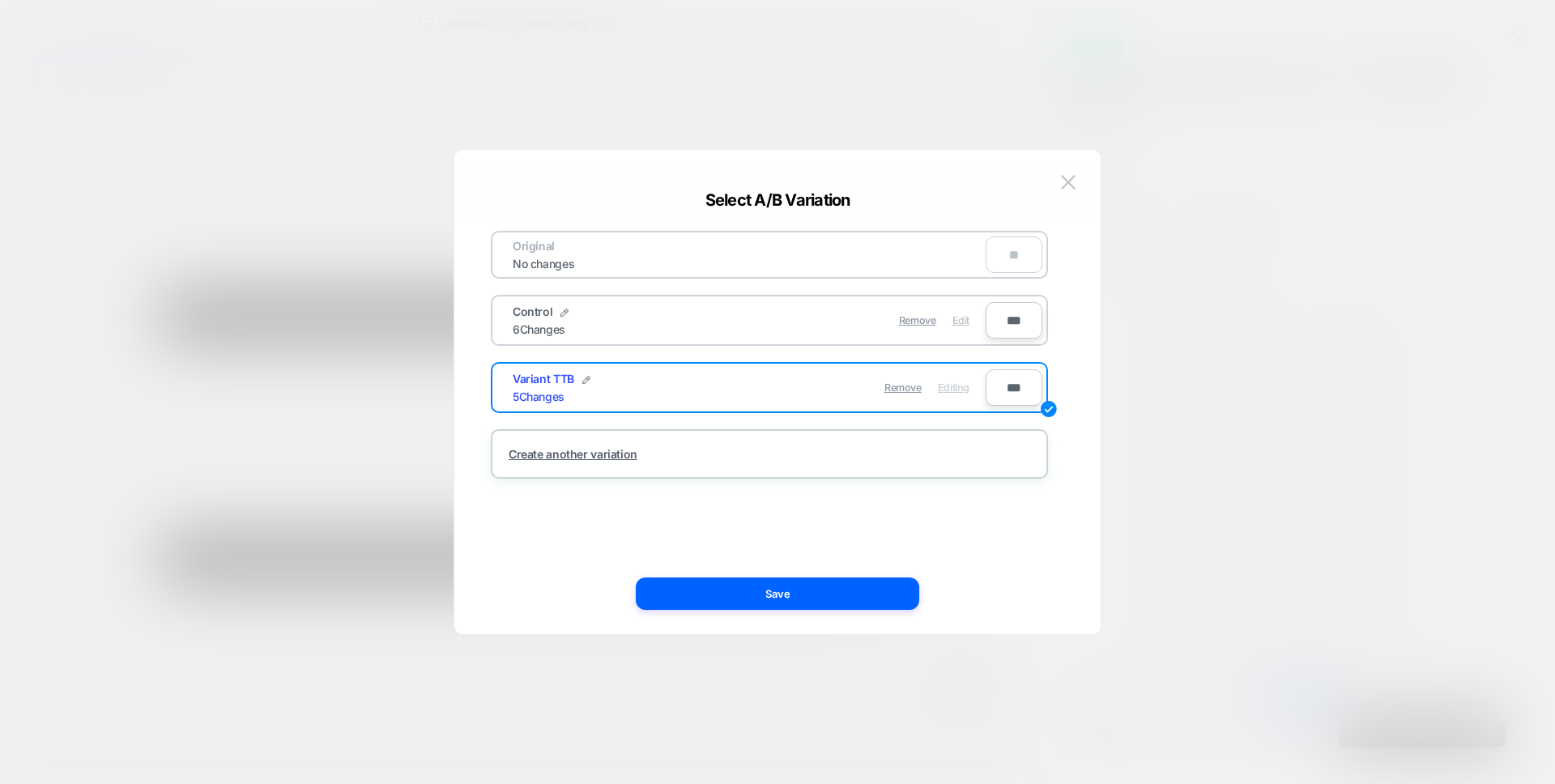
click at [968, 319] on span "Edit" at bounding box center [961, 320] width 17 height 13
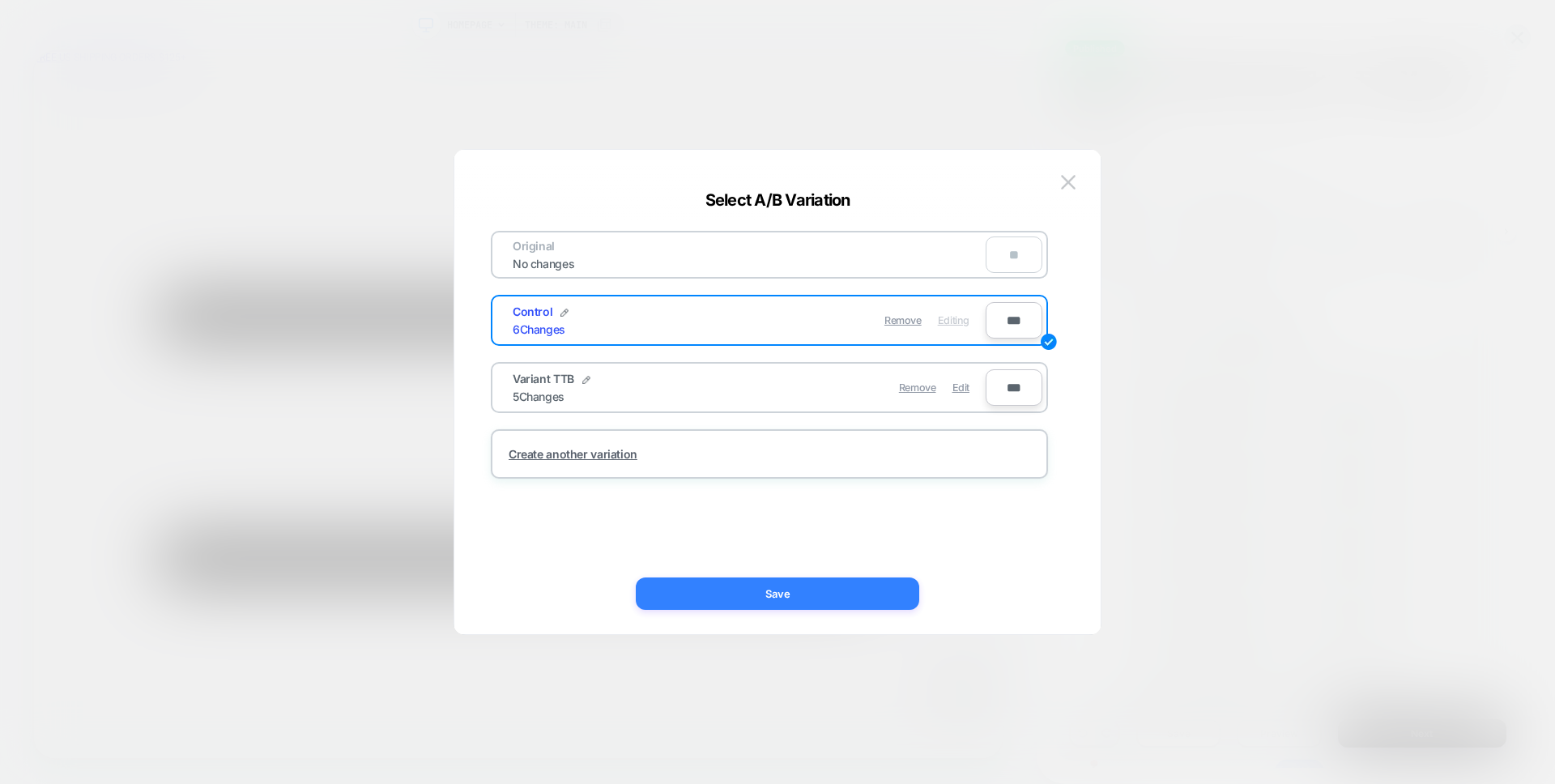
click at [739, 597] on button "Save" at bounding box center [777, 594] width 283 height 33
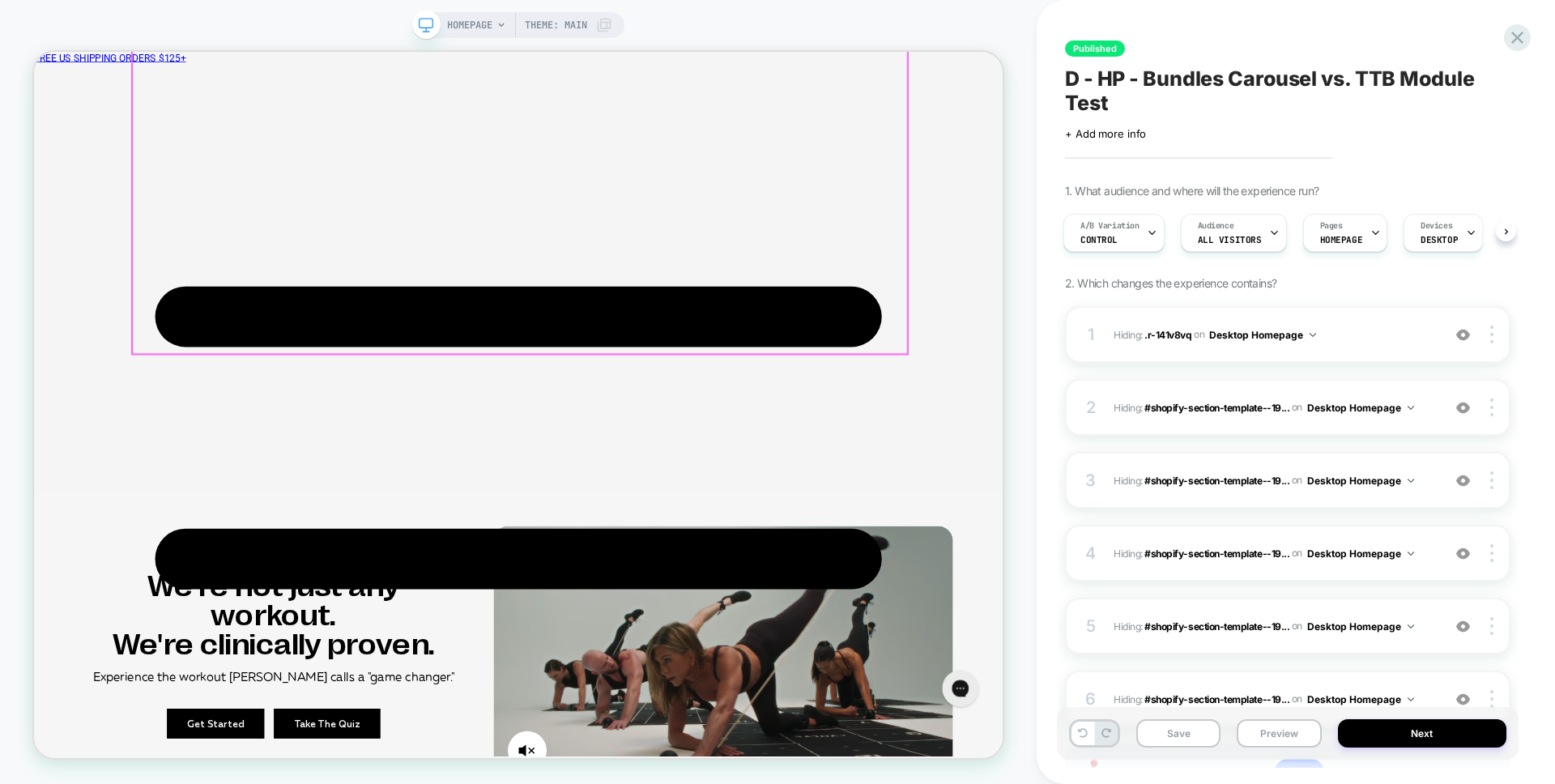
scroll to position [2242, 0]
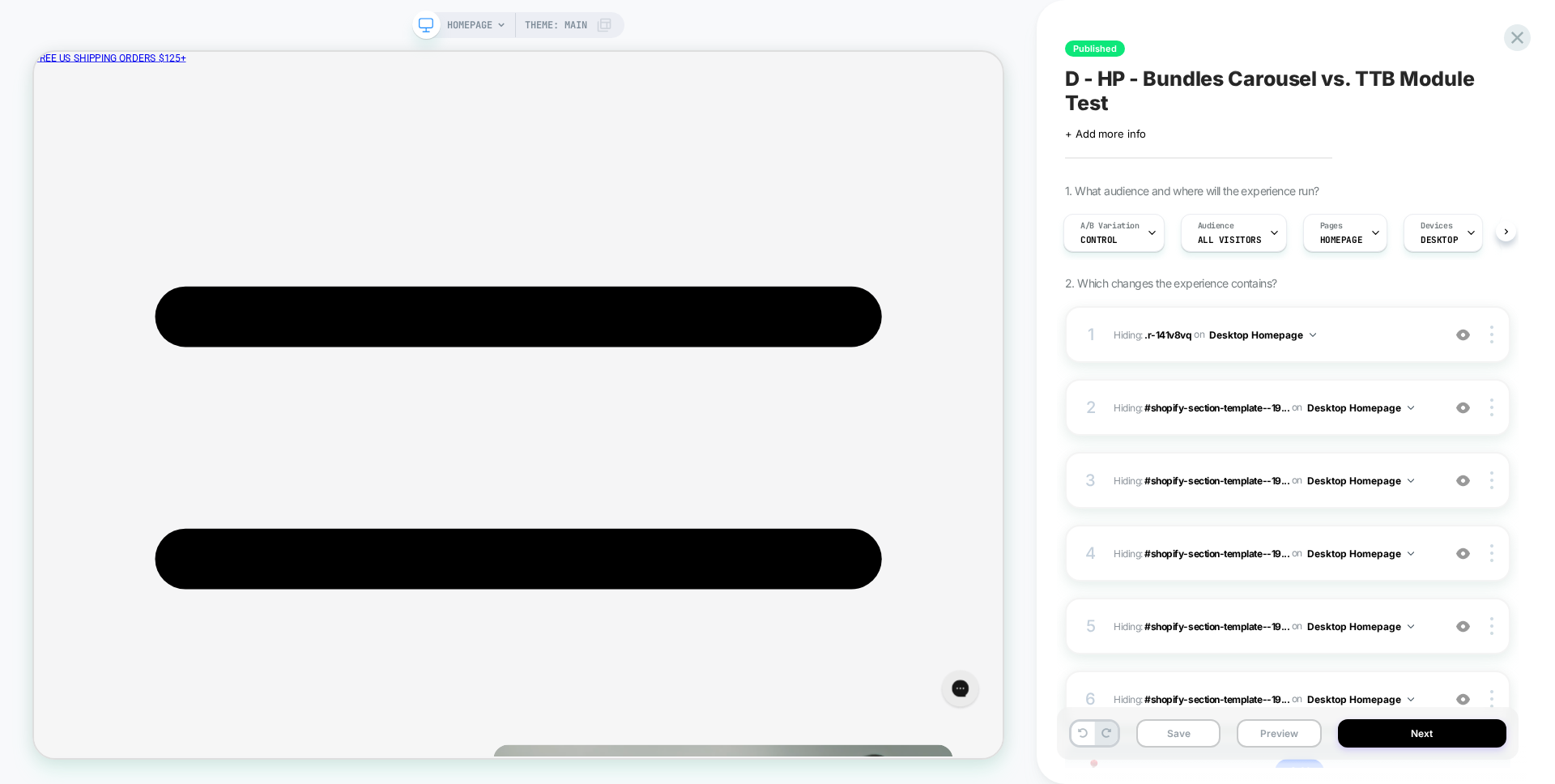
click at [1037, 168] on div "Published D - HP - Bundles Carousel vs. TTB Module Test Click to edit experienc…" at bounding box center [1295, 392] width 519 height 784
click at [1020, 161] on div "HOMEPAGE Theme: MAIN" at bounding box center [518, 392] width 1036 height 751
drag, startPoint x: 78, startPoint y: 13, endPoint x: 134, endPoint y: 15, distance: 56.0
click at [78, 13] on div "HOMEPAGE Theme: MAIN" at bounding box center [518, 392] width 1036 height 784
click at [1524, 34] on icon at bounding box center [1516, 38] width 22 height 22
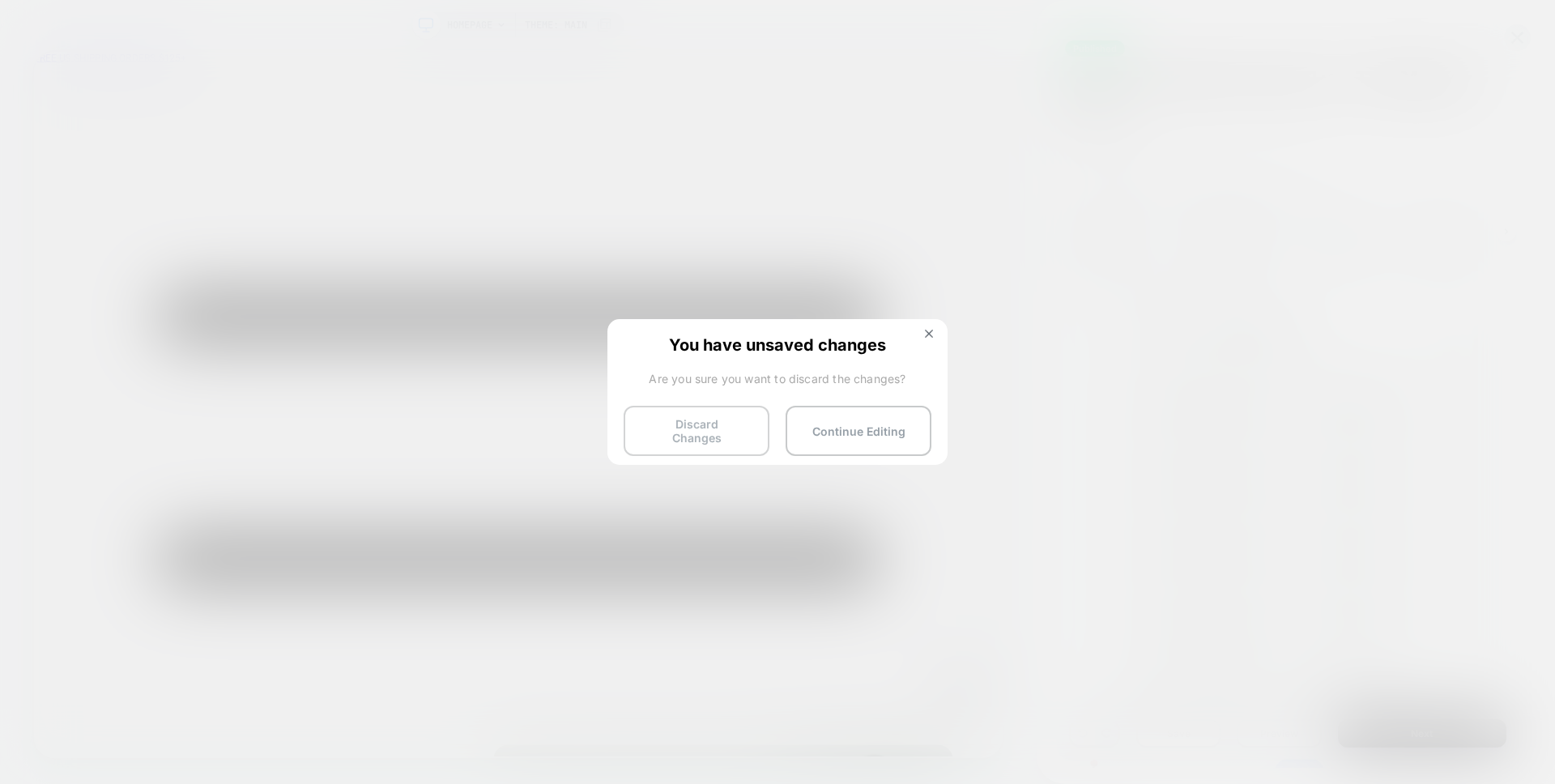
click at [684, 417] on button "Discard Changes" at bounding box center [696, 431] width 146 height 50
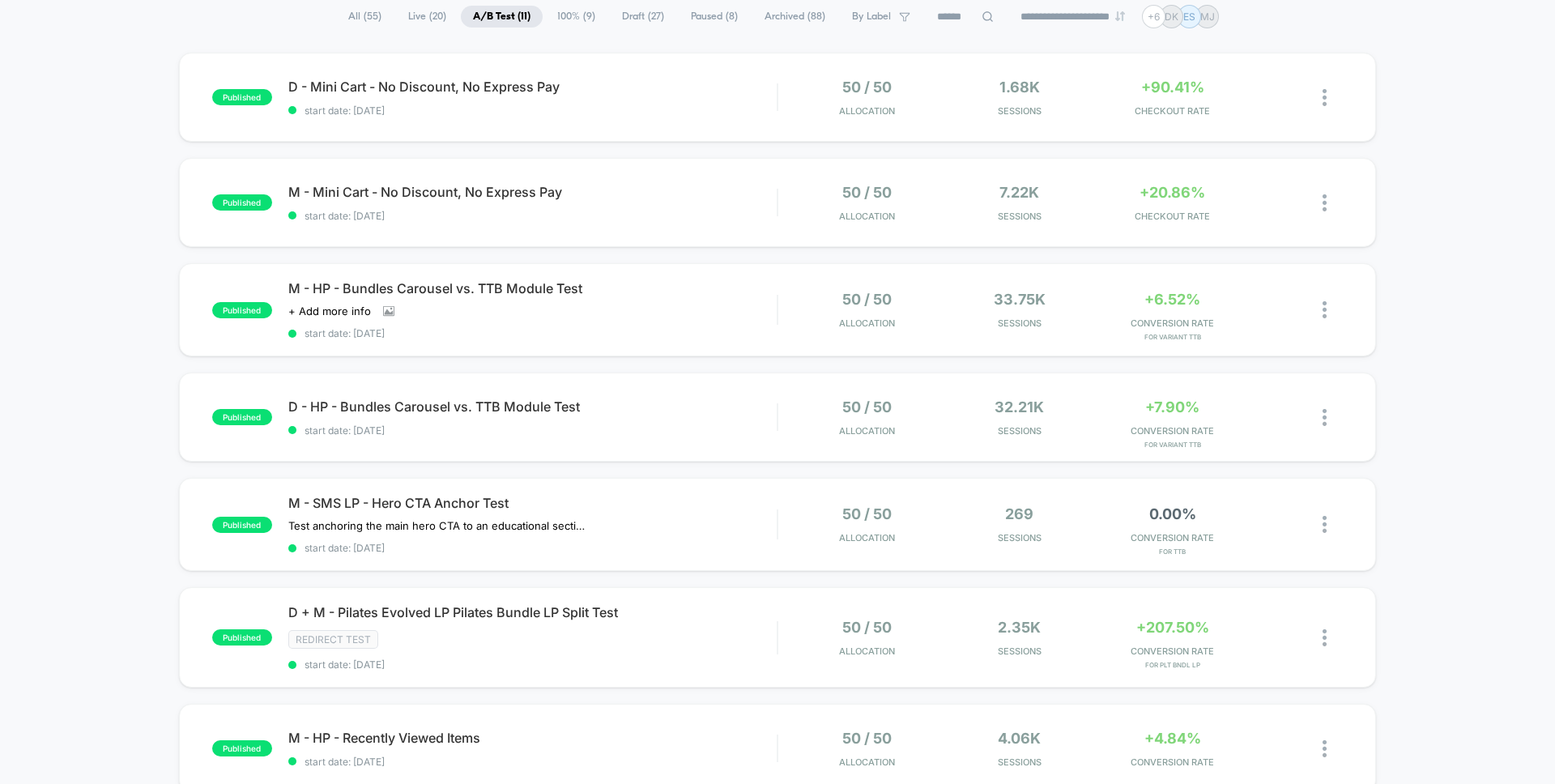
click at [55, 529] on div "published D - Mini Cart - No Discount, No Express Pay start date: [DATE] 50 / 5…" at bounding box center [778, 679] width 1555 height 1254
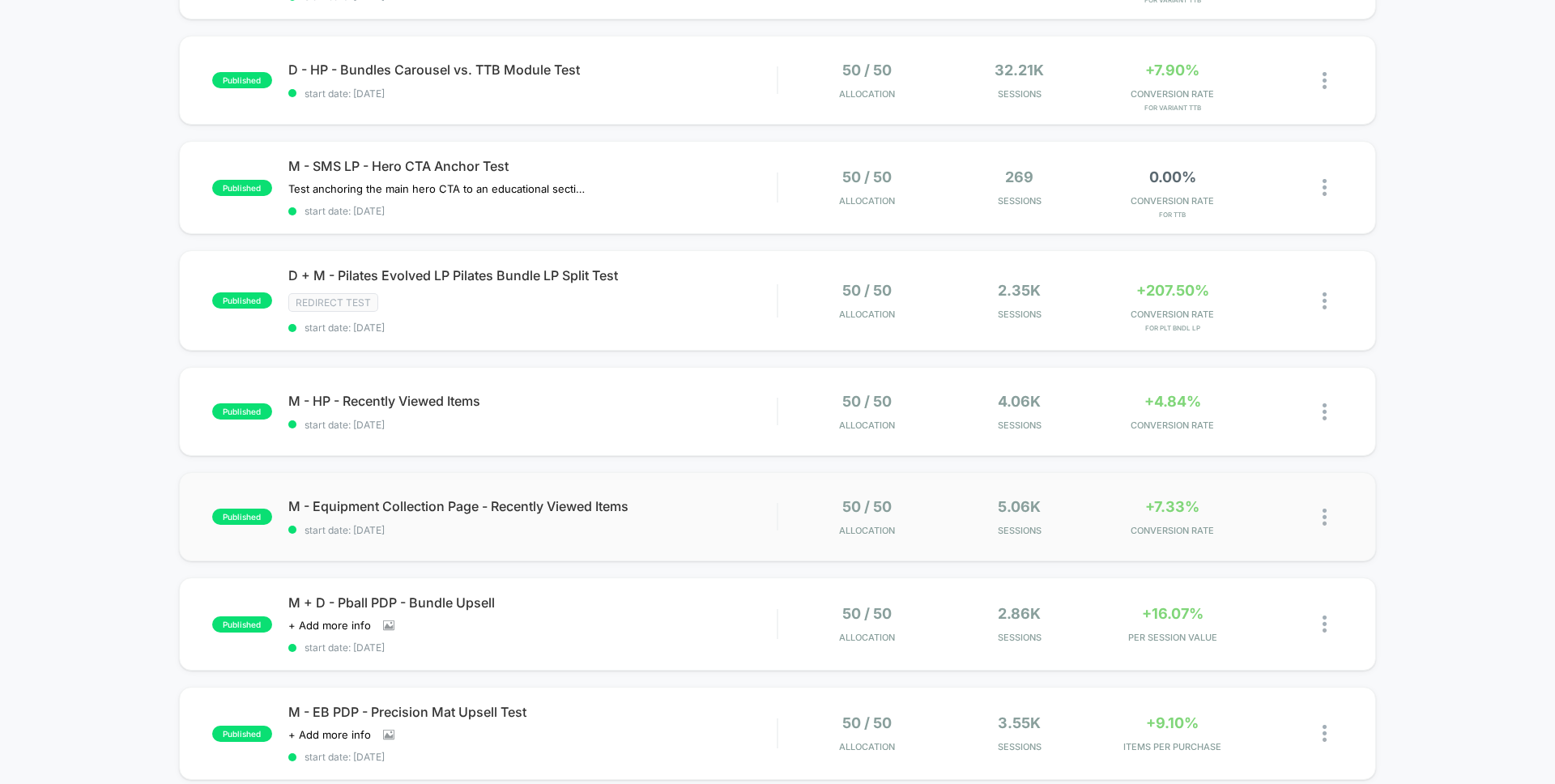
scroll to position [463, 0]
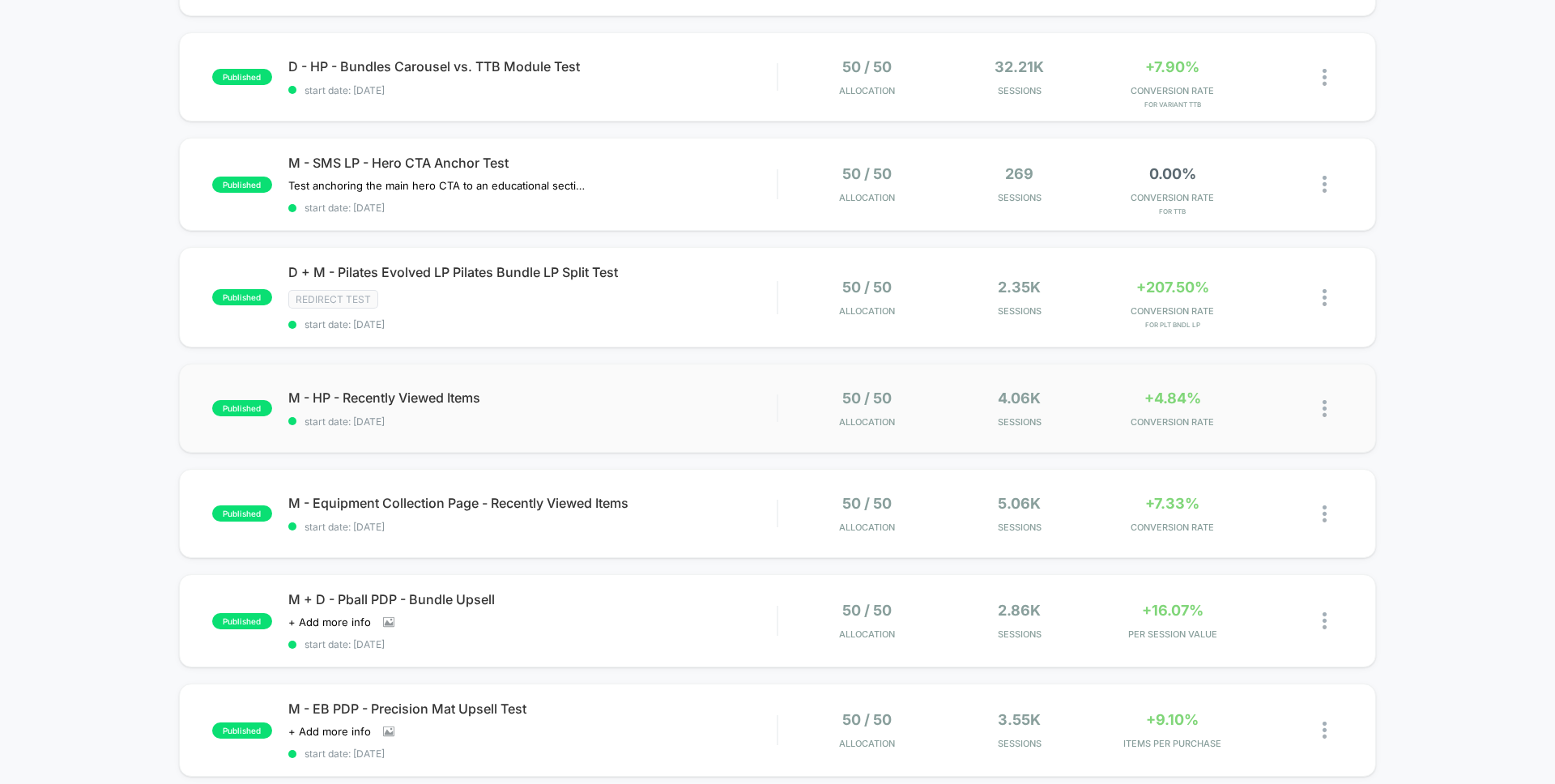
click at [584, 383] on div "published M - HP - Recently Viewed Items start date: 7/17/2025 50 / 50 Allocati…" at bounding box center [777, 407] width 1197 height 89
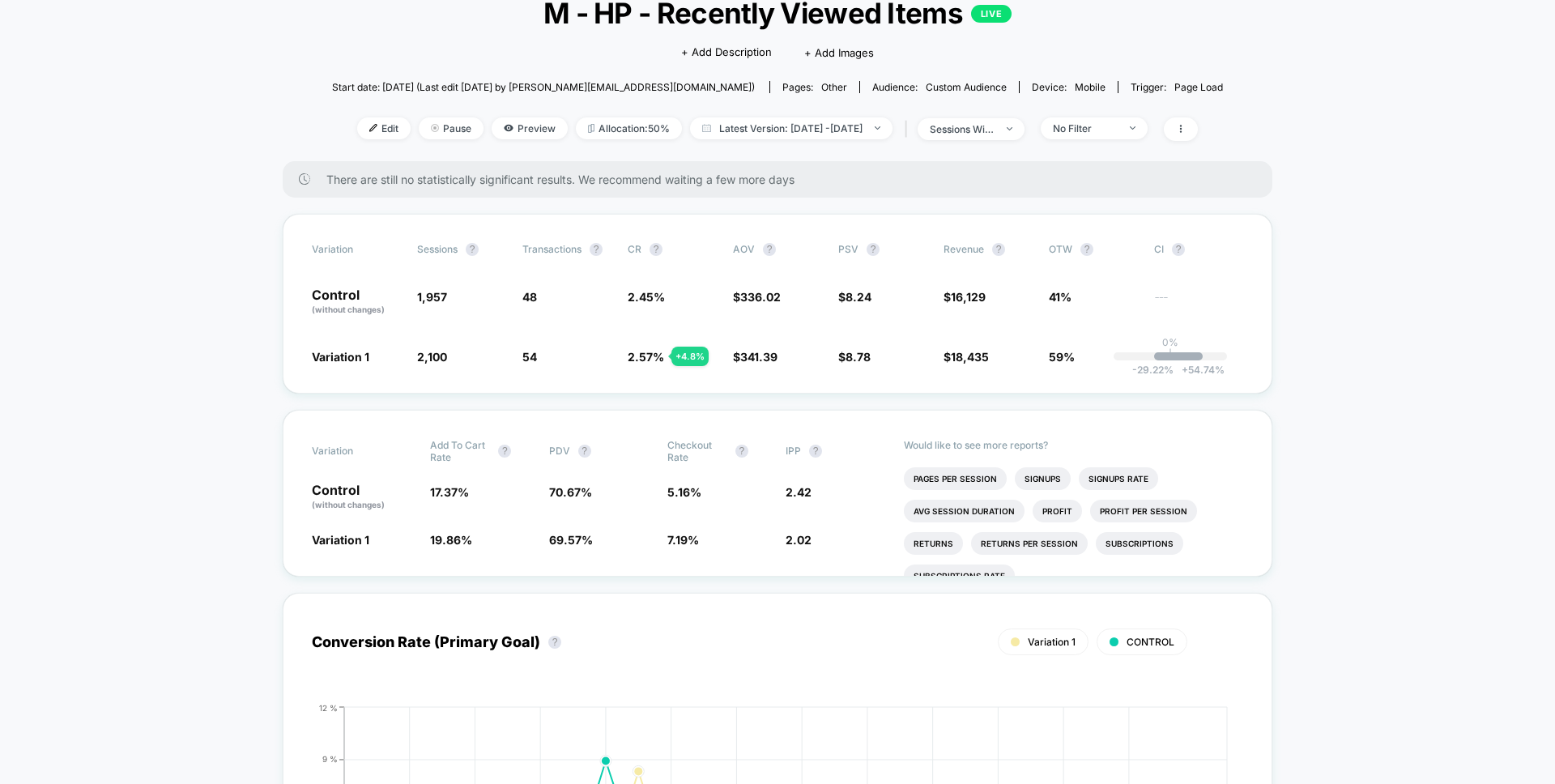
scroll to position [129, 0]
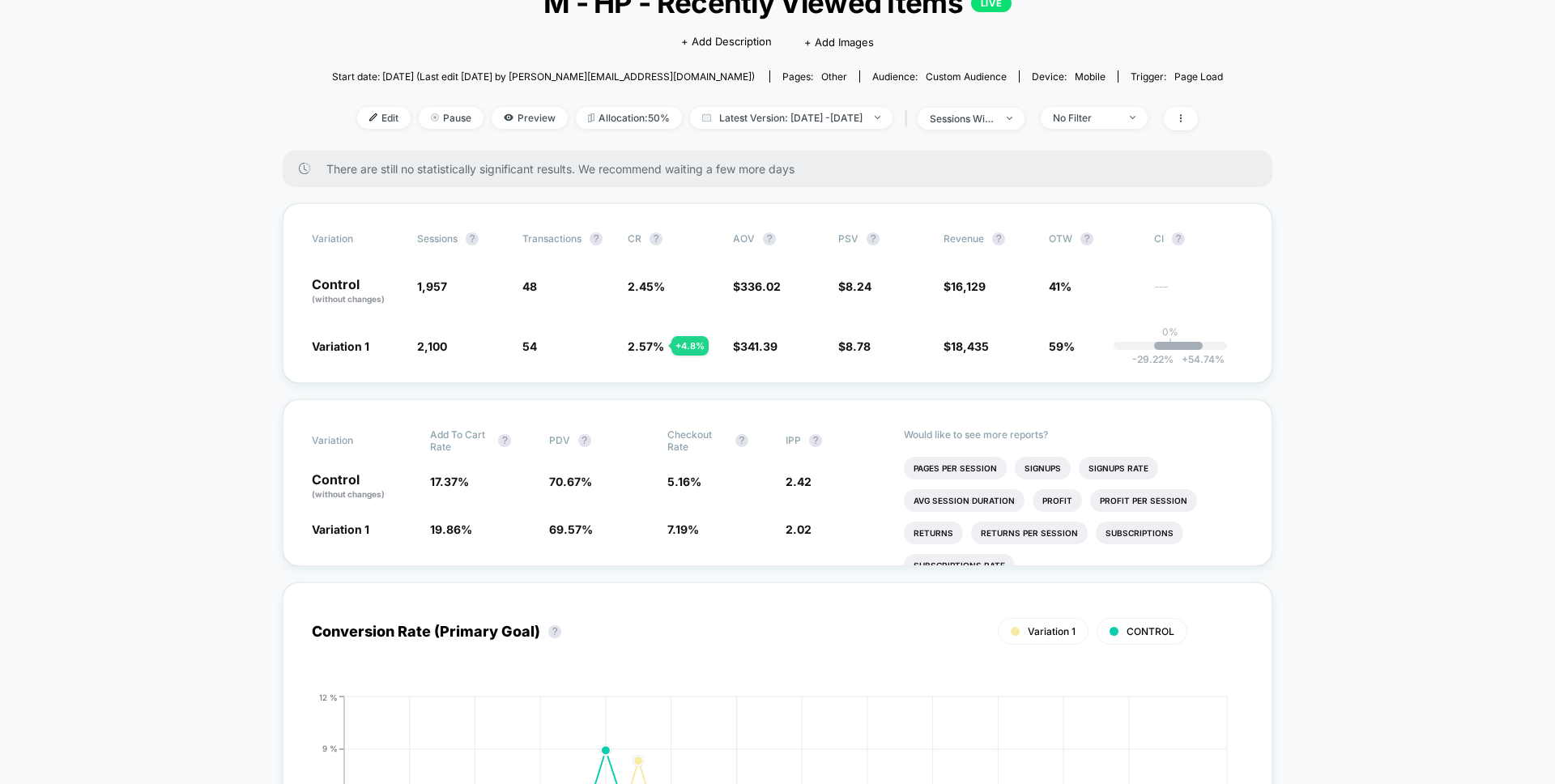
scroll to position [114, 0]
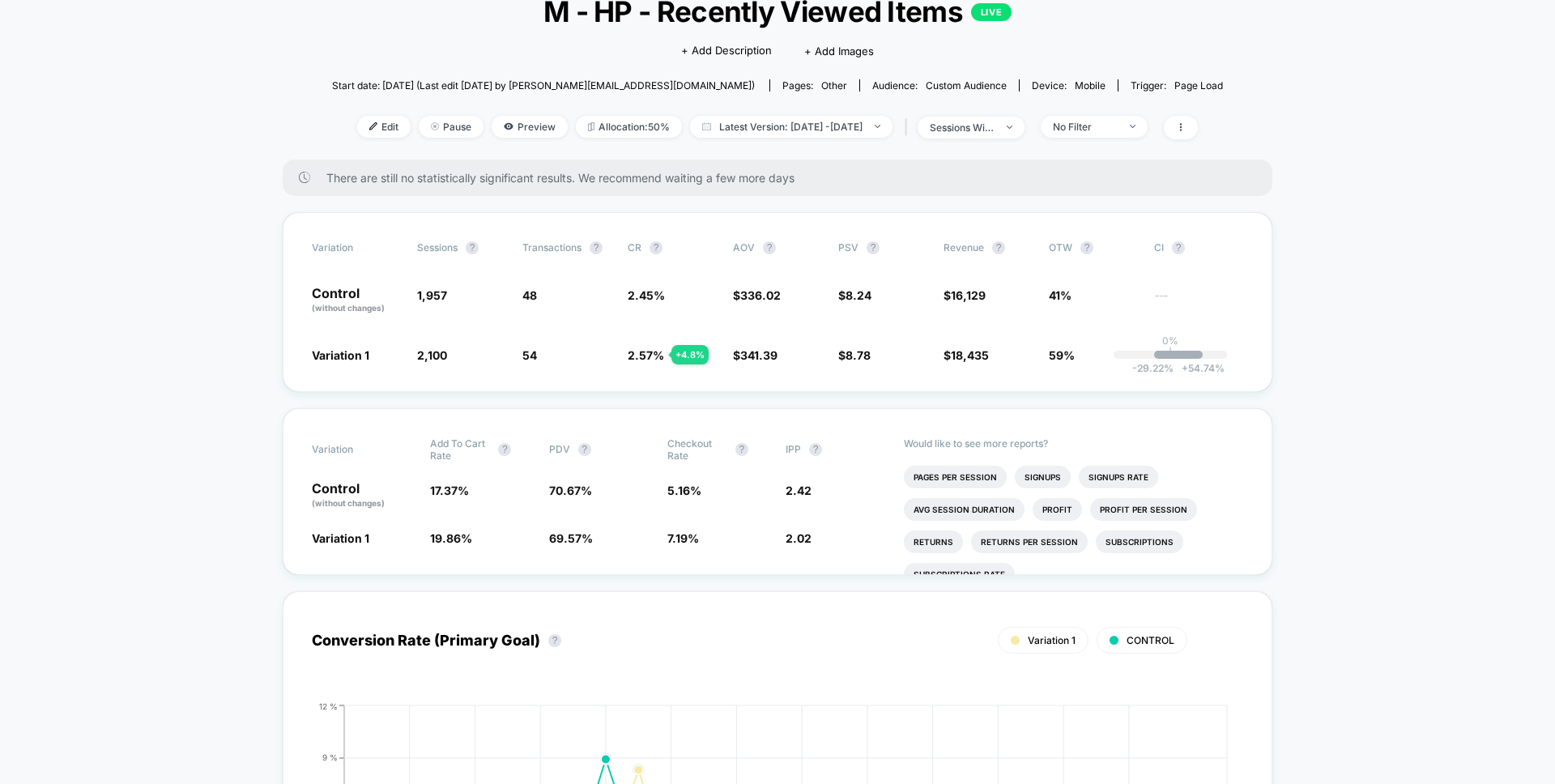
drag, startPoint x: 132, startPoint y: 420, endPoint x: 143, endPoint y: 415, distance: 12.1
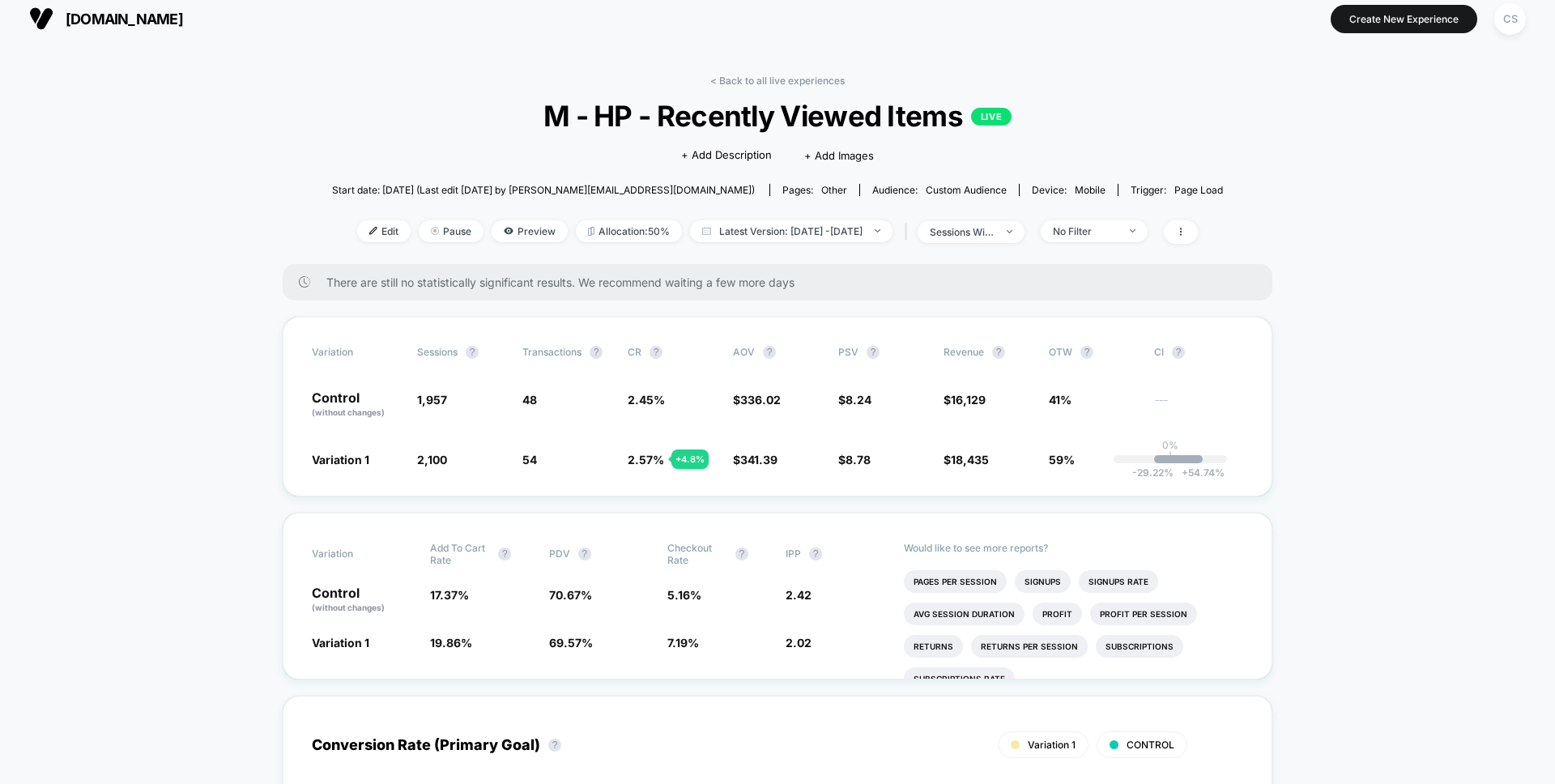
scroll to position [0, 0]
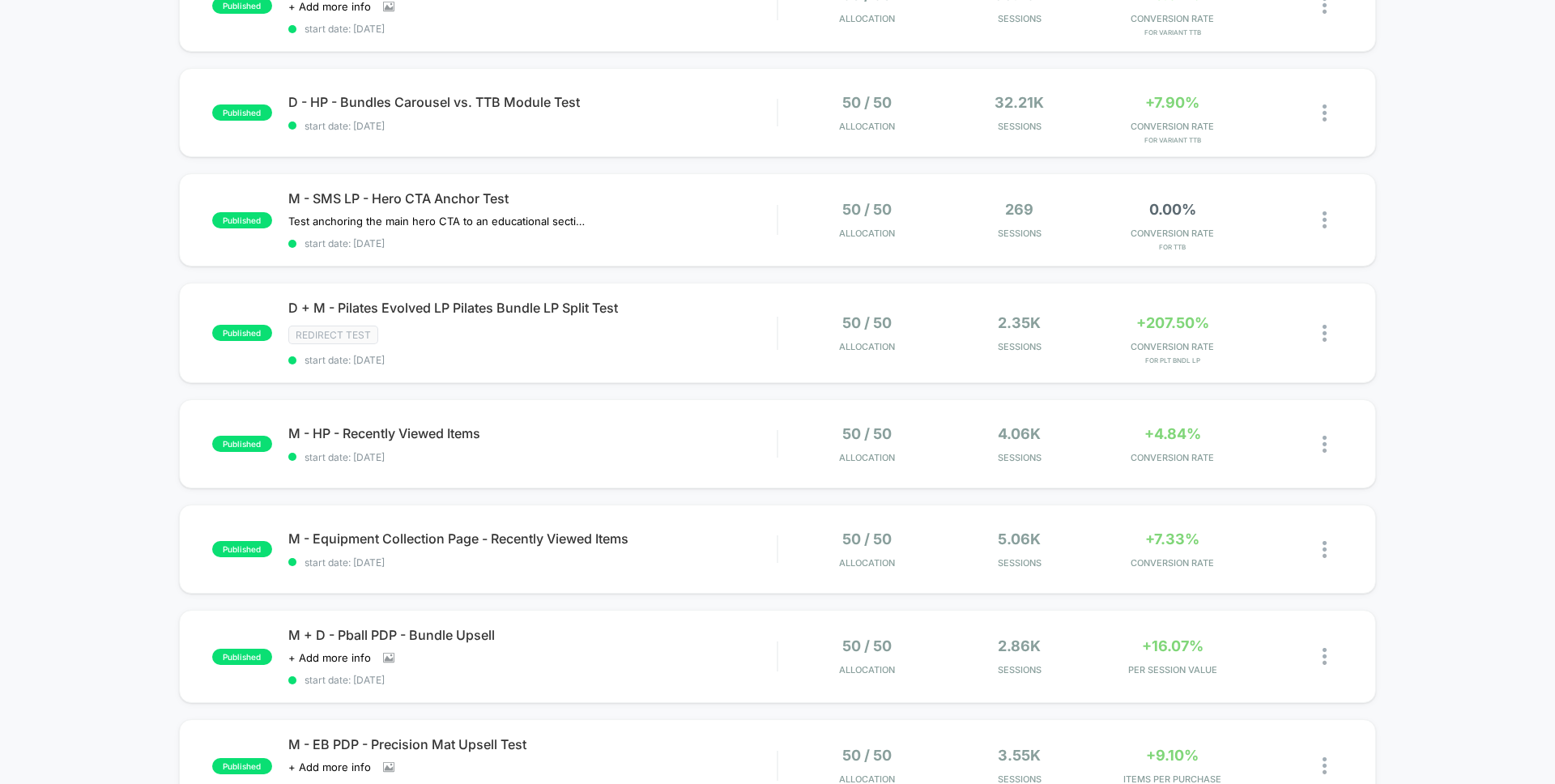
scroll to position [432, 0]
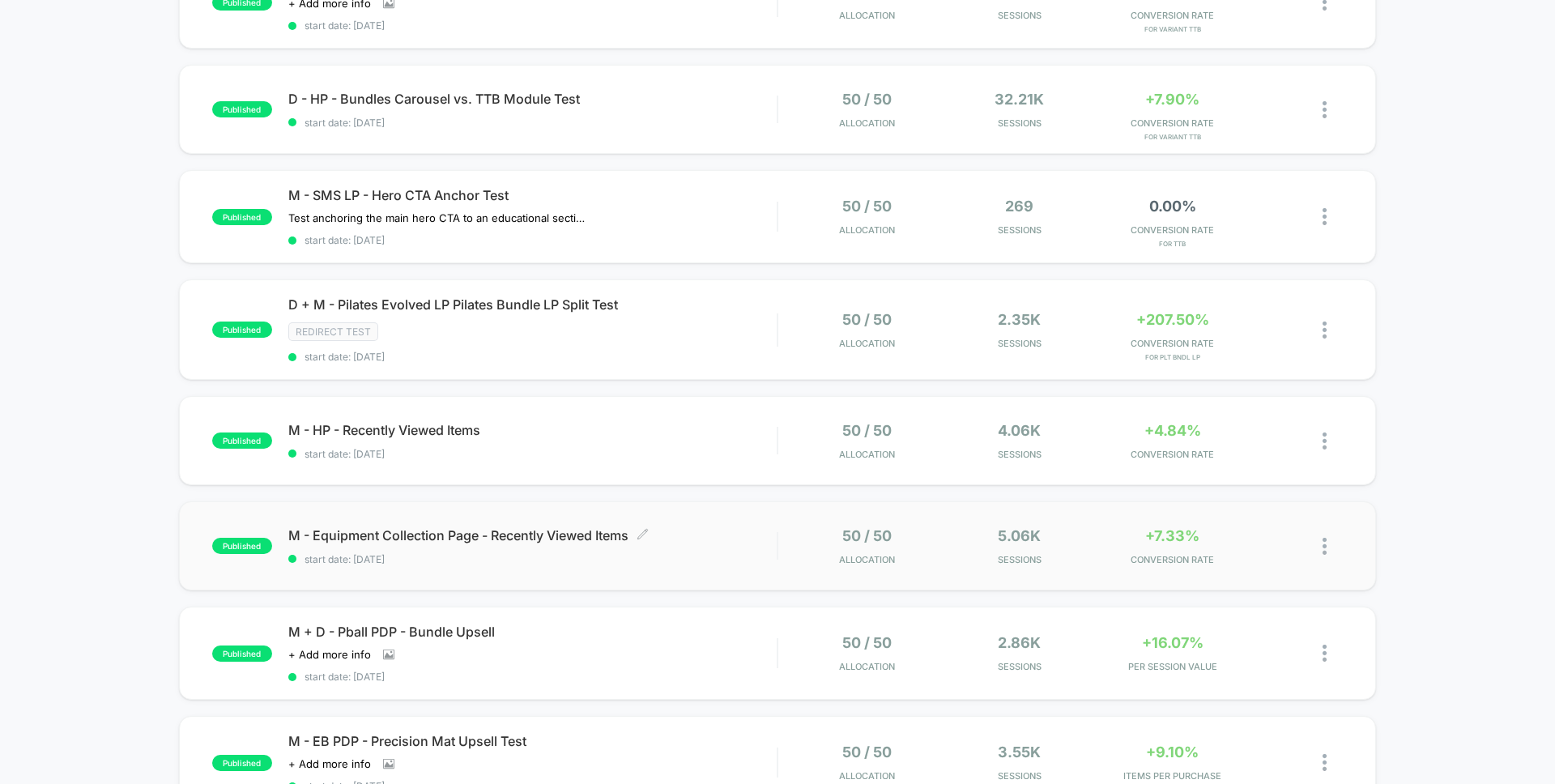
click at [691, 553] on span "start date: [DATE]" at bounding box center [532, 559] width 489 height 13
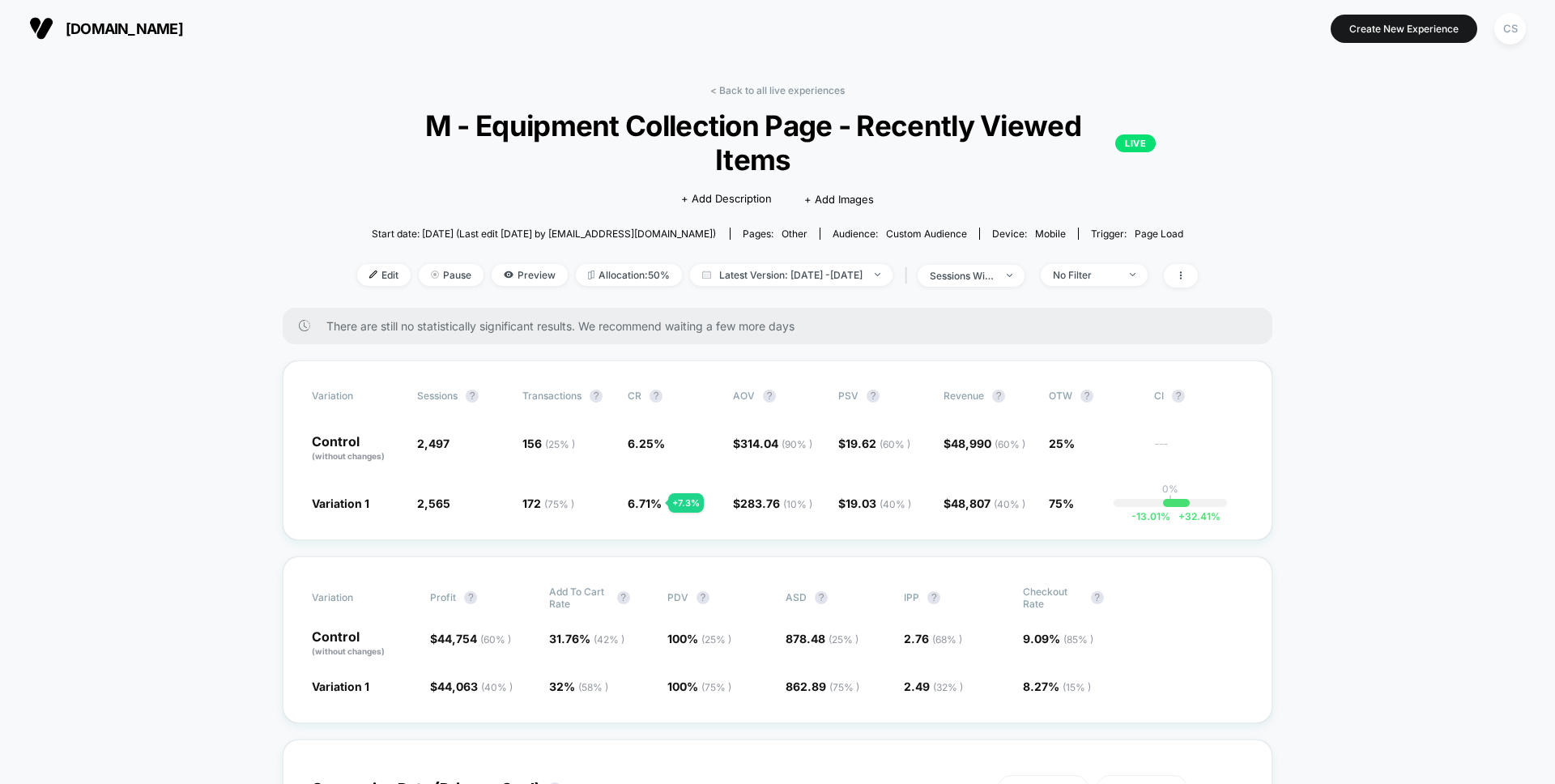
click at [1063, 496] on span "75%" at bounding box center [1061, 503] width 25 height 14
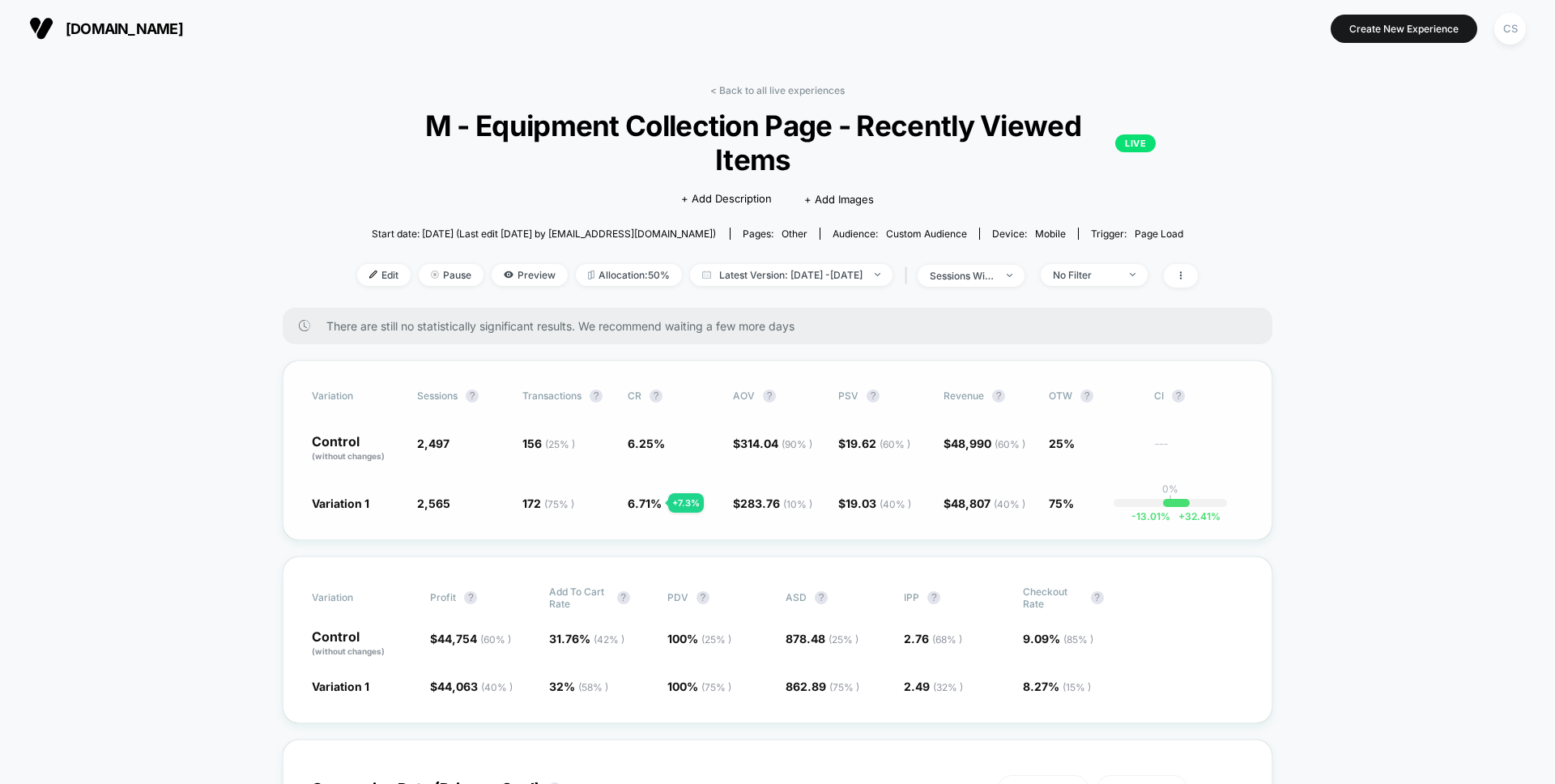
click at [1063, 496] on span "75%" at bounding box center [1061, 503] width 25 height 14
click at [1188, 510] on span "+ 32.41 %" at bounding box center [1196, 516] width 50 height 13
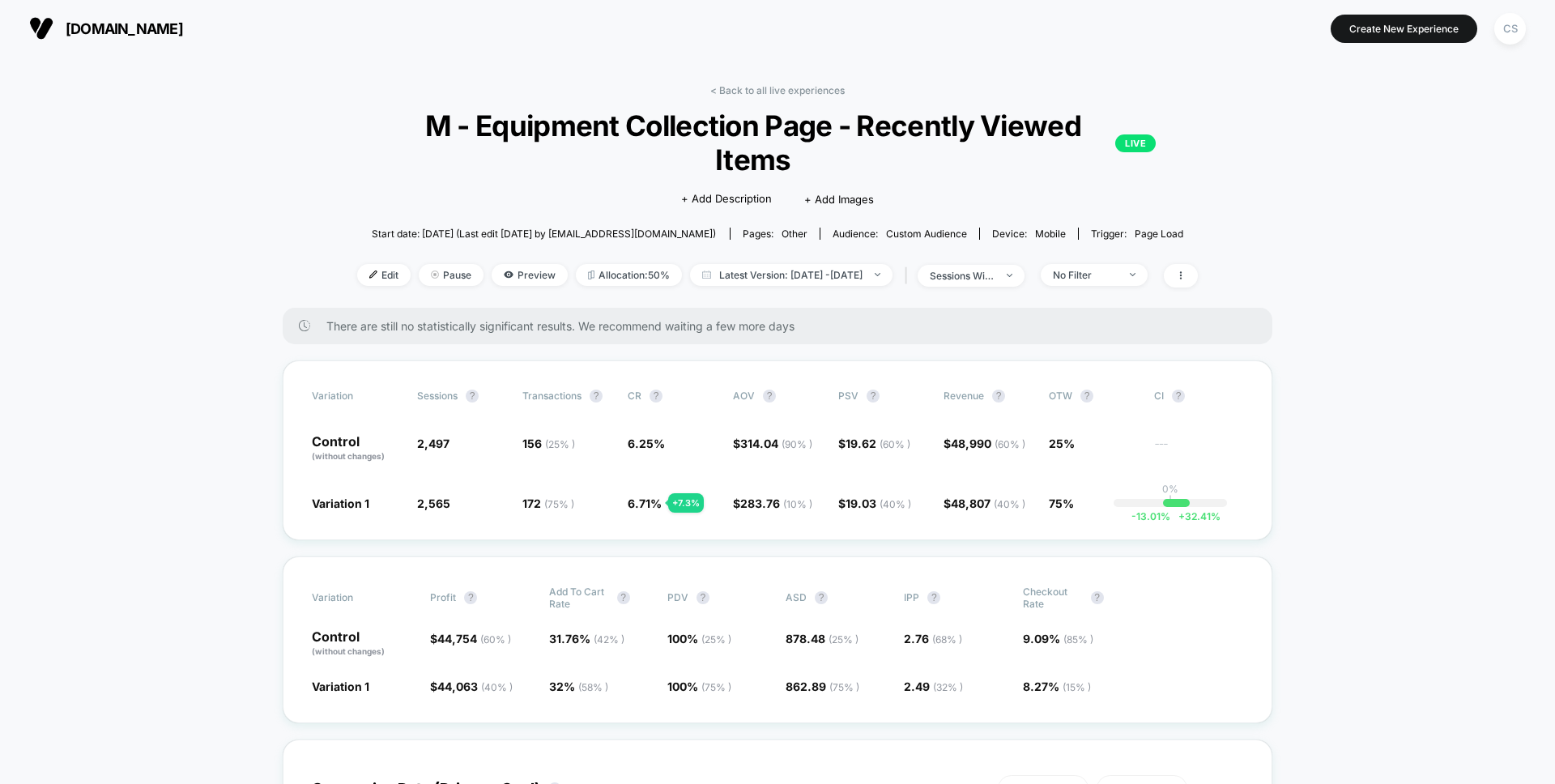
click at [1261, 360] on div "Variation Sessions ? Transactions ? CR ? AOV ? PSV ? Revenue ? OTW ? CI ? Contr…" at bounding box center [778, 450] width 990 height 180
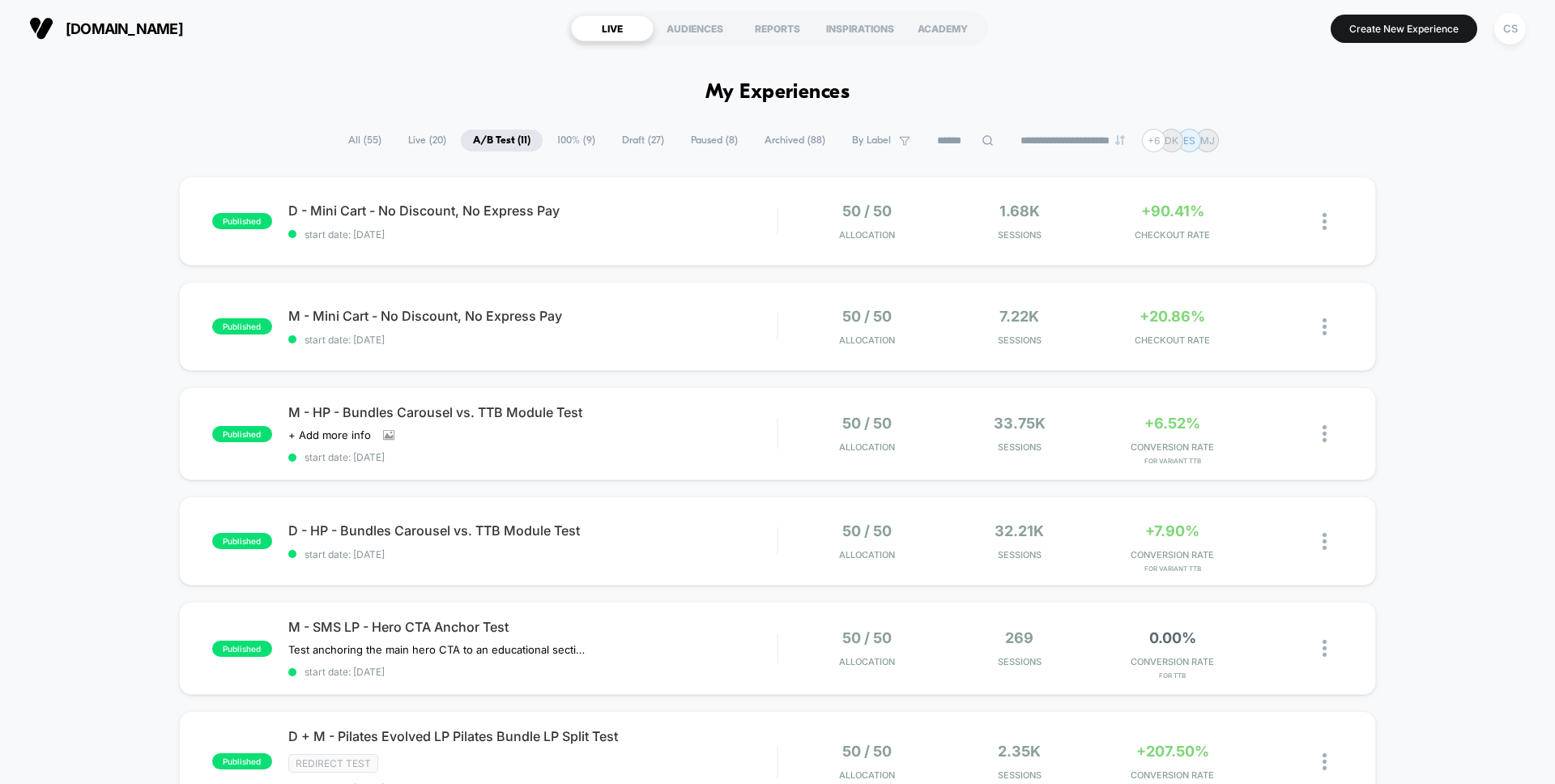
click at [1053, 138] on select "**********" at bounding box center [1074, 140] width 131 height 11
click at [899, 140] on icon at bounding box center [905, 141] width 12 height 12
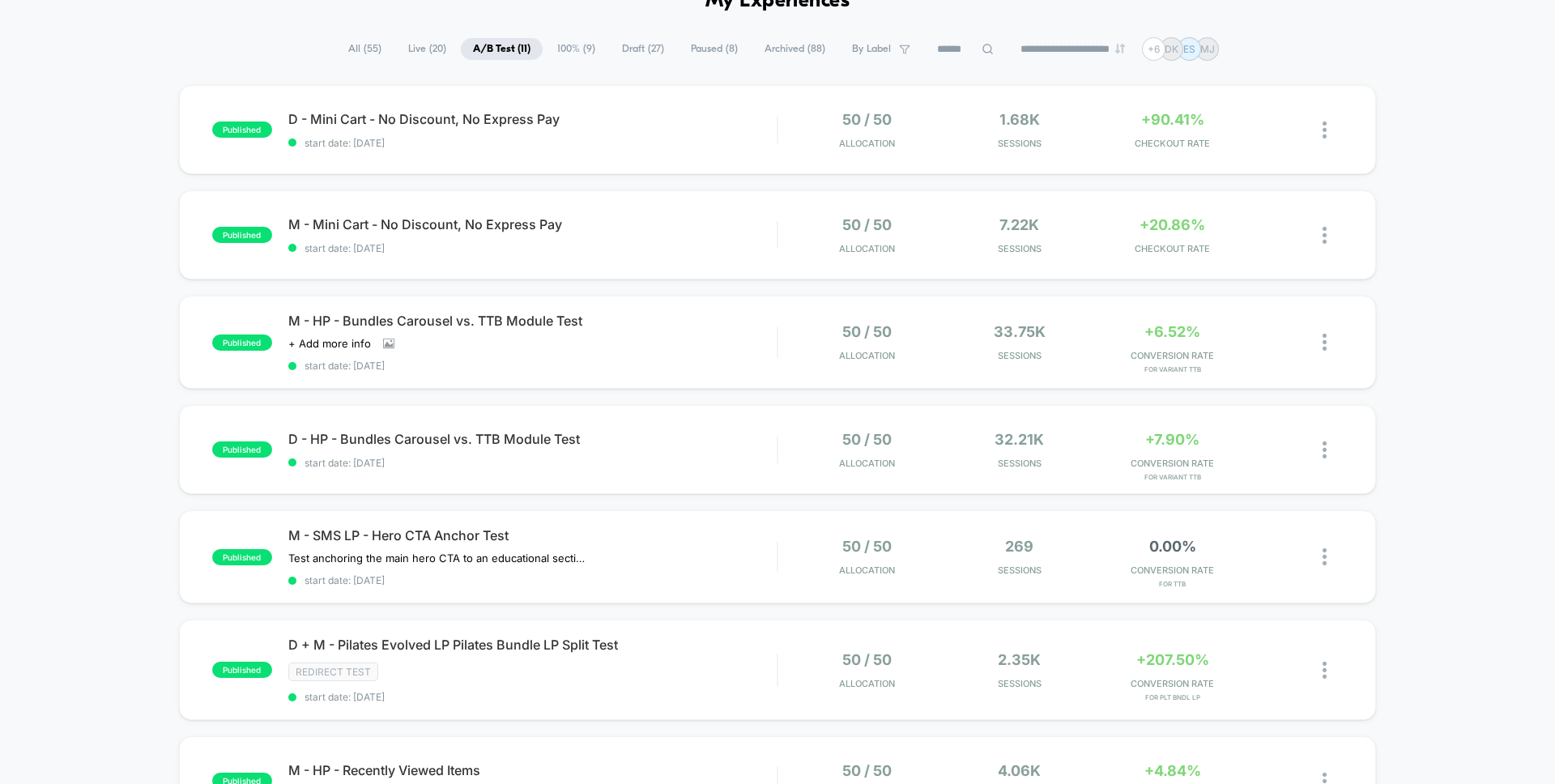
scroll to position [94, 0]
click at [1456, 156] on div "published D - Mini Cart - No Discount, No Express Pay start date: [DATE] 50 / 5…" at bounding box center [778, 710] width 1555 height 1254
click at [1391, 444] on div "published D - Mini Cart - No Discount, No Express Pay start date: [DATE] 50 / 5…" at bounding box center [778, 710] width 1555 height 1254
